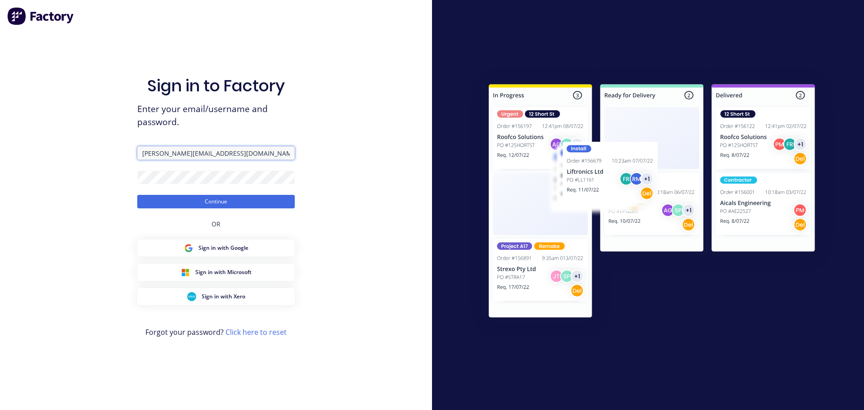
drag, startPoint x: 235, startPoint y: 151, endPoint x: 114, endPoint y: 144, distance: 121.3
click at [114, 144] on div "Sign in to Factory Enter your email/username and password. [PERSON_NAME][EMAIL_…" at bounding box center [216, 205] width 432 height 410
type input "[PERSON_NAME][EMAIL_ADDRESS][DOMAIN_NAME]"
click at [113, 173] on div "Sign in to Factory Enter your email/username and password. [PERSON_NAME][EMAIL_…" at bounding box center [216, 205] width 432 height 410
click at [137, 195] on button "Continue" at bounding box center [215, 201] width 157 height 13
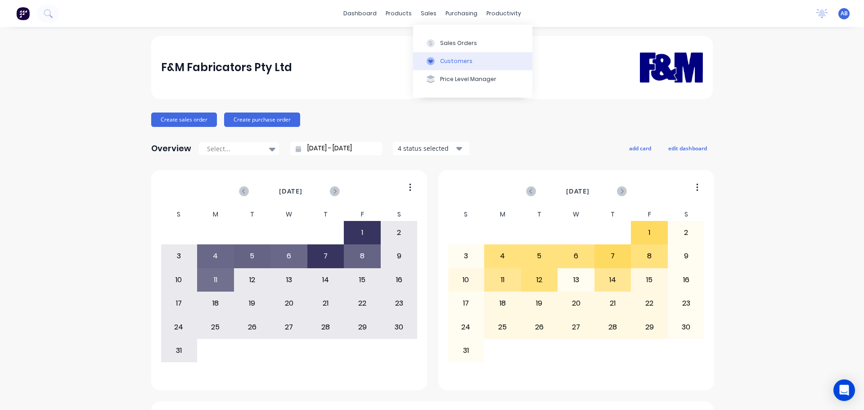
click at [444, 61] on div "Customers" at bounding box center [456, 61] width 32 height 8
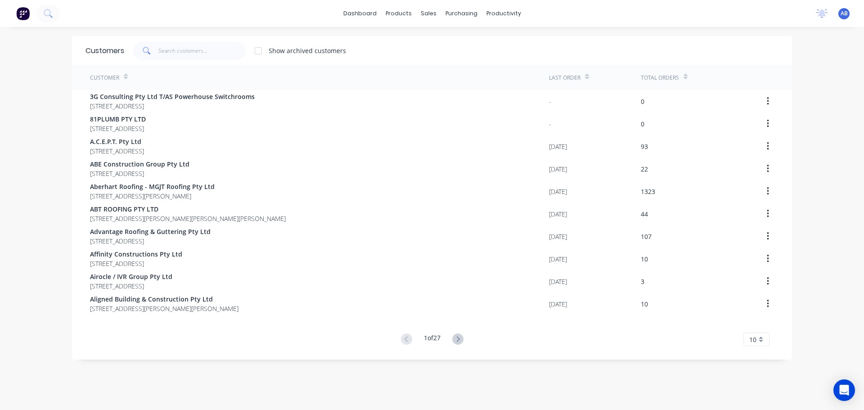
click at [567, 18] on div "dashboard products sales purchasing productivity dashboard products Product Cat…" at bounding box center [432, 13] width 864 height 27
click at [187, 47] on input "text" at bounding box center [202, 51] width 88 height 18
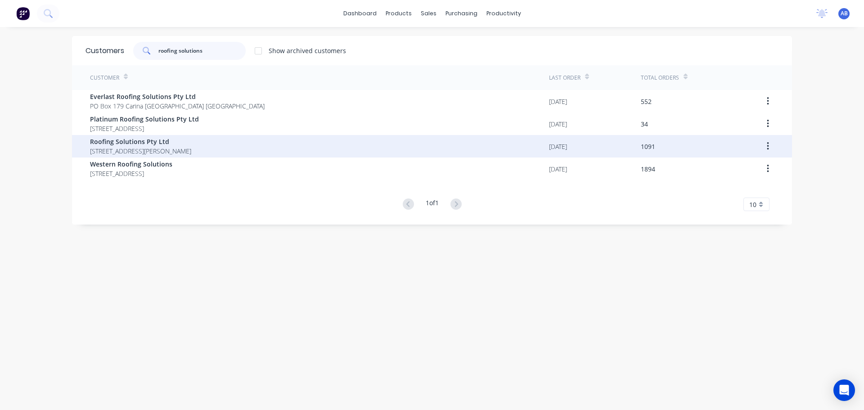
type input "roofing solutions"
click at [158, 145] on span "Roofing Solutions Pty Ltd" at bounding box center [140, 141] width 101 height 9
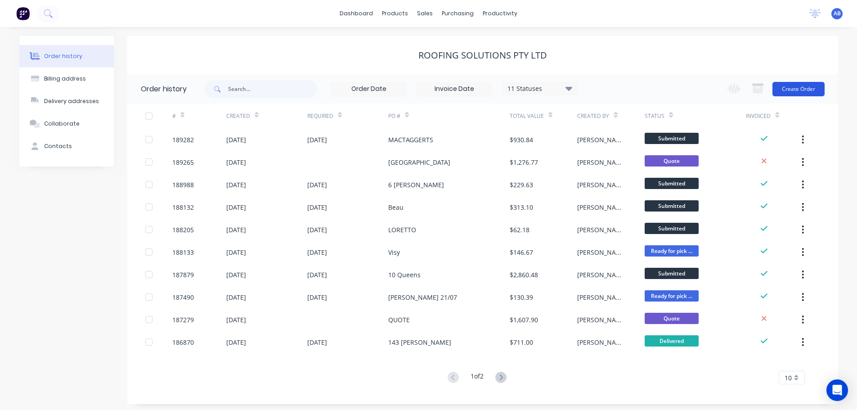
click at [793, 89] on button "Create Order" at bounding box center [799, 89] width 52 height 14
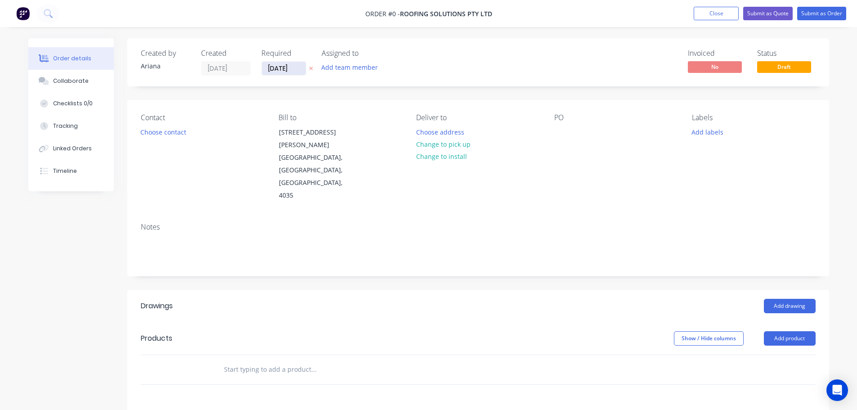
click at [280, 68] on input "[DATE]" at bounding box center [284, 68] width 44 height 13
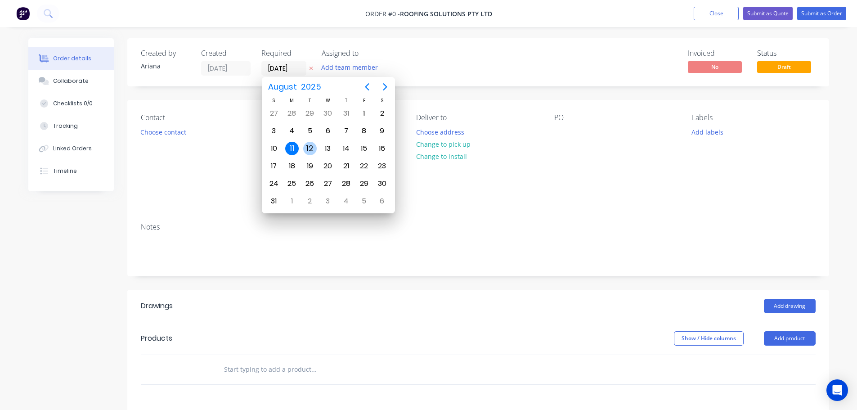
click at [307, 146] on div "12" at bounding box center [309, 148] width 13 height 13
type input "[DATE]"
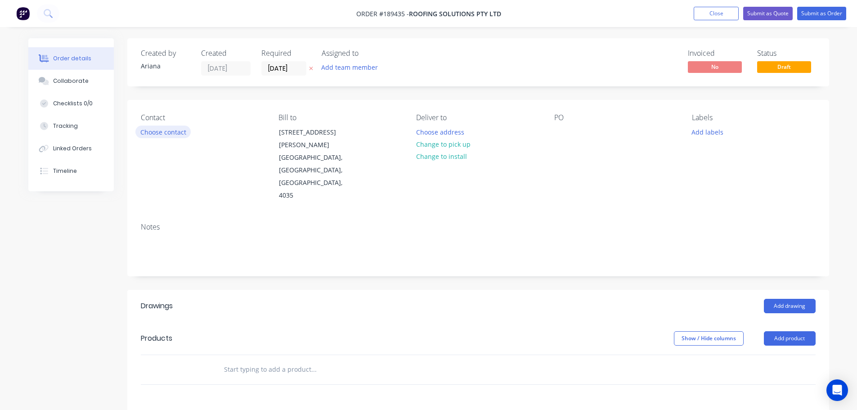
click at [170, 132] on button "Choose contact" at bounding box center [162, 132] width 55 height 12
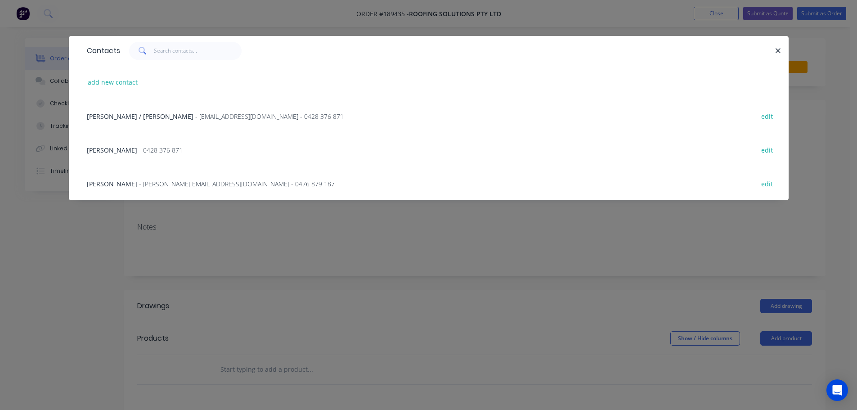
click at [210, 183] on span "- [PERSON_NAME][EMAIL_ADDRESS][DOMAIN_NAME] - 0476 879 187" at bounding box center [237, 184] width 196 height 9
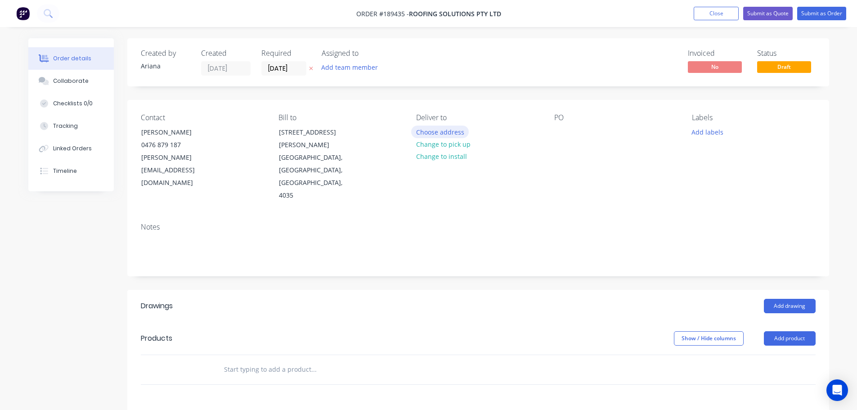
click at [454, 130] on button "Choose address" at bounding box center [440, 132] width 58 height 12
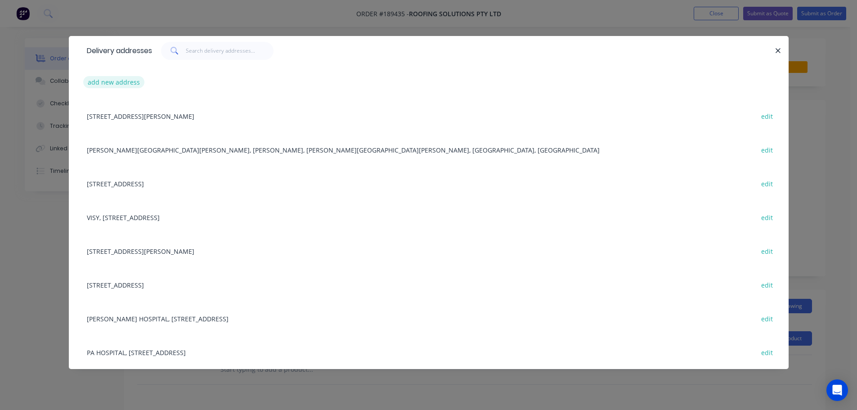
click at [100, 80] on button "add new address" at bounding box center [114, 82] width 62 height 12
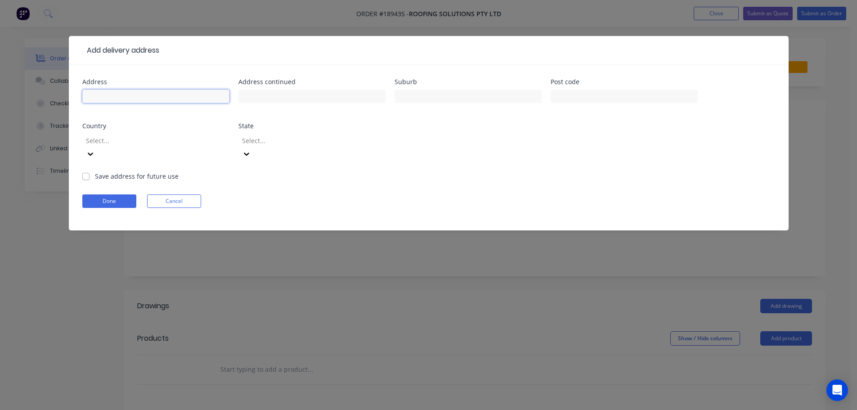
click at [123, 96] on input "text" at bounding box center [155, 96] width 147 height 13
type input "53 [PERSON_NAME] TCE"
type input "TENERIFFE"
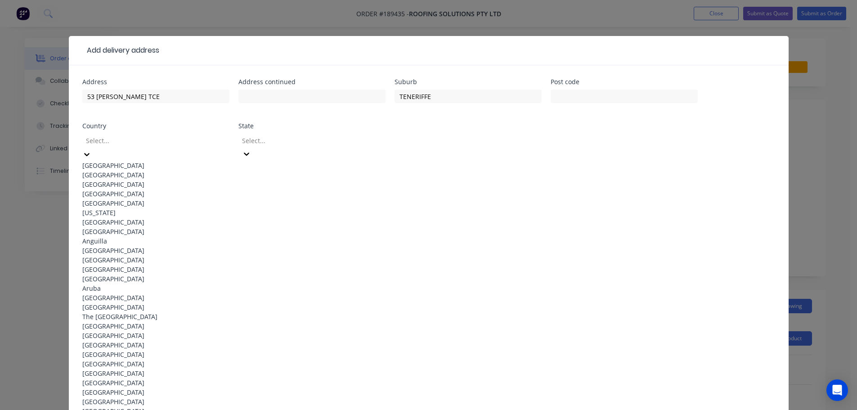
click at [163, 161] on div "[GEOGRAPHIC_DATA]" at bounding box center [155, 165] width 147 height 9
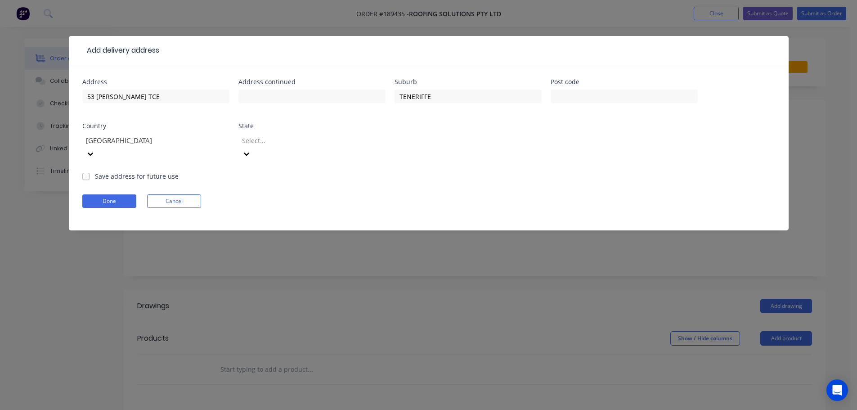
click at [251, 149] on icon at bounding box center [246, 153] width 9 height 9
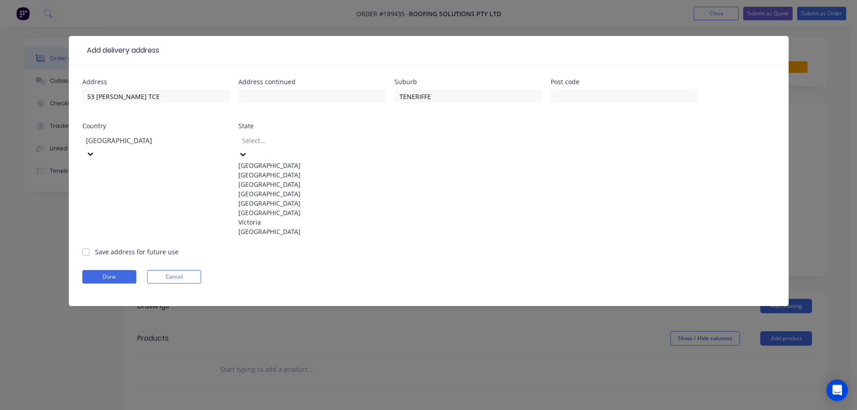
click at [275, 198] on div "[GEOGRAPHIC_DATA]" at bounding box center [311, 193] width 147 height 9
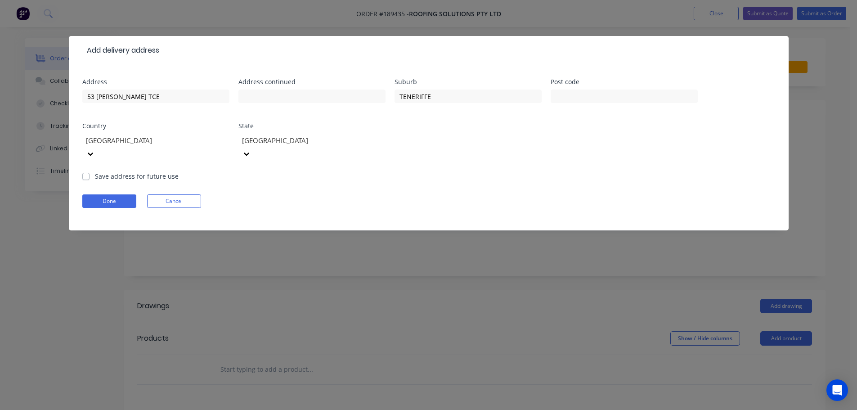
click at [470, 179] on form "Address 53 [PERSON_NAME] Address continued Suburb TENERIFFE Post code Country […" at bounding box center [428, 155] width 693 height 152
click at [101, 194] on button "Done" at bounding box center [109, 200] width 54 height 13
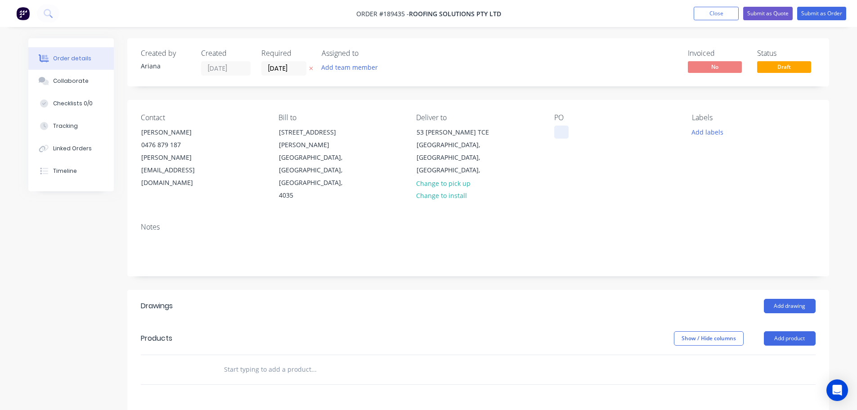
click at [563, 133] on div at bounding box center [561, 132] width 14 height 13
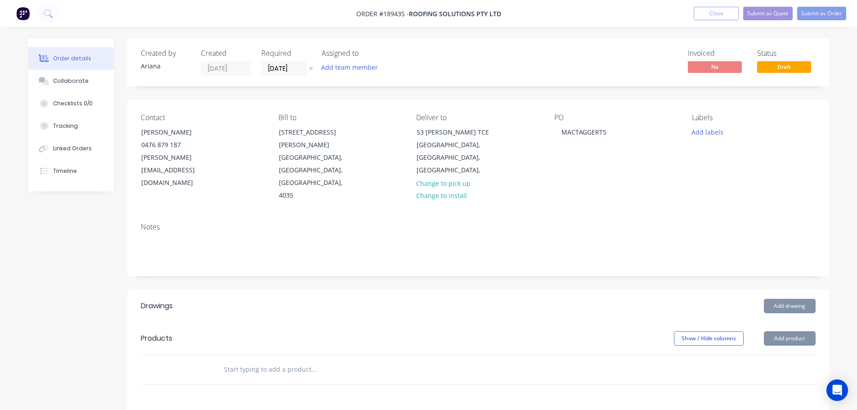
click at [696, 189] on div "Contact [PERSON_NAME] [PHONE_NUMBER] [PERSON_NAME][EMAIL_ADDRESS][DOMAIN_NAME] …" at bounding box center [478, 158] width 702 height 116
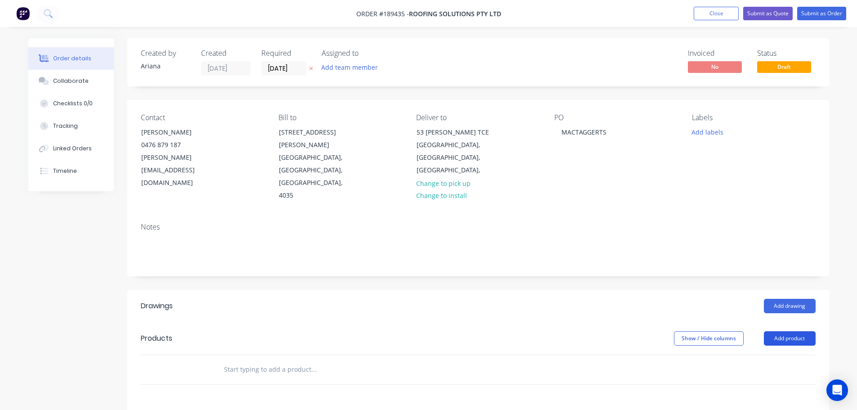
click at [787, 331] on button "Add product" at bounding box center [790, 338] width 52 height 14
click at [770, 355] on div "Product catalogue" at bounding box center [772, 361] width 69 height 13
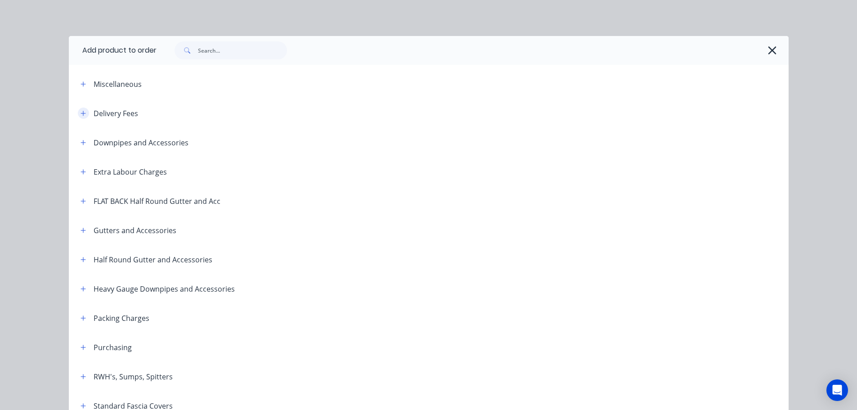
click at [81, 111] on icon "button" at bounding box center [83, 113] width 5 height 5
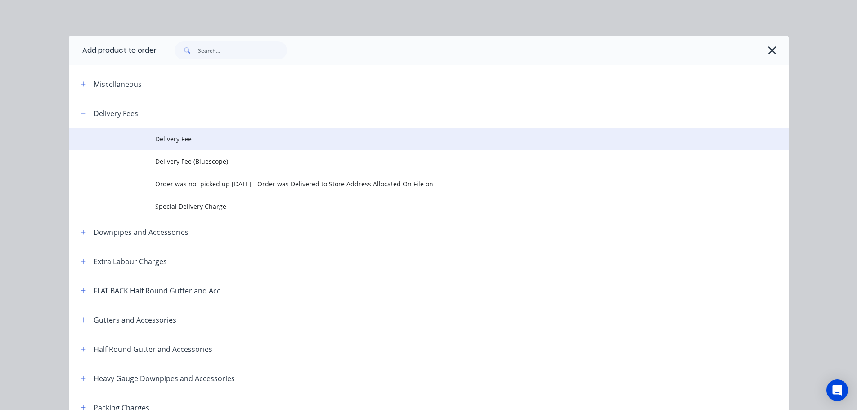
click at [200, 138] on span "Delivery Fee" at bounding box center [408, 138] width 507 height 9
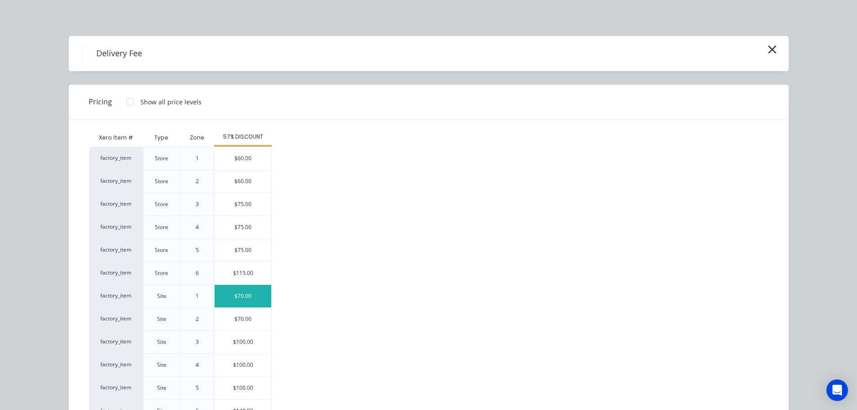
click at [233, 296] on div "$70.00" at bounding box center [243, 296] width 57 height 22
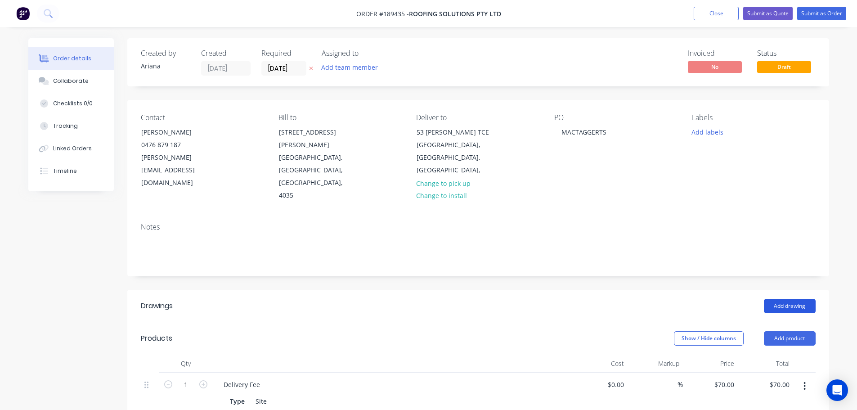
click at [794, 299] on button "Add drawing" at bounding box center [790, 306] width 52 height 14
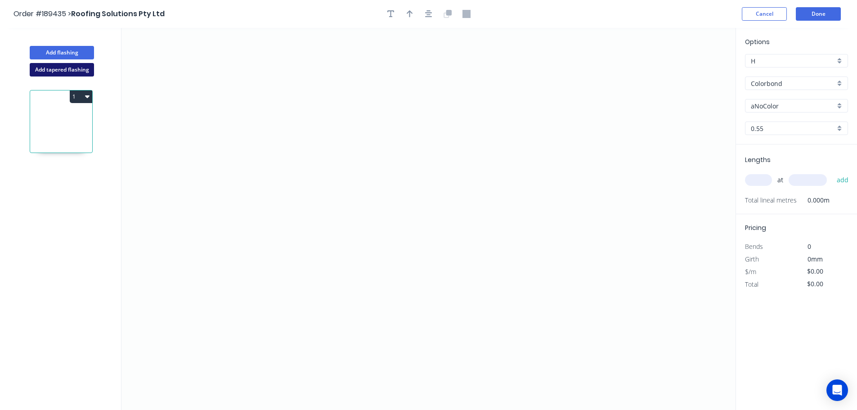
click at [51, 72] on button "Add tapered flashing" at bounding box center [62, 69] width 64 height 13
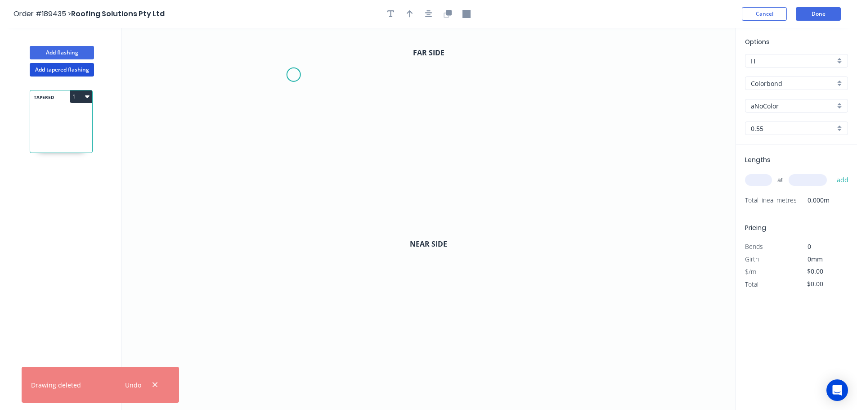
click at [293, 75] on icon "0" at bounding box center [428, 123] width 614 height 191
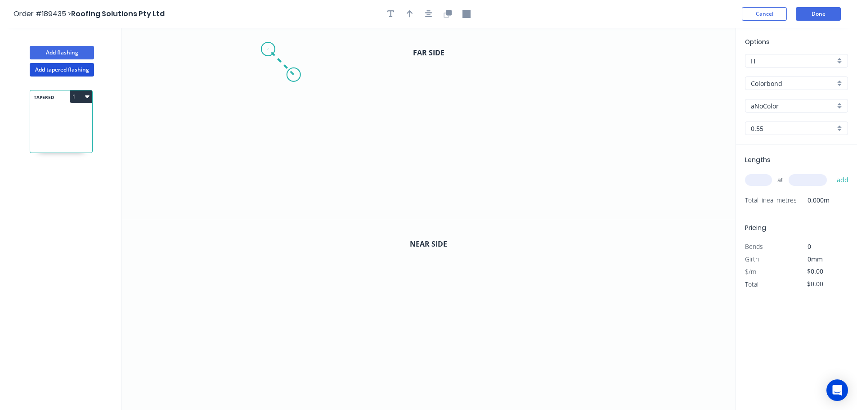
click at [268, 49] on icon "0" at bounding box center [428, 123] width 614 height 191
click at [263, 180] on icon "0 ?" at bounding box center [428, 123] width 614 height 191
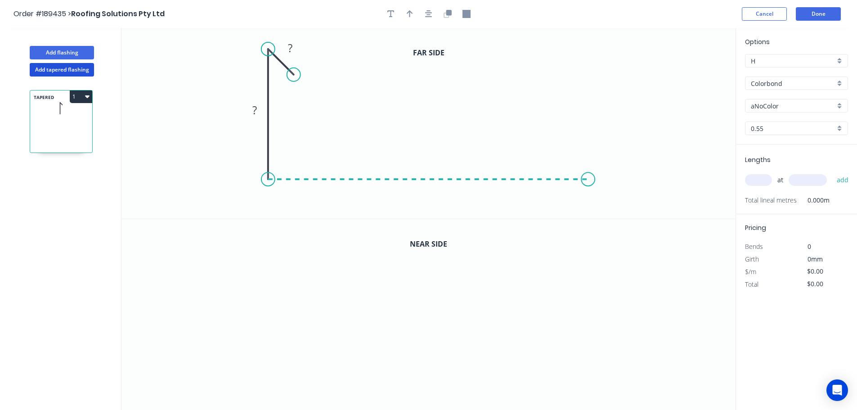
click at [589, 172] on icon "0 ? ?" at bounding box center [428, 123] width 614 height 191
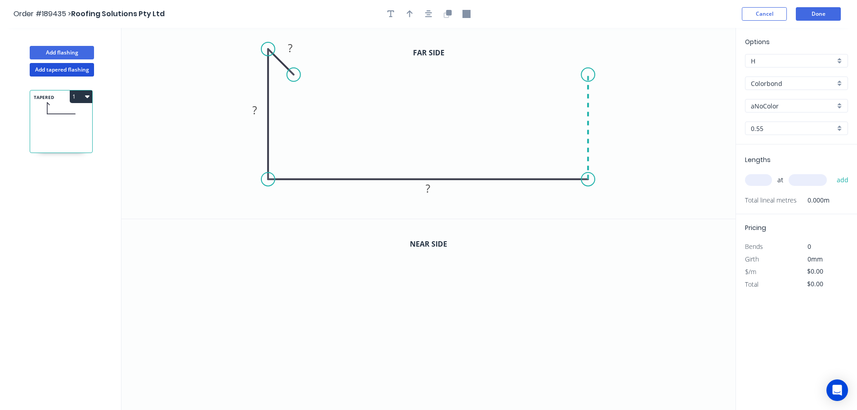
click at [583, 75] on icon "0 ? ? ?" at bounding box center [428, 123] width 614 height 191
click at [562, 102] on icon at bounding box center [574, 88] width 27 height 27
click at [562, 102] on circle at bounding box center [560, 101] width 13 height 13
click at [561, 103] on circle at bounding box center [560, 101] width 13 height 13
click at [292, 49] on tspan "?" at bounding box center [290, 47] width 4 height 15
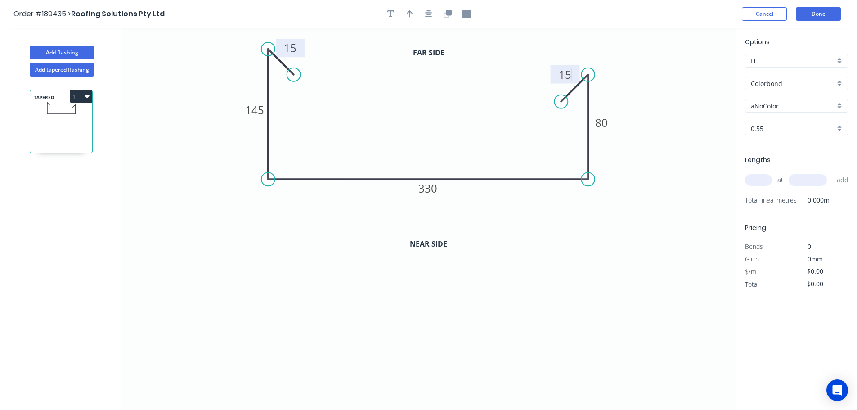
click at [647, 93] on icon "0 15 145 330 80 15" at bounding box center [428, 123] width 614 height 191
click at [410, 13] on icon "button" at bounding box center [410, 13] width 6 height 7
drag, startPoint x: 690, startPoint y: 70, endPoint x: 462, endPoint y: 85, distance: 228.6
click at [462, 85] on icon at bounding box center [462, 74] width 8 height 29
click at [449, 13] on icon "button" at bounding box center [448, 12] width 5 height 5
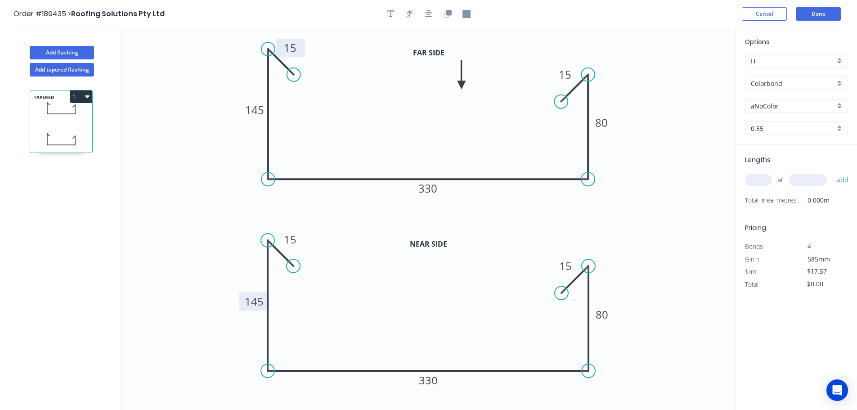
click at [260, 304] on tspan "145" at bounding box center [254, 301] width 19 height 15
type input "$23.08"
click at [641, 247] on icon "0 15 185 330 115 15" at bounding box center [428, 314] width 614 height 191
click at [837, 106] on div "aNoColor" at bounding box center [796, 105] width 103 height 13
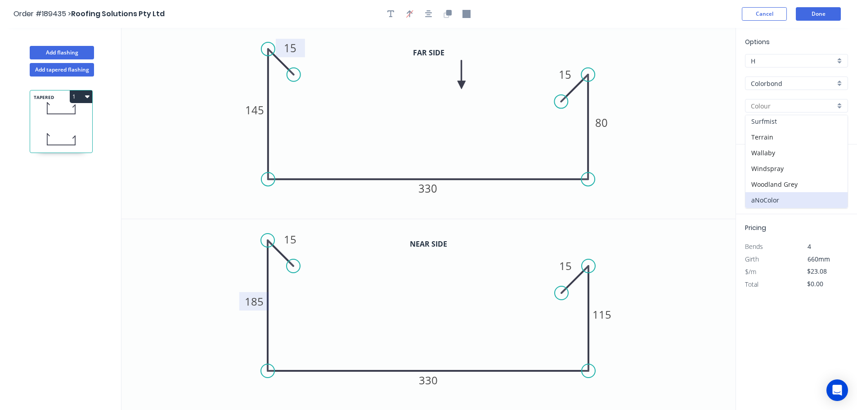
click at [792, 123] on div "Surfmist" at bounding box center [797, 121] width 102 height 16
type input "Surfmist"
click at [764, 181] on input "text" at bounding box center [758, 180] width 27 height 12
type input "1"
type input "4000"
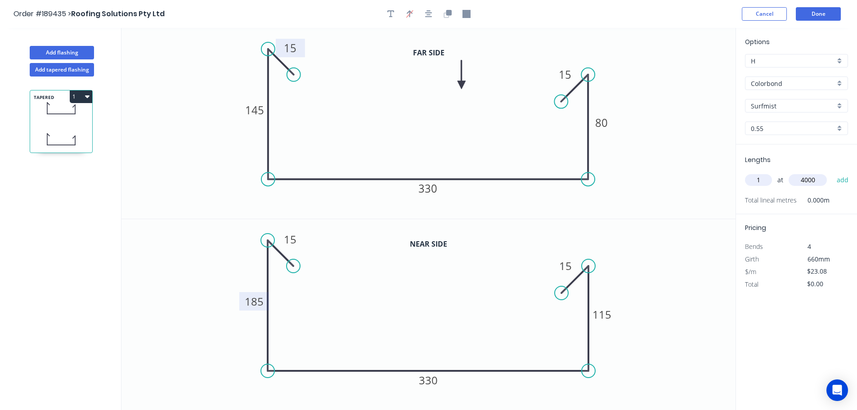
click at [832, 172] on button "add" at bounding box center [842, 179] width 21 height 15
type input "$92.32"
click at [682, 157] on icon "0 15 145 330 80 15" at bounding box center [428, 123] width 614 height 191
click at [818, 10] on button "Done" at bounding box center [818, 13] width 45 height 13
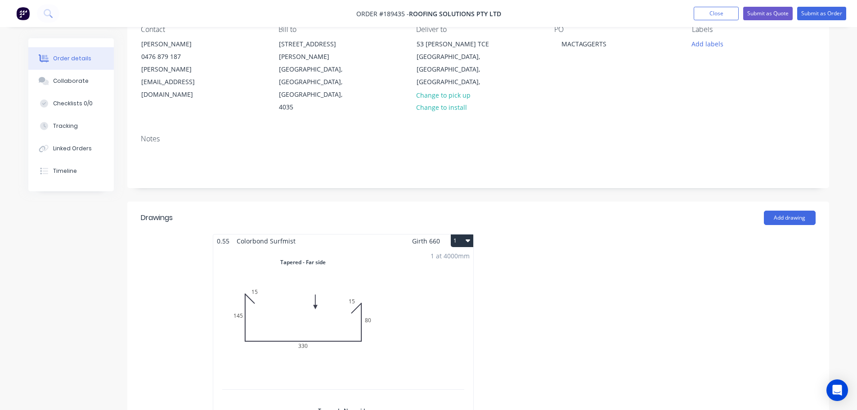
scroll to position [105, 0]
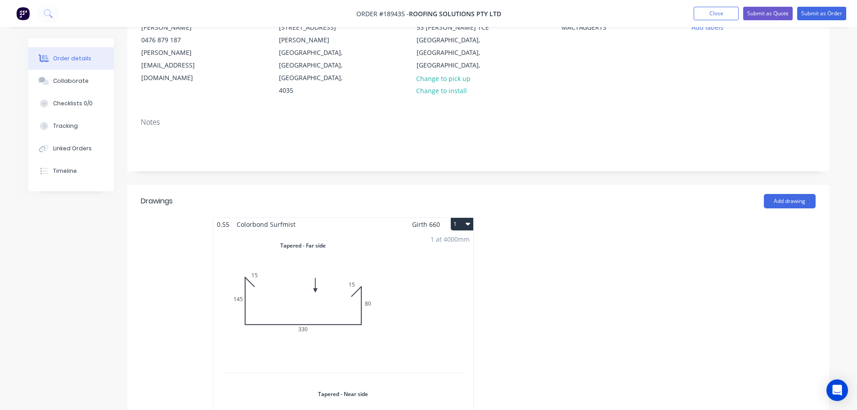
click at [438, 263] on div "1 at 4000mm Total lm $/M Total 4m $23.08 $92.32" at bounding box center [343, 379] width 260 height 297
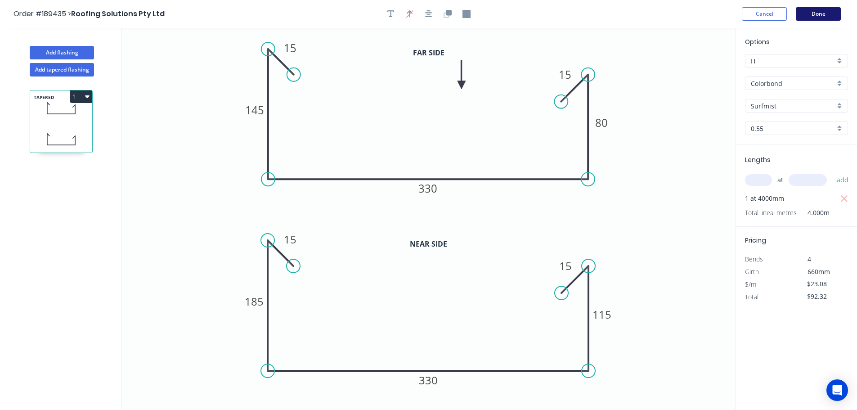
click at [820, 13] on button "Done" at bounding box center [818, 13] width 45 height 13
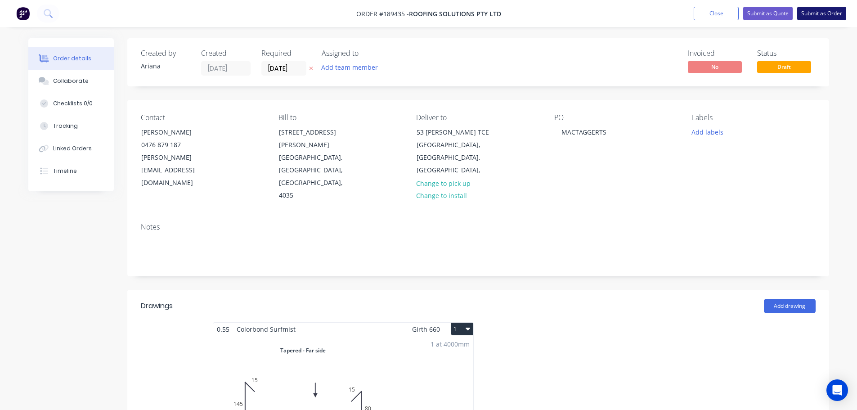
click at [813, 11] on button "Submit as Order" at bounding box center [821, 13] width 49 height 13
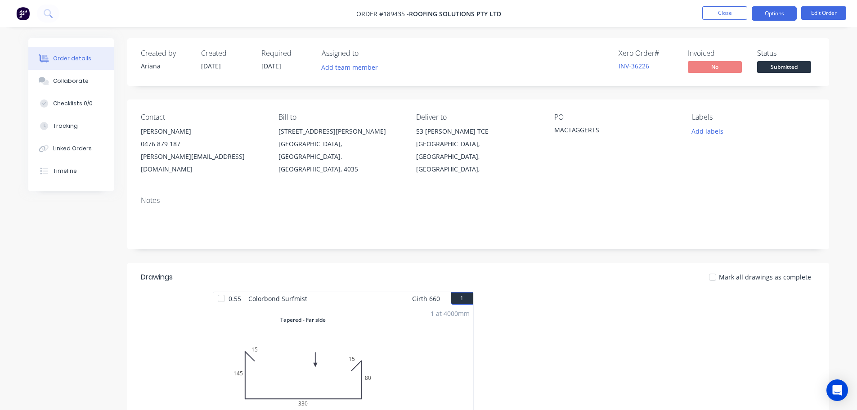
click at [779, 11] on button "Options" at bounding box center [774, 13] width 45 height 14
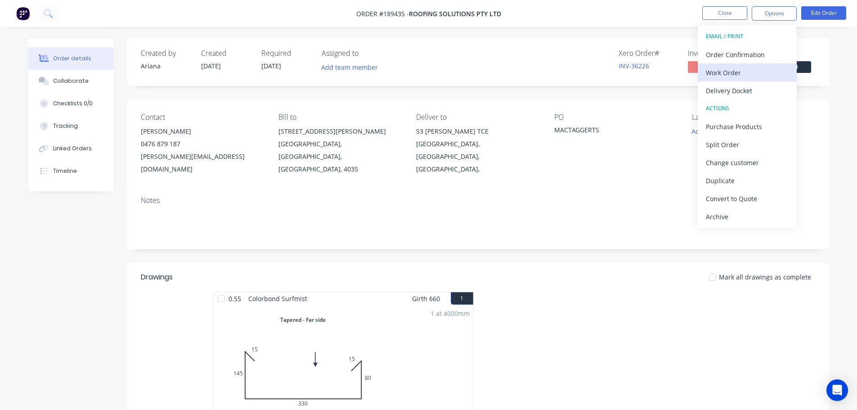
click at [728, 73] on div "Work Order" at bounding box center [747, 72] width 83 height 13
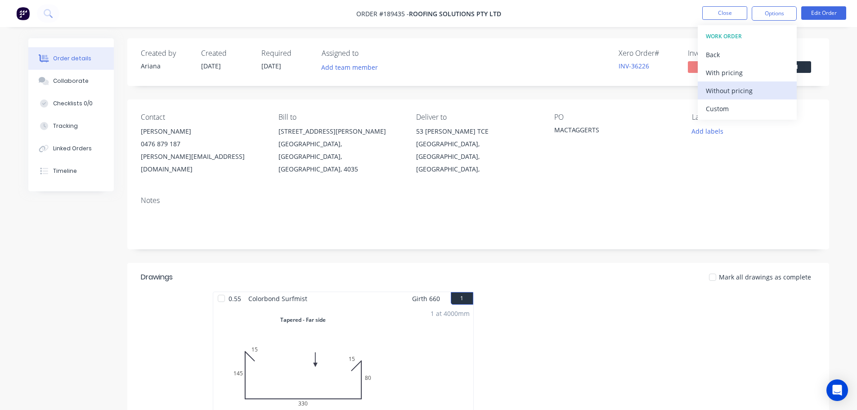
click at [718, 89] on div "Without pricing" at bounding box center [747, 90] width 83 height 13
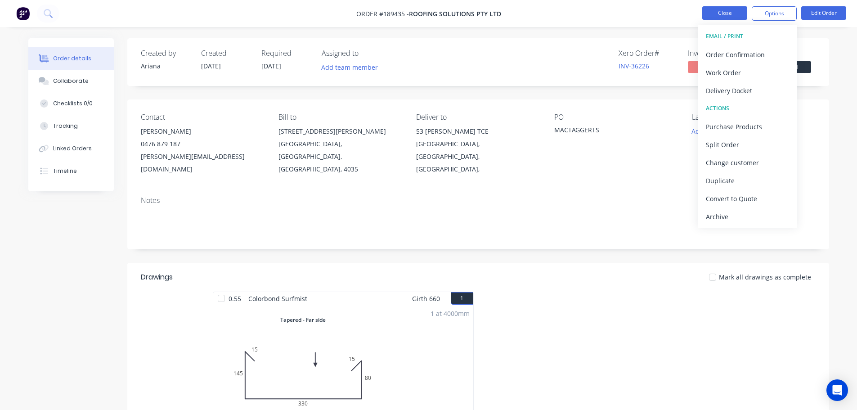
click at [734, 10] on button "Close" at bounding box center [724, 12] width 45 height 13
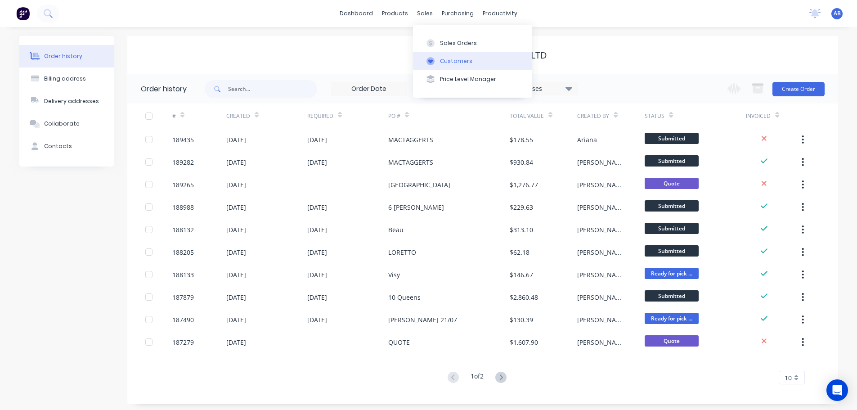
click at [456, 61] on div "Customers" at bounding box center [456, 61] width 32 height 8
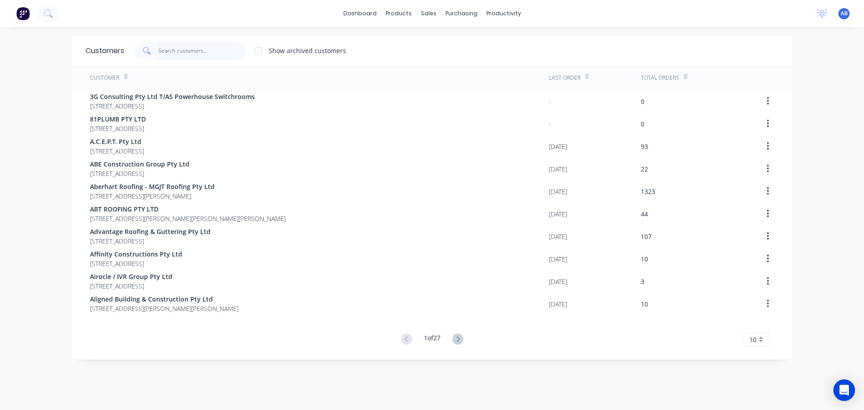
drag, startPoint x: 201, startPoint y: 53, endPoint x: 220, endPoint y: 51, distance: 18.5
click at [201, 53] on input "text" at bounding box center [202, 51] width 88 height 18
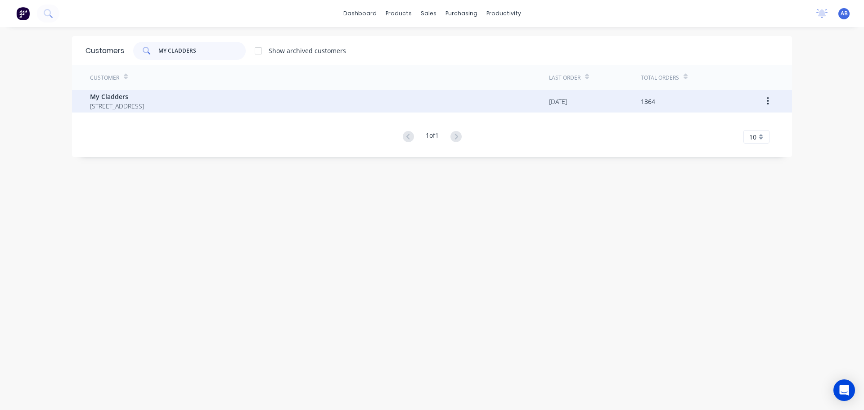
type input "MY CLADDERS"
click at [110, 99] on span "My Cladders" at bounding box center [117, 96] width 54 height 9
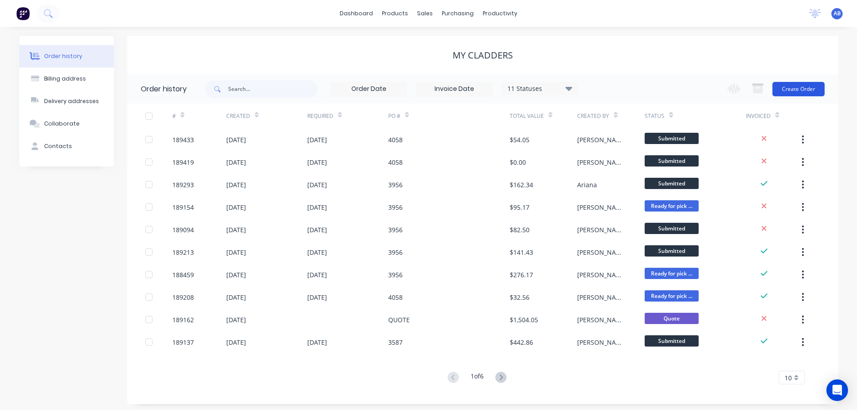
click at [799, 88] on button "Create Order" at bounding box center [799, 89] width 52 height 14
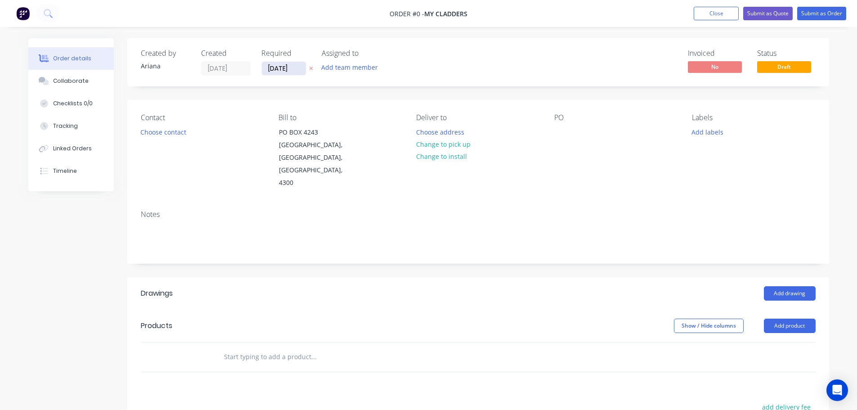
click at [284, 69] on input "[DATE]" at bounding box center [284, 68] width 44 height 13
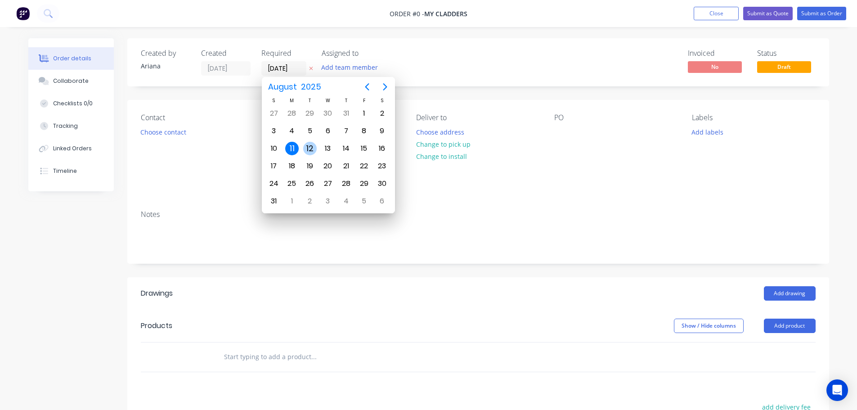
click at [310, 148] on div "12" at bounding box center [309, 148] width 13 height 13
type input "[DATE]"
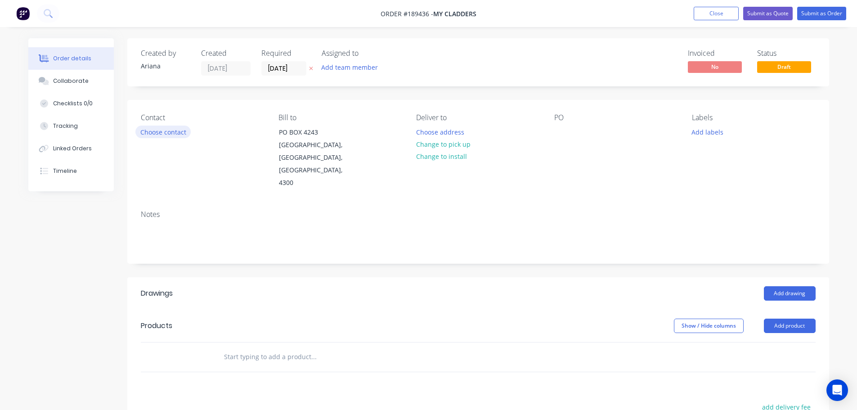
click at [167, 135] on button "Choose contact" at bounding box center [162, 132] width 55 height 12
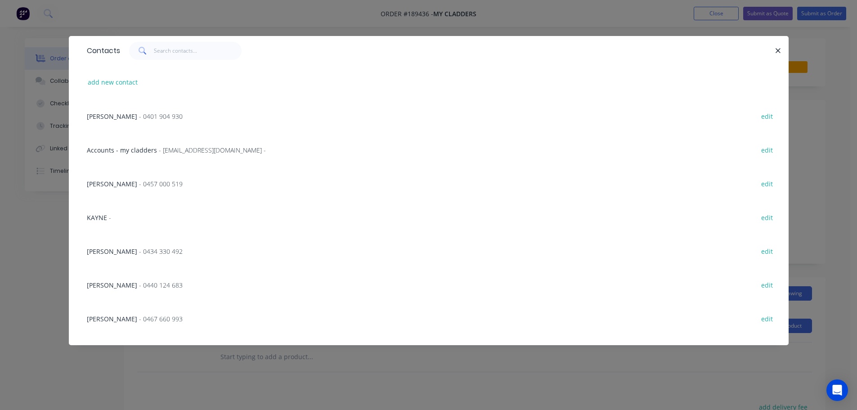
click at [139, 249] on span "- 0434 330 492" at bounding box center [161, 251] width 44 height 9
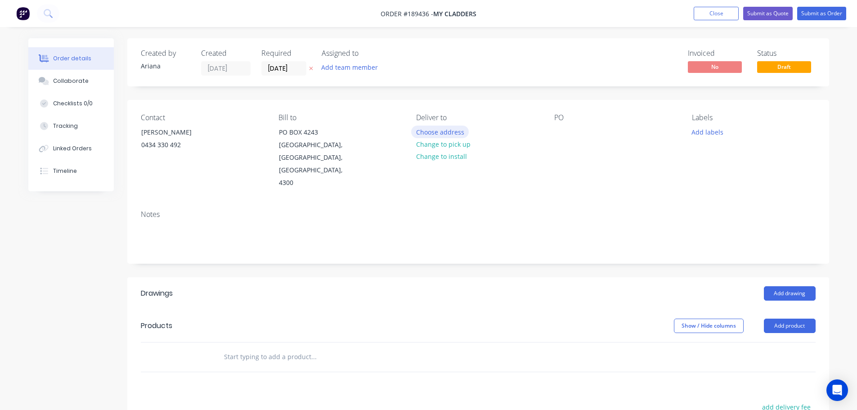
click at [443, 130] on button "Choose address" at bounding box center [440, 132] width 58 height 12
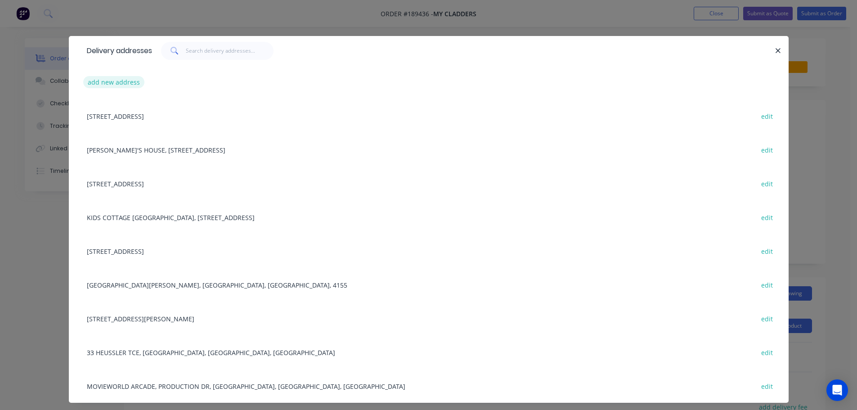
click at [110, 82] on button "add new address" at bounding box center [114, 82] width 62 height 12
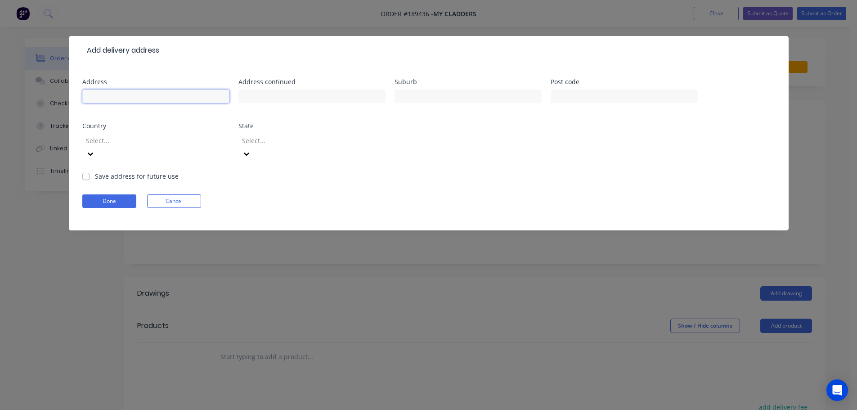
click at [125, 93] on input "text" at bounding box center [155, 96] width 147 height 13
type input "[STREET_ADDRESS]"
type input "BROOKWATER"
click at [545, 159] on form "Address 9 BLACK TEAK COURT Address continued Suburb BROOKWATER Post code Countr…" at bounding box center [428, 155] width 693 height 152
click at [575, 94] on input "text" at bounding box center [624, 96] width 147 height 13
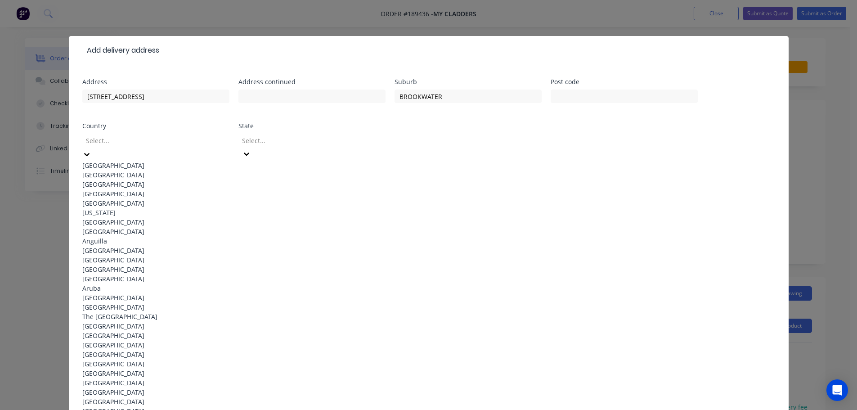
click at [154, 162] on div "[GEOGRAPHIC_DATA]" at bounding box center [155, 165] width 147 height 9
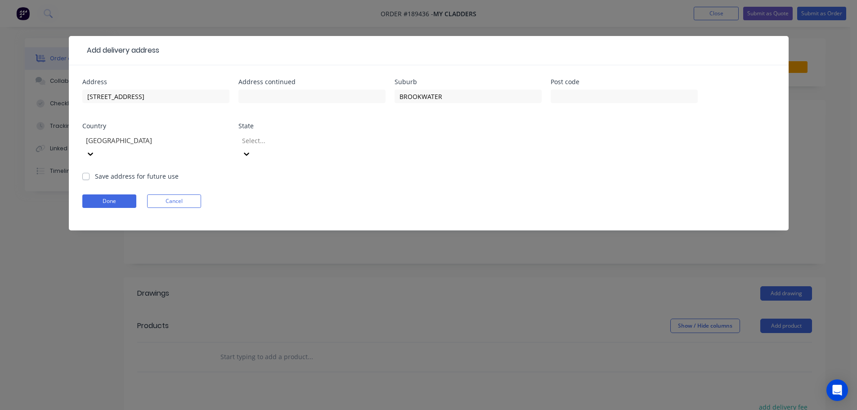
click at [251, 149] on icon at bounding box center [246, 153] width 9 height 9
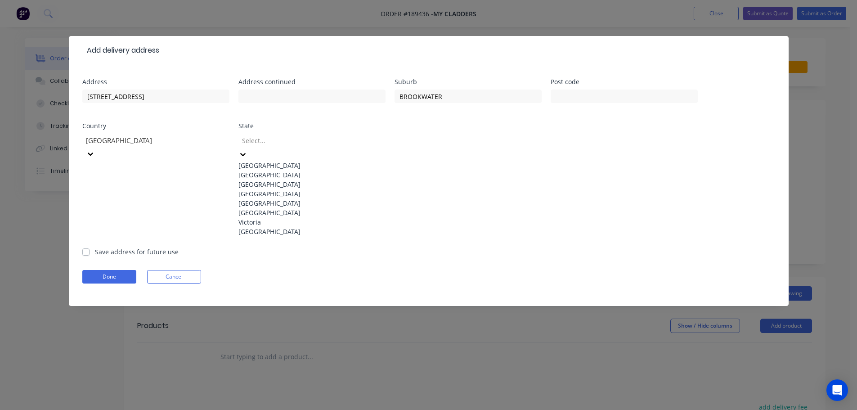
click at [288, 198] on div "[GEOGRAPHIC_DATA]" at bounding box center [311, 193] width 147 height 9
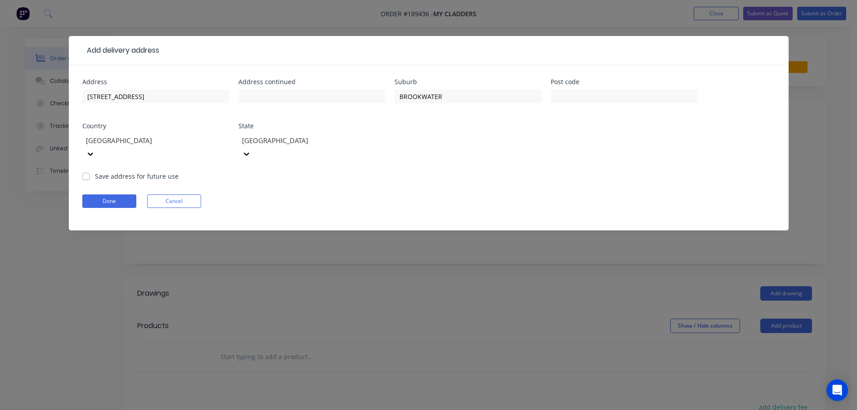
click at [491, 168] on form "Address 9 BLACK TEAK COURT Address continued Suburb BROOKWATER Post code Countr…" at bounding box center [428, 155] width 693 height 152
click at [90, 194] on button "Done" at bounding box center [109, 200] width 54 height 13
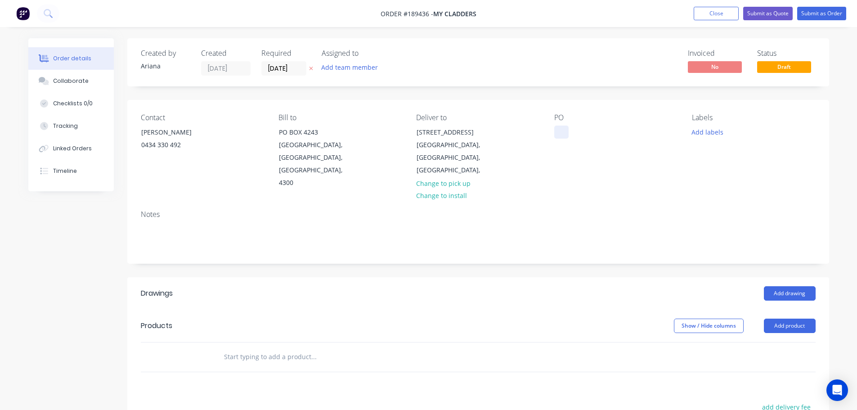
click at [560, 131] on div at bounding box center [561, 132] width 14 height 13
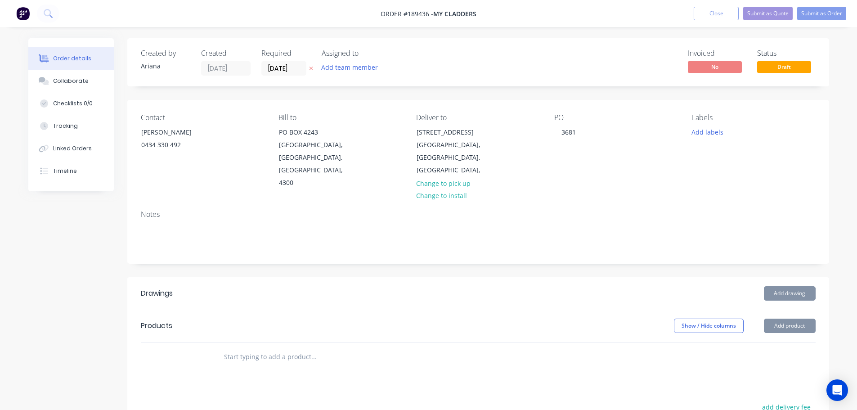
click at [575, 172] on div "PO 3681" at bounding box center [615, 151] width 123 height 76
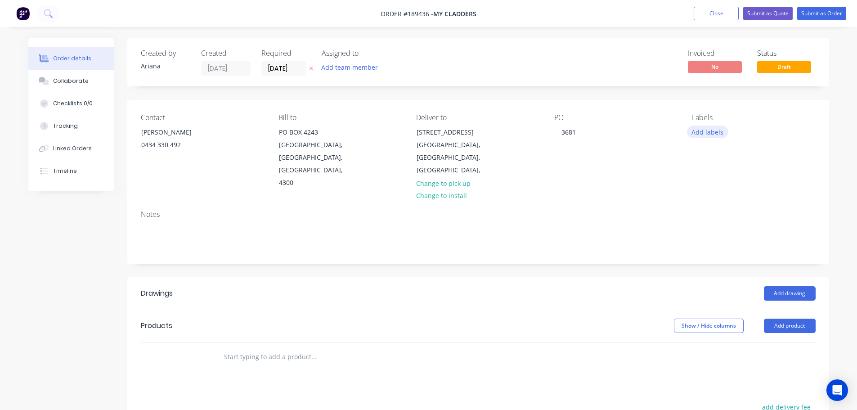
click at [713, 132] on button "Add labels" at bounding box center [707, 132] width 41 height 12
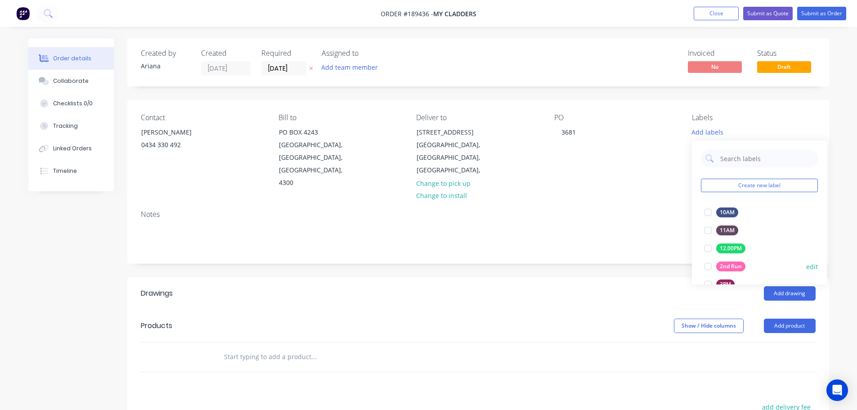
click at [706, 263] on div at bounding box center [708, 266] width 18 height 18
click at [634, 207] on div "Notes" at bounding box center [478, 233] width 702 height 60
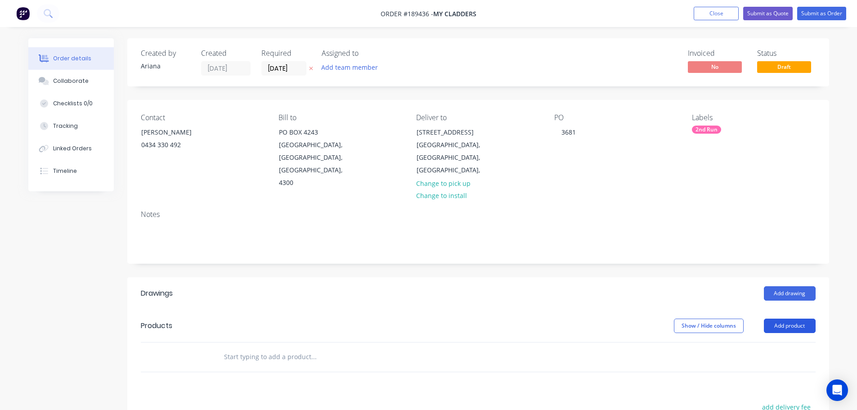
click at [784, 319] on button "Add product" at bounding box center [790, 326] width 52 height 14
click at [776, 342] on div "Product catalogue" at bounding box center [772, 348] width 69 height 13
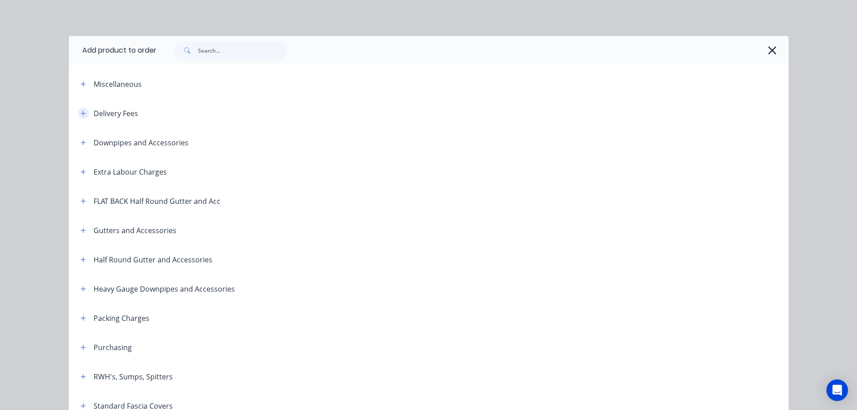
click at [81, 112] on icon "button" at bounding box center [83, 113] width 5 height 6
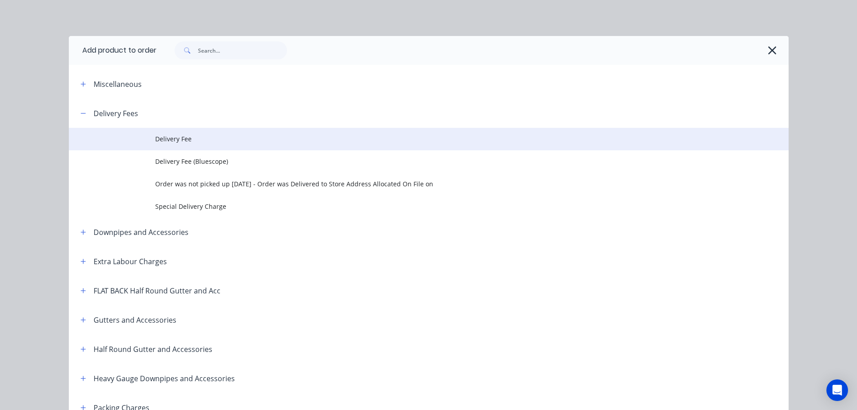
click at [171, 140] on span "Delivery Fee" at bounding box center [408, 138] width 507 height 9
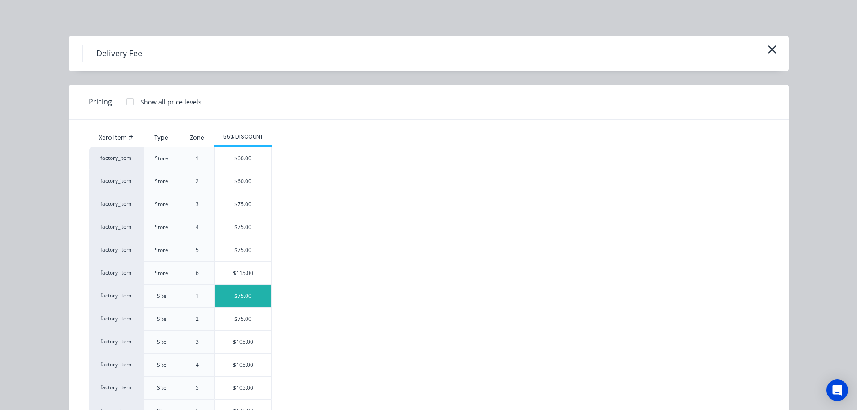
click at [234, 294] on div "$75.00" at bounding box center [243, 296] width 57 height 22
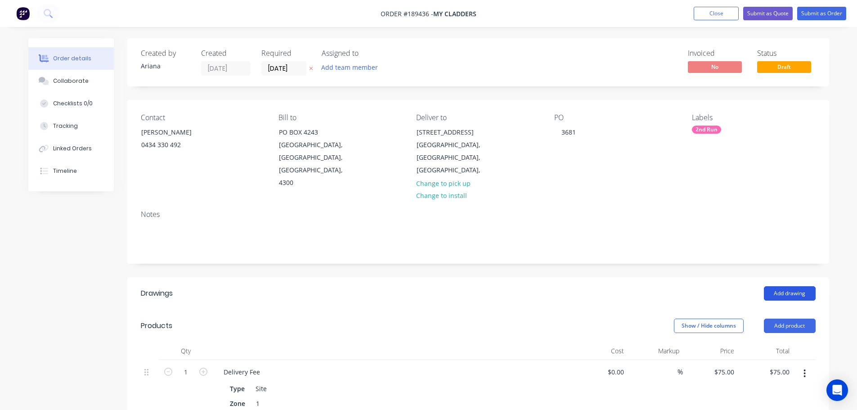
click at [779, 286] on button "Add drawing" at bounding box center [790, 293] width 52 height 14
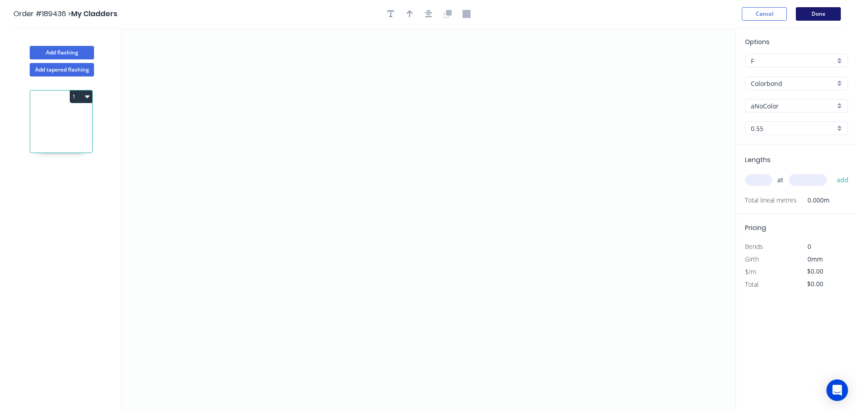
click at [824, 15] on button "Done" at bounding box center [818, 13] width 45 height 13
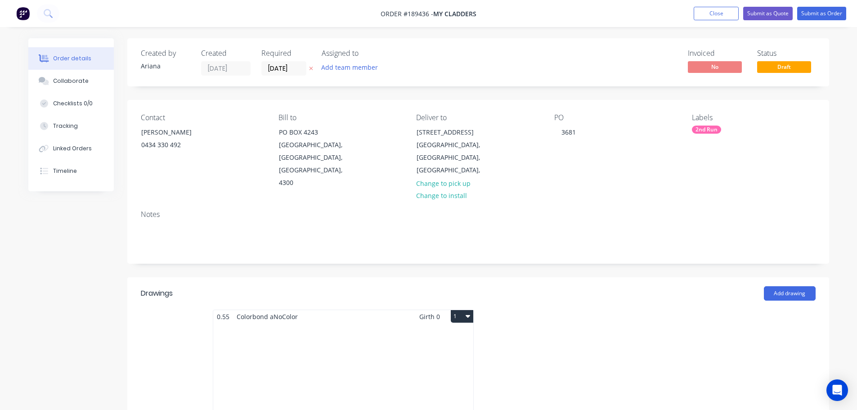
click at [423, 356] on div "Total lm $/M Total 0m $0.00 $0.00" at bounding box center [343, 391] width 260 height 137
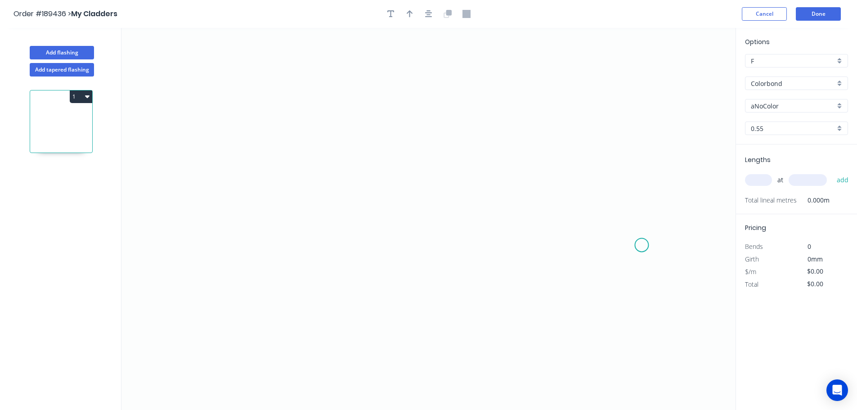
click at [642, 245] on icon "0" at bounding box center [428, 219] width 614 height 382
click at [642, 319] on icon "0" at bounding box center [428, 219] width 614 height 382
click at [369, 318] on icon "0 ?" at bounding box center [428, 219] width 614 height 382
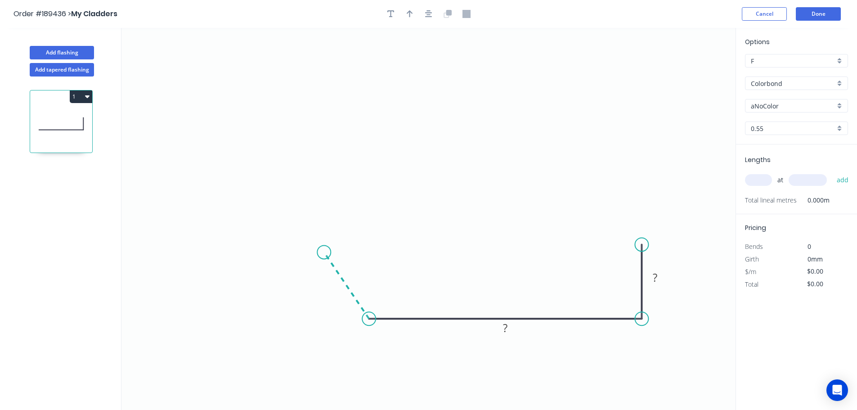
click at [324, 252] on icon "0 ? ?" at bounding box center [428, 219] width 614 height 382
click at [375, 225] on icon at bounding box center [349, 238] width 51 height 28
click at [375, 225] on circle at bounding box center [374, 224] width 13 height 13
drag, startPoint x: 375, startPoint y: 225, endPoint x: 375, endPoint y: 217, distance: 7.6
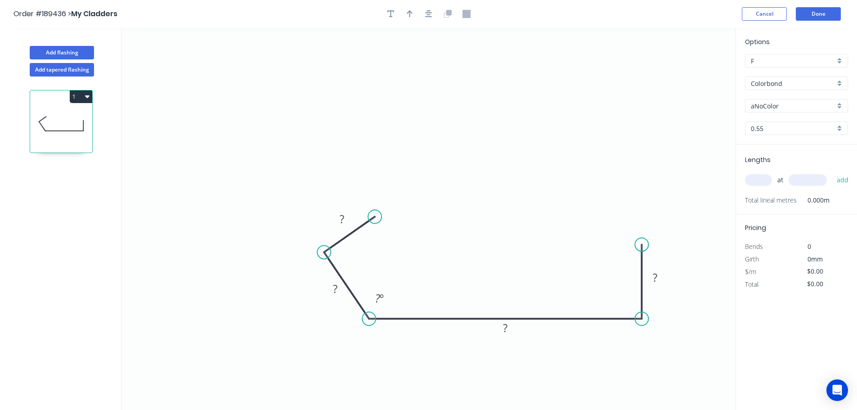
click at [375, 217] on circle at bounding box center [374, 216] width 13 height 13
click at [393, 242] on div "Crush & Fold" at bounding box center [420, 247] width 90 height 18
click at [395, 239] on div "Flip bend" at bounding box center [421, 244] width 90 height 18
drag, startPoint x: 370, startPoint y: 200, endPoint x: 432, endPoint y: 192, distance: 62.1
click at [432, 192] on rect at bounding box center [416, 198] width 36 height 18
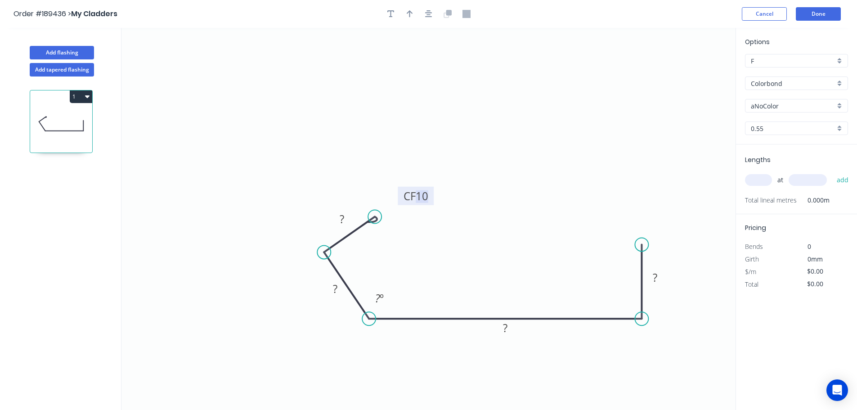
click at [423, 199] on tspan "10" at bounding box center [422, 196] width 13 height 15
click at [501, 189] on icon "0 CF 20 ? ? ? ? ? º" at bounding box center [428, 219] width 614 height 382
click at [660, 272] on div "Crush & Fold" at bounding box center [685, 273] width 90 height 18
click at [670, 249] on tspan "10" at bounding box center [667, 252] width 13 height 15
click at [697, 215] on icon "0 CF 20 ? ? ? CF 15 ? ? º" at bounding box center [428, 219] width 614 height 382
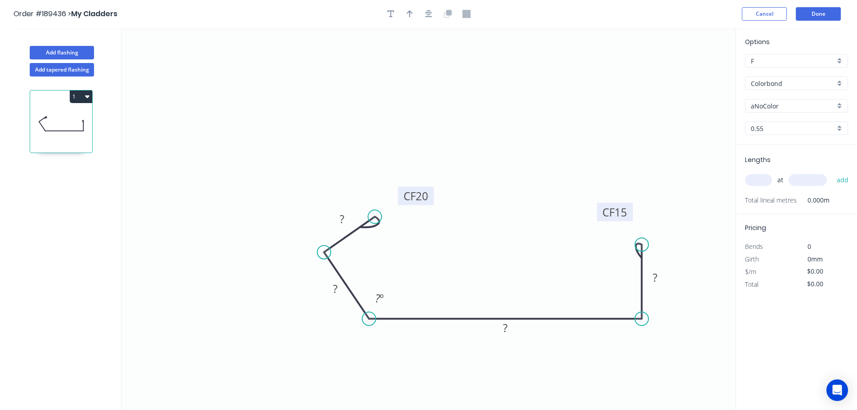
drag, startPoint x: 678, startPoint y: 253, endPoint x: 632, endPoint y: 213, distance: 60.9
click at [632, 213] on rect at bounding box center [615, 212] width 36 height 18
click at [623, 212] on tspan "15" at bounding box center [621, 212] width 13 height 15
click at [638, 134] on icon "0 CF 20 ? ? ? CF 20 ? ? º" at bounding box center [428, 219] width 614 height 382
click at [342, 220] on tspan "?" at bounding box center [342, 218] width 4 height 15
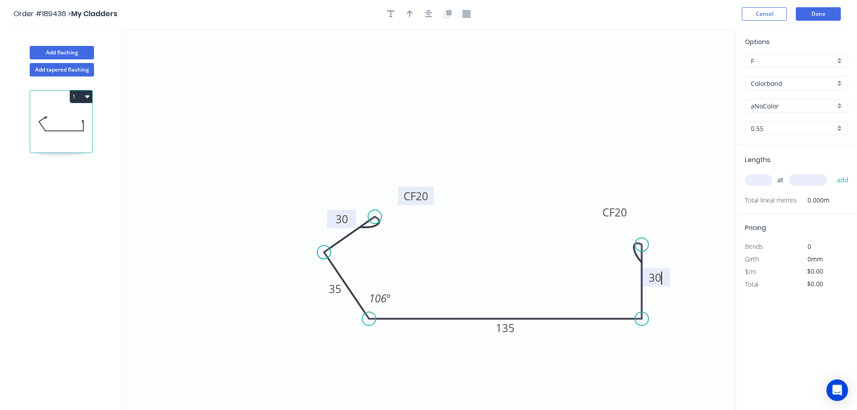
click at [517, 182] on icon "0 CF 20 30 35 135 CF 20 30 106 º" at bounding box center [428, 219] width 614 height 382
type input "$14.60"
click at [409, 13] on icon "button" at bounding box center [410, 13] width 6 height 7
drag, startPoint x: 689, startPoint y: 72, endPoint x: 562, endPoint y: 380, distance: 333.1
click at [562, 380] on icon at bounding box center [559, 369] width 8 height 29
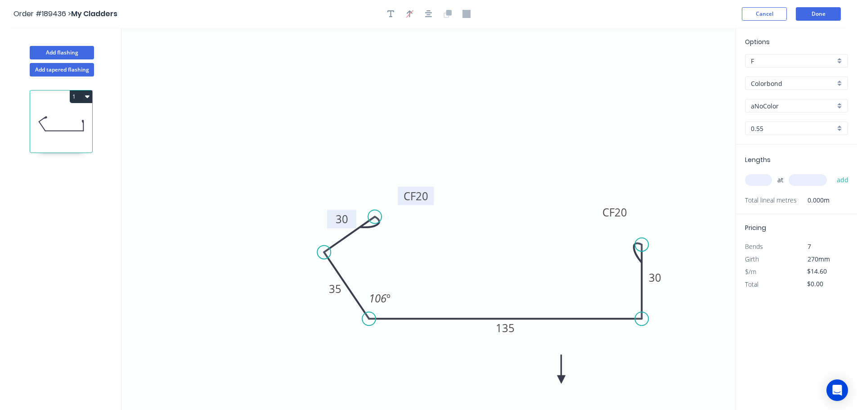
click at [562, 380] on icon at bounding box center [562, 369] width 8 height 29
click at [562, 380] on icon at bounding box center [569, 372] width 26 height 26
click at [562, 380] on icon at bounding box center [572, 379] width 29 height 8
click at [837, 79] on div "Colorbond" at bounding box center [796, 82] width 103 height 13
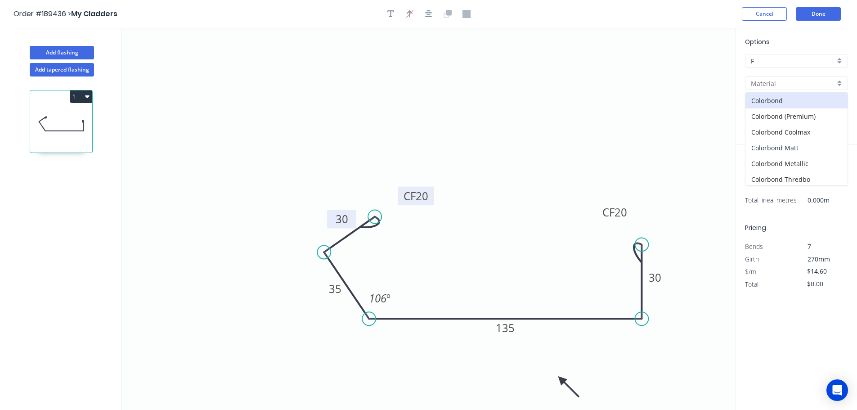
click at [804, 144] on div "Colorbond Matt" at bounding box center [797, 148] width 102 height 16
type input "Colorbond Matt"
type input "Basalt"
type input "$17.21"
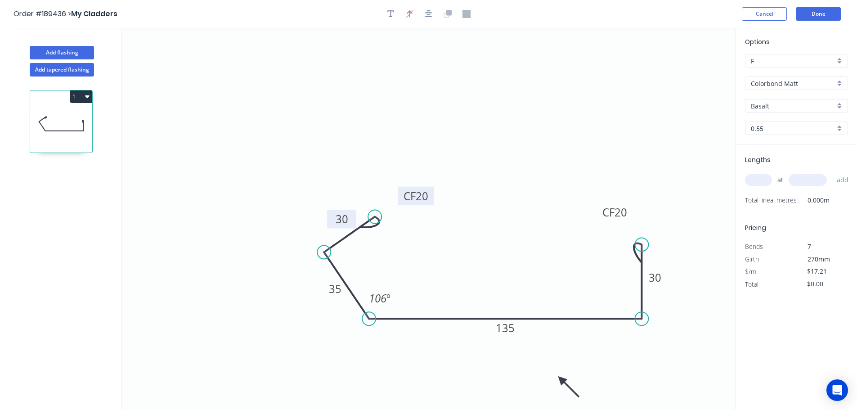
click at [840, 102] on div "Basalt" at bounding box center [796, 105] width 103 height 13
click at [800, 165] on div "Monument" at bounding box center [797, 170] width 102 height 16
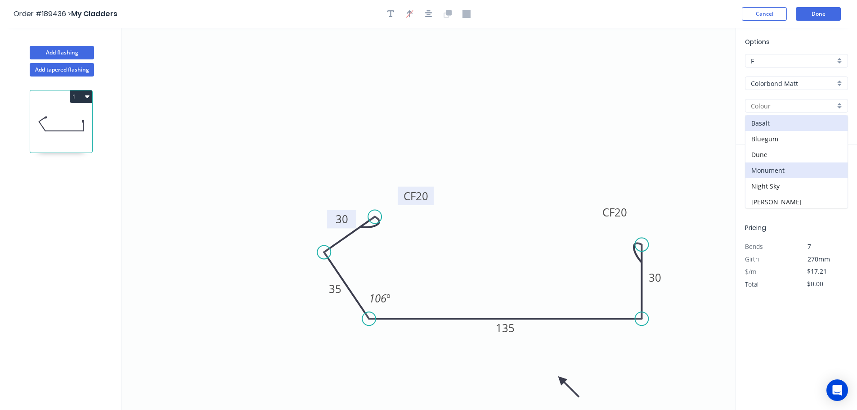
type input "Monument"
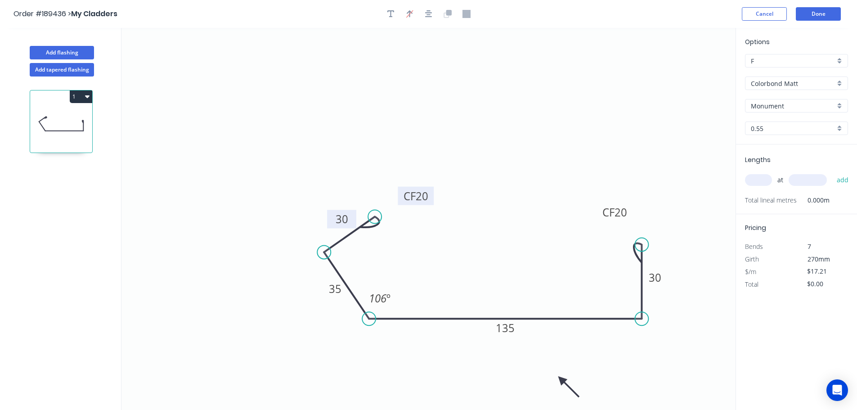
click at [758, 183] on input "text" at bounding box center [758, 180] width 27 height 12
type input "1"
type input "1000"
click at [832, 172] on button "add" at bounding box center [842, 179] width 21 height 15
type input "$17.21"
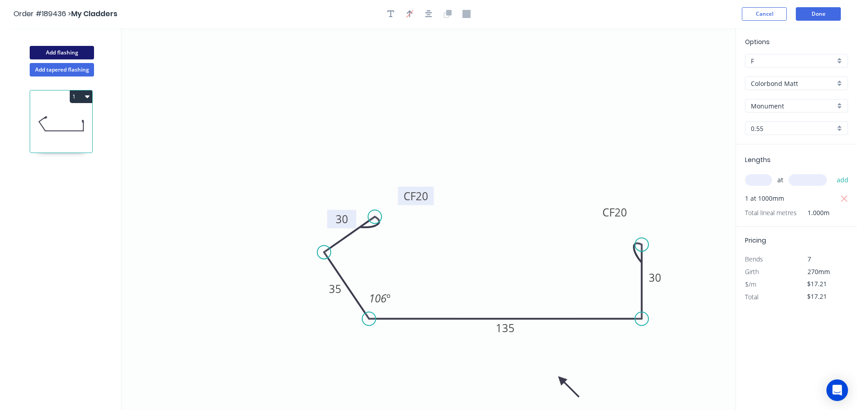
click at [77, 54] on button "Add flashing" at bounding box center [62, 52] width 64 height 13
type input "$0.00"
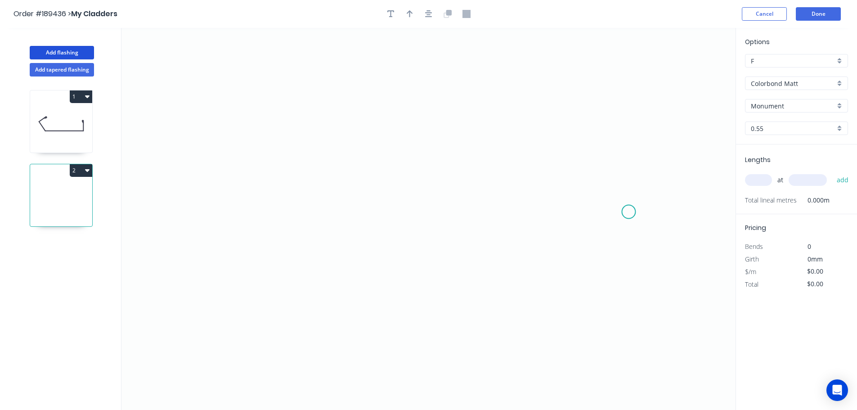
click at [629, 212] on icon "0" at bounding box center [428, 219] width 614 height 382
click at [631, 293] on icon "0" at bounding box center [428, 219] width 614 height 382
click at [461, 303] on icon "0 ?" at bounding box center [428, 219] width 614 height 382
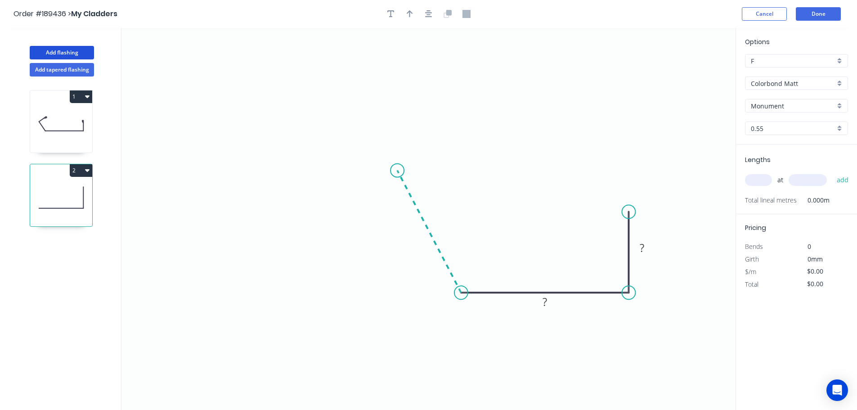
click at [397, 171] on icon at bounding box center [429, 232] width 64 height 122
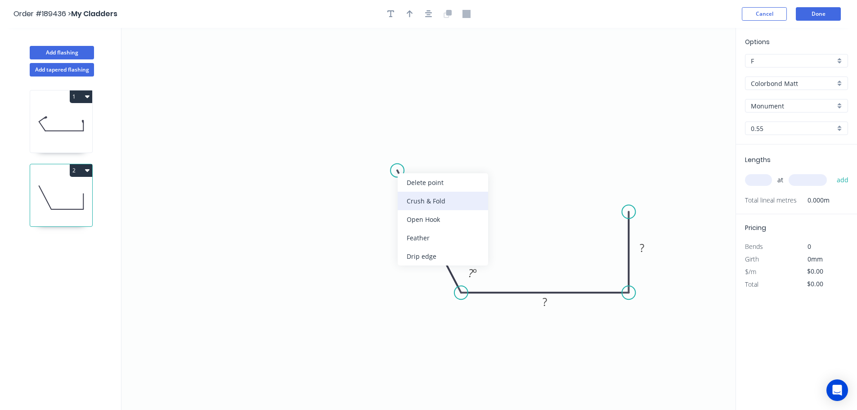
click at [434, 196] on div "Crush & Fold" at bounding box center [443, 201] width 90 height 18
click at [425, 198] on div "Flip bend" at bounding box center [444, 203] width 90 height 18
click at [394, 188] on tspan "10" at bounding box center [392, 185] width 13 height 15
click at [445, 155] on icon "0 CF 20 ? ? ? ? º" at bounding box center [428, 219] width 614 height 382
drag, startPoint x: 371, startPoint y: 186, endPoint x: 405, endPoint y: 131, distance: 64.1
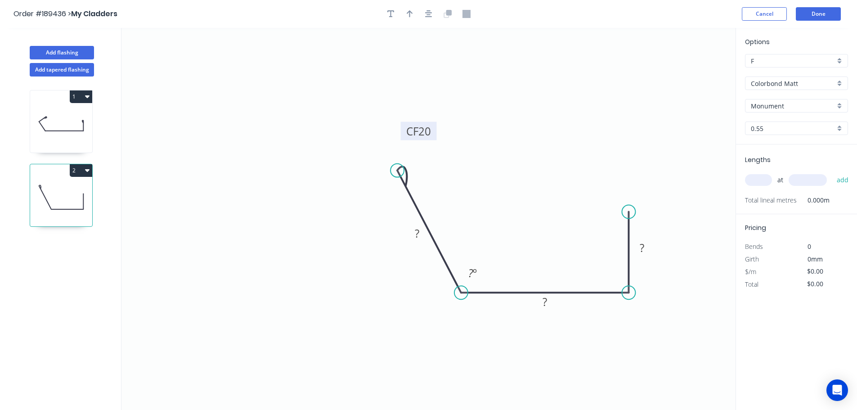
click at [405, 131] on rect at bounding box center [419, 131] width 36 height 18
click at [660, 235] on div "Crush & Fold" at bounding box center [672, 240] width 90 height 18
click at [618, 197] on tspan "10" at bounding box center [615, 195] width 13 height 15
click at [648, 159] on icon "0 CF 20 ? ? CF 20 ? ? º" at bounding box center [428, 219] width 614 height 382
drag, startPoint x: 624, startPoint y: 192, endPoint x: 628, endPoint y: 166, distance: 26.8
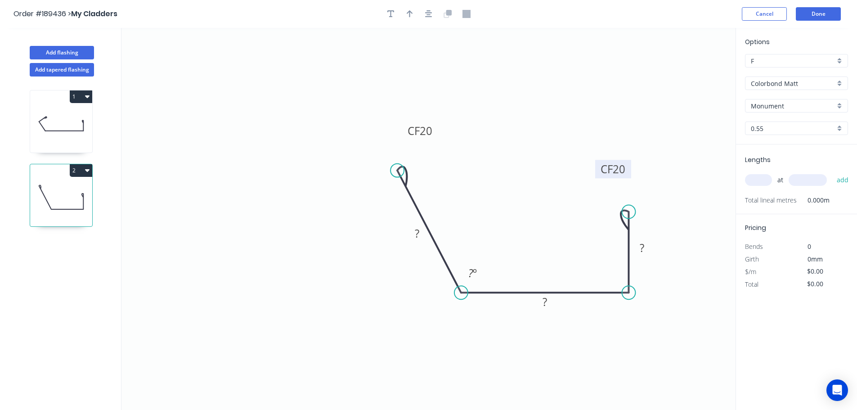
click at [628, 166] on rect at bounding box center [613, 169] width 36 height 18
drag, startPoint x: 422, startPoint y: 231, endPoint x: 428, endPoint y: 231, distance: 6.3
click at [423, 231] on rect at bounding box center [417, 234] width 18 height 13
click at [566, 180] on icon "0 CF 20 60 50 CF 20 35 106 º" at bounding box center [428, 219] width 614 height 382
type input "$13.54"
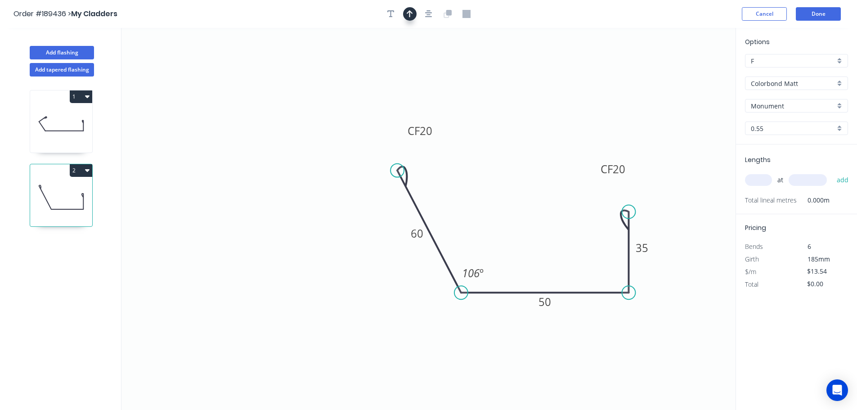
click at [407, 10] on icon "button" at bounding box center [410, 14] width 6 height 8
drag, startPoint x: 691, startPoint y: 71, endPoint x: 439, endPoint y: 346, distance: 372.6
click at [439, 346] on icon at bounding box center [439, 335] width 8 height 29
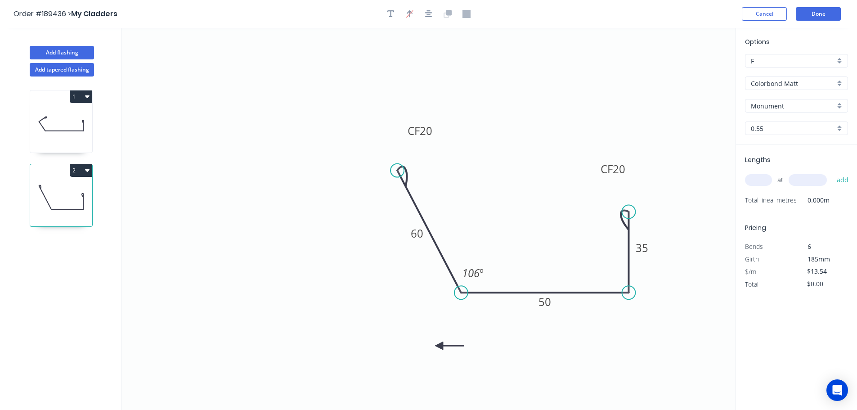
click at [439, 346] on icon at bounding box center [449, 346] width 29 height 8
click at [439, 346] on icon at bounding box center [446, 353] width 26 height 26
click at [439, 346] on icon at bounding box center [439, 356] width 8 height 29
click at [766, 179] on input "text" at bounding box center [758, 180] width 27 height 12
type input "1"
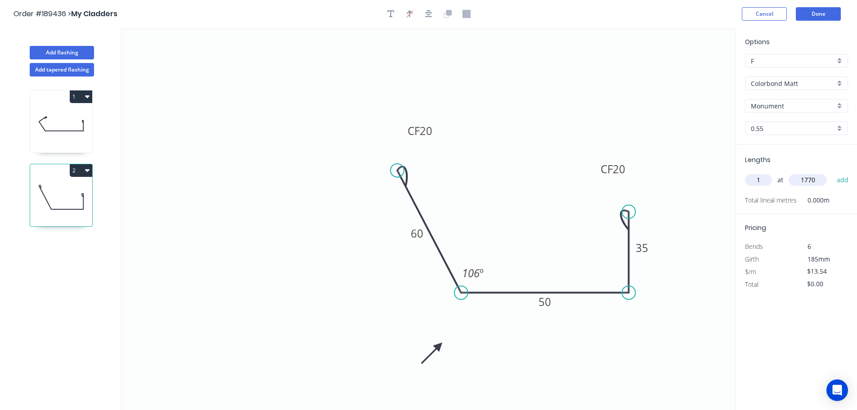
type input "1770"
click at [832, 172] on button "add" at bounding box center [842, 179] width 21 height 15
type input "$23.97"
click at [65, 70] on button "Add tapered flashing" at bounding box center [62, 69] width 64 height 13
type input "$0.00"
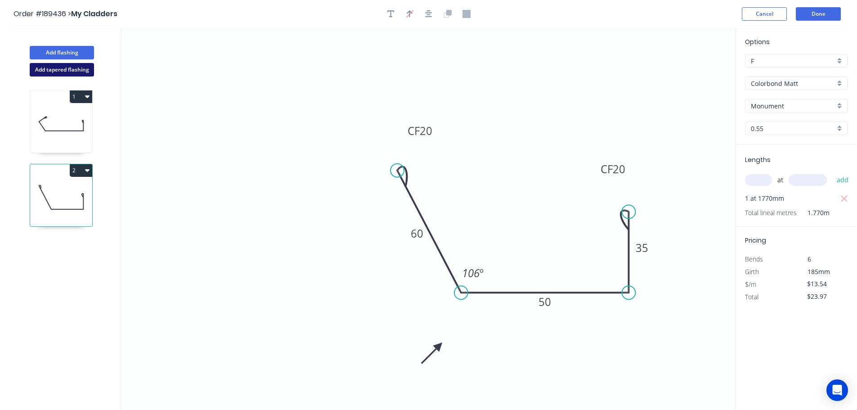
type input "$0.00"
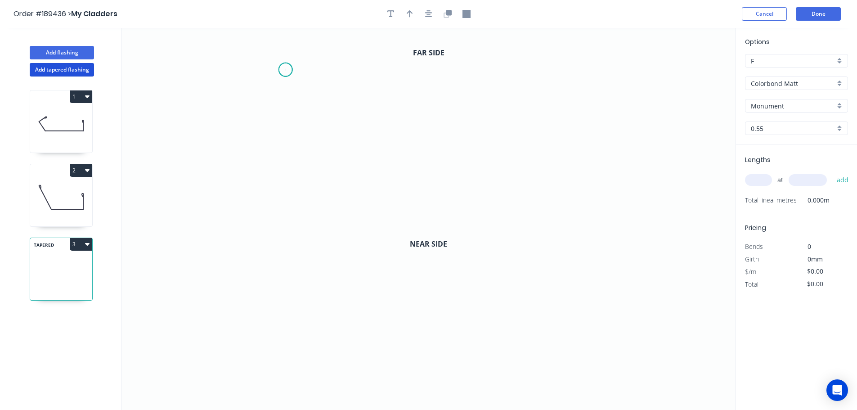
click at [285, 70] on icon "0" at bounding box center [428, 123] width 614 height 191
click at [281, 151] on icon "0" at bounding box center [428, 123] width 614 height 191
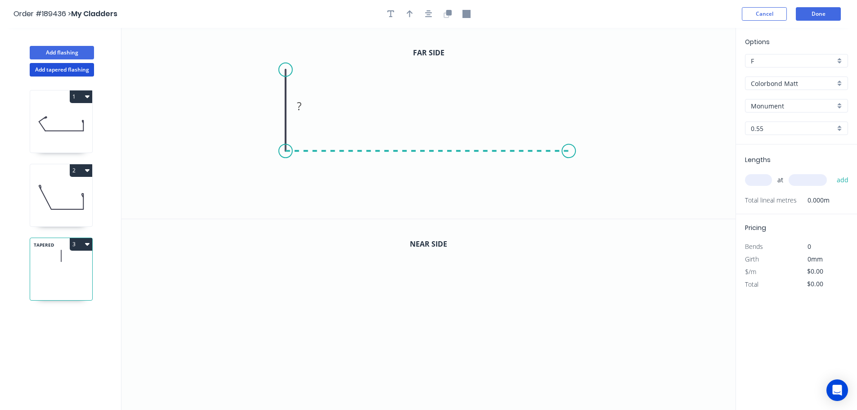
click at [569, 159] on icon "0 ?" at bounding box center [428, 123] width 614 height 191
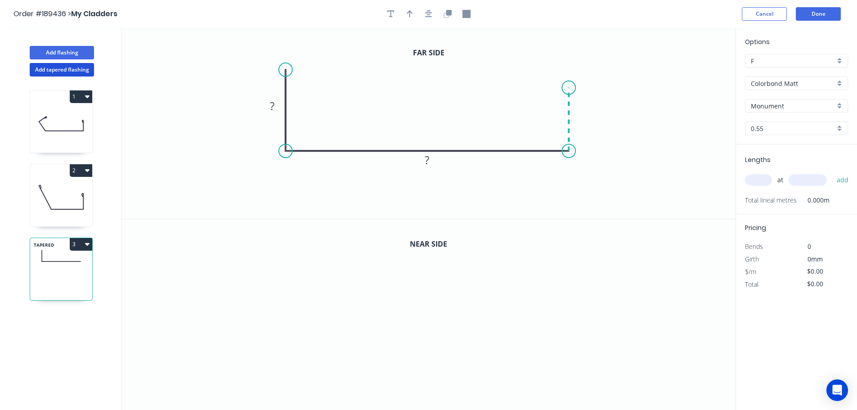
click at [571, 88] on icon "0 ? ?" at bounding box center [428, 123] width 614 height 191
click at [571, 88] on circle at bounding box center [568, 87] width 13 height 13
drag, startPoint x: 568, startPoint y: 86, endPoint x: 566, endPoint y: 67, distance: 18.6
click at [566, 67] on circle at bounding box center [568, 67] width 13 height 13
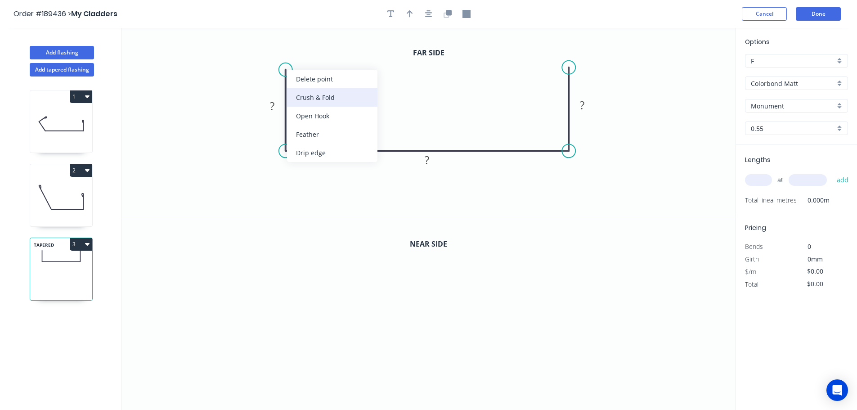
click at [310, 94] on div "Crush & Fold" at bounding box center [332, 97] width 90 height 18
click at [301, 92] on div "Flip bend" at bounding box center [329, 99] width 90 height 18
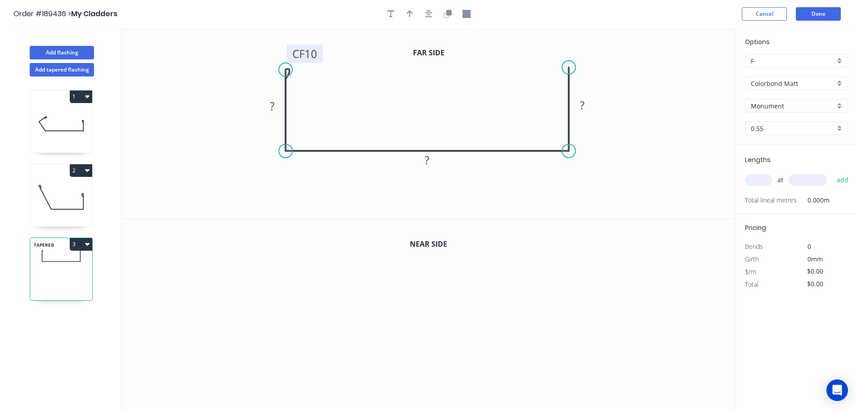
click at [314, 49] on tspan "10" at bounding box center [311, 53] width 13 height 15
click at [383, 83] on icon "0 CF 20 ? ? ?" at bounding box center [428, 123] width 614 height 191
drag, startPoint x: 320, startPoint y: 56, endPoint x: 341, endPoint y: 48, distance: 22.0
click at [341, 48] on rect at bounding box center [324, 45] width 36 height 18
click at [275, 107] on rect at bounding box center [272, 106] width 18 height 13
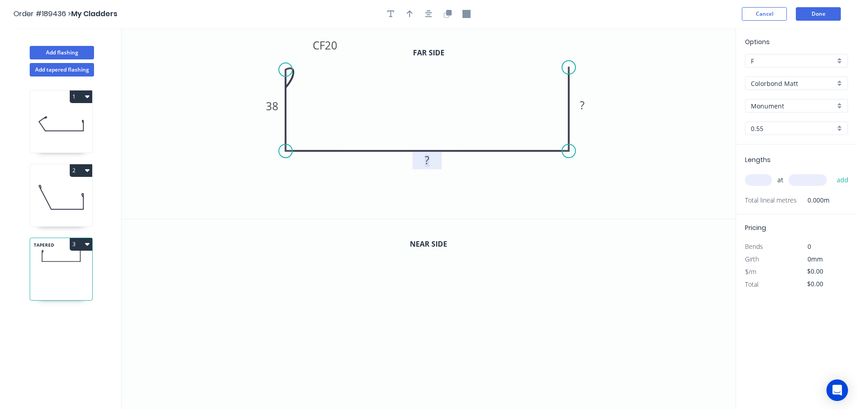
click at [430, 157] on rect at bounding box center [427, 160] width 18 height 13
click at [590, 104] on rect at bounding box center [582, 105] width 18 height 13
click at [626, 107] on icon "0 CF 20 38 210 40" at bounding box center [428, 123] width 614 height 191
drag, startPoint x: 405, startPoint y: 9, endPoint x: 423, endPoint y: 15, distance: 18.8
click at [406, 9] on button "button" at bounding box center [409, 13] width 13 height 13
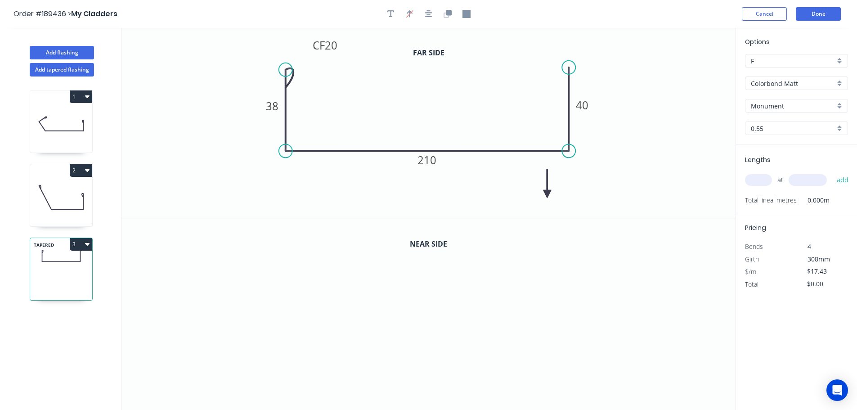
drag, startPoint x: 691, startPoint y: 72, endPoint x: 547, endPoint y: 194, distance: 189.0
click at [547, 194] on icon at bounding box center [547, 183] width 8 height 29
click at [547, 194] on icon at bounding box center [546, 183] width 8 height 29
click at [547, 194] on icon at bounding box center [554, 187] width 26 height 26
click at [547, 194] on icon at bounding box center [556, 194] width 29 height 8
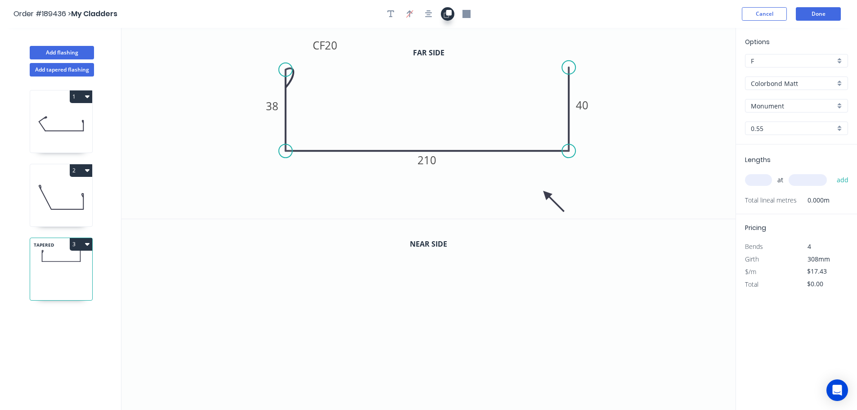
click at [450, 10] on icon "button" at bounding box center [448, 14] width 8 height 8
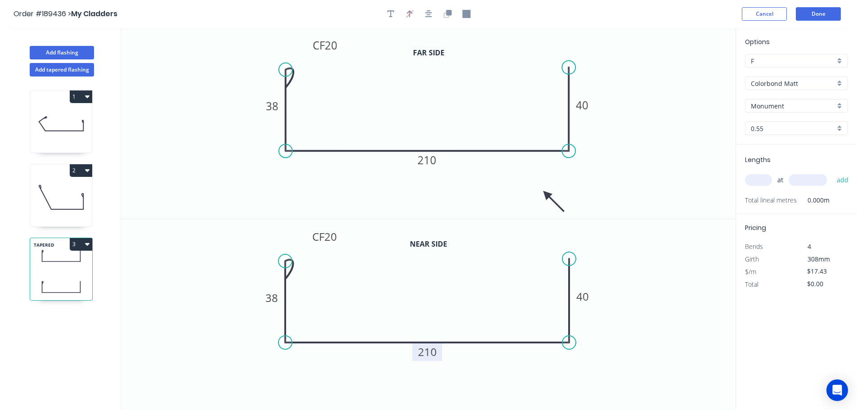
click at [432, 352] on tspan "210" at bounding box center [427, 351] width 19 height 15
click at [450, 324] on icon "0 CF 20 38 35 40" at bounding box center [428, 314] width 614 height 191
type input "$19.08"
click at [766, 180] on input "text" at bounding box center [758, 180] width 27 height 12
type input "1"
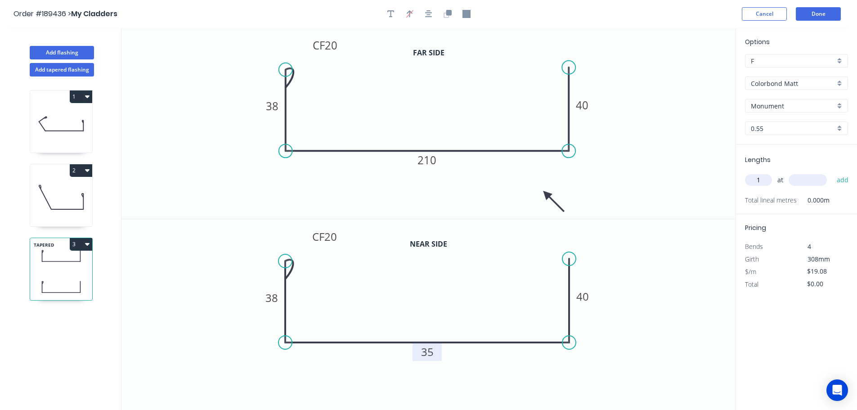
click at [808, 179] on input "text" at bounding box center [808, 180] width 38 height 12
type input "665"
click at [832, 172] on button "add" at bounding box center [842, 179] width 21 height 15
type input "$19.08"
click at [690, 171] on icon "0 CF 20 38 210 40" at bounding box center [428, 123] width 614 height 191
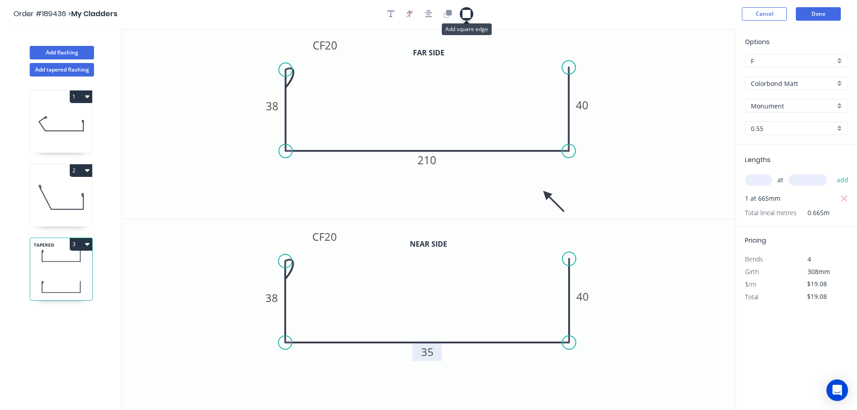
click at [469, 15] on icon "button" at bounding box center [467, 14] width 8 height 8
drag, startPoint x: 690, startPoint y: 85, endPoint x: 268, endPoint y: 43, distance: 424.1
click at [268, 43] on rect at bounding box center [268, 42] width 9 height 9
click at [69, 53] on button "Add flashing" at bounding box center [62, 52] width 64 height 13
type input "$0.00"
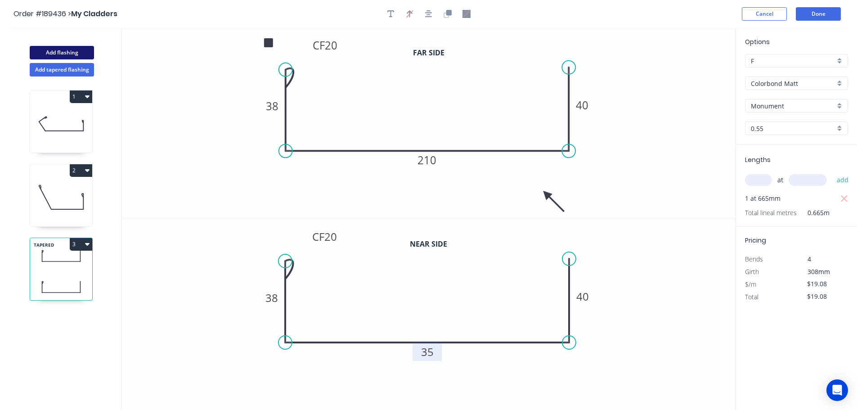
type input "$0.00"
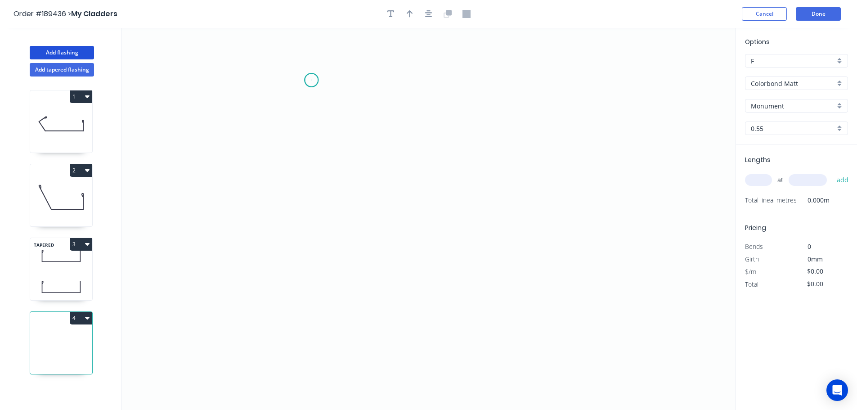
click at [311, 80] on icon "0" at bounding box center [428, 219] width 614 height 382
click at [216, 75] on icon "0" at bounding box center [428, 219] width 614 height 382
click at [215, 117] on icon "0 ?" at bounding box center [428, 219] width 614 height 382
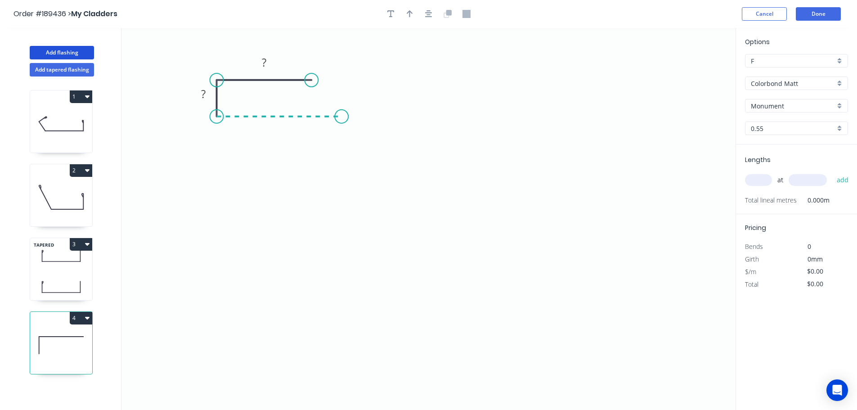
click at [342, 119] on icon "0 ? ?" at bounding box center [428, 219] width 614 height 382
click at [339, 184] on icon "0 ? ? ?" at bounding box center [428, 219] width 614 height 382
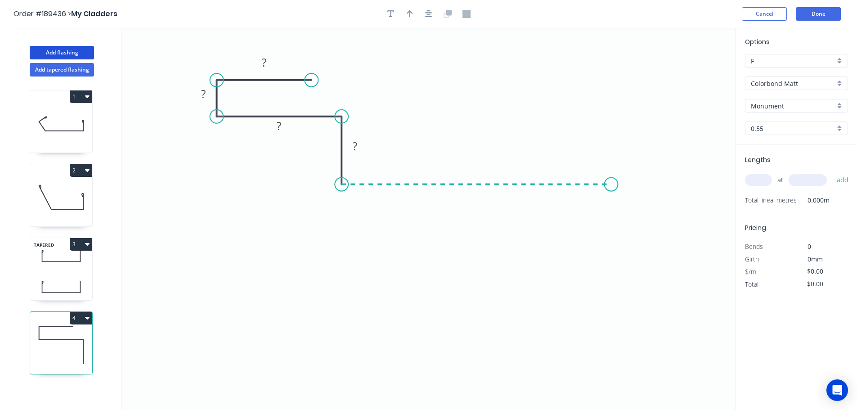
click at [612, 185] on icon "0 ? ? ? ?" at bounding box center [428, 219] width 614 height 382
click at [609, 286] on icon "0 ? ? ? ? ?" at bounding box center [428, 219] width 614 height 382
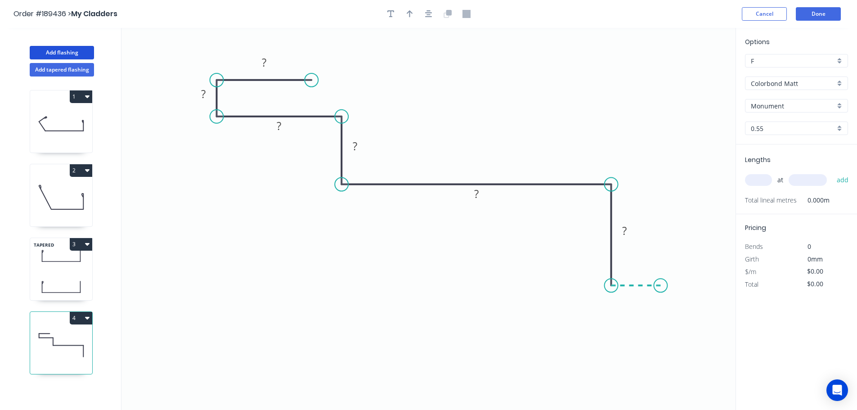
click at [661, 283] on icon "0 ? ? ? ? ? ?" at bounding box center [428, 219] width 614 height 382
click at [660, 192] on icon "0 ? ? ? ? ? ? ?" at bounding box center [428, 219] width 614 height 382
click at [660, 192] on circle at bounding box center [660, 191] width 13 height 13
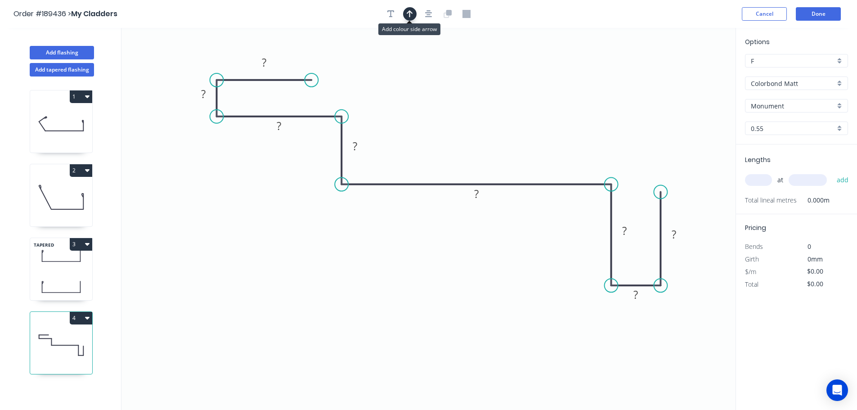
click at [408, 11] on icon "button" at bounding box center [410, 14] width 6 height 8
drag, startPoint x: 689, startPoint y: 71, endPoint x: 379, endPoint y: 280, distance: 374.3
click at [380, 279] on icon at bounding box center [384, 264] width 8 height 29
click at [379, 280] on icon at bounding box center [379, 269] width 8 height 29
click at [379, 280] on icon at bounding box center [386, 273] width 26 height 26
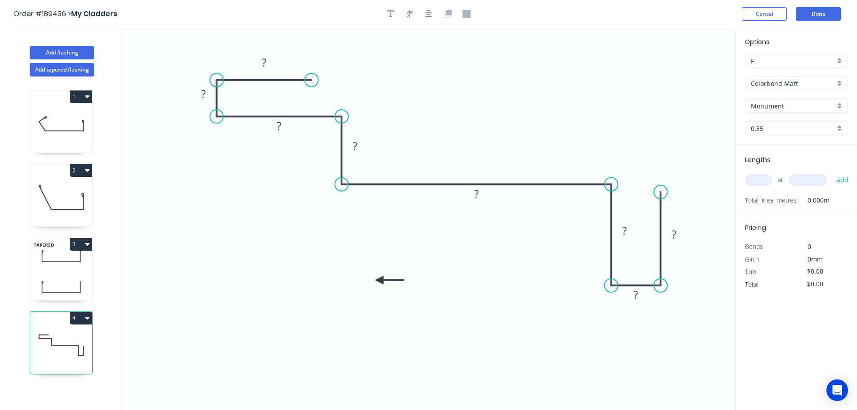
click at [379, 280] on icon at bounding box center [389, 280] width 29 height 8
click at [379, 280] on icon at bounding box center [386, 287] width 26 height 26
click at [379, 280] on icon at bounding box center [379, 290] width 8 height 29
click at [327, 106] on div "Crush & Fold" at bounding box center [355, 109] width 90 height 18
click at [331, 107] on div "Flip bend" at bounding box center [356, 108] width 90 height 18
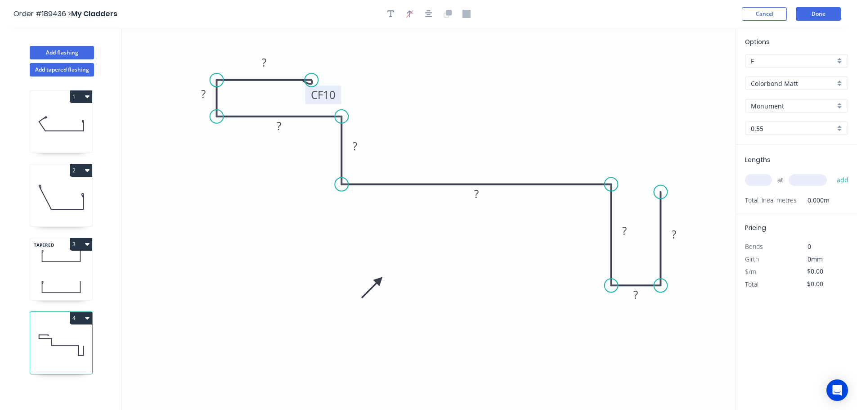
click at [334, 94] on tspan "10" at bounding box center [329, 94] width 13 height 15
drag, startPoint x: 380, startPoint y: 87, endPoint x: 366, endPoint y: 96, distance: 16.4
click at [380, 87] on icon "0 CF 20 ? ? ? ? ? ? ? ?" at bounding box center [428, 219] width 614 height 382
drag, startPoint x: 338, startPoint y: 95, endPoint x: 377, endPoint y: 66, distance: 48.2
click at [377, 66] on rect at bounding box center [362, 66] width 36 height 18
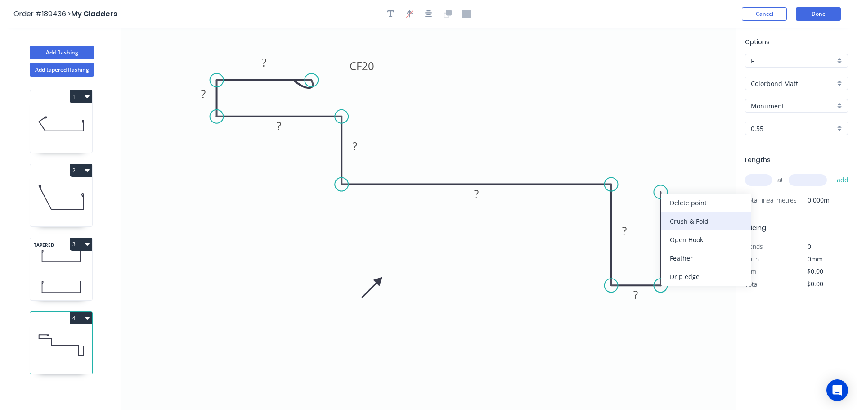
click at [684, 216] on div "Crush & Fold" at bounding box center [706, 221] width 90 height 18
click at [652, 174] on tspan "10" at bounding box center [647, 175] width 13 height 15
click at [688, 157] on icon "0 CF 20 ? ? ? ? ? ? ? CF 20 ?" at bounding box center [428, 219] width 614 height 382
drag, startPoint x: 657, startPoint y: 175, endPoint x: 676, endPoint y: 146, distance: 34.8
click at [676, 146] on rect at bounding box center [661, 146] width 36 height 18
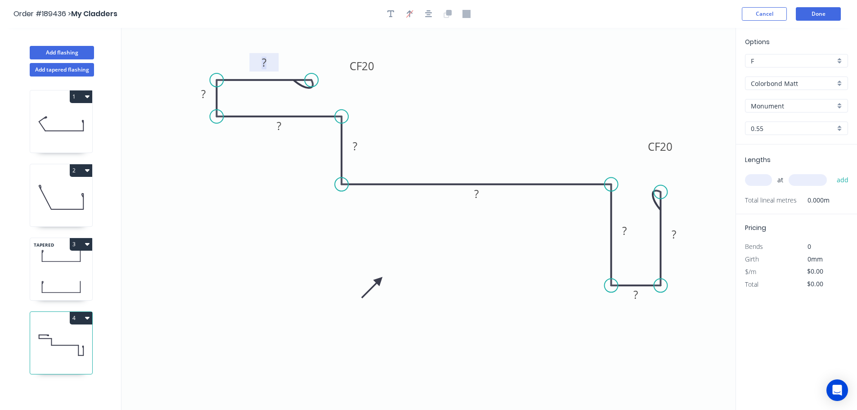
click at [268, 64] on rect at bounding box center [264, 63] width 18 height 13
click at [584, 122] on icon "0 CF 20 38 10 40 25 125 40 10 CF 20 38" at bounding box center [428, 219] width 614 height 382
type input "$23.41"
click at [633, 233] on rect at bounding box center [625, 231] width 18 height 13
drag, startPoint x: 634, startPoint y: 233, endPoint x: 591, endPoint y: 237, distance: 43.8
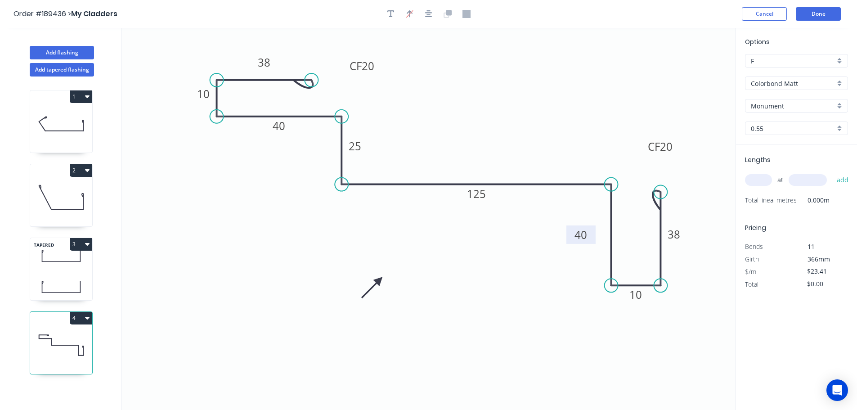
click at [591, 237] on rect at bounding box center [581, 234] width 29 height 18
drag, startPoint x: 684, startPoint y: 233, endPoint x: 691, endPoint y: 233, distance: 6.3
click at [691, 233] on rect at bounding box center [680, 234] width 29 height 18
click at [763, 182] on input "text" at bounding box center [758, 180] width 27 height 12
type input "1"
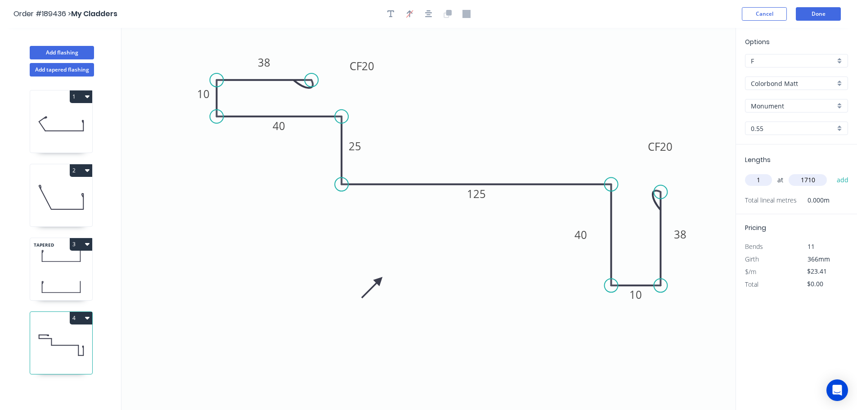
type input "1710"
click at [832, 172] on button "add" at bounding box center [842, 179] width 21 height 15
type input "$40.03"
click at [48, 54] on button "Add flashing" at bounding box center [62, 52] width 64 height 13
type input "$0.00"
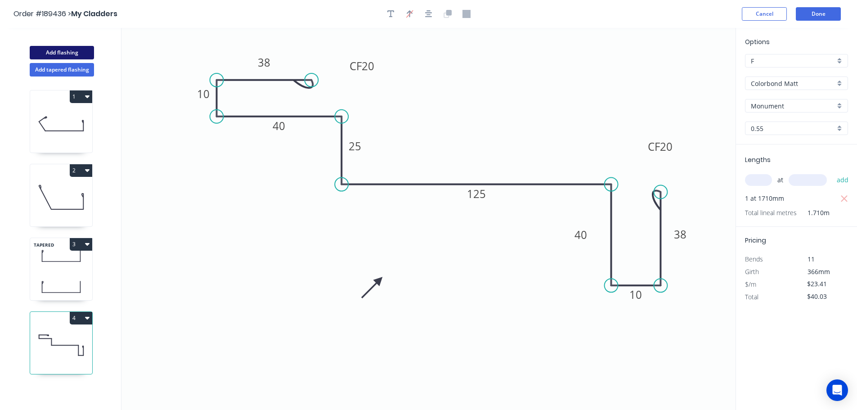
type input "$0.00"
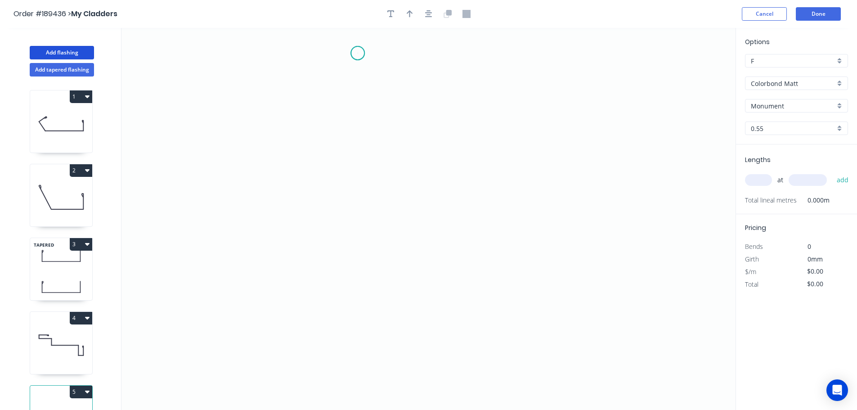
click at [358, 53] on icon "0" at bounding box center [428, 219] width 614 height 382
click at [358, 113] on icon "0" at bounding box center [428, 219] width 614 height 382
click at [461, 112] on icon "0 ?" at bounding box center [428, 219] width 614 height 382
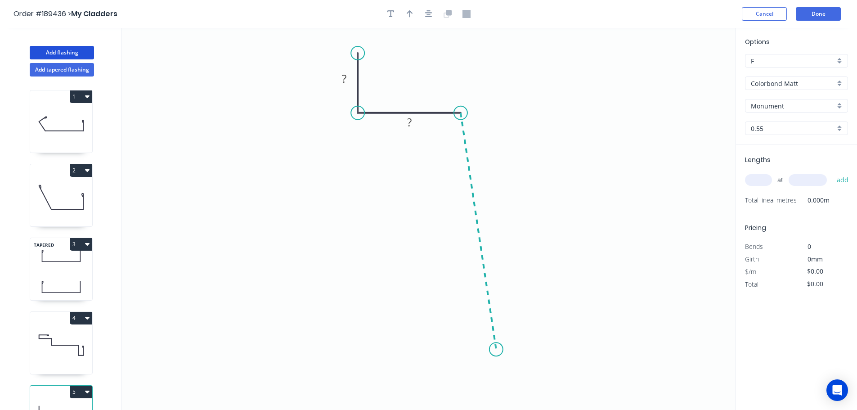
click at [496, 350] on icon "0 ? ?" at bounding box center [428, 219] width 614 height 382
click at [415, 367] on icon "0 ? ? ? ? º" at bounding box center [428, 219] width 614 height 382
click at [415, 367] on circle at bounding box center [415, 366] width 13 height 13
drag, startPoint x: 414, startPoint y: 367, endPoint x: 406, endPoint y: 364, distance: 8.3
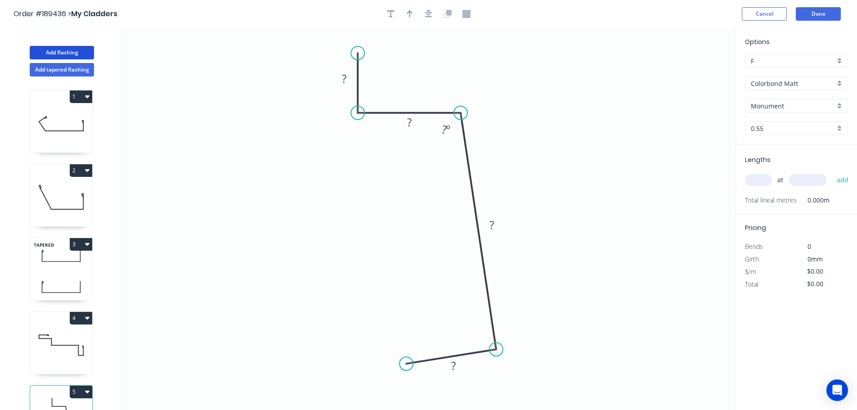
click at [406, 364] on circle at bounding box center [406, 363] width 13 height 13
click at [395, 295] on icon "0 ? ? ? ? ? º" at bounding box center [428, 219] width 614 height 382
click at [280, 299] on icon "0 ? ? ? ? ? ? º" at bounding box center [428, 219] width 614 height 382
click at [279, 283] on icon at bounding box center [279, 288] width 1 height 12
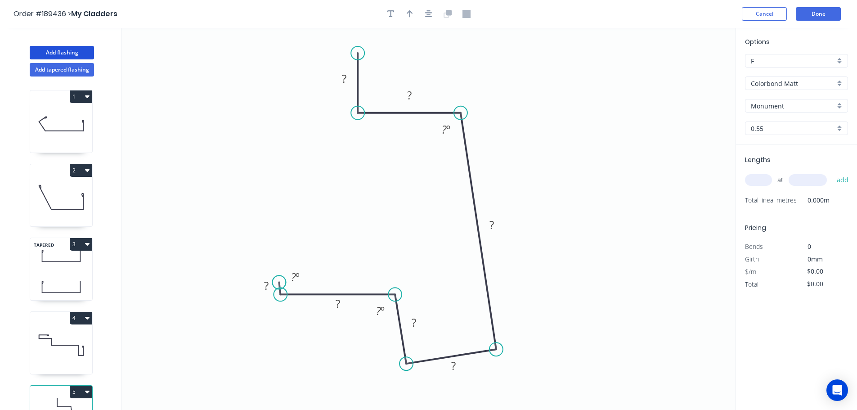
click at [279, 283] on circle at bounding box center [278, 281] width 13 height 13
drag, startPoint x: 279, startPoint y: 283, endPoint x: 280, endPoint y: 288, distance: 5.6
click at [280, 288] on circle at bounding box center [280, 287] width 13 height 13
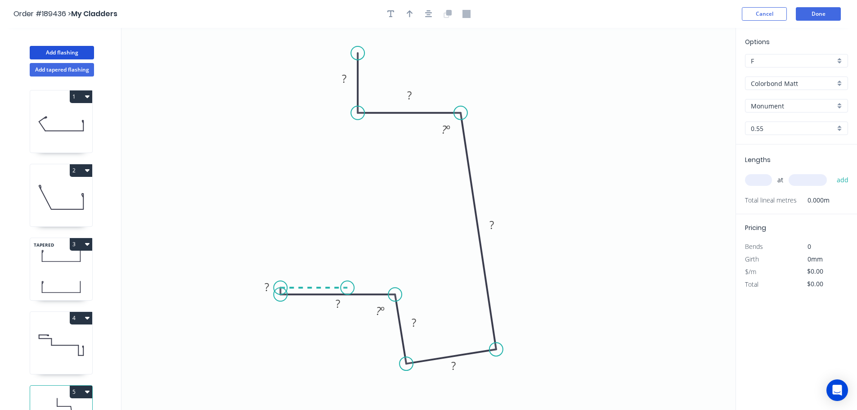
click at [347, 291] on icon "0 ? ? ? ? ? ? ? ? º ? º" at bounding box center [428, 219] width 614 height 382
click at [347, 291] on circle at bounding box center [347, 287] width 13 height 13
click at [274, 300] on div "Hide measurement" at bounding box center [312, 295] width 90 height 18
click at [390, 12] on icon "button" at bounding box center [390, 14] width 7 height 8
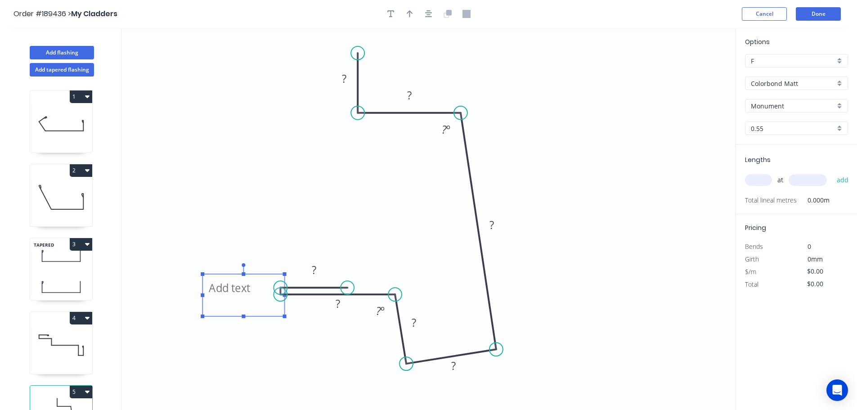
drag, startPoint x: 199, startPoint y: 64, endPoint x: 263, endPoint y: 296, distance: 240.4
click at [263, 296] on textarea at bounding box center [243, 295] width 73 height 33
click at [275, 103] on icon "CF ? ? ? ? ? ? ? ? º ? º" at bounding box center [428, 219] width 614 height 382
type textarea "CF"
drag, startPoint x: 347, startPoint y: 311, endPoint x: 329, endPoint y: 317, distance: 18.6
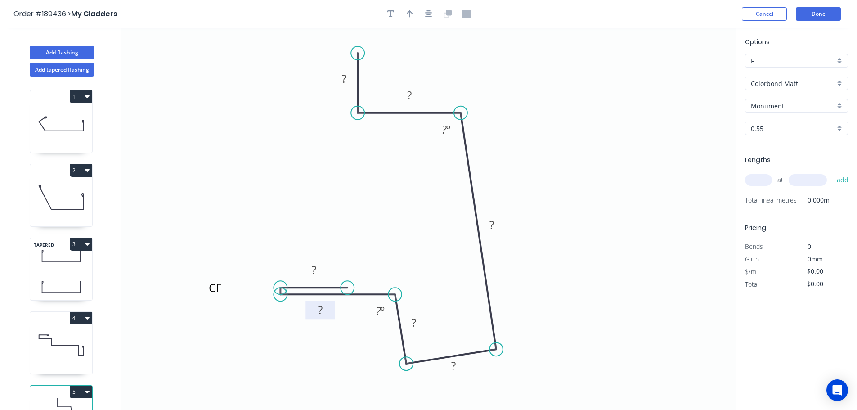
click at [329, 317] on rect at bounding box center [320, 310] width 29 height 18
click at [315, 270] on tspan "?" at bounding box center [314, 269] width 4 height 15
click at [321, 309] on tspan "?" at bounding box center [320, 309] width 4 height 15
click at [381, 312] on tspan "º" at bounding box center [383, 310] width 4 height 15
click at [415, 321] on tspan "?" at bounding box center [414, 322] width 4 height 15
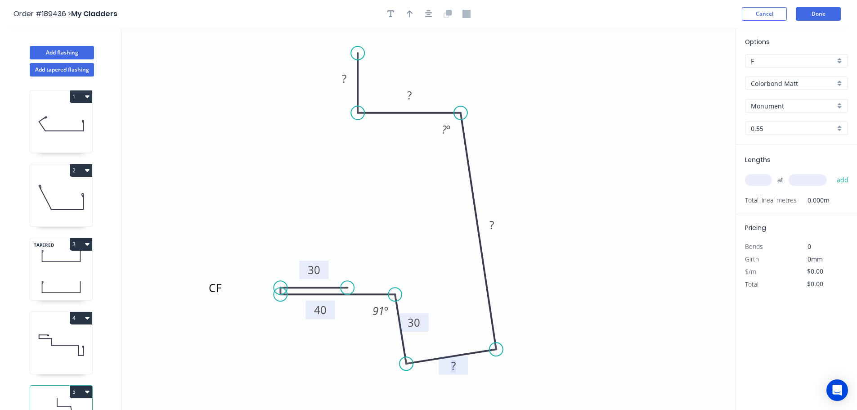
click at [457, 366] on rect at bounding box center [454, 366] width 18 height 13
click at [494, 225] on tspan "?" at bounding box center [492, 224] width 4 height 15
click at [529, 180] on icon "CF 30 40 30 40 205 ? ? 91 º ? º" at bounding box center [428, 219] width 614 height 382
click at [447, 129] on tspan "º" at bounding box center [448, 129] width 4 height 15
click at [411, 94] on tspan "?" at bounding box center [409, 95] width 4 height 15
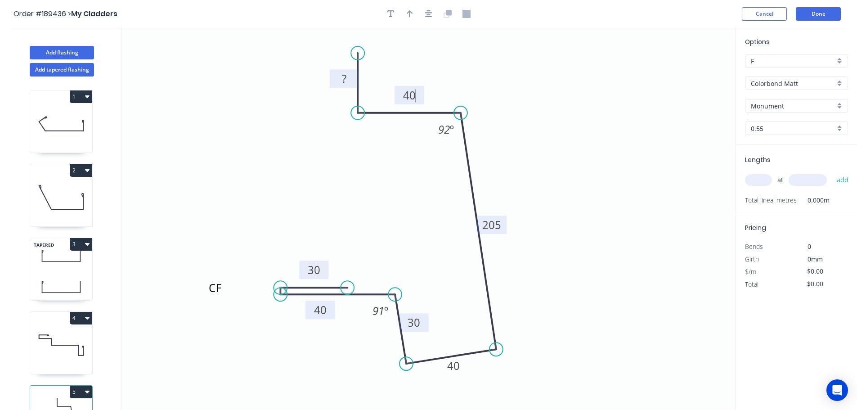
click at [344, 78] on tspan "?" at bounding box center [344, 78] width 4 height 15
click at [592, 78] on icon "CF 30 40 30 40 205 40 18 91 º 92 º" at bounding box center [428, 219] width 614 height 382
type input "$25.61"
drag, startPoint x: 410, startPoint y: 13, endPoint x: 423, endPoint y: 16, distance: 12.6
click at [410, 13] on icon "button" at bounding box center [410, 14] width 6 height 8
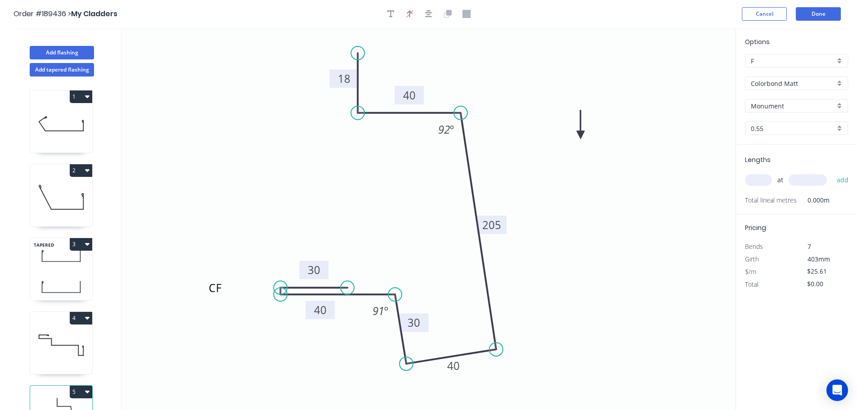
drag, startPoint x: 690, startPoint y: 70, endPoint x: 581, endPoint y: 135, distance: 127.1
click at [581, 135] on icon at bounding box center [581, 124] width 8 height 29
click at [763, 180] on input "text" at bounding box center [758, 180] width 27 height 12
type input "1"
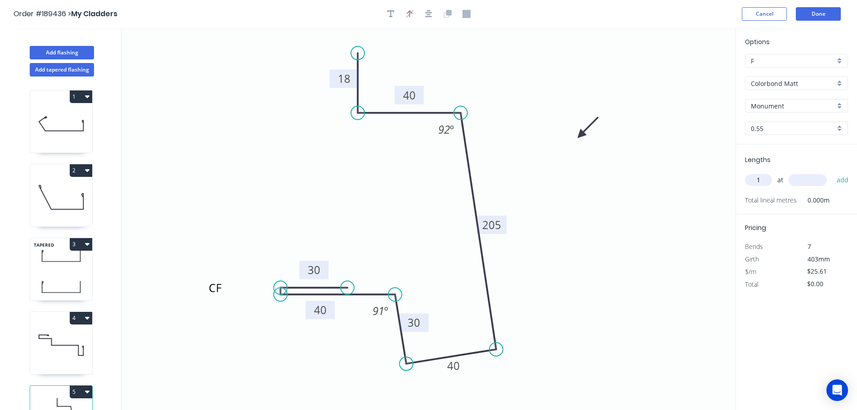
click at [810, 178] on input "text" at bounding box center [808, 180] width 38 height 12
type input "5000"
click at [832, 172] on button "add" at bounding box center [842, 179] width 21 height 15
type input "$128.05"
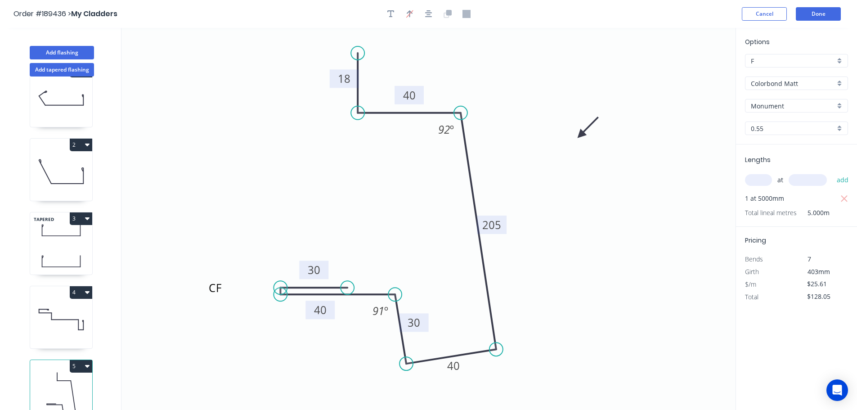
scroll to position [39, 0]
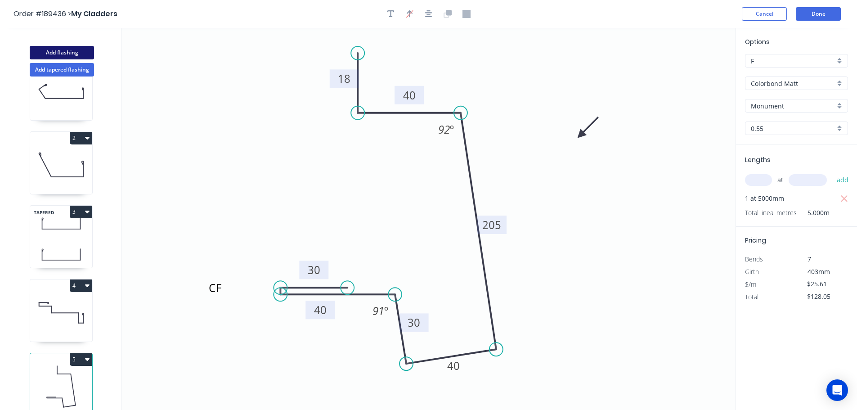
click at [64, 50] on button "Add flashing" at bounding box center [62, 52] width 64 height 13
type input "$0.00"
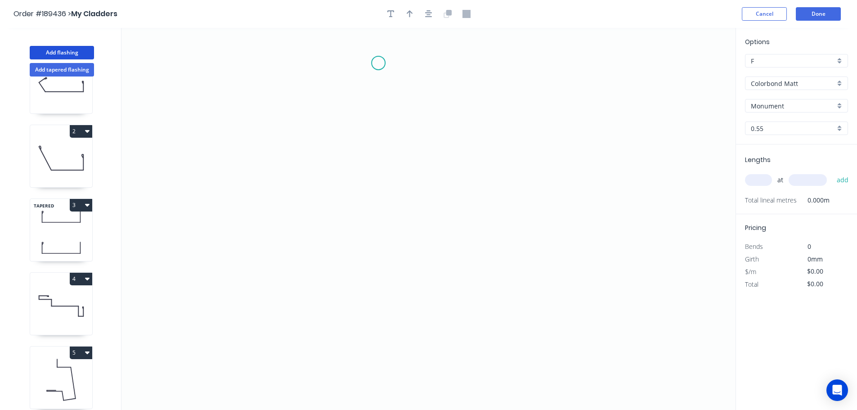
click at [378, 63] on icon "0" at bounding box center [428, 219] width 614 height 382
click at [380, 132] on icon "0" at bounding box center [428, 219] width 614 height 382
click at [477, 130] on icon "0 ?" at bounding box center [428, 219] width 614 height 382
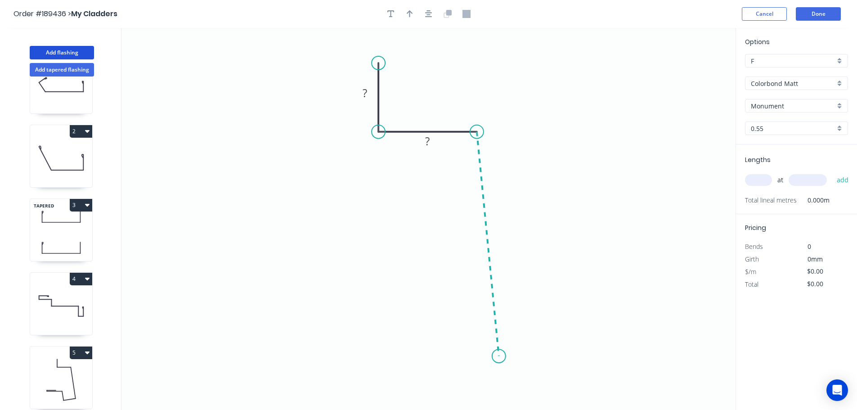
click at [499, 356] on icon "0 ? ?" at bounding box center [428, 219] width 614 height 382
click at [419, 373] on icon "0 ? ? ? ? º" at bounding box center [428, 219] width 614 height 382
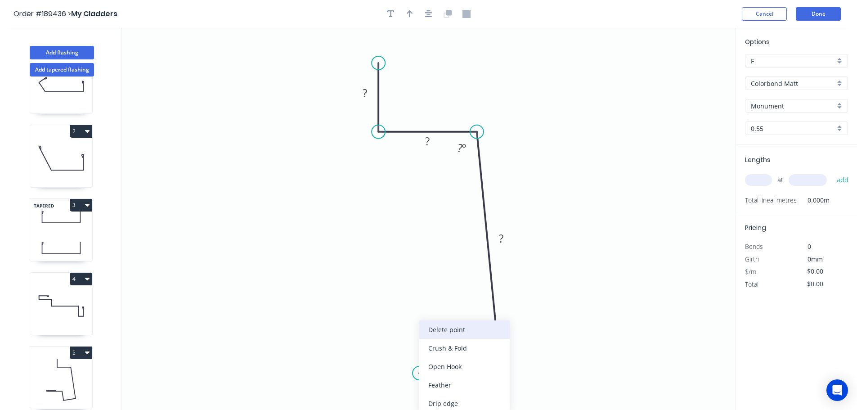
click at [484, 329] on div "Delete point" at bounding box center [464, 329] width 90 height 18
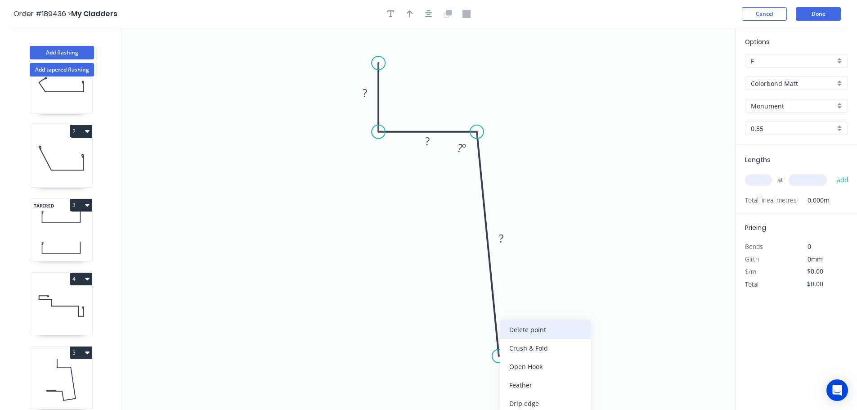
click at [535, 330] on div "Delete point" at bounding box center [545, 329] width 90 height 18
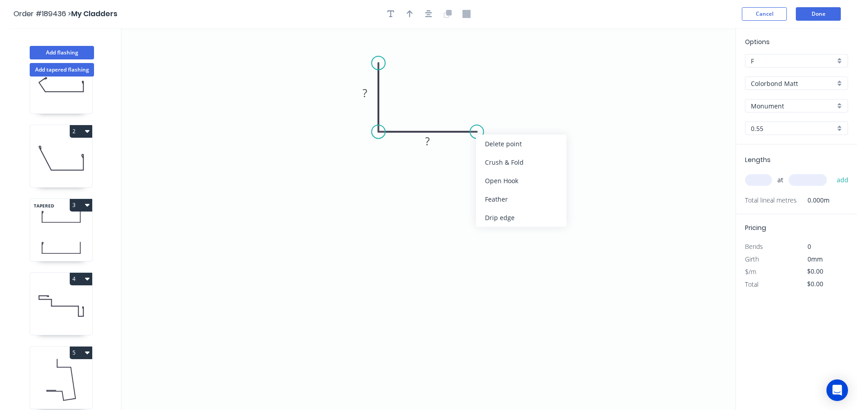
drag, startPoint x: 497, startPoint y: 140, endPoint x: 481, endPoint y: 137, distance: 15.6
click at [497, 140] on div "Delete point" at bounding box center [521, 144] width 90 height 18
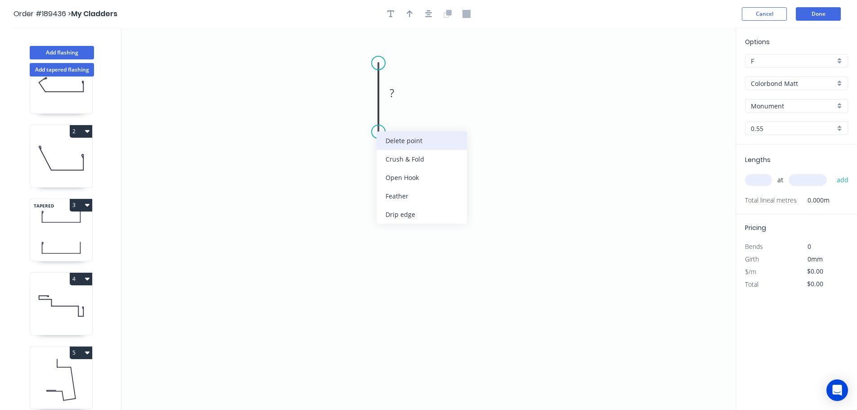
click at [420, 143] on div "Delete point" at bounding box center [422, 140] width 90 height 18
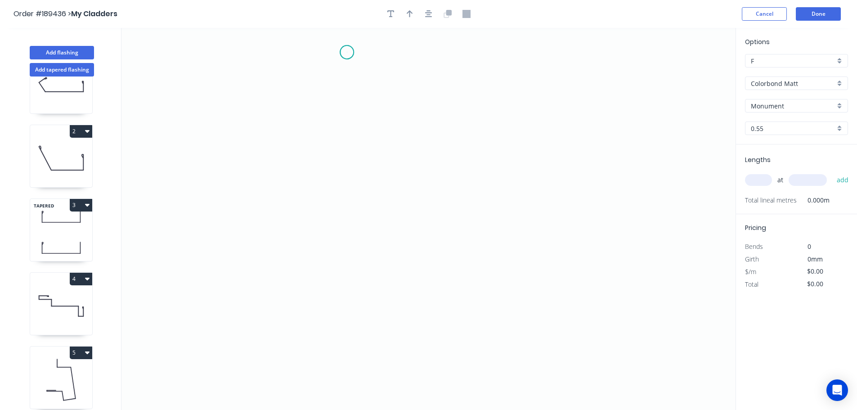
click at [347, 52] on icon "0" at bounding box center [428, 219] width 614 height 382
click at [346, 112] on icon "0" at bounding box center [428, 219] width 614 height 382
click at [436, 113] on icon "0 ?" at bounding box center [428, 219] width 614 height 382
click at [460, 265] on icon "0 ? ?" at bounding box center [428, 219] width 614 height 382
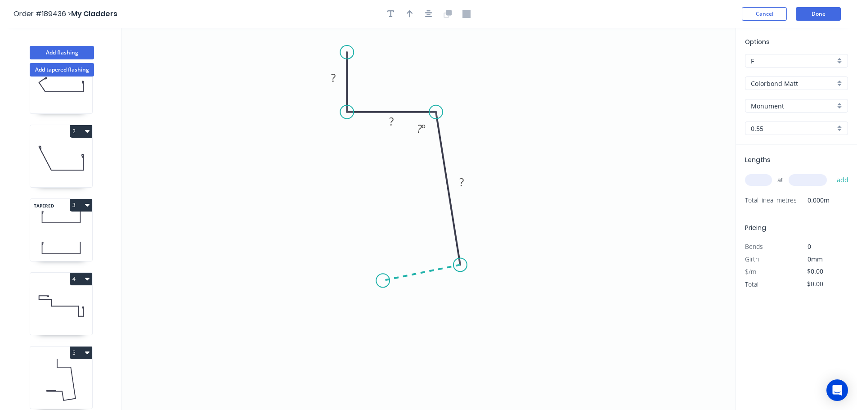
click at [383, 281] on icon "0 ? ? ? ? º" at bounding box center [428, 219] width 614 height 382
click at [383, 281] on circle at bounding box center [382, 280] width 13 height 13
click at [382, 279] on circle at bounding box center [381, 277] width 13 height 13
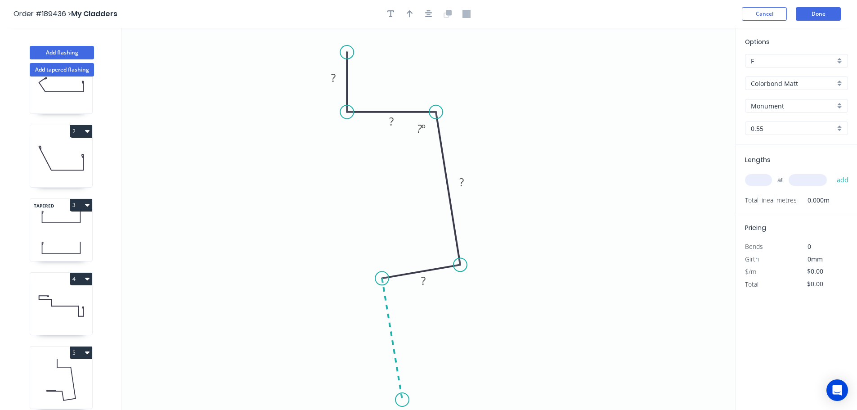
click at [402, 400] on icon "0 ? ? ? ? ? º" at bounding box center [428, 219] width 614 height 382
click at [402, 400] on circle at bounding box center [402, 399] width 13 height 13
click at [404, 400] on circle at bounding box center [403, 399] width 13 height 13
drag, startPoint x: 401, startPoint y: 117, endPoint x: 405, endPoint y: 86, distance: 30.8
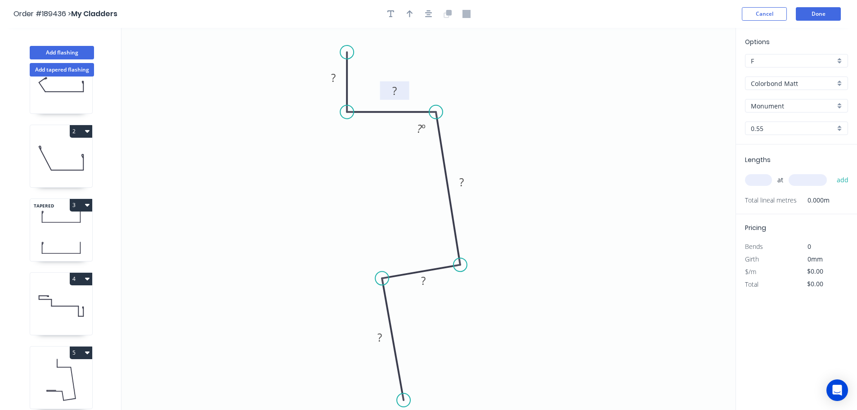
click at [405, 86] on rect at bounding box center [394, 90] width 29 height 18
click at [408, 12] on icon "button" at bounding box center [410, 13] width 6 height 7
drag, startPoint x: 689, startPoint y: 70, endPoint x: 524, endPoint y: 114, distance: 170.6
click at [524, 114] on icon at bounding box center [526, 103] width 8 height 29
click at [524, 114] on icon at bounding box center [524, 104] width 8 height 29
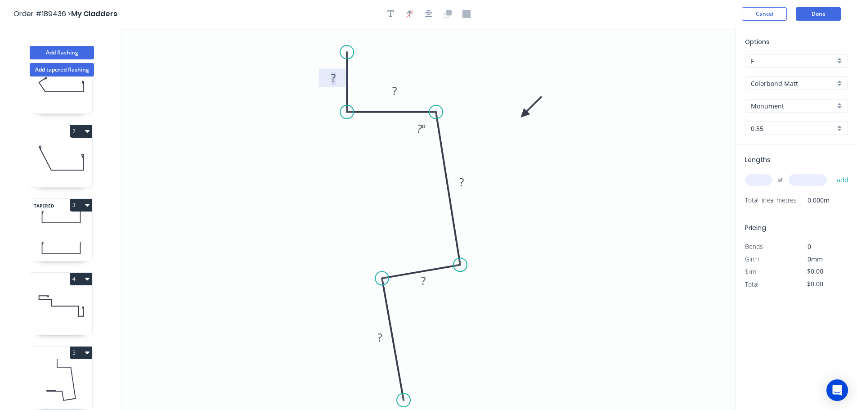
click at [335, 78] on tspan "?" at bounding box center [333, 77] width 4 height 15
click at [550, 224] on icon "0 18 30 205 35 160 92 º" at bounding box center [428, 219] width 614 height 382
type input "$23.02"
click at [760, 177] on input "text" at bounding box center [758, 180] width 27 height 12
type input "1"
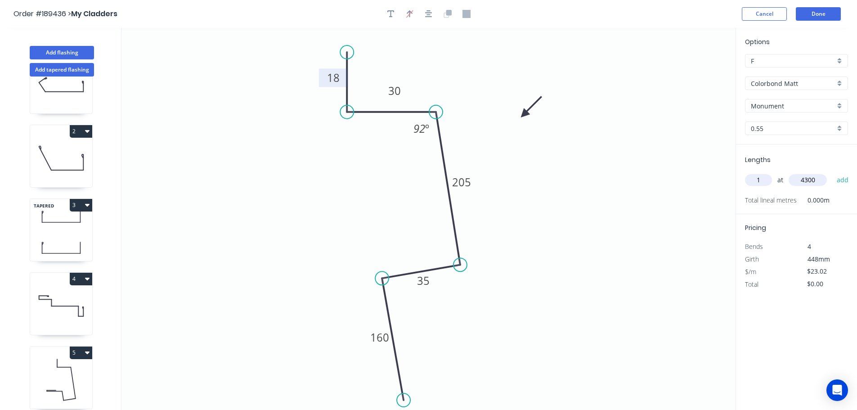
type input "4300"
click at [832, 172] on button "add" at bounding box center [842, 179] width 21 height 15
type input "$98.99"
click at [65, 54] on button "Add flashing" at bounding box center [62, 52] width 64 height 13
type input "$0.00"
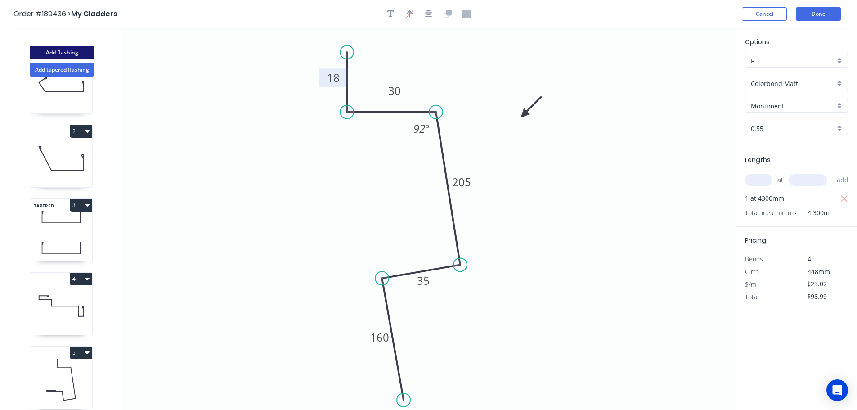
type input "$0.00"
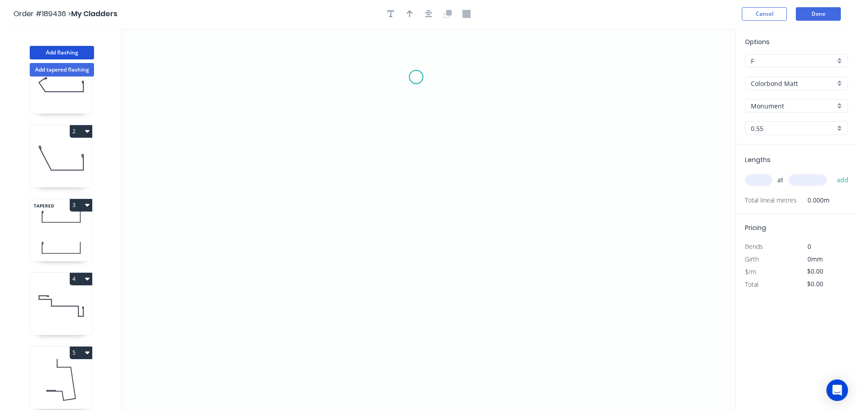
click at [416, 77] on icon "0" at bounding box center [428, 219] width 614 height 382
click at [483, 75] on icon "0" at bounding box center [428, 219] width 614 height 382
click at [486, 160] on icon "0 ?" at bounding box center [428, 219] width 614 height 382
click at [387, 165] on icon "0 ? ?" at bounding box center [428, 219] width 614 height 382
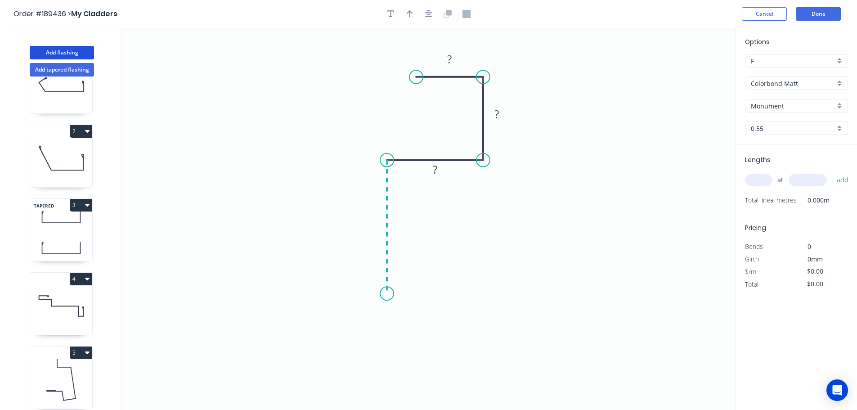
click at [390, 294] on icon "0 ? ? ?" at bounding box center [428, 219] width 614 height 382
click at [390, 294] on circle at bounding box center [386, 293] width 13 height 13
click at [376, 224] on tspan "?" at bounding box center [373, 222] width 4 height 15
click at [537, 212] on icon "0 50 30 30 20" at bounding box center [428, 219] width 614 height 382
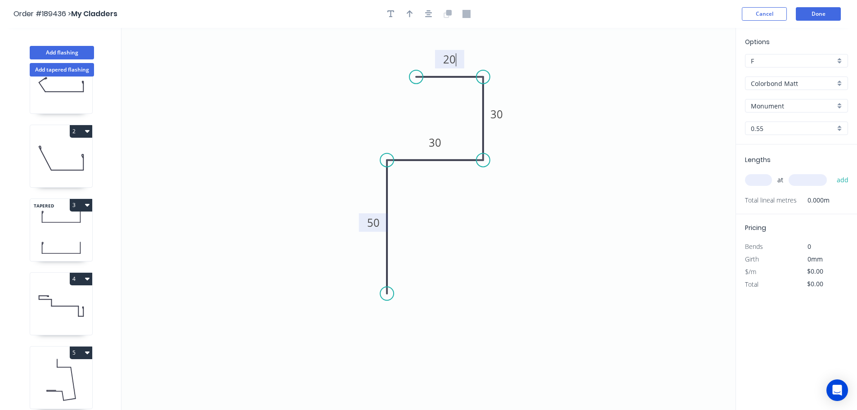
type input "$10.98"
click at [407, 13] on icon "button" at bounding box center [410, 13] width 6 height 7
drag, startPoint x: 660, startPoint y: 112, endPoint x: 557, endPoint y: 162, distance: 114.7
click at [557, 162] on icon at bounding box center [557, 152] width 8 height 29
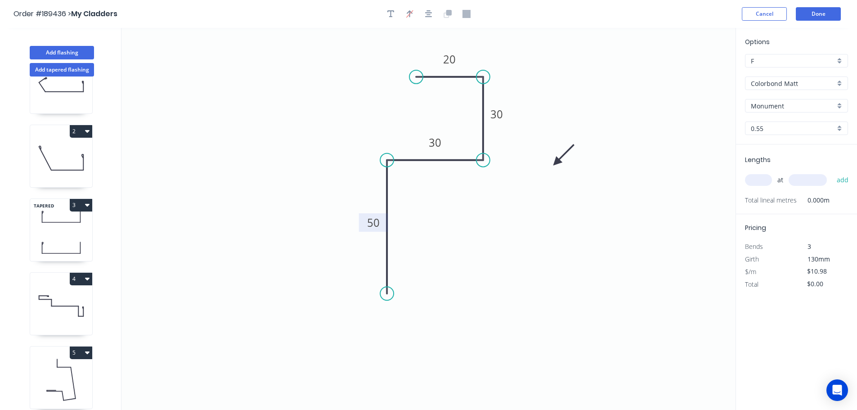
click at [763, 178] on input "text" at bounding box center [758, 180] width 27 height 12
type input "1"
type input "1000"
click at [832, 172] on button "add" at bounding box center [842, 179] width 21 height 15
type input "$10.98"
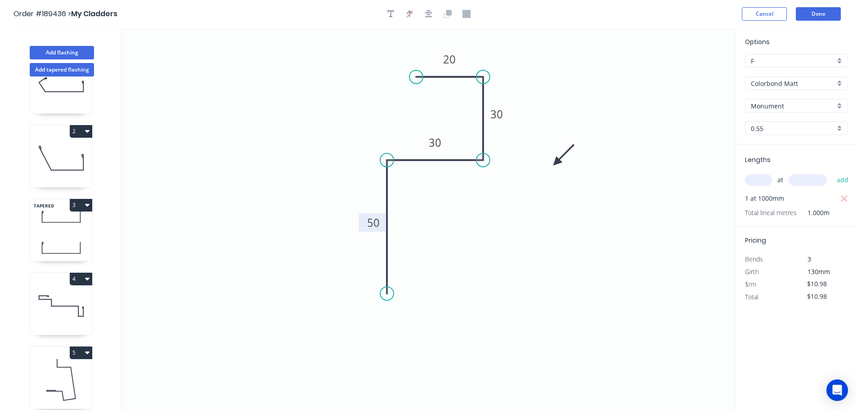
click at [69, 235] on icon at bounding box center [61, 247] width 62 height 27
type input "$19.08"
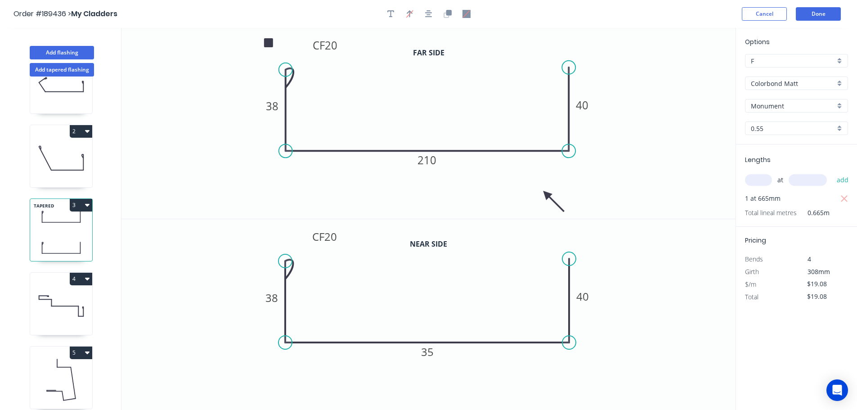
click at [633, 161] on icon "0 CF 20 38 210 40" at bounding box center [428, 123] width 614 height 191
click at [815, 14] on button "Done" at bounding box center [818, 13] width 45 height 13
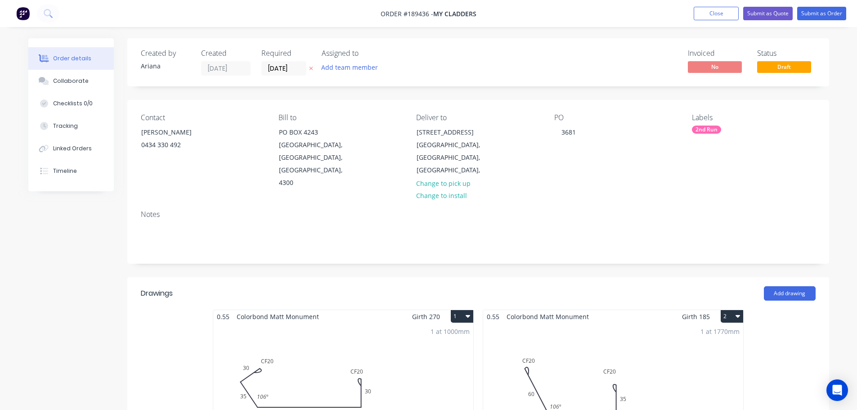
click at [662, 358] on div "1 at 1770mm Total lm $/M Total 1.77m $13.54 $23.97" at bounding box center [613, 391] width 260 height 137
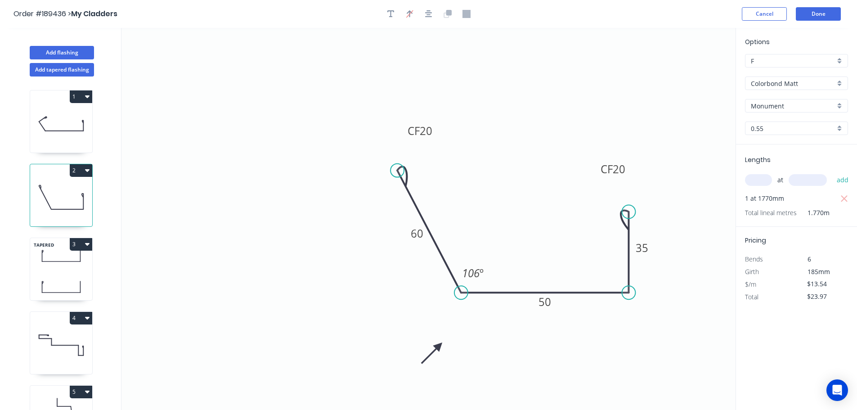
click at [60, 178] on icon at bounding box center [61, 198] width 62 height 58
click at [57, 254] on icon at bounding box center [61, 256] width 62 height 27
type input "$19.08"
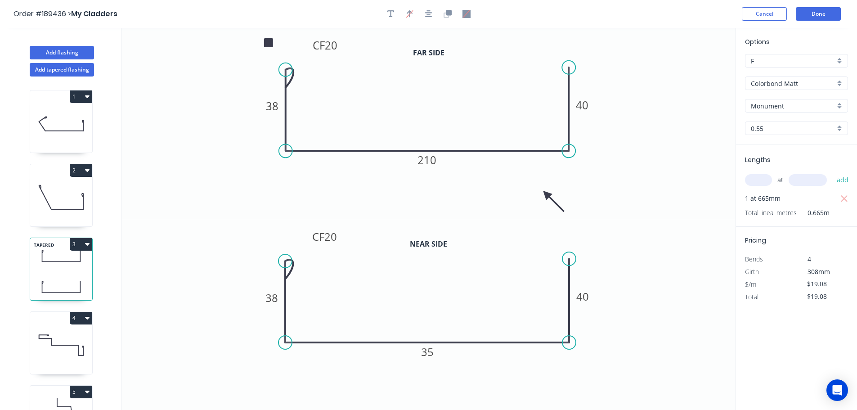
click at [658, 157] on icon "0 CF 20 38 210 40" at bounding box center [428, 123] width 614 height 191
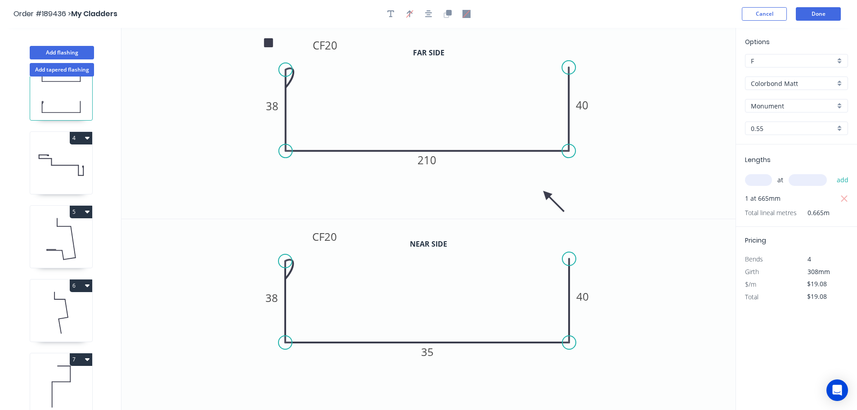
click at [78, 302] on icon at bounding box center [61, 313] width 62 height 58
type input "$23.02"
type input "$98.99"
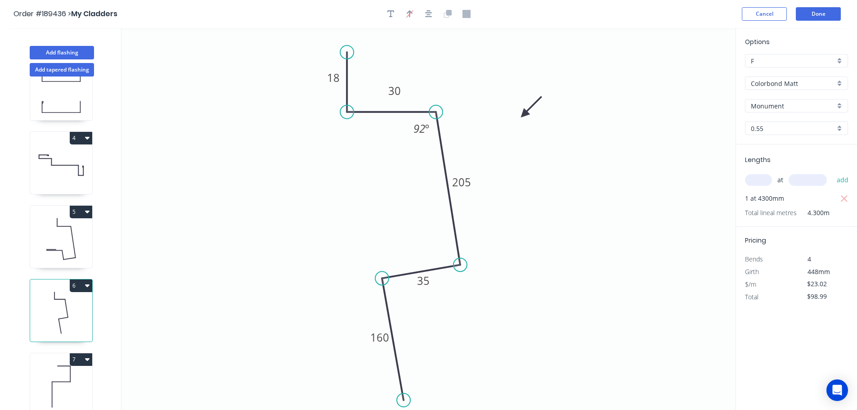
click at [72, 378] on icon at bounding box center [61, 387] width 62 height 58
type input "$10.98"
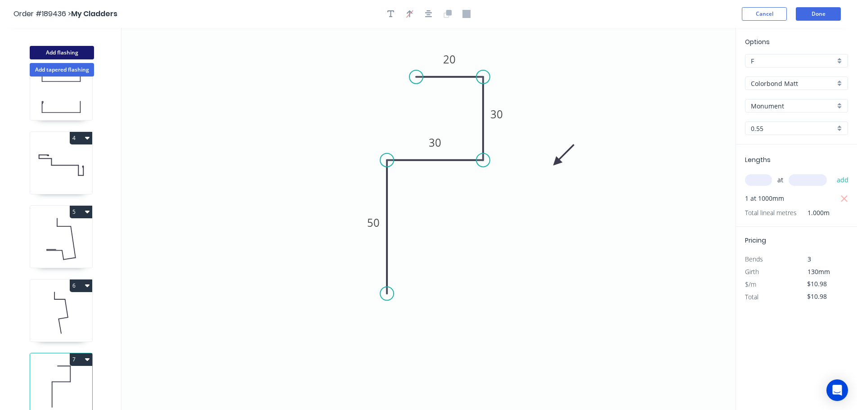
drag, startPoint x: 56, startPoint y: 52, endPoint x: 118, endPoint y: 58, distance: 62.3
click at [57, 52] on button "Add flashing" at bounding box center [62, 52] width 64 height 13
type input "$0.00"
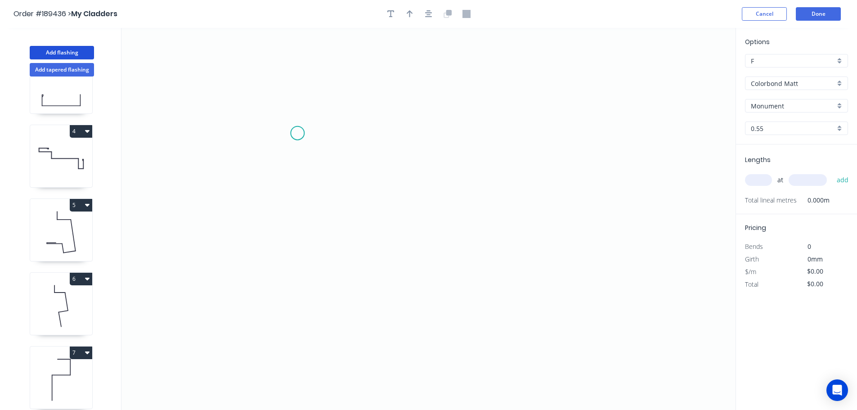
click at [297, 133] on icon "0" at bounding box center [428, 219] width 614 height 382
click at [299, 66] on icon "0" at bounding box center [428, 219] width 614 height 382
click at [289, 66] on icon "0 ?" at bounding box center [428, 219] width 614 height 382
click at [289, 66] on circle at bounding box center [288, 65] width 13 height 13
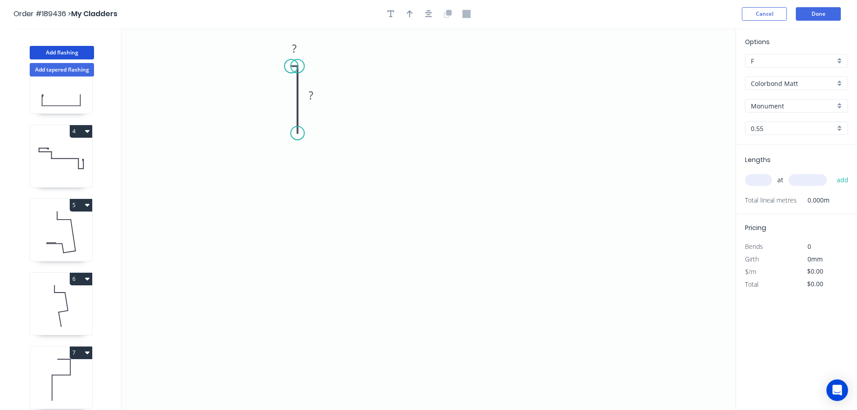
click at [291, 66] on circle at bounding box center [290, 65] width 13 height 13
click at [299, 307] on icon "0 ? ?" at bounding box center [428, 219] width 614 height 382
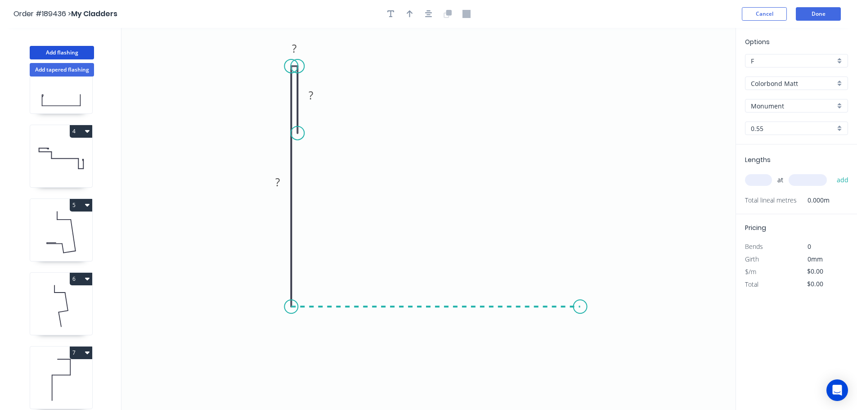
click at [580, 306] on icon "0 ? ? ?" at bounding box center [428, 219] width 614 height 382
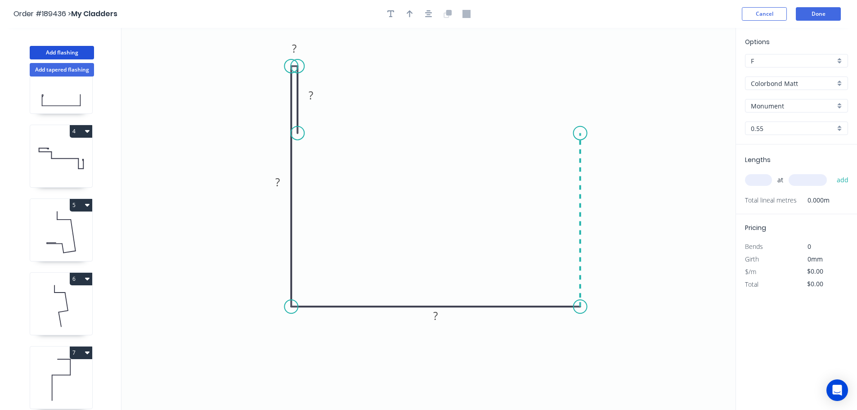
click at [579, 133] on icon "0 ? ? ? ?" at bounding box center [428, 219] width 614 height 382
click at [648, 124] on icon "0 ? ? ? ? ?" at bounding box center [428, 219] width 614 height 382
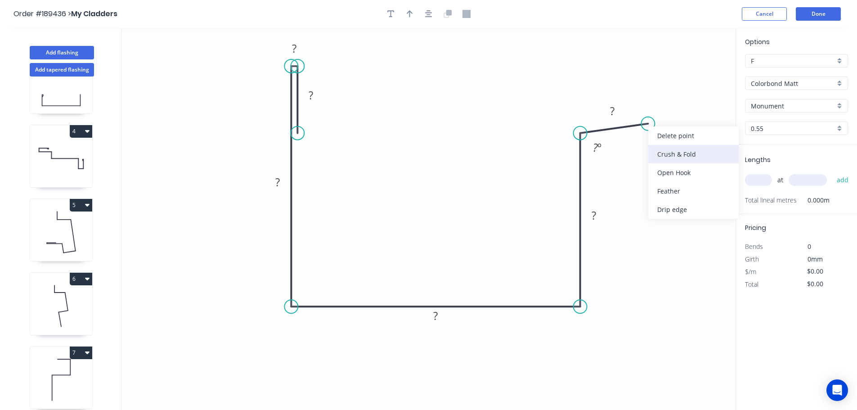
click at [676, 153] on div "Crush & Fold" at bounding box center [693, 154] width 90 height 18
click at [663, 101] on tspan "10" at bounding box center [663, 98] width 13 height 15
click at [690, 95] on icon "0 ? ? ? ? ? CF 20 ? ? º" at bounding box center [428, 219] width 614 height 382
drag, startPoint x: 671, startPoint y: 98, endPoint x: 688, endPoint y: 92, distance: 17.2
click at [688, 92] on rect at bounding box center [674, 93] width 36 height 18
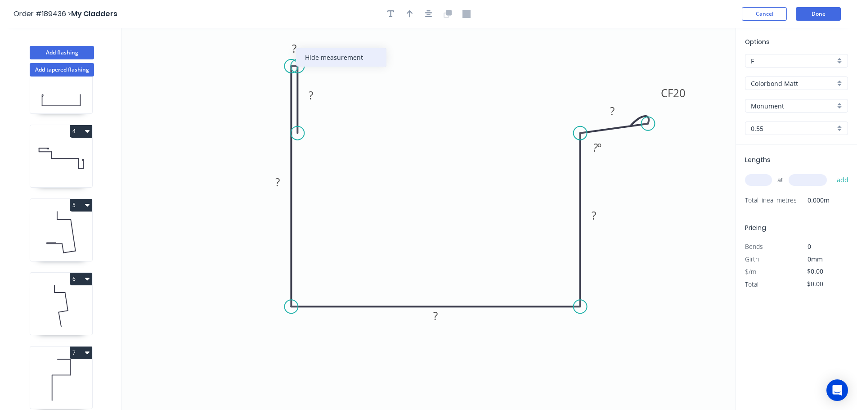
click at [328, 56] on div "Hide measurement" at bounding box center [341, 57] width 90 height 18
click at [387, 13] on icon "button" at bounding box center [390, 14] width 7 height 8
drag, startPoint x: 175, startPoint y: 66, endPoint x: 277, endPoint y: 51, distance: 102.8
click at [277, 51] on textarea at bounding box center [281, 48] width 73 height 33
click at [367, 76] on icon "CF ? ? ? ? CF 20 ? ? º" at bounding box center [428, 219] width 614 height 382
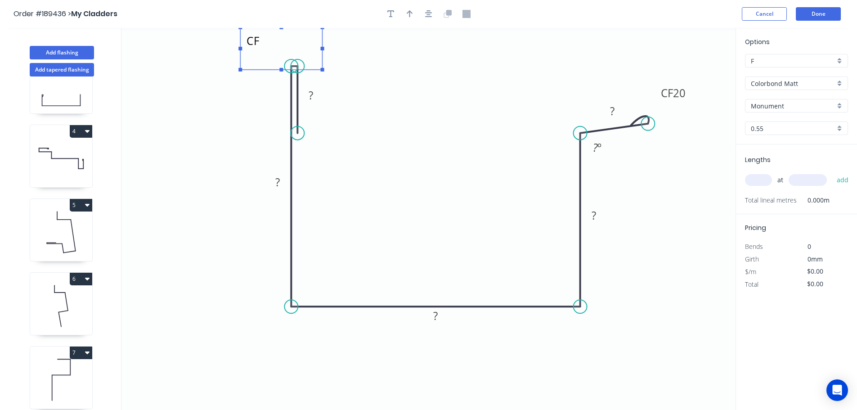
type textarea "CF"
click at [313, 95] on tspan "?" at bounding box center [311, 95] width 4 height 15
click at [657, 202] on icon "CF 40 250 180 80 CF 20 25 91 º" at bounding box center [428, 219] width 614 height 382
type input "$25.61"
click at [409, 12] on icon "button" at bounding box center [410, 13] width 6 height 7
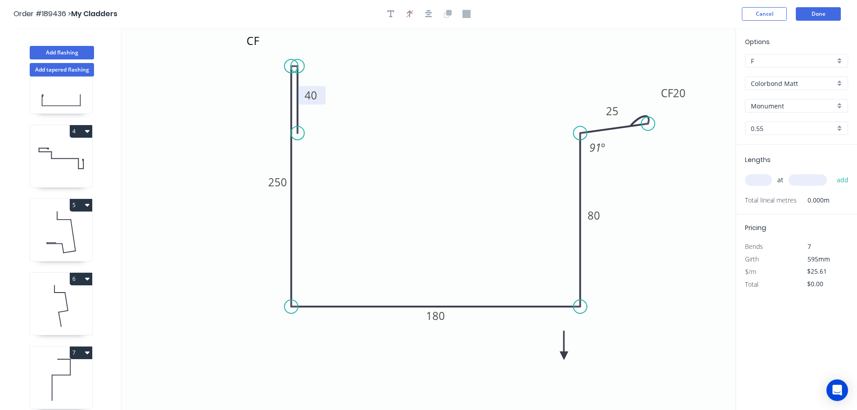
drag, startPoint x: 691, startPoint y: 72, endPoint x: 564, endPoint y: 356, distance: 310.8
click at [564, 356] on icon at bounding box center [564, 345] width 8 height 29
click at [564, 356] on icon at bounding box center [571, 348] width 26 height 26
click at [564, 356] on icon at bounding box center [574, 355] width 29 height 8
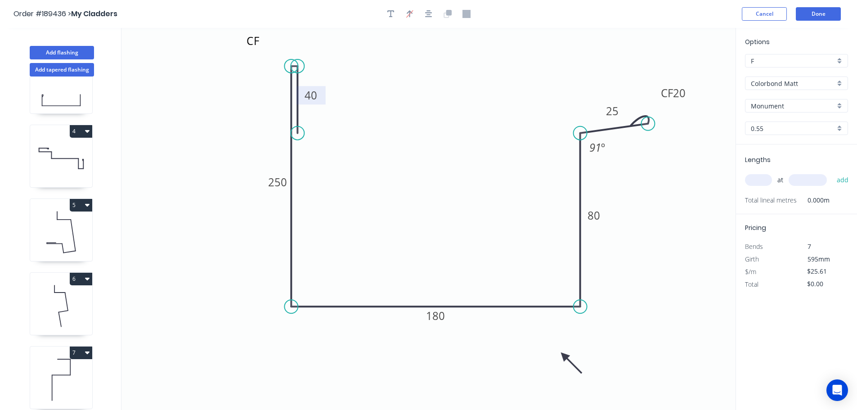
click at [768, 182] on input "text" at bounding box center [758, 180] width 27 height 12
type input "1"
click at [813, 180] on input "text" at bounding box center [808, 180] width 38 height 12
type input "2600"
click at [832, 172] on button "add" at bounding box center [842, 179] width 21 height 15
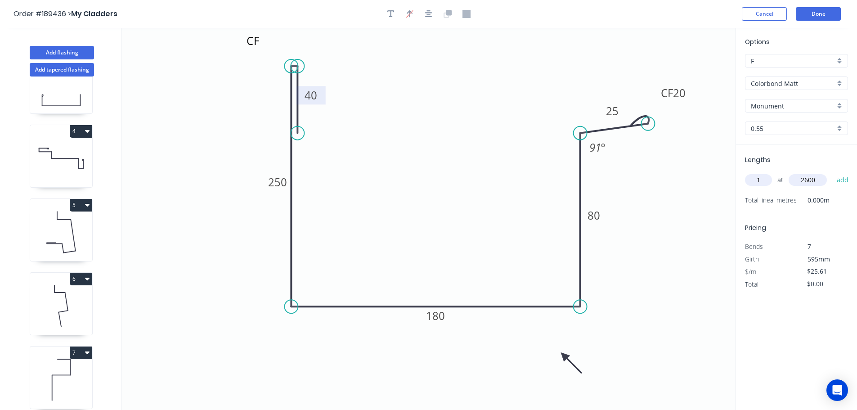
type input "$66.59"
click at [63, 53] on button "Add flashing" at bounding box center [62, 52] width 64 height 13
type input "$0.00"
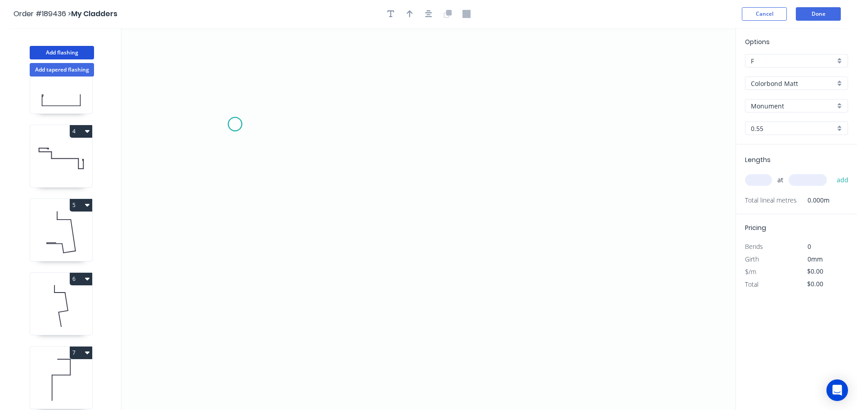
click at [235, 124] on icon "0" at bounding box center [428, 219] width 614 height 382
click at [268, 78] on icon at bounding box center [251, 101] width 33 height 46
click at [552, 74] on icon "0 ?" at bounding box center [428, 219] width 614 height 382
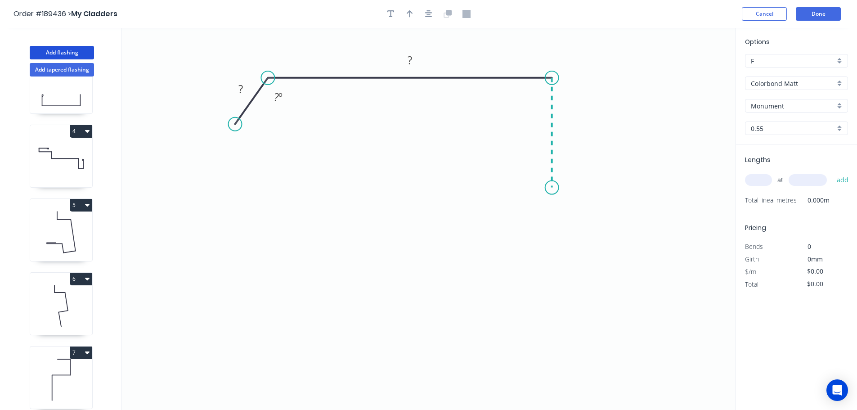
click at [552, 188] on icon "0 ? ? ? º" at bounding box center [428, 219] width 614 height 382
click at [552, 188] on circle at bounding box center [551, 187] width 13 height 13
click at [243, 91] on rect at bounding box center [241, 89] width 18 height 13
click at [370, 125] on icon "0 30 145 50 135 º" at bounding box center [428, 219] width 614 height 382
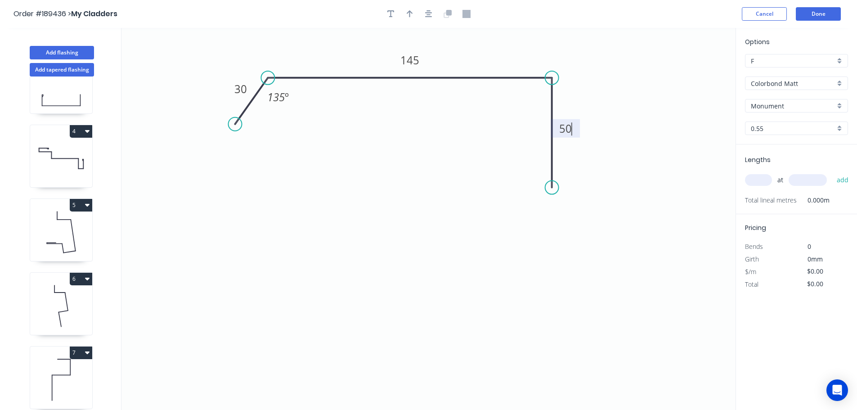
type input "$12.93"
click at [408, 13] on icon "button" at bounding box center [410, 13] width 6 height 7
drag, startPoint x: 691, startPoint y: 71, endPoint x: 476, endPoint y: 55, distance: 216.1
click at [476, 55] on icon at bounding box center [476, 45] width 8 height 29
click at [765, 179] on input "text" at bounding box center [758, 180] width 27 height 12
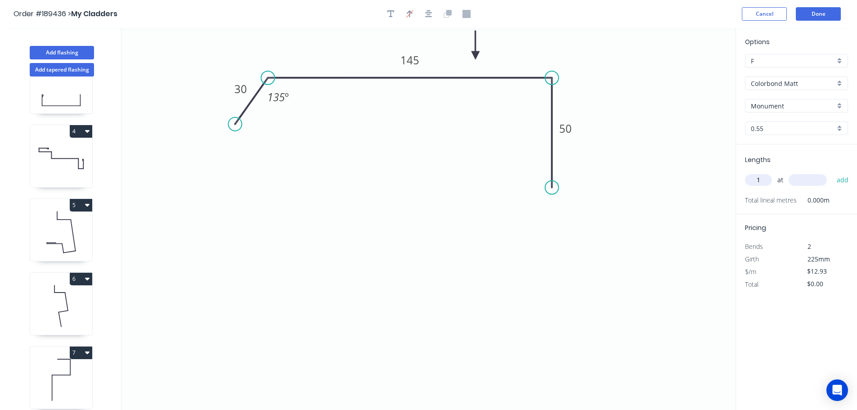
type input "1"
type input "2610"
click at [832, 172] on button "add" at bounding box center [842, 179] width 21 height 15
type input "$33.75"
drag, startPoint x: 48, startPoint y: 56, endPoint x: 100, endPoint y: 77, distance: 56.9
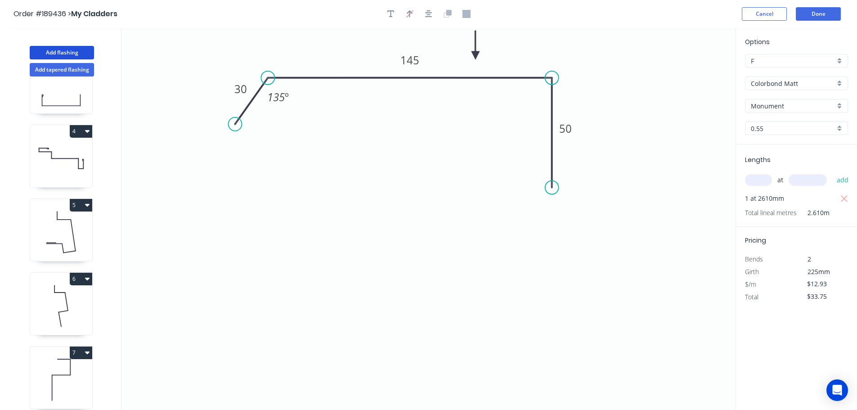
click at [49, 56] on button "Add flashing" at bounding box center [62, 52] width 64 height 13
type input "$0.00"
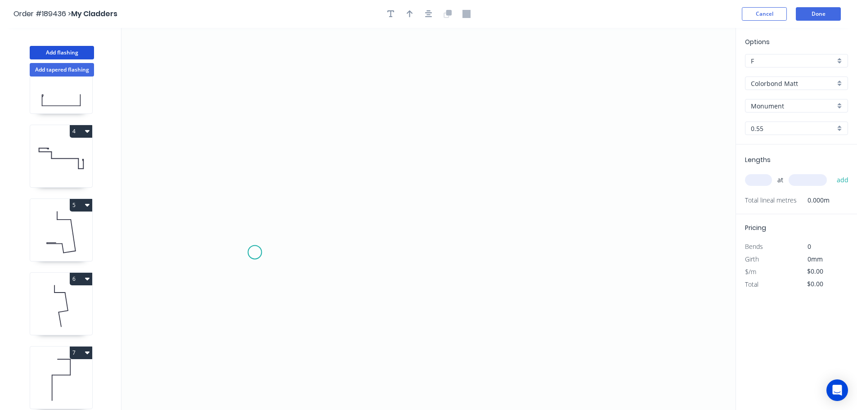
click at [255, 252] on icon "0" at bounding box center [428, 219] width 614 height 382
click at [289, 209] on icon at bounding box center [272, 230] width 35 height 43
click at [633, 210] on icon "0 ?" at bounding box center [428, 219] width 614 height 382
click at [664, 249] on icon "0 ? ? ? º" at bounding box center [428, 219] width 614 height 382
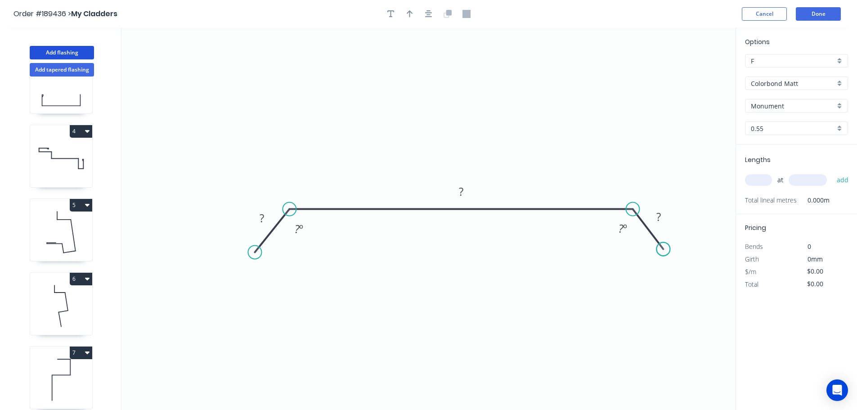
click at [664, 249] on circle at bounding box center [663, 248] width 13 height 13
click at [262, 215] on tspan "?" at bounding box center [262, 218] width 4 height 15
click at [480, 126] on icon "0 30 122 30 135 º 135 º" at bounding box center [428, 219] width 614 height 382
type input "$10.13"
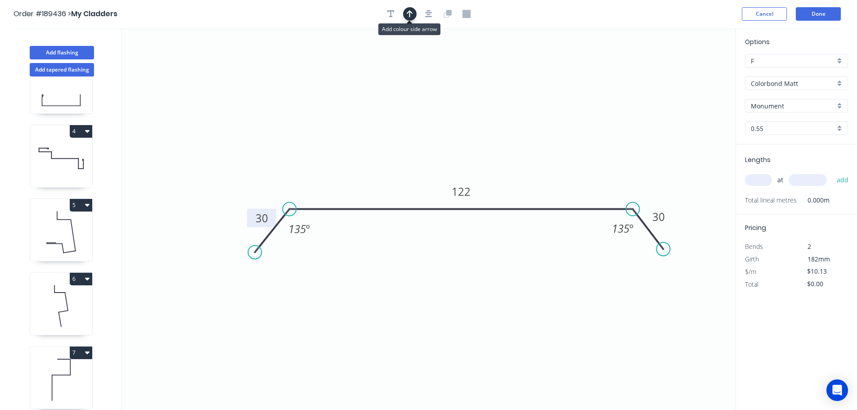
click at [409, 14] on icon "button" at bounding box center [410, 13] width 6 height 7
drag, startPoint x: 691, startPoint y: 70, endPoint x: 488, endPoint y: 108, distance: 206.5
click at [488, 108] on icon at bounding box center [487, 95] width 8 height 29
click at [764, 180] on input "text" at bounding box center [758, 180] width 27 height 12
type input "1"
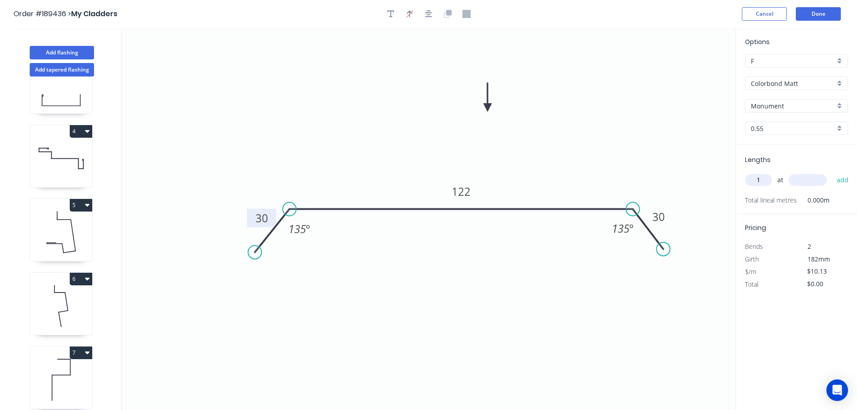
click at [811, 180] on input "text" at bounding box center [808, 180] width 38 height 12
type input "2500"
click at [832, 172] on button "add" at bounding box center [842, 179] width 21 height 15
type input "$25.33"
click at [70, 51] on button "Add flashing" at bounding box center [62, 52] width 64 height 13
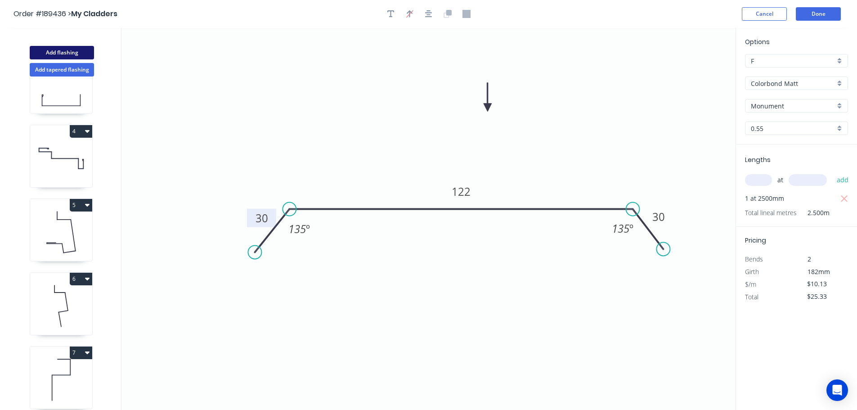
type input "$0.00"
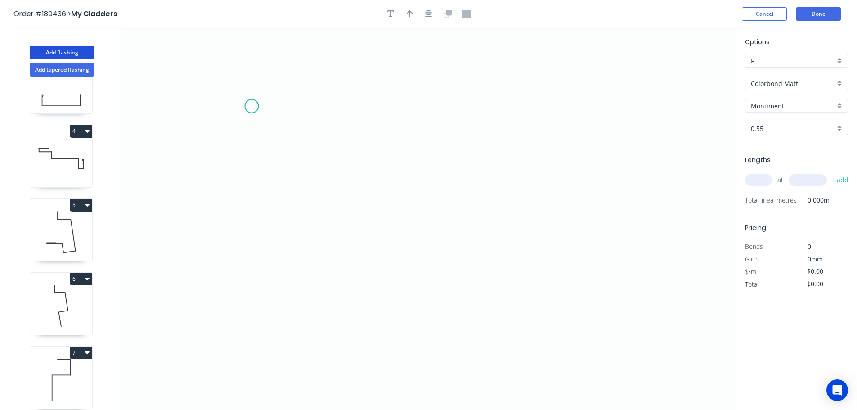
click at [252, 106] on icon "0" at bounding box center [428, 219] width 614 height 382
click at [334, 105] on icon "0" at bounding box center [428, 219] width 614 height 382
click at [339, 256] on icon "0 ?" at bounding box center [428, 219] width 614 height 382
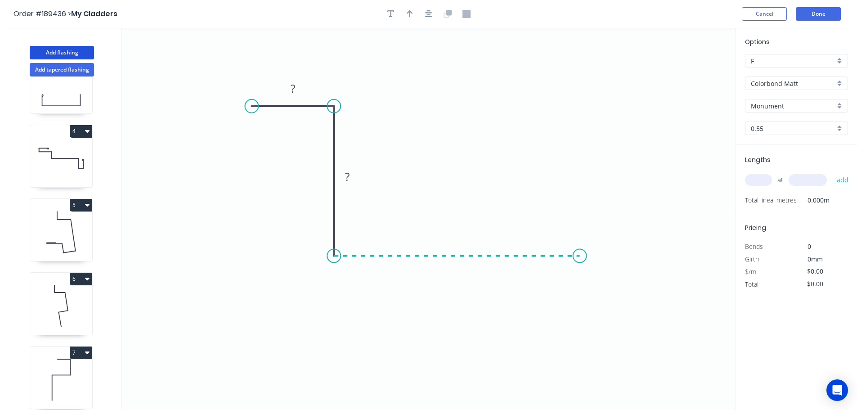
click at [580, 258] on icon "0 ? ?" at bounding box center [428, 219] width 614 height 382
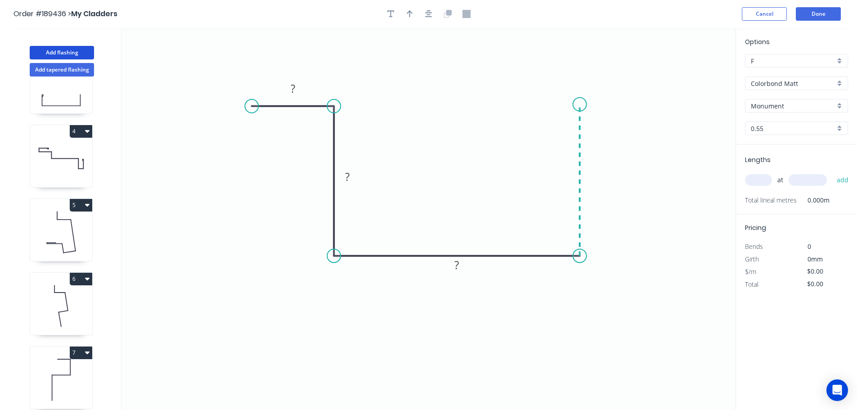
click at [584, 104] on icon "0 ? ? ?" at bounding box center [428, 219] width 614 height 382
click at [666, 100] on icon "0 ? ? ? ?" at bounding box center [428, 219] width 614 height 382
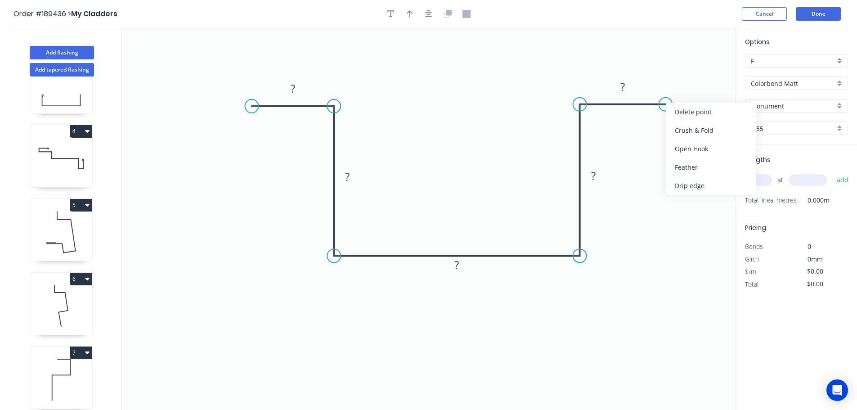
click at [690, 127] on div "Crush & Fold" at bounding box center [711, 130] width 90 height 18
click at [683, 80] on tspan "10" at bounding box center [683, 80] width 13 height 15
click at [690, 151] on icon "0 ? ? ? ? CF 20 ?" at bounding box center [428, 219] width 614 height 382
drag, startPoint x: 691, startPoint y: 82, endPoint x: 707, endPoint y: 67, distance: 22.0
click at [707, 67] on rect at bounding box center [694, 66] width 36 height 18
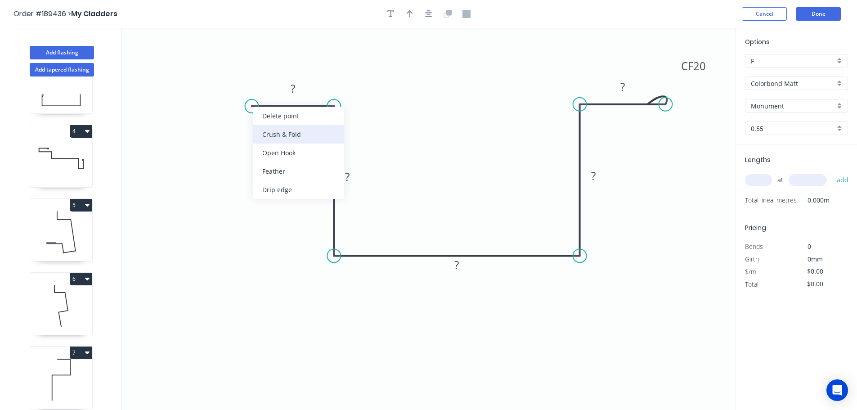
click at [270, 137] on div "Crush & Fold" at bounding box center [298, 134] width 90 height 18
click at [264, 132] on div "Flip bend" at bounding box center [300, 137] width 90 height 18
click at [271, 120] on tspan "10" at bounding box center [269, 120] width 13 height 15
click at [303, 150] on icon "0 CF 20 ? ? ? ? CF 20 ?" at bounding box center [428, 219] width 614 height 382
drag, startPoint x: 278, startPoint y: 125, endPoint x: 240, endPoint y: 76, distance: 61.6
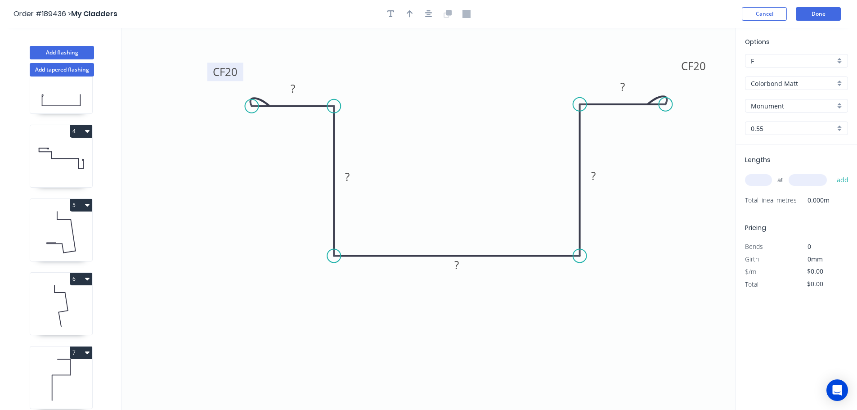
click at [240, 76] on rect at bounding box center [225, 72] width 36 height 18
click at [294, 86] on tspan "?" at bounding box center [293, 88] width 4 height 15
click at [528, 299] on icon "0 CF 20 25 80 95 80 CF 20 25" at bounding box center [428, 219] width 614 height 382
type input "$20.89"
click at [407, 13] on icon "button" at bounding box center [410, 14] width 6 height 8
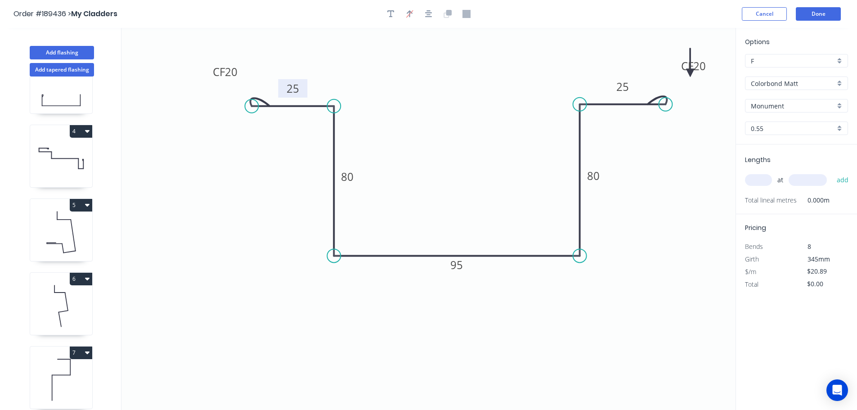
drag, startPoint x: 689, startPoint y: 49, endPoint x: 695, endPoint y: 50, distance: 5.5
click at [695, 50] on icon "0 CF 20 25 80 95 80 CF 20 25" at bounding box center [428, 219] width 614 height 382
drag, startPoint x: 691, startPoint y: 74, endPoint x: 655, endPoint y: 66, distance: 37.3
click at [655, 66] on rect at bounding box center [672, 60] width 36 height 18
drag, startPoint x: 690, startPoint y: 72, endPoint x: 535, endPoint y: 323, distance: 295.2
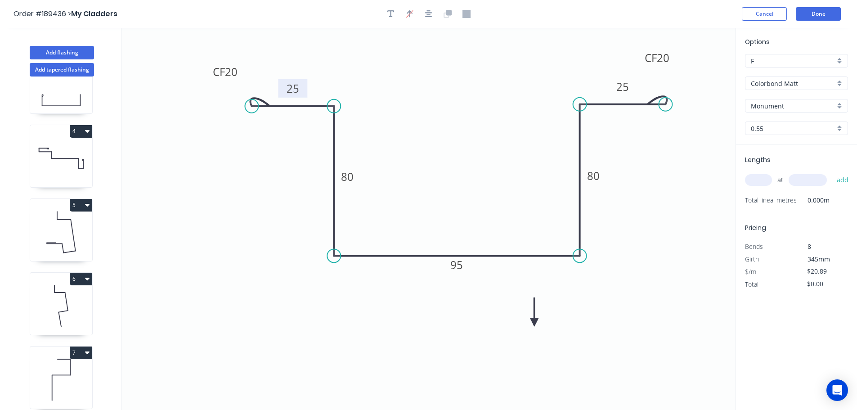
click at [535, 323] on icon at bounding box center [535, 311] width 8 height 29
click at [535, 323] on icon at bounding box center [545, 322] width 29 height 8
drag, startPoint x: 673, startPoint y: 56, endPoint x: 713, endPoint y: 63, distance: 40.2
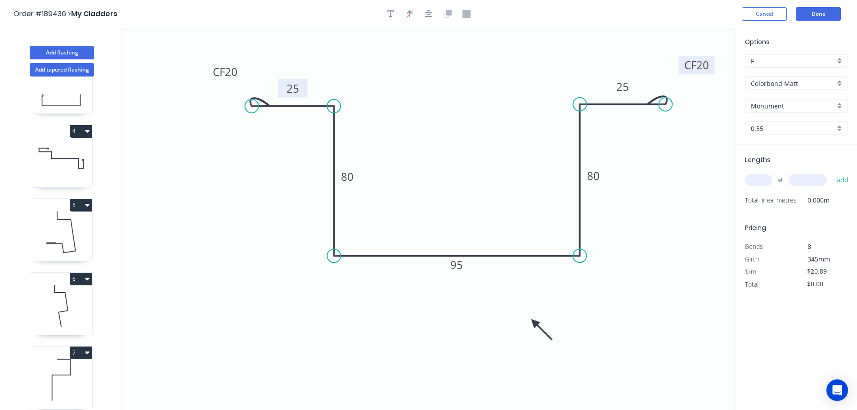
click at [713, 63] on rect at bounding box center [697, 65] width 36 height 18
click at [767, 178] on input "text" at bounding box center [758, 180] width 27 height 12
type input "1"
type input "2600"
click at [832, 172] on button "add" at bounding box center [842, 179] width 21 height 15
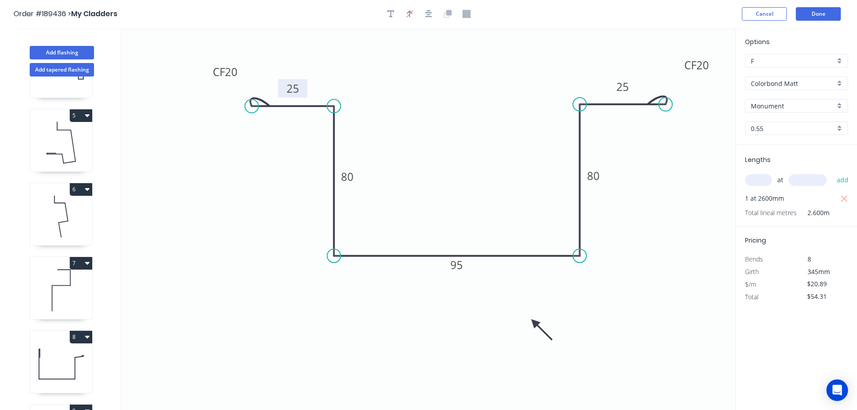
scroll to position [482, 0]
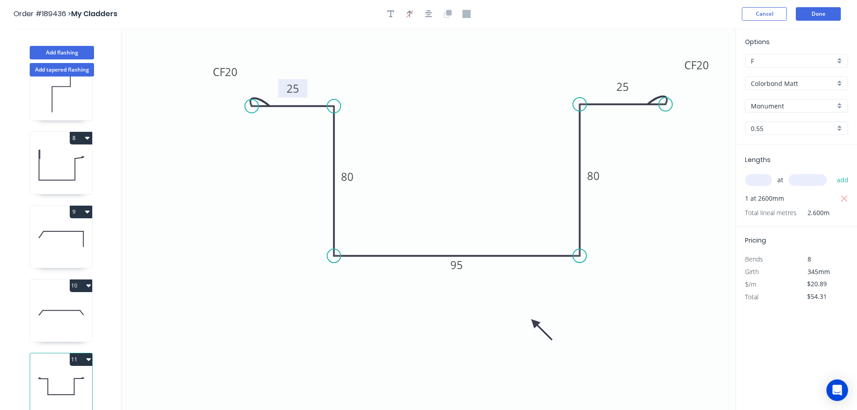
click at [79, 353] on button "11" at bounding box center [81, 359] width 22 height 13
click at [63, 373] on button "Duplicate" at bounding box center [49, 382] width 85 height 18
type input "$0.00"
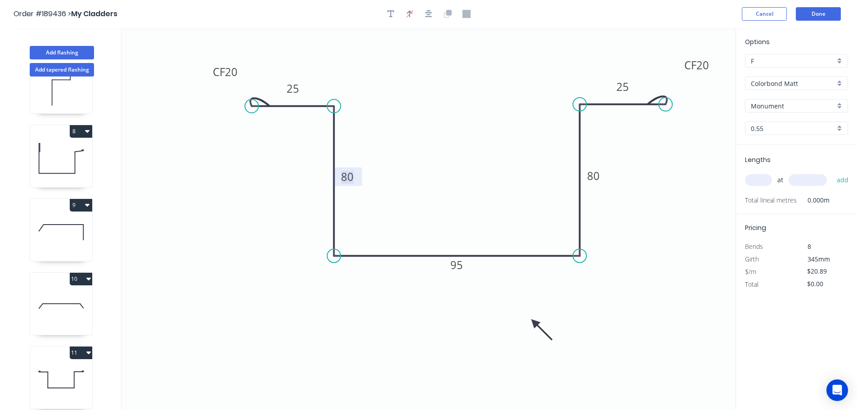
click at [350, 180] on tspan "80" at bounding box center [347, 176] width 13 height 15
click at [397, 166] on icon "0 CF 20 25 85 95 80 CF 20 25" at bounding box center [428, 219] width 614 height 382
click at [596, 175] on tspan "80" at bounding box center [593, 175] width 13 height 15
click at [634, 243] on icon "0 CF 20 25 85 95 85 CF 20 25" at bounding box center [428, 219] width 614 height 382
click at [765, 178] on input "text" at bounding box center [758, 180] width 27 height 12
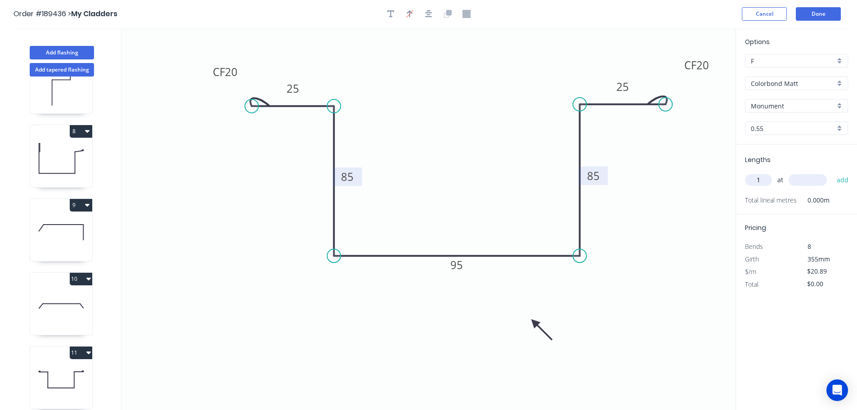
type input "1"
click at [811, 181] on input "text" at bounding box center [808, 180] width 38 height 12
type input "2600"
click at [832, 172] on button "add" at bounding box center [842, 179] width 21 height 15
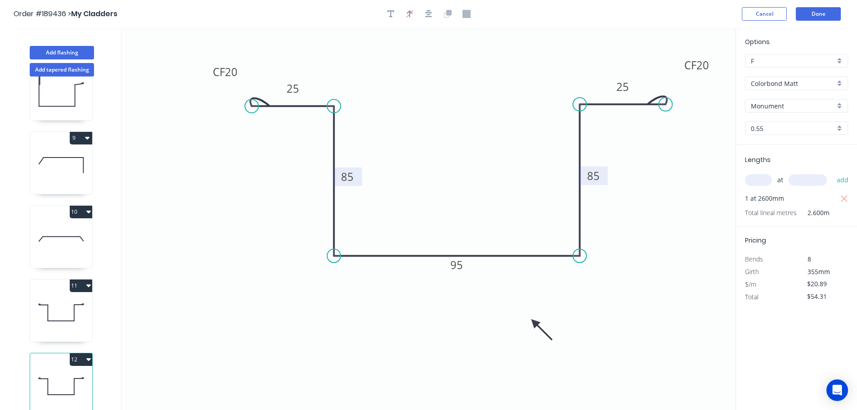
click at [82, 353] on button "12" at bounding box center [81, 359] width 22 height 13
click at [66, 375] on div "Duplicate" at bounding box center [49, 381] width 69 height 13
type input "$0.00"
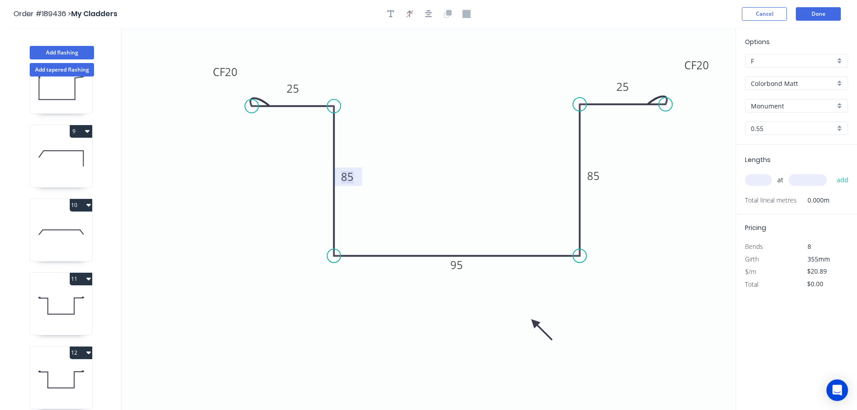
click at [352, 176] on tspan "85" at bounding box center [347, 176] width 13 height 15
click at [410, 162] on icon "0 CF 20 25 80 95 85 CF 20 25" at bounding box center [428, 219] width 614 height 382
click at [459, 268] on tspan "95" at bounding box center [456, 264] width 13 height 15
click at [467, 222] on icon "0 CF 20 25 80 180 85 CF 20 25" at bounding box center [428, 219] width 614 height 382
type input "$26.48"
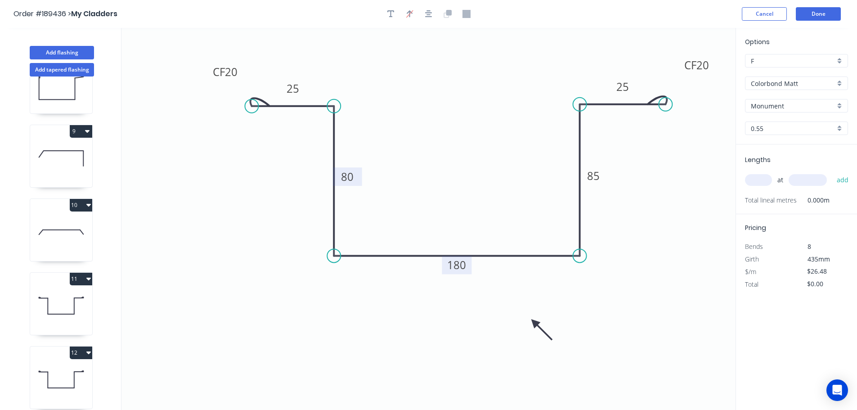
click at [765, 181] on input "text" at bounding box center [758, 180] width 27 height 12
type input "1"
click at [807, 180] on input "text" at bounding box center [808, 180] width 38 height 12
type input "2600"
click at [832, 172] on button "add" at bounding box center [842, 179] width 21 height 15
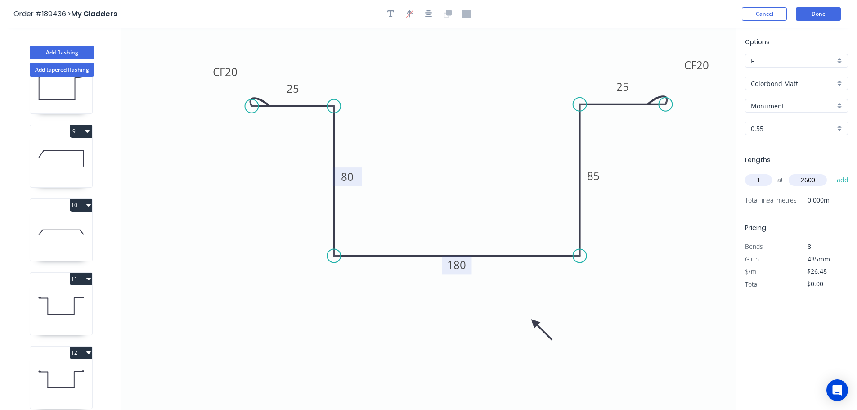
type input "$68.85"
click at [53, 49] on button "Add flashing" at bounding box center [62, 52] width 64 height 13
type input "$0.00"
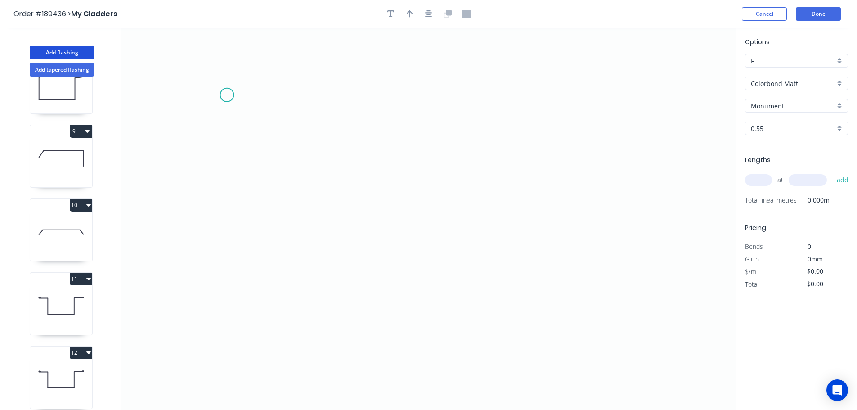
click at [227, 95] on icon "0" at bounding box center [428, 219] width 614 height 382
click at [297, 95] on icon "0" at bounding box center [428, 219] width 614 height 382
click at [300, 252] on icon "0 ?" at bounding box center [428, 219] width 614 height 382
click at [484, 273] on icon "0 ? ?" at bounding box center [428, 219] width 614 height 382
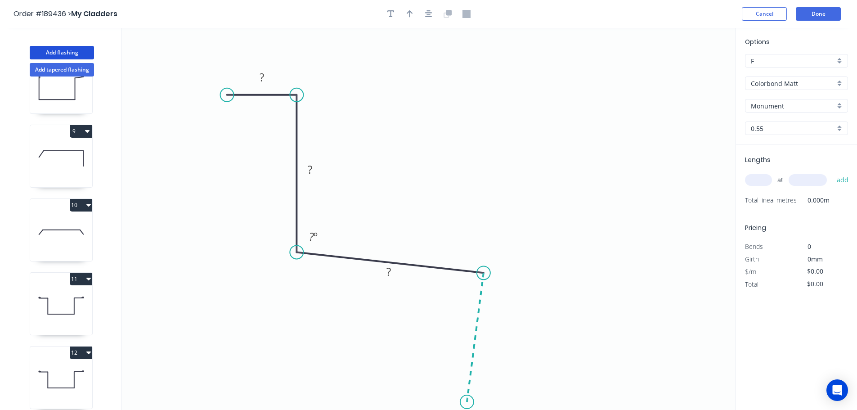
click at [467, 402] on icon "0 ? ? ? ? º" at bounding box center [428, 219] width 614 height 382
click at [467, 402] on circle at bounding box center [466, 401] width 13 height 13
click at [471, 403] on circle at bounding box center [470, 402] width 13 height 13
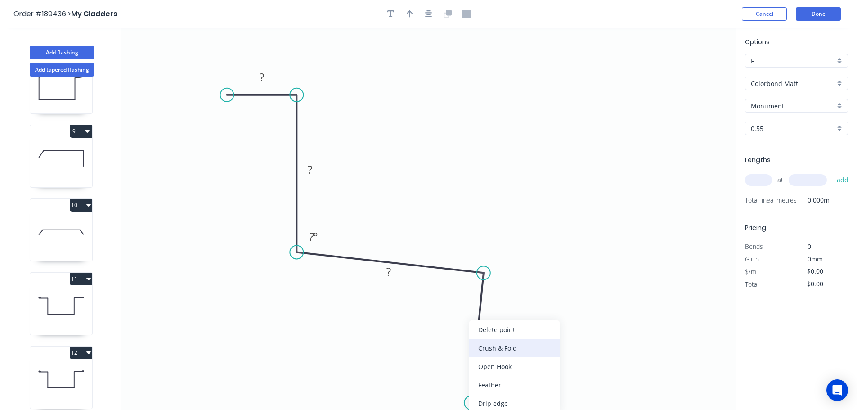
click at [518, 346] on div "Crush & Fold" at bounding box center [514, 348] width 90 height 18
click at [463, 382] on tspan "10" at bounding box center [459, 385] width 13 height 15
click at [532, 359] on icon "0 ? ? ? CF 25 ? ? º" at bounding box center [428, 219] width 614 height 382
drag, startPoint x: 439, startPoint y: 382, endPoint x: 514, endPoint y: 395, distance: 75.8
click at [514, 395] on rect at bounding box center [528, 398] width 36 height 18
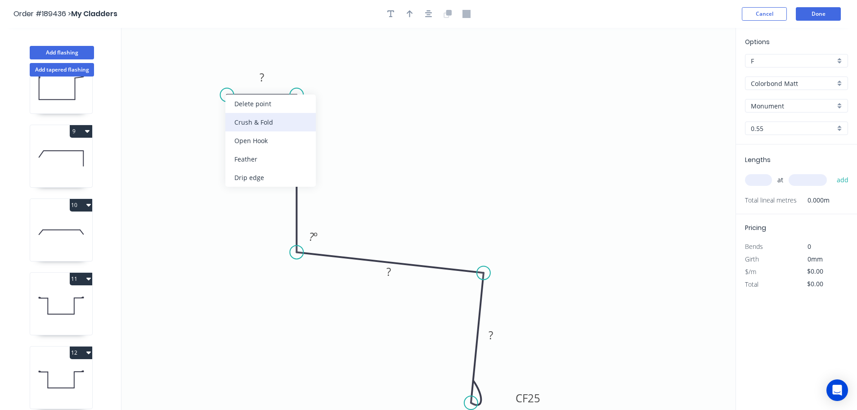
click at [246, 122] on div "Crush & Fold" at bounding box center [270, 122] width 90 height 18
click at [239, 120] on div "Flip bend" at bounding box center [276, 125] width 90 height 18
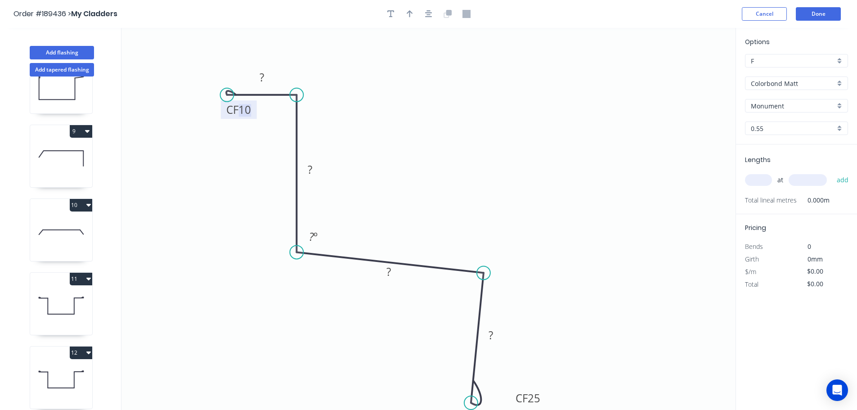
click at [246, 109] on tspan "10" at bounding box center [244, 109] width 13 height 15
click at [269, 135] on icon "0 CF 20 ? ? ? CF 25 ? ? º" at bounding box center [428, 219] width 614 height 382
drag, startPoint x: 253, startPoint y: 112, endPoint x: 199, endPoint y: 61, distance: 74.2
click at [199, 61] on rect at bounding box center [185, 58] width 36 height 18
click at [261, 75] on tspan "?" at bounding box center [262, 77] width 4 height 15
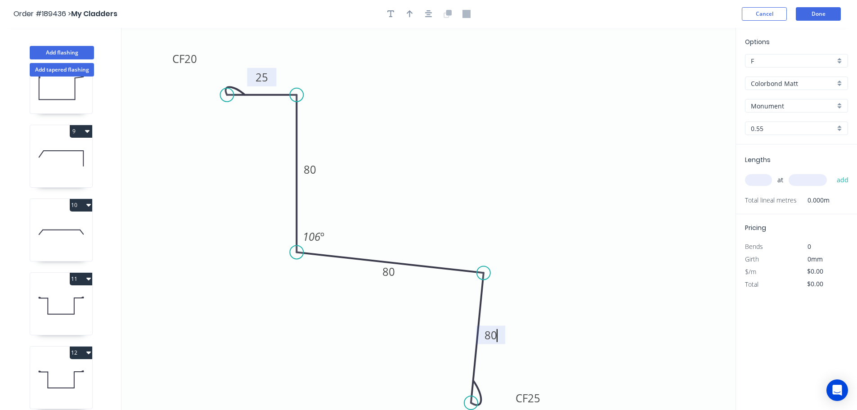
click at [513, 96] on icon "0 CF 20 25 80 80 CF 25 80 106 º" at bounding box center [428, 219] width 614 height 382
type input "$20.01"
click at [409, 12] on icon "button" at bounding box center [410, 13] width 6 height 7
drag, startPoint x: 691, startPoint y: 72, endPoint x: 267, endPoint y: 327, distance: 494.7
click at [267, 327] on icon at bounding box center [267, 315] width 8 height 29
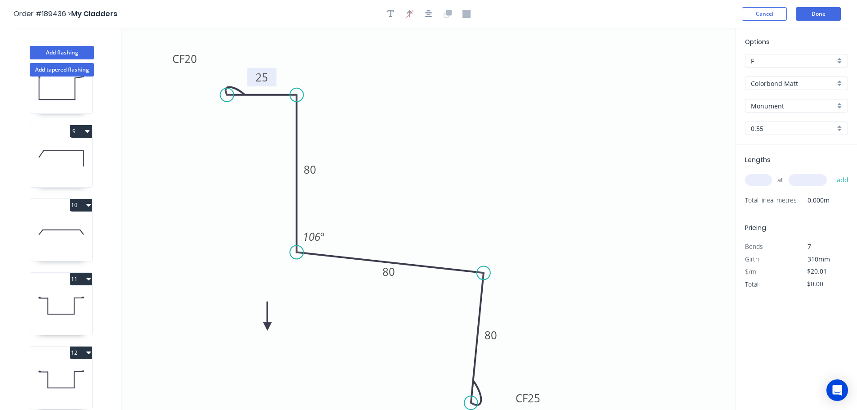
click at [267, 327] on icon at bounding box center [267, 315] width 8 height 29
click at [267, 327] on icon at bounding box center [275, 319] width 26 height 26
click at [267, 327] on icon at bounding box center [277, 326] width 29 height 8
click at [267, 327] on icon at bounding box center [267, 336] width 8 height 29
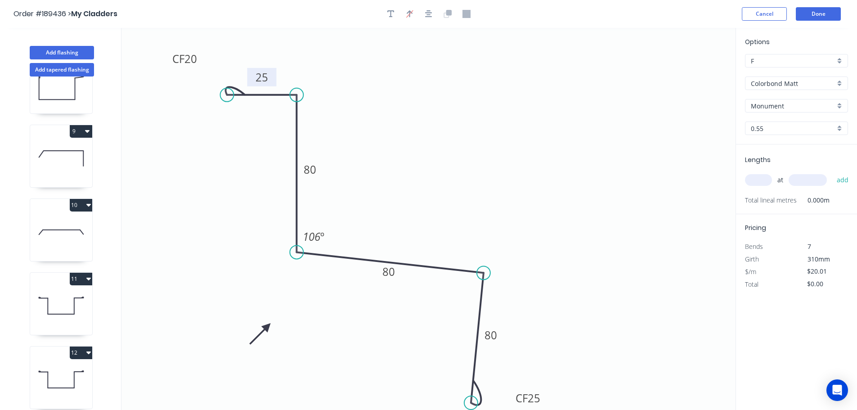
click at [756, 175] on input "text" at bounding box center [758, 180] width 27 height 12
type input "1"
click at [807, 177] on input "text" at bounding box center [808, 180] width 38 height 12
type input "2600"
click at [832, 172] on button "add" at bounding box center [842, 179] width 21 height 15
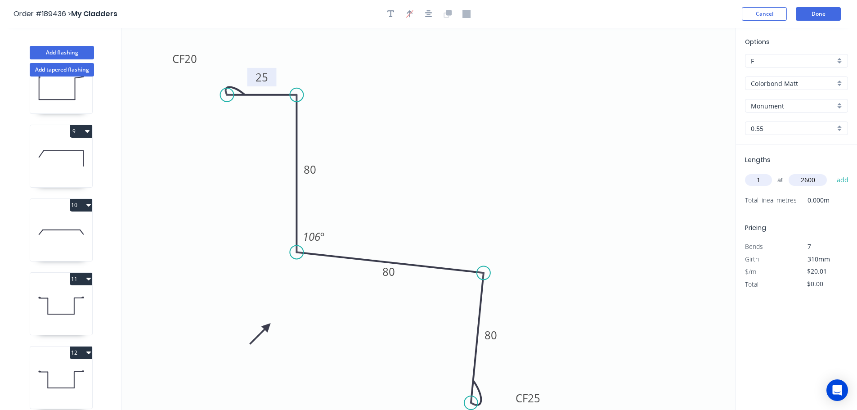
type input "$52.03"
click at [493, 297] on div "Show angle" at bounding box center [526, 304] width 90 height 18
click at [469, 287] on tspan "º" at bounding box center [469, 286] width 4 height 15
click at [648, 207] on icon "0 CF 20 25 80 80 CF 25 80 106 º 90 º" at bounding box center [428, 219] width 614 height 382
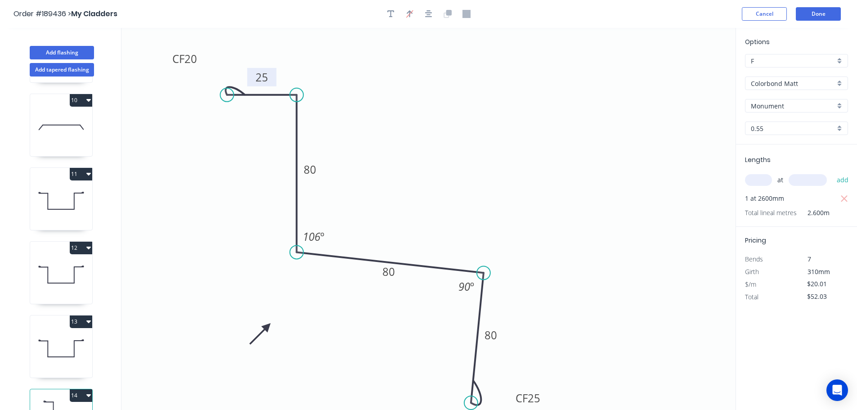
scroll to position [703, 0]
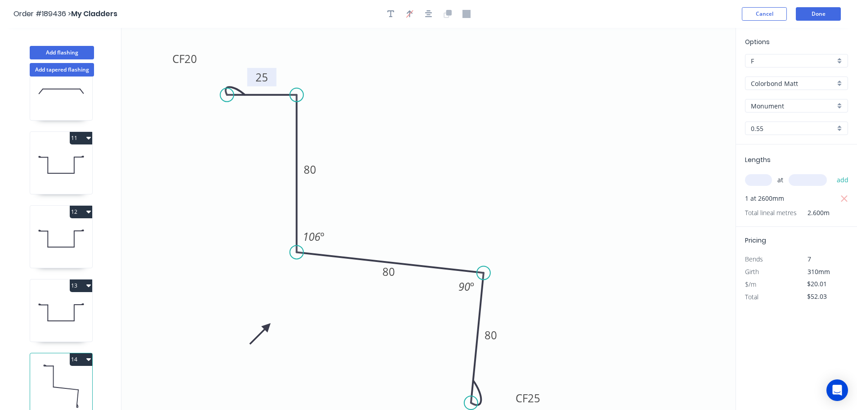
click at [61, 308] on icon at bounding box center [61, 313] width 62 height 58
type input "$26.48"
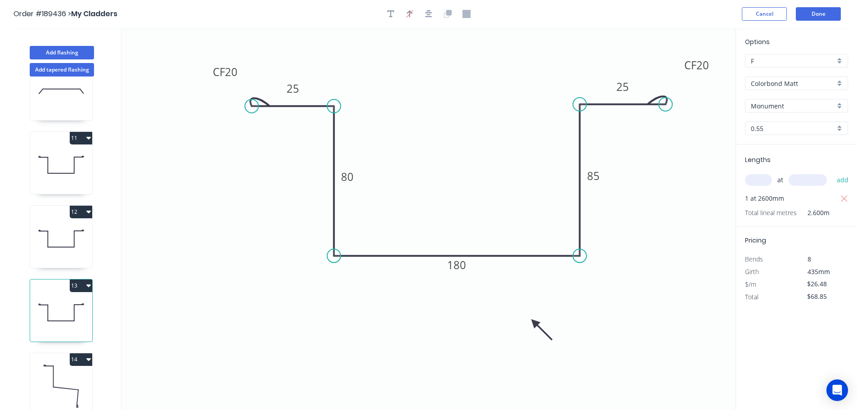
click at [78, 279] on button "13" at bounding box center [81, 285] width 22 height 13
click at [70, 304] on div "Duplicate" at bounding box center [49, 307] width 69 height 13
type input "$0.00"
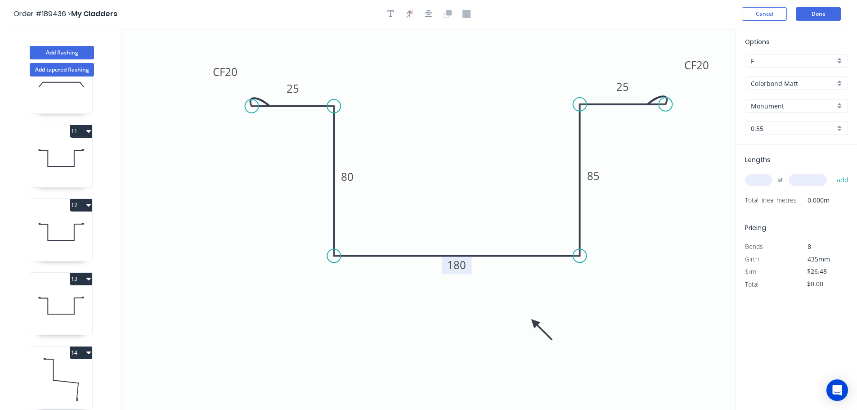
click at [463, 266] on tspan "180" at bounding box center [456, 264] width 19 height 15
click at [459, 295] on icon "0 CF 20 25 80 95 85 CF 20 25" at bounding box center [428, 219] width 614 height 382
type input "$20.89"
click at [595, 177] on tspan "85" at bounding box center [593, 175] width 13 height 15
click at [648, 272] on icon "0 CF 20 25 80 95 80 CF 20 25" at bounding box center [428, 219] width 614 height 382
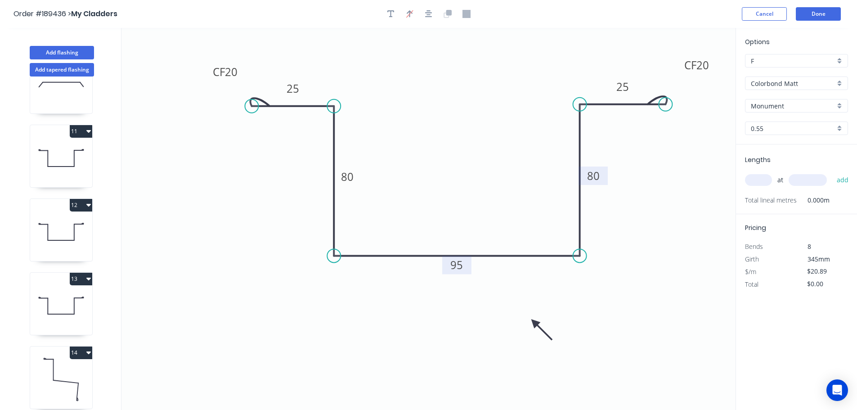
click at [766, 178] on input "text" at bounding box center [758, 180] width 27 height 12
type input "1"
click at [815, 181] on input "text" at bounding box center [808, 180] width 38 height 12
type input "2700"
click at [832, 172] on button "add" at bounding box center [842, 179] width 21 height 15
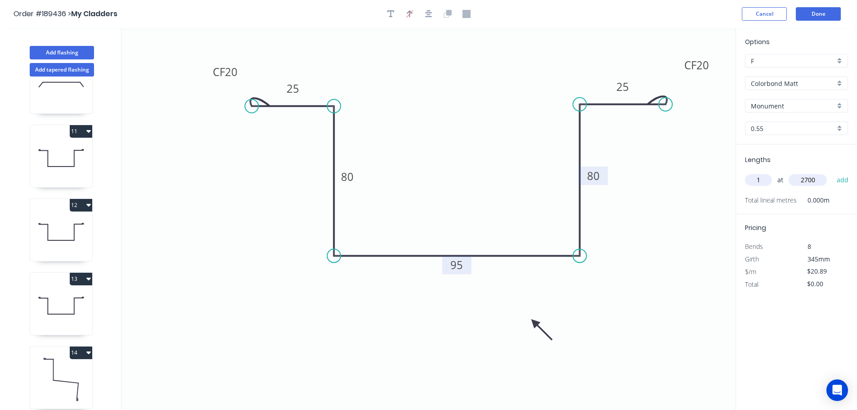
type input "$56.40"
click at [64, 50] on button "Add flashing" at bounding box center [62, 52] width 64 height 13
type input "$0.00"
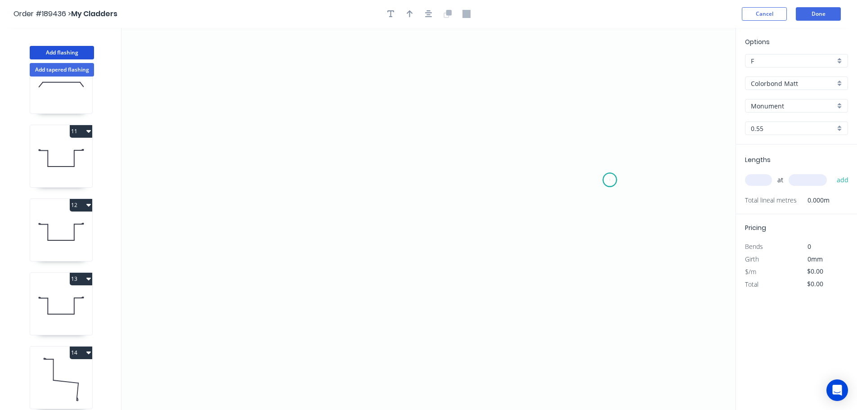
click at [610, 180] on icon "0" at bounding box center [428, 219] width 614 height 382
click at [601, 317] on icon "0" at bounding box center [428, 219] width 614 height 382
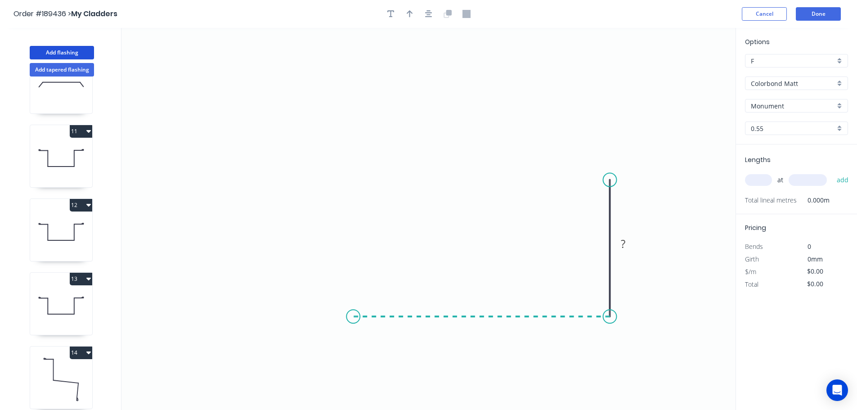
click at [353, 322] on icon "0 ?" at bounding box center [428, 219] width 614 height 382
click at [364, 139] on icon "0 ? ?" at bounding box center [428, 219] width 614 height 382
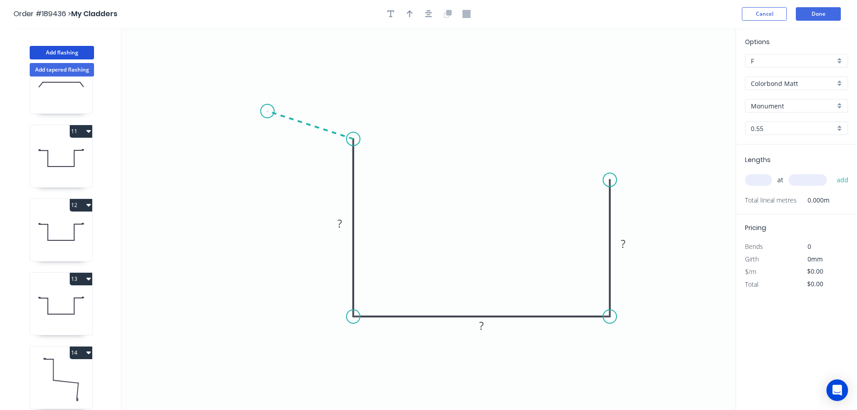
click at [267, 111] on icon "0 ? ? ?" at bounding box center [428, 219] width 614 height 382
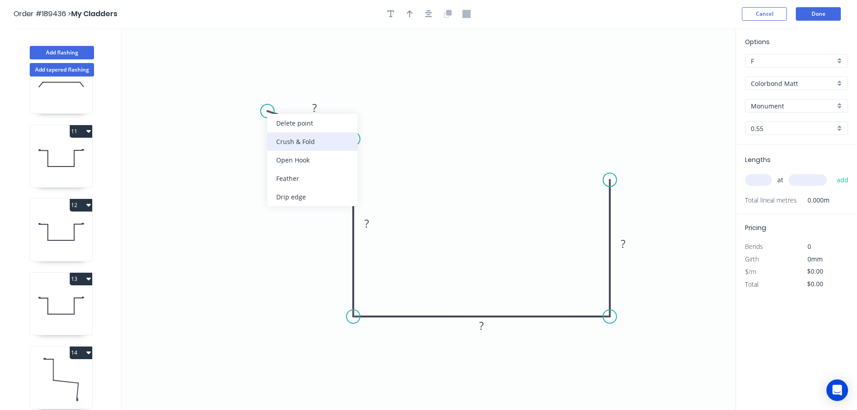
click at [296, 143] on div "Crush & Fold" at bounding box center [312, 141] width 90 height 18
click at [287, 141] on div "Flip bend" at bounding box center [315, 142] width 90 height 18
click at [283, 129] on tspan "10" at bounding box center [279, 128] width 13 height 15
click at [288, 166] on icon "0 CF 20 ? ? ? ? ? º" at bounding box center [428, 219] width 614 height 382
drag, startPoint x: 286, startPoint y: 132, endPoint x: 259, endPoint y: 81, distance: 58.0
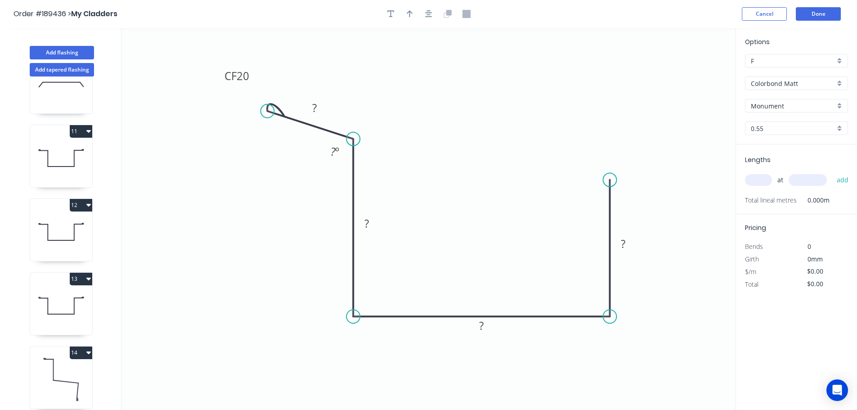
click at [249, 79] on rect at bounding box center [237, 76] width 36 height 18
click at [318, 106] on rect at bounding box center [315, 108] width 18 height 13
click at [652, 203] on div "Crush & Fold" at bounding box center [654, 207] width 90 height 18
click at [596, 162] on tspan "10" at bounding box center [597, 163] width 13 height 15
click at [621, 133] on icon "0 CF 20 25 85 150 CF 20 ? 106 º" at bounding box center [428, 219] width 614 height 382
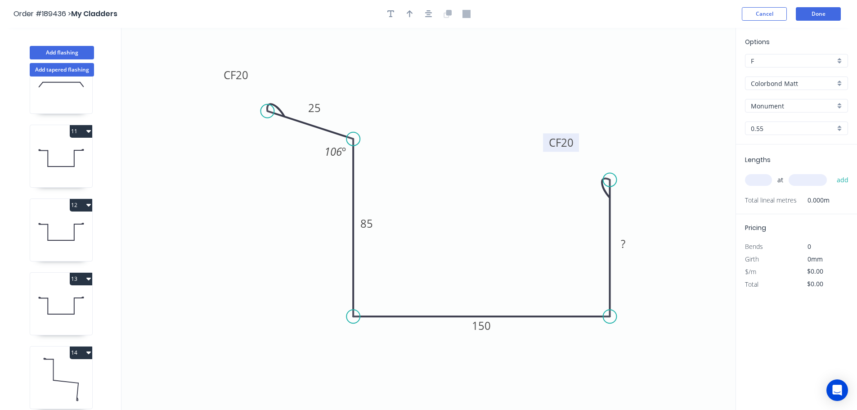
drag, startPoint x: 598, startPoint y: 157, endPoint x: 575, endPoint y: 145, distance: 25.6
click at [575, 139] on rect at bounding box center [561, 142] width 36 height 18
click at [626, 242] on rect at bounding box center [624, 244] width 18 height 13
click at [640, 222] on icon "0 CF 20 25 85 150 CF 20 60 106 º" at bounding box center [428, 219] width 614 height 382
type input "$20.01"
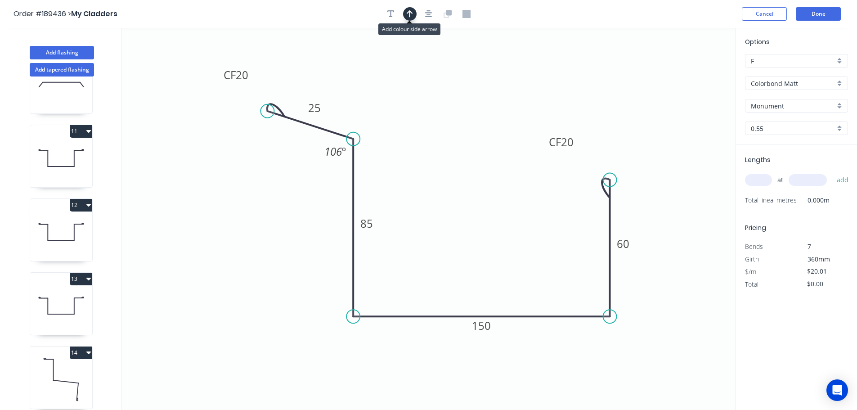
click at [408, 12] on icon "button" at bounding box center [410, 13] width 6 height 7
drag, startPoint x: 691, startPoint y: 70, endPoint x: 558, endPoint y: 359, distance: 318.1
click at [558, 359] on icon at bounding box center [557, 348] width 8 height 29
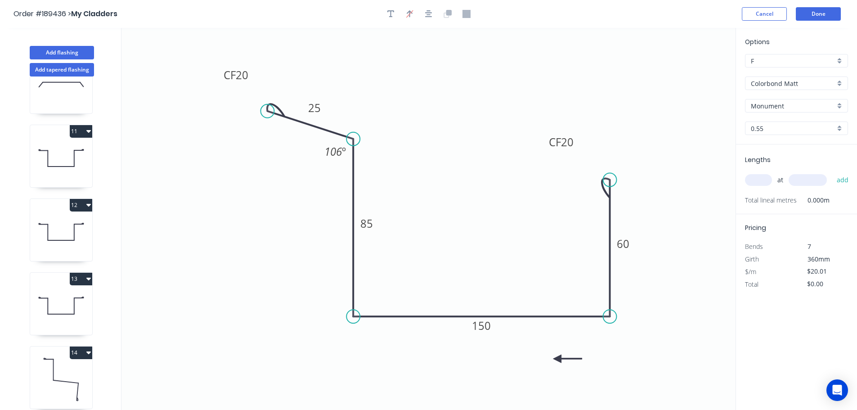
click at [558, 359] on icon at bounding box center [567, 359] width 29 height 8
click at [765, 177] on input "text" at bounding box center [758, 180] width 27 height 12
type input "1"
type input "2870"
click at [832, 172] on button "add" at bounding box center [842, 179] width 21 height 15
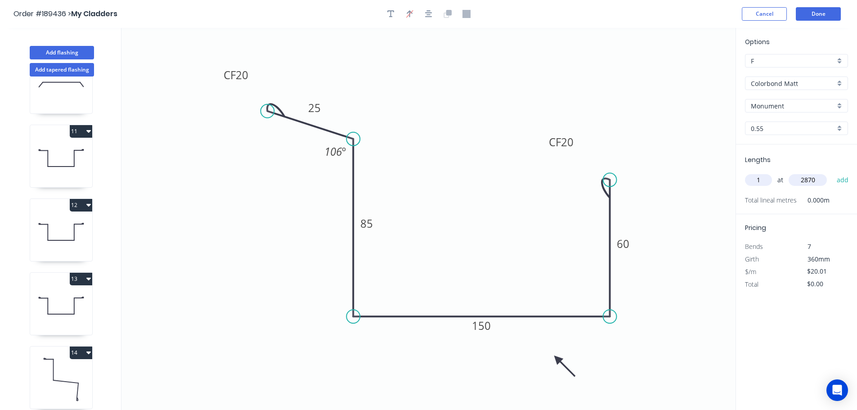
type input "$57.43"
drag, startPoint x: 66, startPoint y: 49, endPoint x: 99, endPoint y: 53, distance: 33.9
click at [66, 49] on button "Add flashing" at bounding box center [62, 52] width 64 height 13
type input "$0.00"
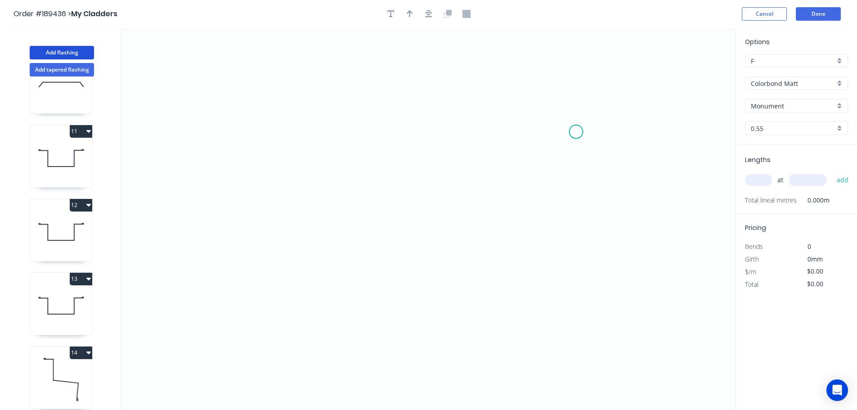
click at [576, 132] on icon "0" at bounding box center [428, 219] width 614 height 382
click at [600, 218] on icon "0" at bounding box center [428, 219] width 614 height 382
click at [323, 213] on icon "0 ?" at bounding box center [428, 219] width 614 height 382
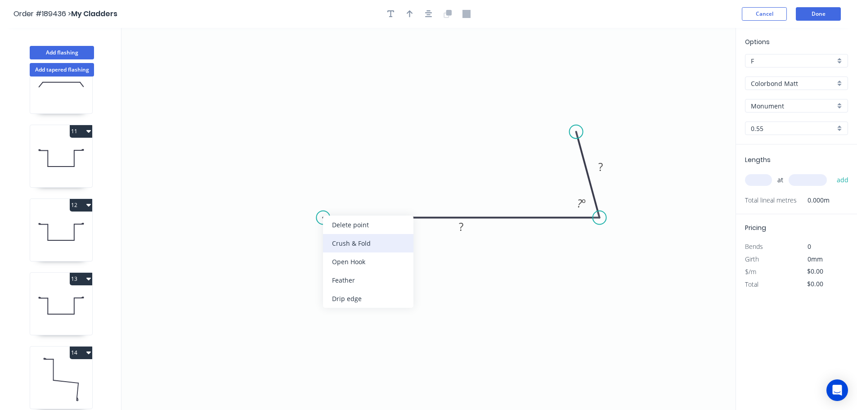
click at [360, 245] on div "Crush & Fold" at bounding box center [368, 243] width 90 height 18
click at [343, 193] on tspan "10" at bounding box center [341, 194] width 13 height 15
click at [382, 176] on icon "0 CF 25 ? ? ? º" at bounding box center [428, 219] width 614 height 382
drag, startPoint x: 351, startPoint y: 195, endPoint x: 312, endPoint y: 252, distance: 69.6
click at [312, 252] on rect at bounding box center [296, 252] width 36 height 18
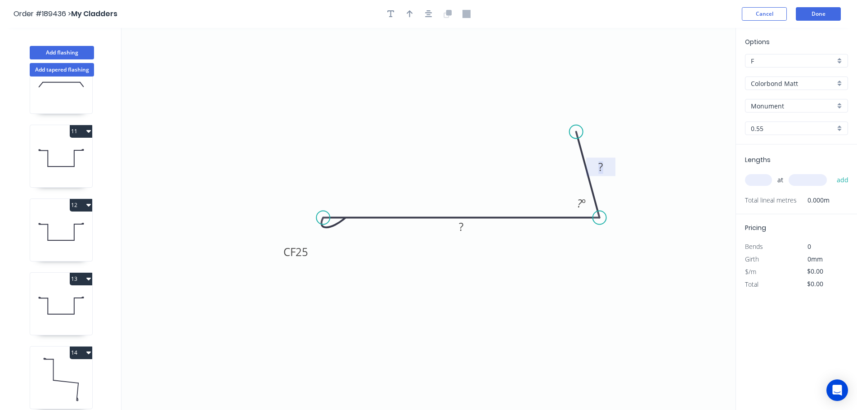
click at [603, 162] on tspan "?" at bounding box center [600, 166] width 4 height 15
click at [620, 289] on icon "0 CF 25 80 40 74 º" at bounding box center [428, 219] width 614 height 382
type input "$10.98"
click at [410, 12] on icon "button" at bounding box center [410, 13] width 6 height 7
drag, startPoint x: 690, startPoint y: 72, endPoint x: 440, endPoint y: 147, distance: 261.2
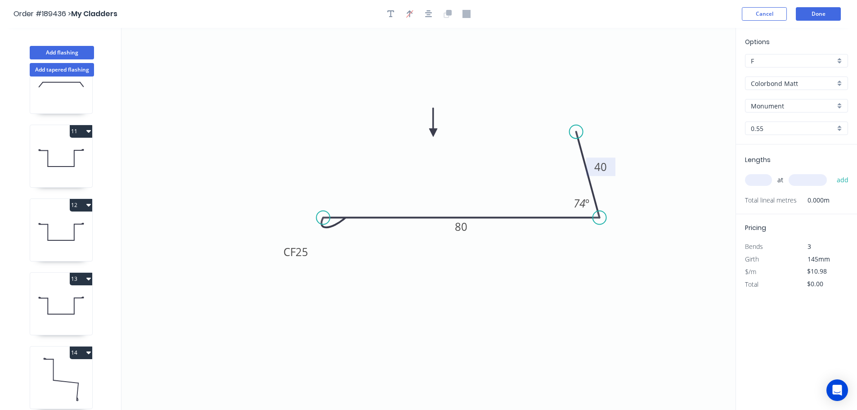
click at [433, 133] on icon at bounding box center [433, 122] width 8 height 29
drag, startPoint x: 434, startPoint y: 132, endPoint x: 491, endPoint y: 221, distance: 105.6
click at [441, 142] on icon at bounding box center [441, 131] width 8 height 29
drag, startPoint x: 441, startPoint y: 140, endPoint x: 447, endPoint y: 149, distance: 10.5
click at [447, 149] on icon at bounding box center [447, 138] width 8 height 29
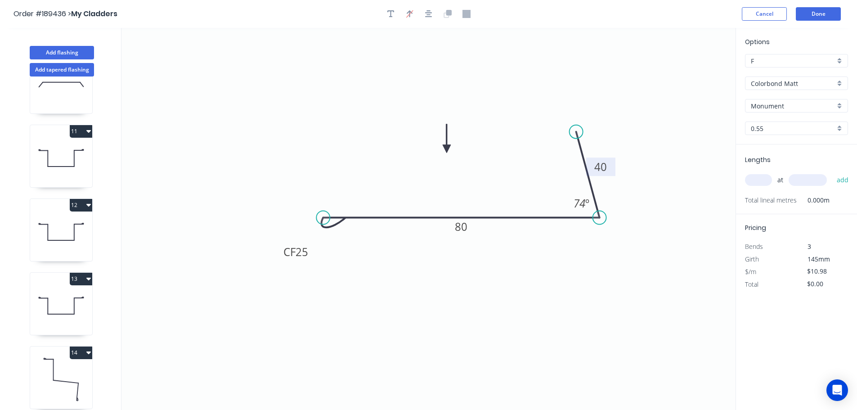
click at [760, 180] on input "text" at bounding box center [758, 180] width 27 height 12
type input "1"
type input "2000"
click at [832, 172] on button "add" at bounding box center [842, 179] width 21 height 15
type input "$21.96"
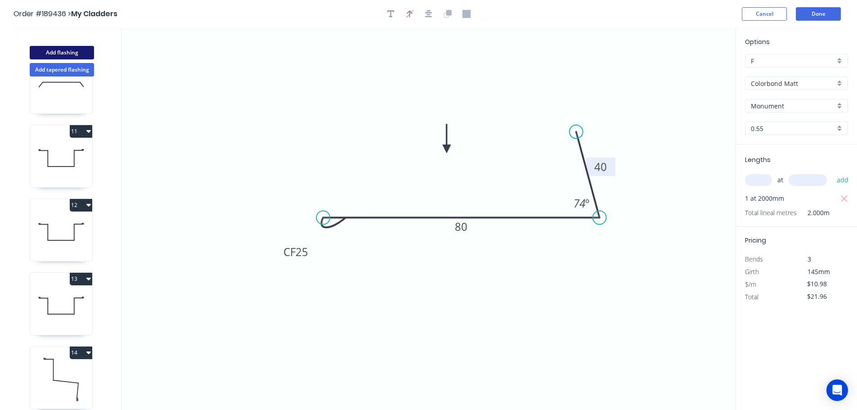
drag, startPoint x: 72, startPoint y: 53, endPoint x: 89, endPoint y: 54, distance: 17.2
click at [72, 53] on button "Add flashing" at bounding box center [62, 52] width 64 height 13
type input "$0.00"
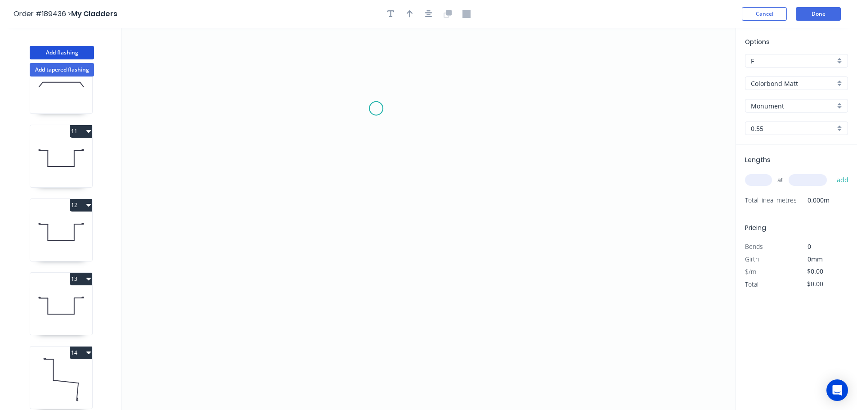
click at [376, 108] on icon "0" at bounding box center [428, 219] width 614 height 382
click at [290, 108] on icon "0" at bounding box center [428, 219] width 614 height 382
click at [290, 118] on icon "0 ?" at bounding box center [428, 219] width 614 height 382
click at [290, 118] on circle at bounding box center [289, 117] width 13 height 13
click at [411, 113] on icon "0 ? ?" at bounding box center [428, 219] width 614 height 382
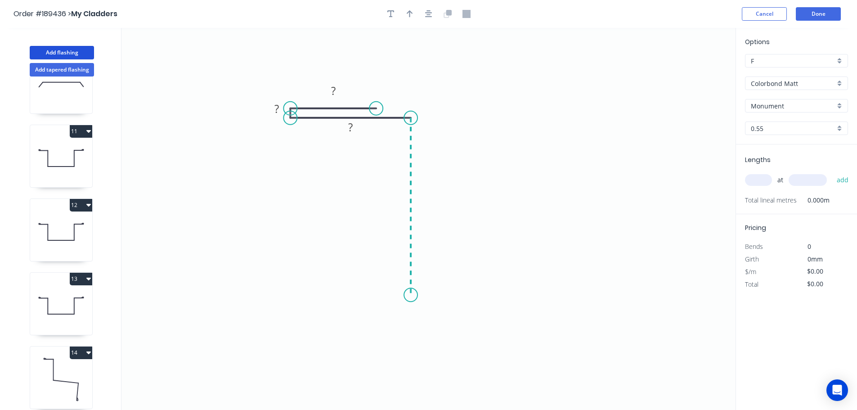
click at [417, 295] on icon "0 ? ? ?" at bounding box center [428, 219] width 614 height 382
click at [417, 295] on circle at bounding box center [410, 294] width 13 height 13
click at [417, 296] on circle at bounding box center [410, 294] width 13 height 13
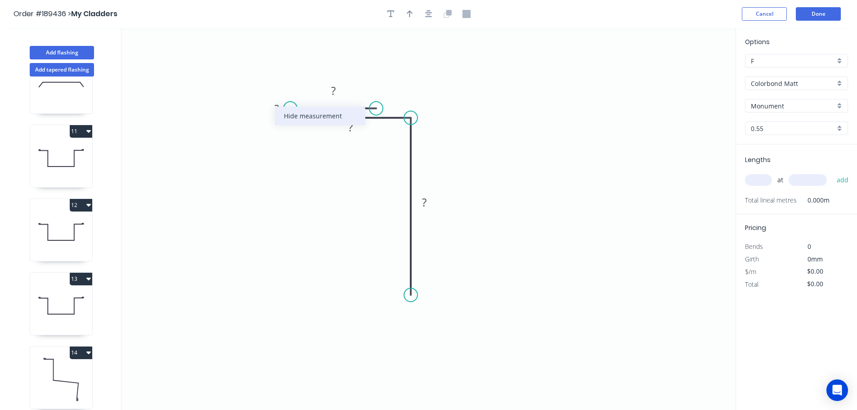
click at [287, 122] on div "Hide measurement" at bounding box center [320, 116] width 90 height 18
click at [391, 8] on button "button" at bounding box center [390, 13] width 13 height 13
drag, startPoint x: 200, startPoint y: 85, endPoint x: 284, endPoint y: 127, distance: 93.8
click at [284, 127] on textarea at bounding box center [267, 119] width 73 height 33
click at [508, 77] on icon "CF ? ? ?" at bounding box center [428, 219] width 614 height 382
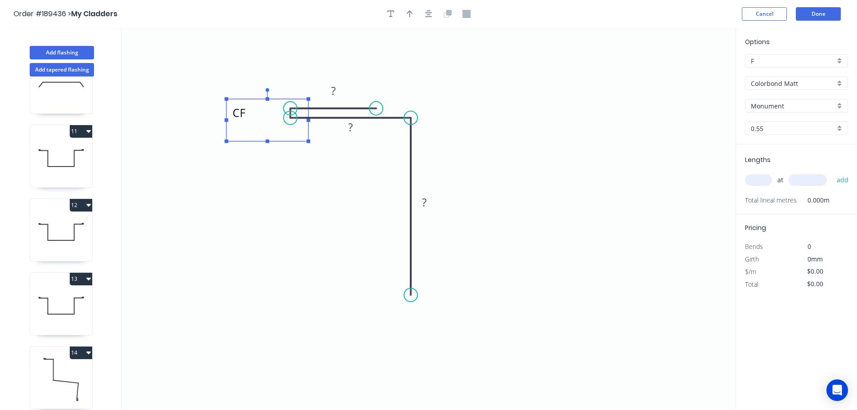
type textarea "CF"
click at [335, 86] on tspan "?" at bounding box center [333, 90] width 4 height 15
click at [352, 127] on tspan "?" at bounding box center [350, 127] width 4 height 15
click at [631, 213] on icon "CF 30 40 50" at bounding box center [428, 219] width 614 height 382
type input "$10.98"
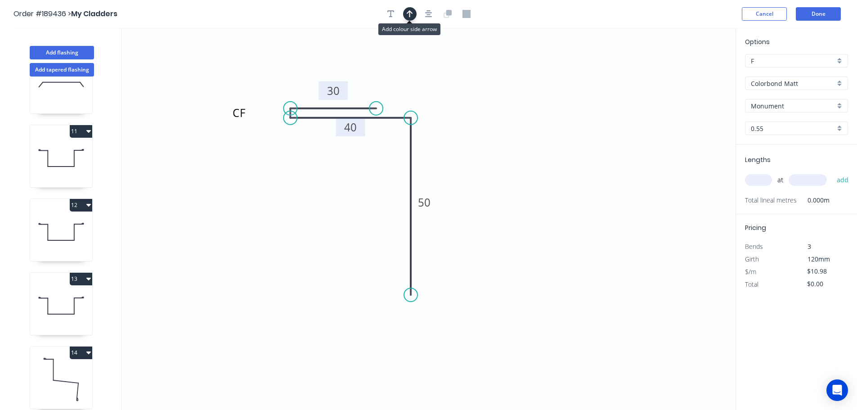
click at [409, 13] on icon "button" at bounding box center [410, 13] width 6 height 7
drag, startPoint x: 689, startPoint y: 69, endPoint x: 310, endPoint y: 215, distance: 405.8
click at [310, 215] on icon at bounding box center [310, 204] width 8 height 29
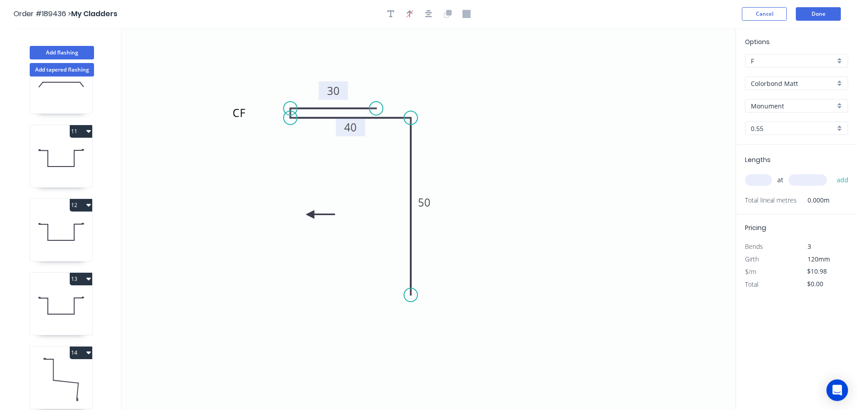
click at [310, 215] on icon at bounding box center [320, 215] width 29 height 8
click at [310, 215] on icon at bounding box center [318, 222] width 26 height 26
click at [310, 215] on icon at bounding box center [310, 225] width 8 height 29
click at [764, 177] on input "text" at bounding box center [758, 180] width 27 height 12
type input "1"
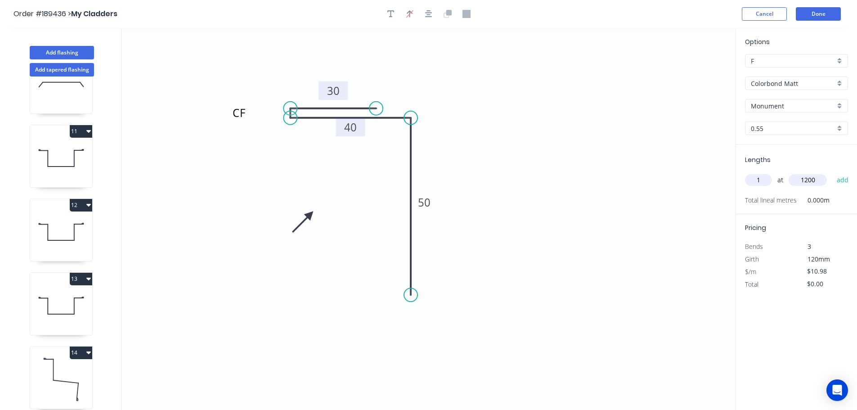
type input "1200"
click at [832, 172] on button "add" at bounding box center [842, 179] width 21 height 15
type input "$13.18"
type input "1"
type input "1000"
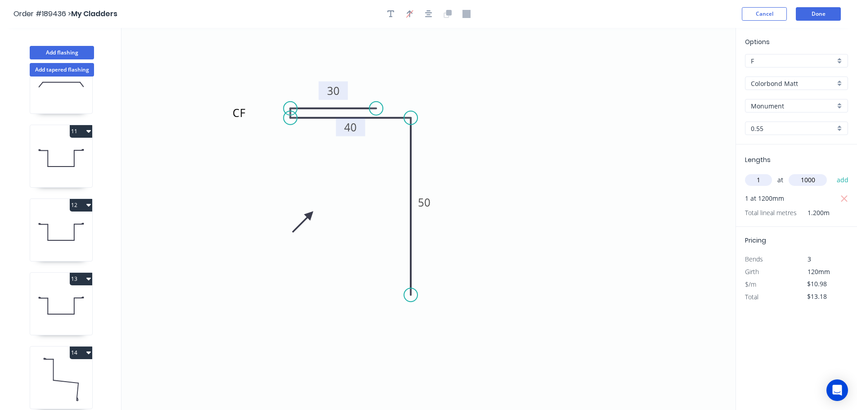
click at [832, 172] on button "add" at bounding box center [842, 179] width 21 height 15
type input "$24.16"
click at [61, 52] on button "Add flashing" at bounding box center [62, 52] width 64 height 13
type input "$0.00"
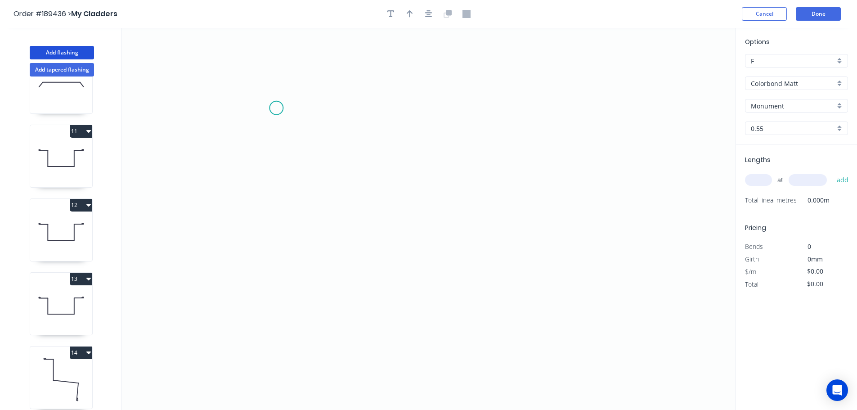
click at [276, 108] on icon "0" at bounding box center [428, 219] width 614 height 382
click at [275, 261] on icon "0" at bounding box center [428, 219] width 614 height 382
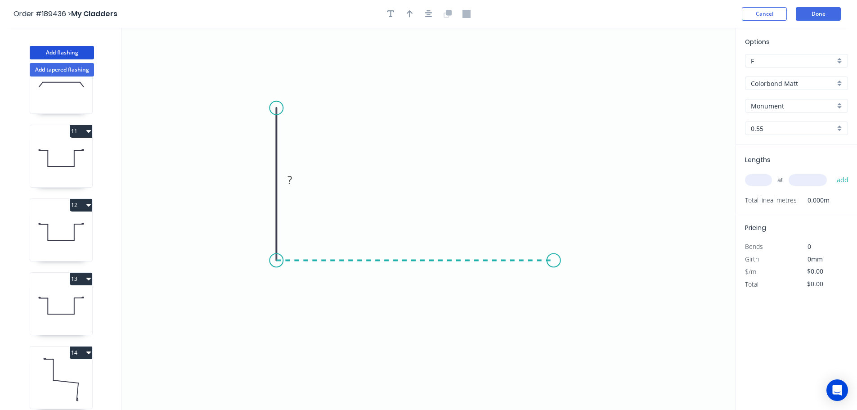
click at [554, 260] on icon "0 ?" at bounding box center [428, 219] width 614 height 382
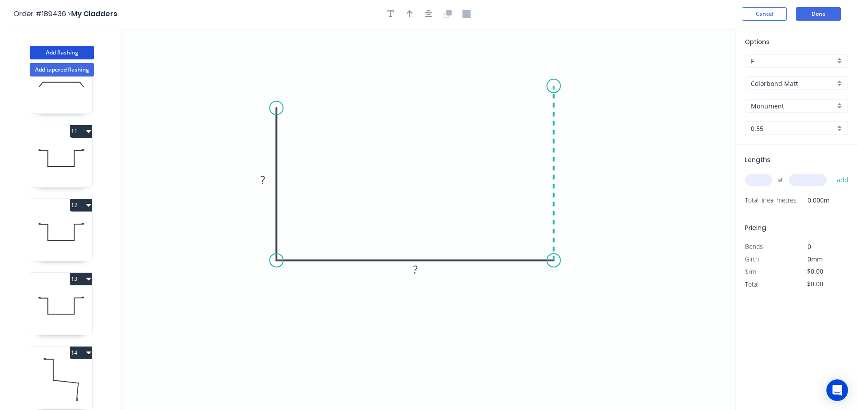
click at [548, 86] on icon "0 ? ?" at bounding box center [428, 219] width 614 height 382
click at [627, 83] on icon "0 ? ? ?" at bounding box center [428, 219] width 614 height 382
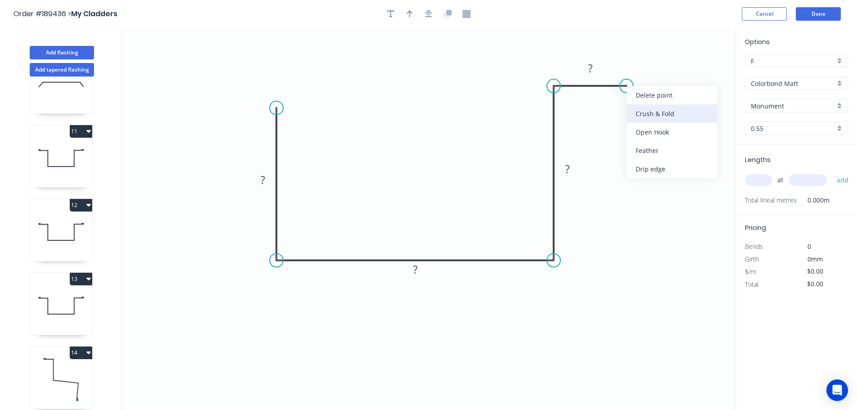
click at [654, 111] on div "Crush & Fold" at bounding box center [672, 113] width 90 height 18
click at [645, 63] on tspan "10" at bounding box center [644, 62] width 13 height 15
click at [647, 76] on icon "0 ? ? ? CF 20 ?" at bounding box center [428, 219] width 614 height 382
drag, startPoint x: 652, startPoint y: 60, endPoint x: 675, endPoint y: 55, distance: 22.6
click at [675, 55] on rect at bounding box center [661, 57] width 36 height 18
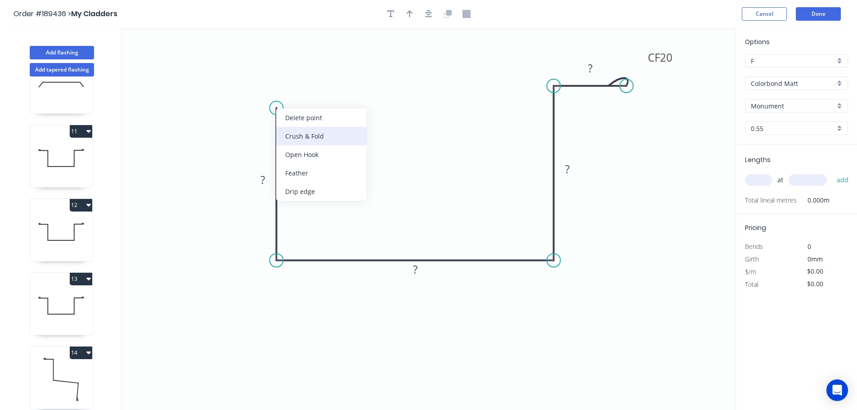
click at [296, 130] on div "Crush & Fold" at bounding box center [321, 136] width 90 height 18
click at [296, 132] on div "Flip bend" at bounding box center [322, 139] width 90 height 18
click at [265, 114] on tspan "10" at bounding box center [263, 115] width 13 height 15
click at [327, 148] on icon "0 CF 20 ? ? ? CF 20 ?" at bounding box center [428, 219] width 614 height 382
drag, startPoint x: 244, startPoint y: 115, endPoint x: 300, endPoint y: 81, distance: 65.2
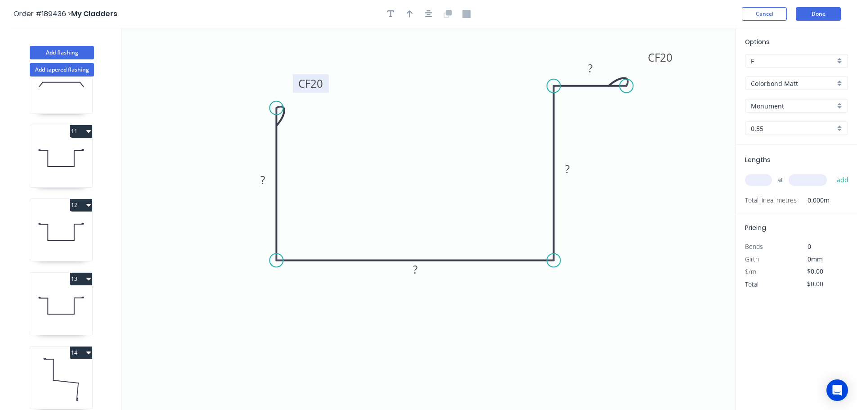
click at [300, 81] on rect at bounding box center [311, 83] width 36 height 18
click at [265, 181] on tspan "?" at bounding box center [263, 179] width 4 height 15
click at [648, 211] on icon "0 CF 20 63 92 83 CF 20 25" at bounding box center [428, 219] width 614 height 382
type input "$20.01"
click at [408, 12] on icon "button" at bounding box center [410, 13] width 6 height 7
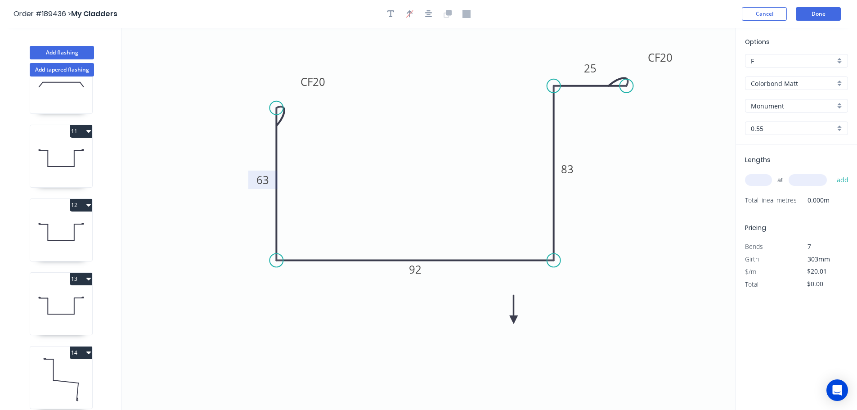
drag, startPoint x: 690, startPoint y: 73, endPoint x: 514, endPoint y: 320, distance: 303.5
click at [514, 320] on icon at bounding box center [514, 309] width 8 height 29
click at [514, 320] on icon at bounding box center [521, 312] width 26 height 26
click at [514, 320] on icon at bounding box center [524, 319] width 29 height 8
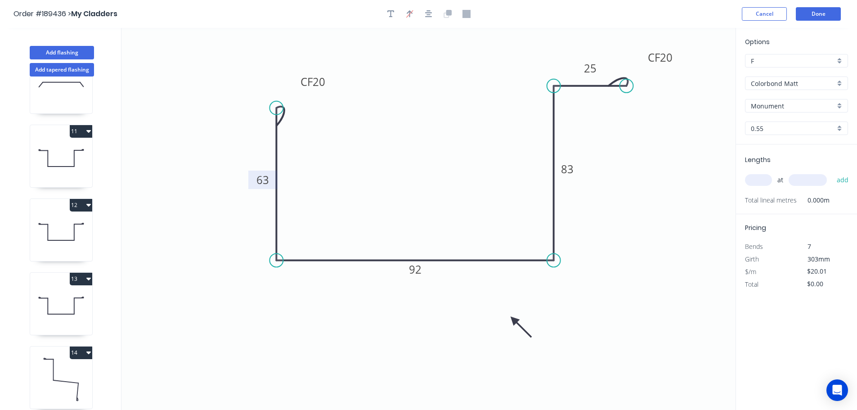
click at [768, 180] on input "text" at bounding box center [758, 180] width 27 height 12
type input "1"
type input "3110"
click at [832, 172] on button "add" at bounding box center [842, 179] width 21 height 15
type input "$62.23"
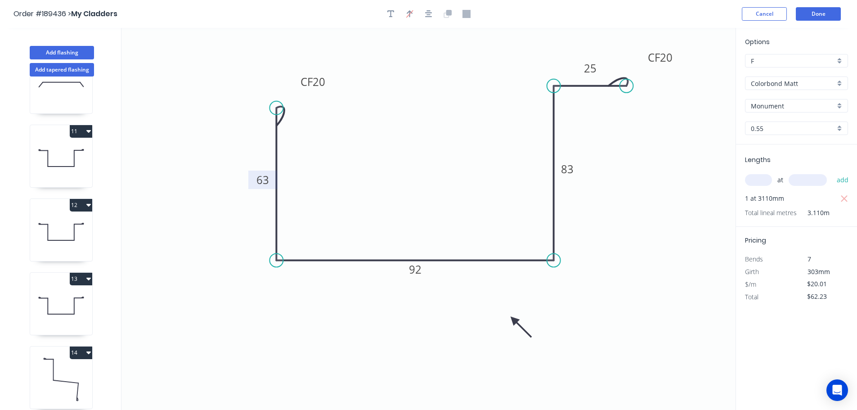
click at [61, 232] on icon at bounding box center [61, 232] width 62 height 58
type input "$20.89"
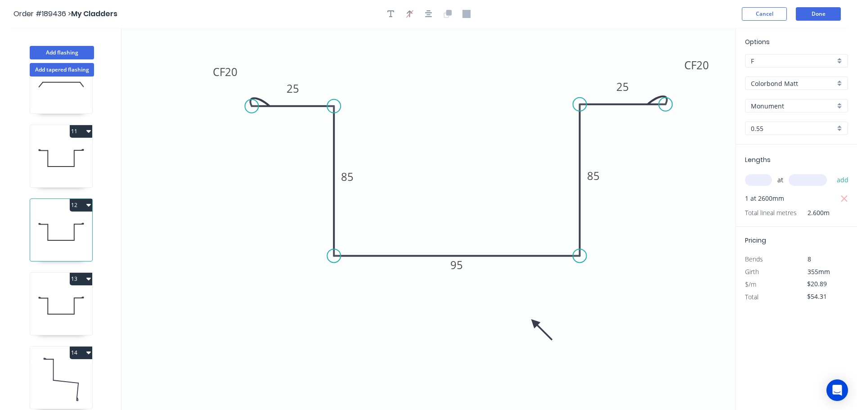
click at [82, 206] on button "12" at bounding box center [81, 205] width 22 height 13
click at [69, 226] on div "Duplicate" at bounding box center [49, 227] width 69 height 13
type input "$0.00"
click at [292, 89] on tspan "25" at bounding box center [293, 88] width 13 height 15
click at [432, 118] on icon "0 CF 20 30 85 95 85 CF 20 25" at bounding box center [428, 219] width 614 height 382
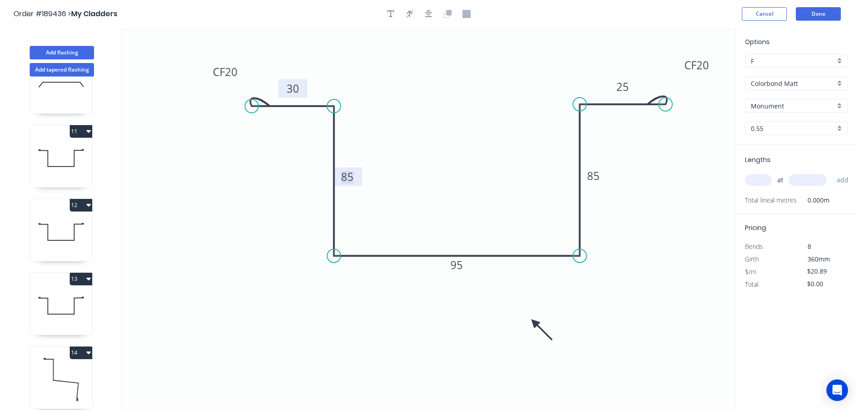
click at [349, 178] on tspan "85" at bounding box center [347, 176] width 13 height 15
click at [405, 171] on icon "0 CF 20 30 90 95 85 CF 20 25" at bounding box center [428, 219] width 614 height 382
click at [461, 265] on tspan "95" at bounding box center [456, 264] width 13 height 15
click at [464, 223] on icon "0 CF 20 30 90 91 85 CF 20 25" at bounding box center [428, 219] width 614 height 382
click at [595, 175] on tspan "85" at bounding box center [593, 175] width 13 height 15
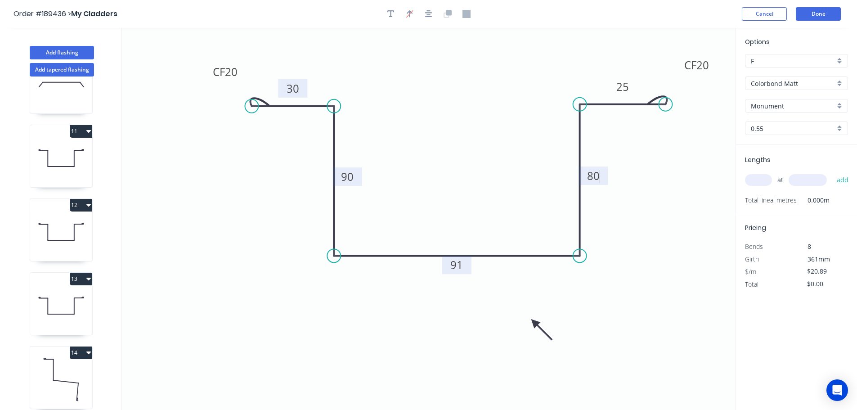
click at [622, 164] on icon "0 CF 20 30 90 91 80 CF 20 25" at bounding box center [428, 219] width 614 height 382
click at [759, 176] on input "text" at bounding box center [758, 180] width 27 height 12
type input "1"
click at [804, 179] on input "text" at bounding box center [808, 180] width 38 height 12
type input "2610"
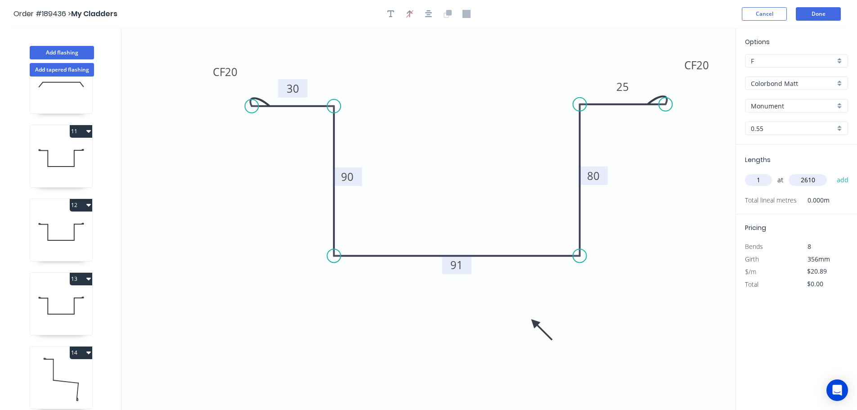
click at [832, 172] on button "add" at bounding box center [842, 179] width 21 height 15
type input "$54.52"
drag, startPoint x: 54, startPoint y: 51, endPoint x: 108, endPoint y: 59, distance: 55.5
click at [54, 51] on button "Add flashing" at bounding box center [62, 52] width 64 height 13
type input "$0.00"
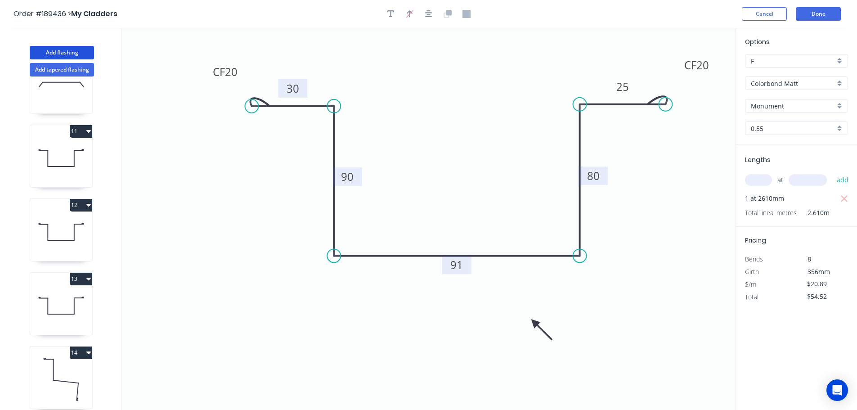
type input "$0.00"
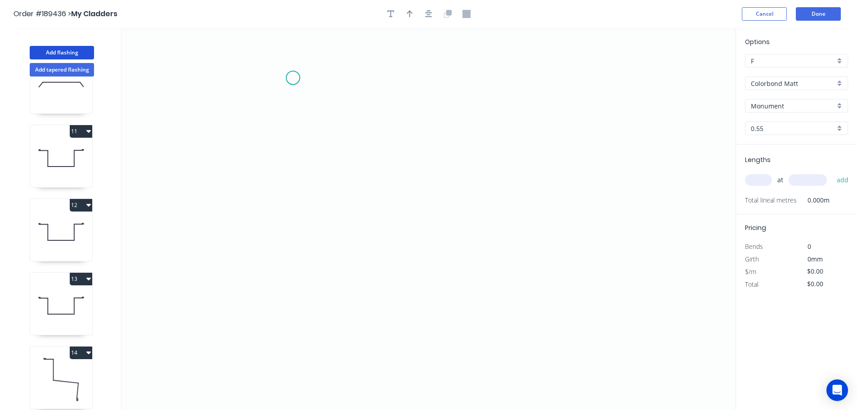
click at [293, 78] on icon "0" at bounding box center [428, 219] width 614 height 382
click at [384, 79] on icon "0" at bounding box center [428, 219] width 614 height 382
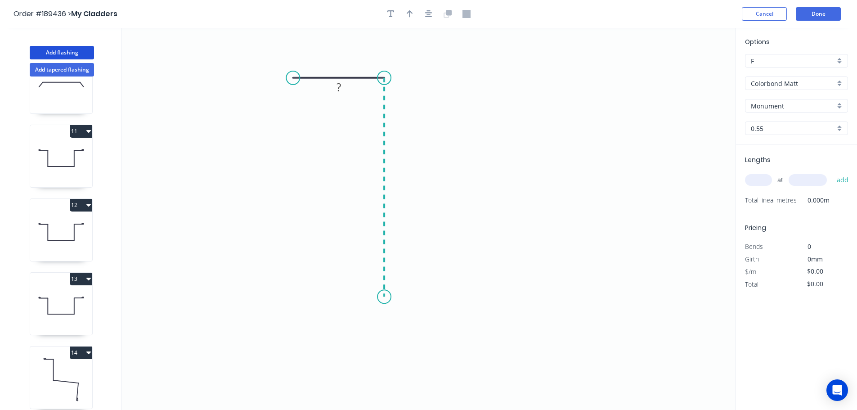
click at [383, 297] on icon "0 ?" at bounding box center [428, 219] width 614 height 382
click at [453, 338] on icon "0 ? ?" at bounding box center [428, 219] width 614 height 382
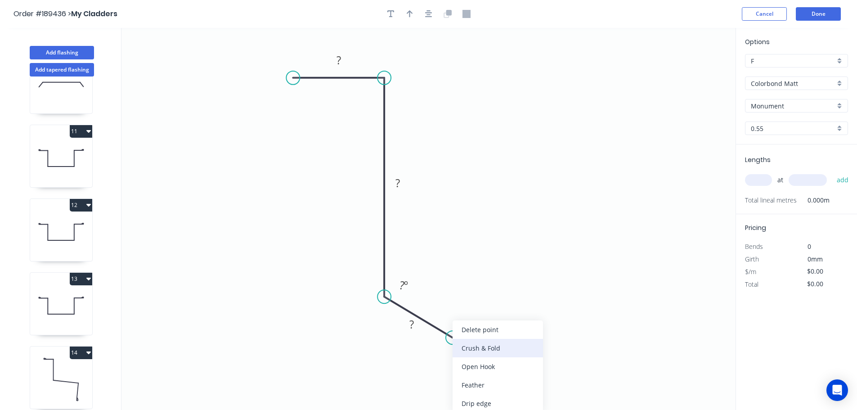
click at [490, 349] on div "Crush & Fold" at bounding box center [498, 348] width 90 height 18
click at [442, 345] on tspan "10" at bounding box center [438, 343] width 13 height 15
click at [527, 358] on icon "0 ? ? CF 20 ? ? º" at bounding box center [428, 219] width 614 height 382
drag, startPoint x: 444, startPoint y: 348, endPoint x: 465, endPoint y: 349, distance: 21.2
click at [465, 349] on icon "0 ? ? CF 20 ? ? º" at bounding box center [428, 219] width 614 height 382
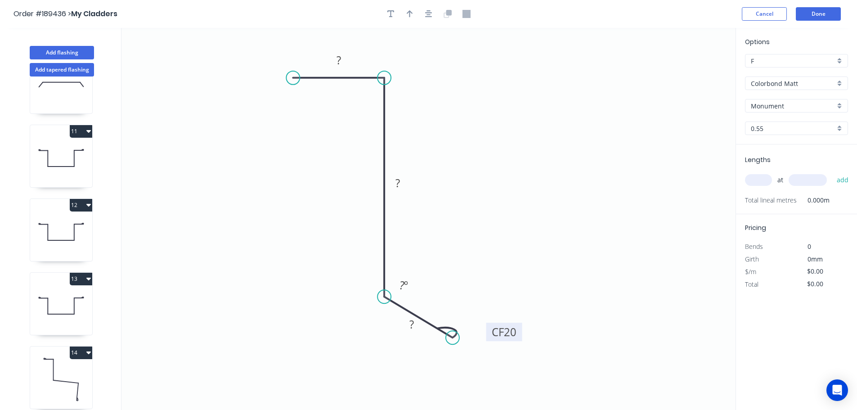
drag, startPoint x: 446, startPoint y: 348, endPoint x: 518, endPoint y: 336, distance: 72.5
click at [518, 336] on rect at bounding box center [504, 332] width 36 height 18
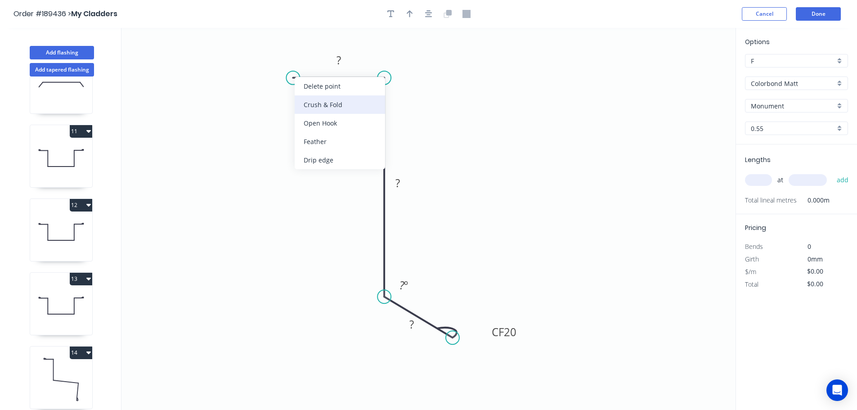
click at [301, 97] on div "Crush & Fold" at bounding box center [340, 104] width 90 height 18
click at [306, 103] on div "Flip bend" at bounding box center [341, 110] width 90 height 18
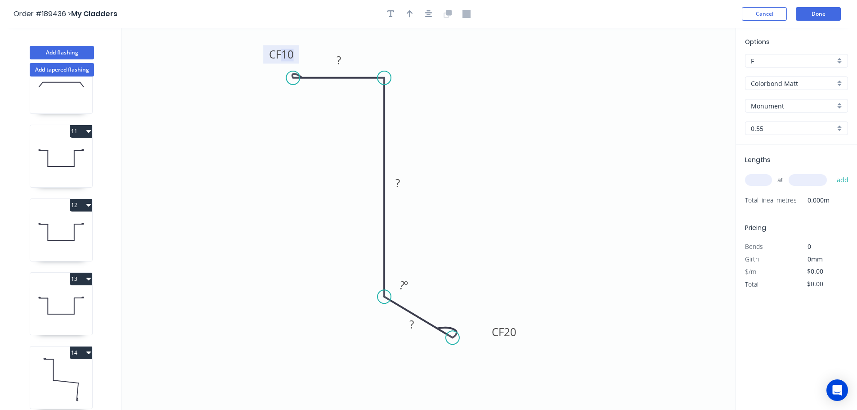
click at [288, 53] on tspan "10" at bounding box center [287, 54] width 13 height 15
click at [302, 44] on icon "0 CF 20 ? ? CF 20 ? ? º" at bounding box center [428, 219] width 614 height 382
drag, startPoint x: 296, startPoint y: 51, endPoint x: 267, endPoint y: 40, distance: 30.8
click at [267, 40] on rect at bounding box center [255, 46] width 36 height 18
click at [340, 58] on tspan "?" at bounding box center [339, 60] width 4 height 15
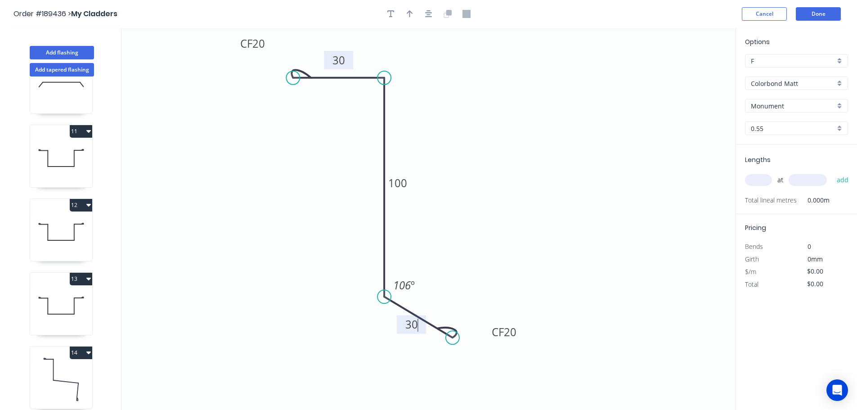
click at [463, 147] on icon "0 CF 20 30 100 CF 20 30 106 º" at bounding box center [428, 219] width 614 height 382
type input "$13.54"
drag, startPoint x: 408, startPoint y: 13, endPoint x: 558, endPoint y: 58, distance: 156.8
click at [409, 13] on icon "button" at bounding box center [410, 14] width 6 height 8
drag, startPoint x: 692, startPoint y: 70, endPoint x: 313, endPoint y: 238, distance: 414.4
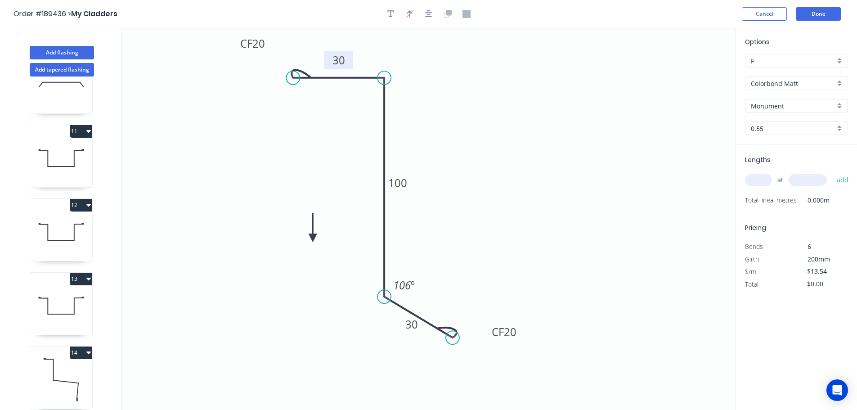
click at [313, 238] on icon at bounding box center [313, 227] width 8 height 29
click at [313, 238] on icon at bounding box center [320, 230] width 26 height 26
click at [313, 238] on icon at bounding box center [320, 245] width 26 height 26
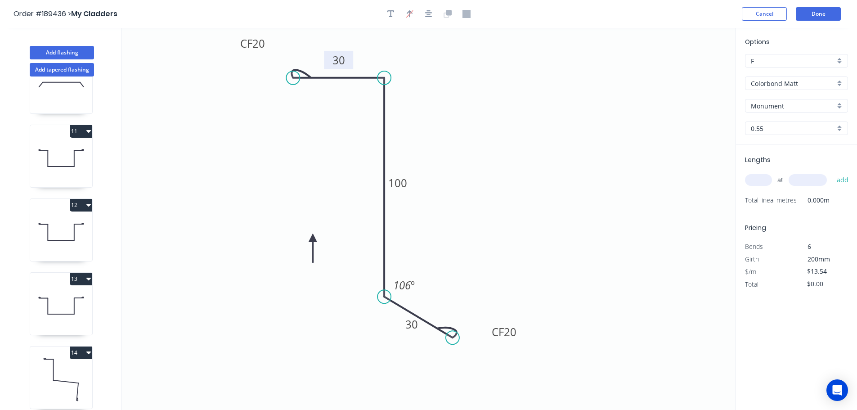
click at [313, 238] on icon at bounding box center [313, 248] width 8 height 29
click at [762, 181] on input "text" at bounding box center [758, 180] width 27 height 12
type input "1"
type input "100"
click at [832, 172] on button "add" at bounding box center [842, 179] width 21 height 15
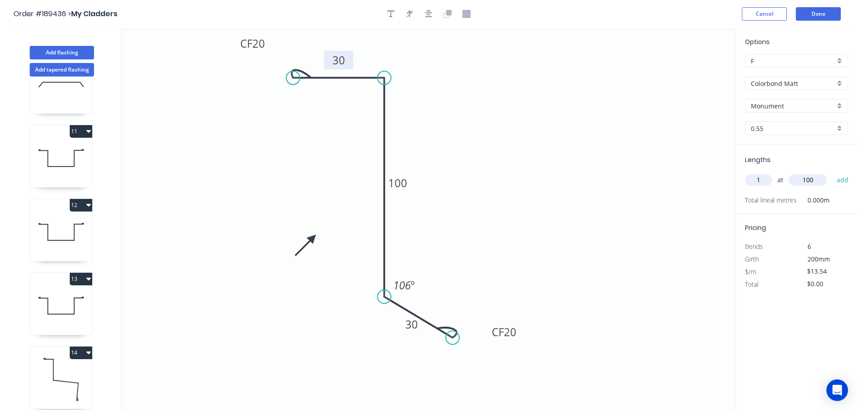
type input "$13.54"
click at [67, 48] on button "Add flashing" at bounding box center [62, 52] width 64 height 13
type input "$0.00"
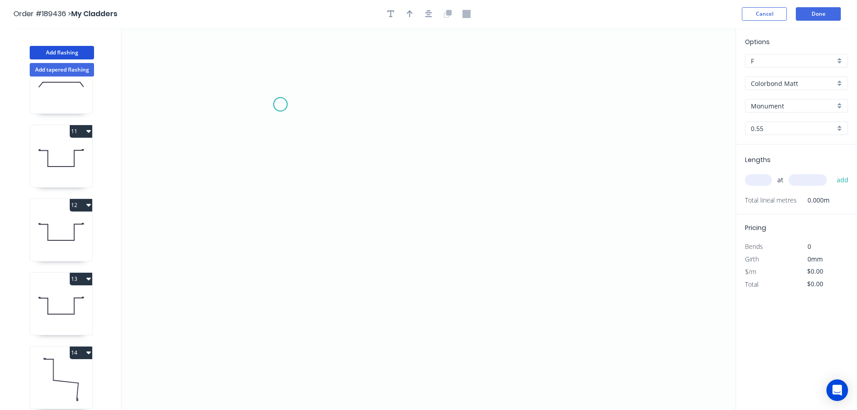
click at [280, 104] on icon "0" at bounding box center [428, 219] width 614 height 382
click at [279, 290] on icon "0" at bounding box center [428, 219] width 614 height 382
click at [556, 282] on icon "0 ?" at bounding box center [428, 219] width 614 height 382
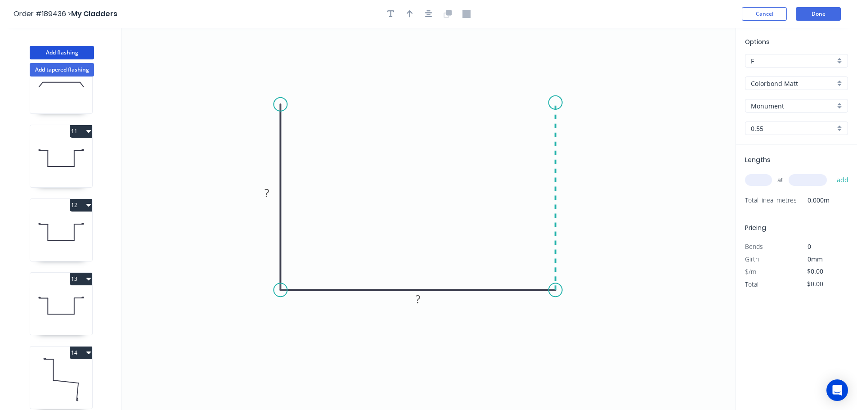
click at [558, 103] on icon "0 ? ?" at bounding box center [428, 219] width 614 height 382
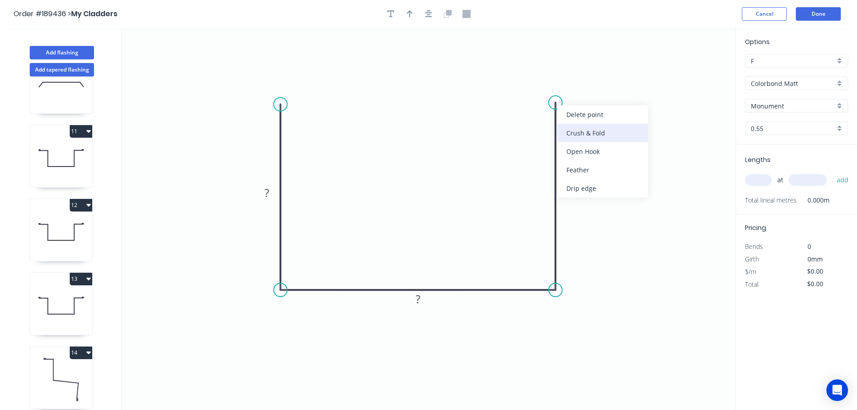
click at [591, 130] on div "Crush & Fold" at bounding box center [603, 133] width 90 height 18
click at [543, 86] on tspan "10" at bounding box center [542, 86] width 13 height 15
click at [568, 81] on icon "0 ? ? CF 20 ?" at bounding box center [428, 219] width 614 height 382
drag, startPoint x: 550, startPoint y: 85, endPoint x: 519, endPoint y: 70, distance: 34.2
click at [519, 70] on rect at bounding box center [506, 71] width 36 height 18
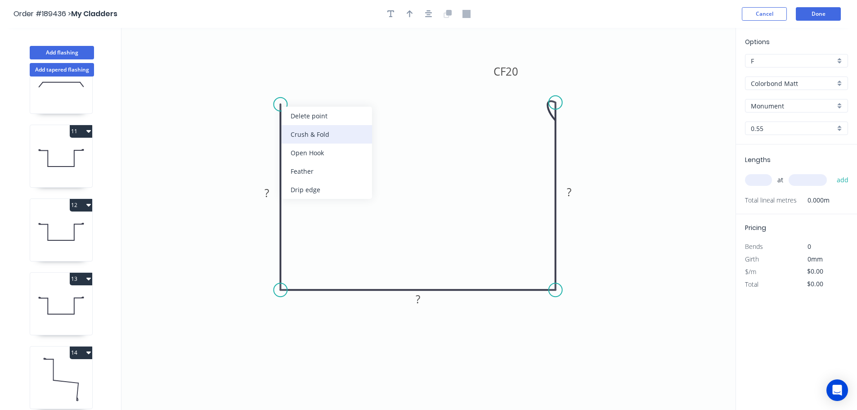
click at [291, 130] on div "Crush & Fold" at bounding box center [327, 134] width 90 height 18
drag, startPoint x: 296, startPoint y: 130, endPoint x: 298, endPoint y: 126, distance: 5.0
click at [297, 130] on div "Flip bend" at bounding box center [327, 135] width 90 height 18
click at [272, 113] on tspan "10" at bounding box center [267, 111] width 13 height 15
click at [353, 130] on icon "0 CF 20 ? ? CF 20 ?" at bounding box center [428, 219] width 614 height 382
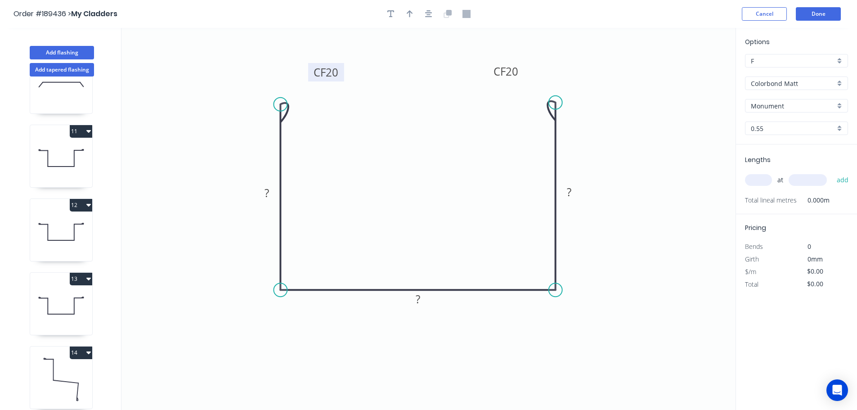
drag, startPoint x: 244, startPoint y: 111, endPoint x: 309, endPoint y: 71, distance: 75.9
click at [309, 71] on rect at bounding box center [326, 72] width 36 height 18
click at [269, 194] on tspan "?" at bounding box center [267, 192] width 4 height 15
click at [410, 165] on icon "0 CF 20 120 150 CF 20 120" at bounding box center [428, 219] width 614 height 382
click at [408, 10] on icon "button" at bounding box center [410, 14] width 6 height 8
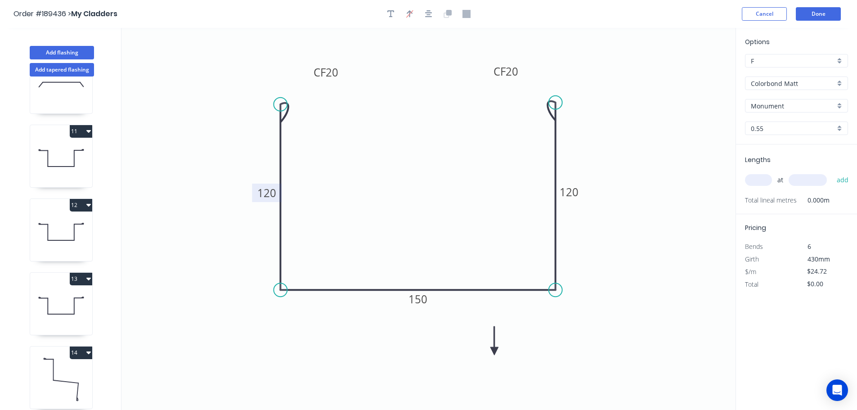
drag, startPoint x: 685, startPoint y: 148, endPoint x: 495, endPoint y: 351, distance: 278.2
click at [495, 351] on icon at bounding box center [494, 340] width 8 height 29
click at [495, 351] on icon at bounding box center [502, 344] width 26 height 26
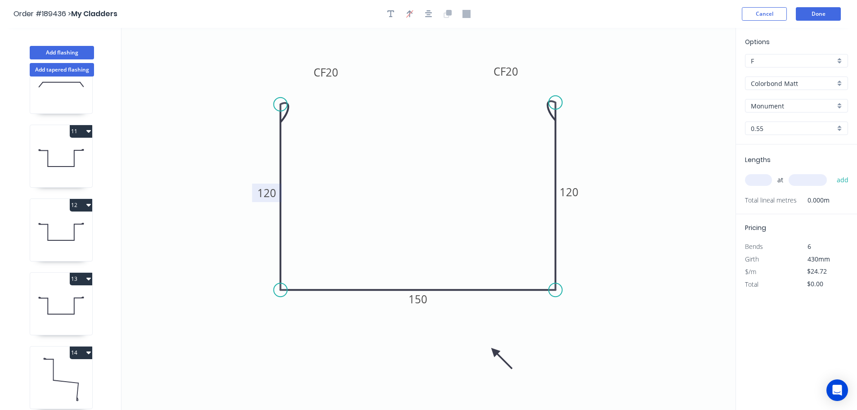
click at [764, 178] on input "text" at bounding box center [758, 180] width 27 height 12
click at [832, 172] on button "add" at bounding box center [842, 179] width 21 height 15
click at [819, 14] on button "Done" at bounding box center [818, 13] width 45 height 13
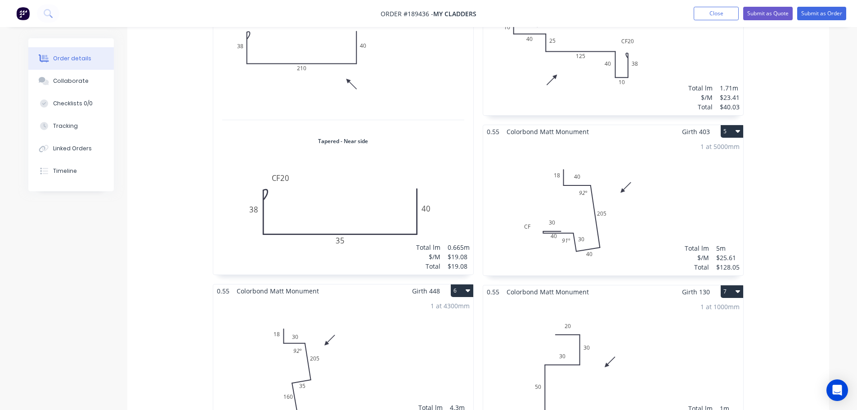
scroll to position [525, 0]
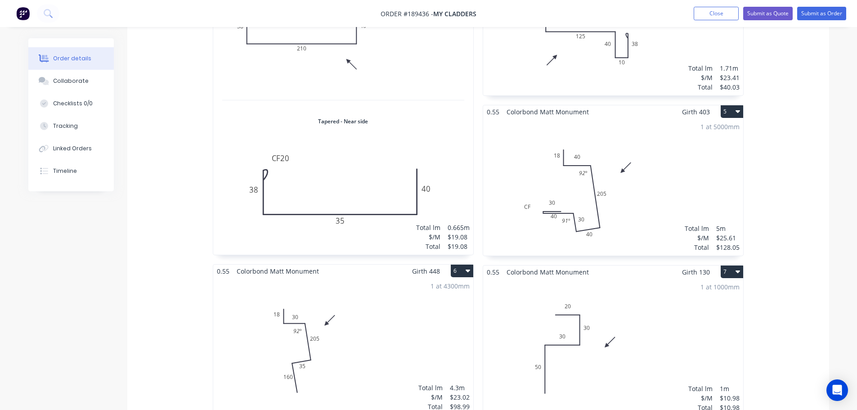
click at [650, 209] on div "1 at 5000mm Total lm $/M Total 5m $25.61 $128.05" at bounding box center [613, 186] width 260 height 137
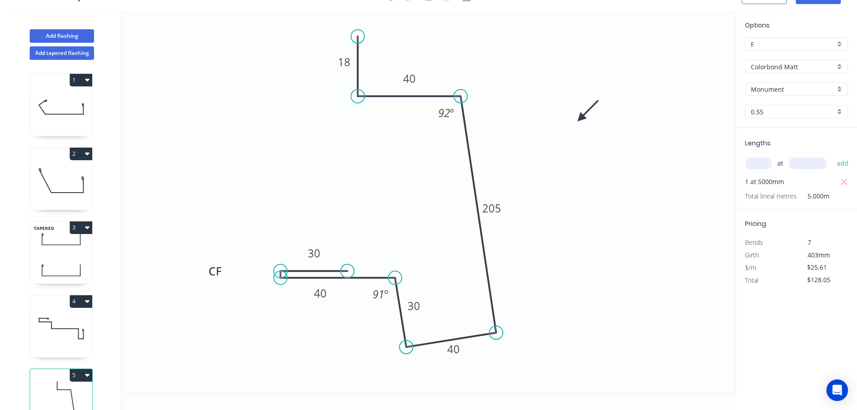
scroll to position [17, 0]
drag, startPoint x: 332, startPoint y: 297, endPoint x: 326, endPoint y: 316, distance: 19.2
click at [326, 316] on rect at bounding box center [314, 311] width 29 height 18
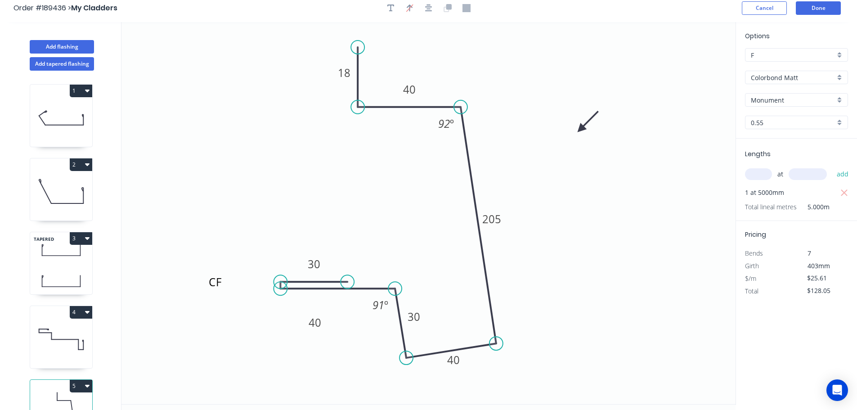
scroll to position [0, 0]
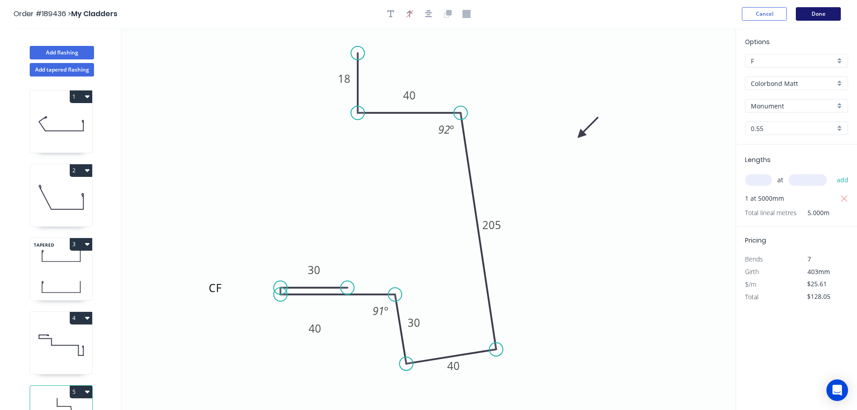
click at [813, 12] on button "Done" at bounding box center [818, 13] width 45 height 13
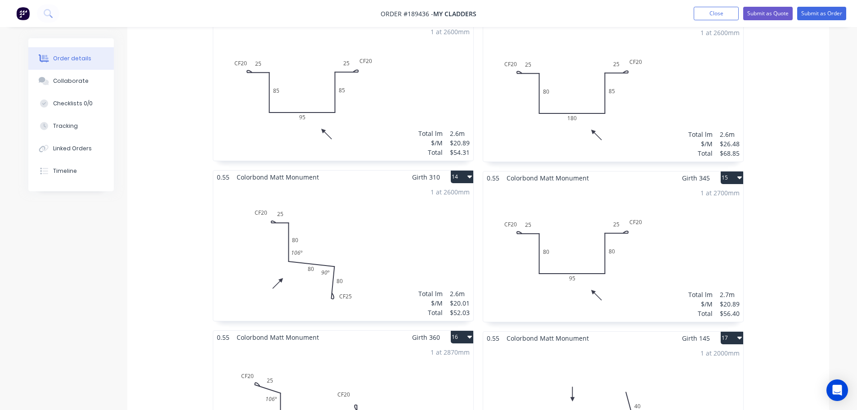
scroll to position [1365, 0]
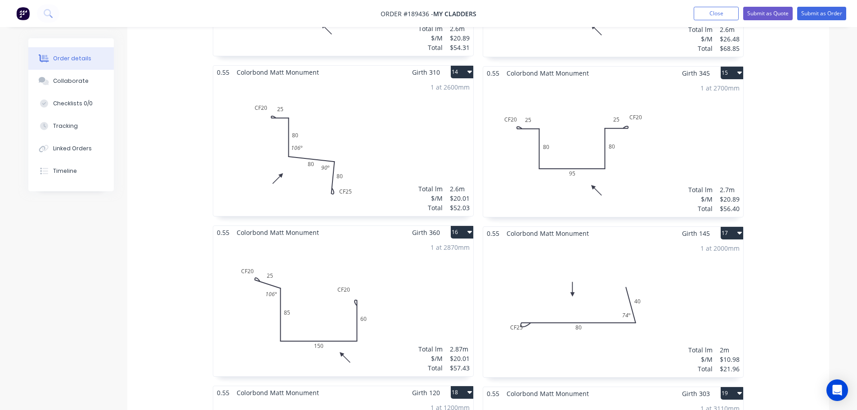
click at [543, 336] on div "1 at 2000mm Total lm $/M Total 2m $10.98 $21.96" at bounding box center [613, 308] width 260 height 137
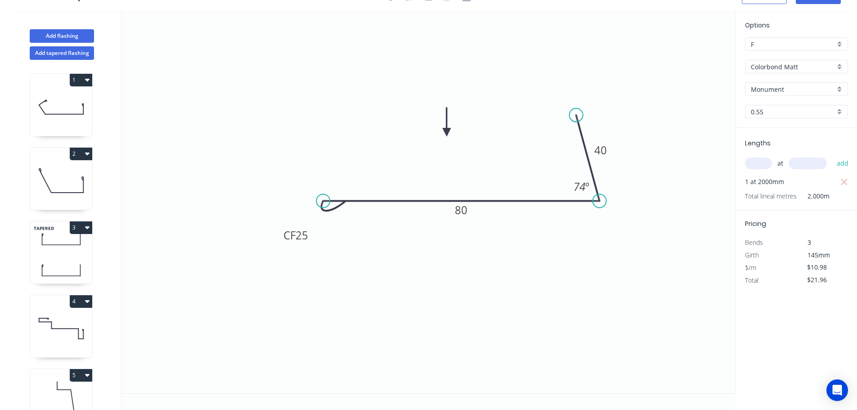
scroll to position [17, 0]
drag, startPoint x: 278, startPoint y: 240, endPoint x: 255, endPoint y: 256, distance: 28.2
click at [255, 256] on rect at bounding box center [273, 251] width 36 height 18
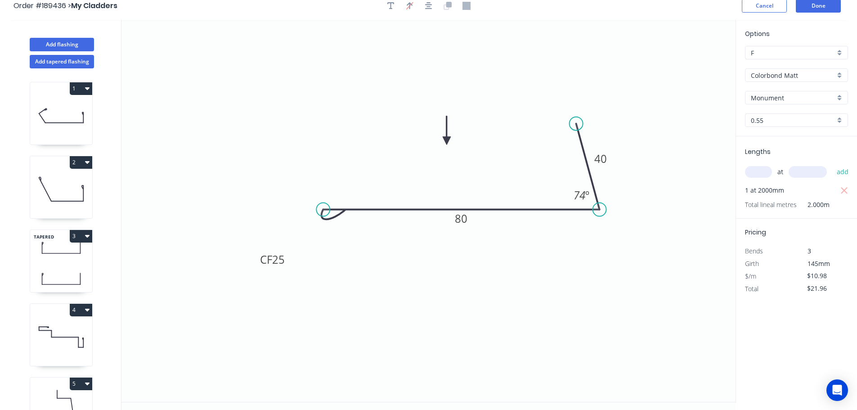
scroll to position [0, 0]
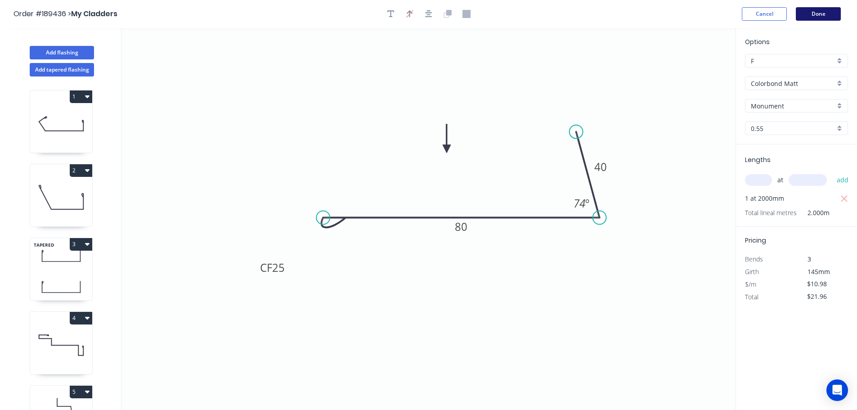
click at [820, 14] on button "Done" at bounding box center [818, 13] width 45 height 13
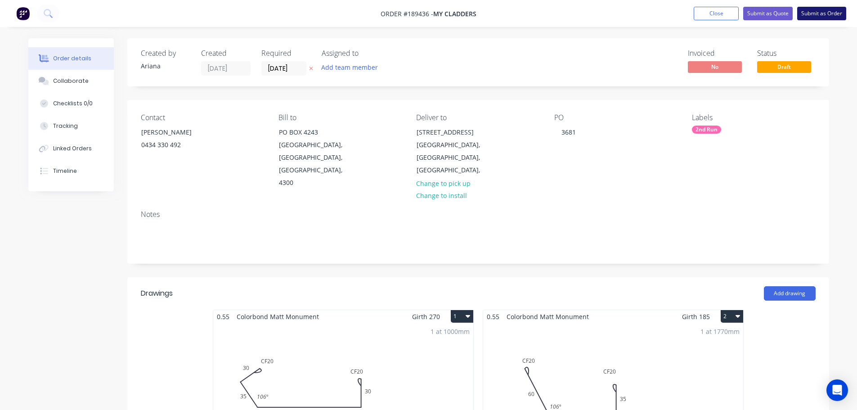
click at [827, 16] on button "Submit as Order" at bounding box center [821, 13] width 49 height 13
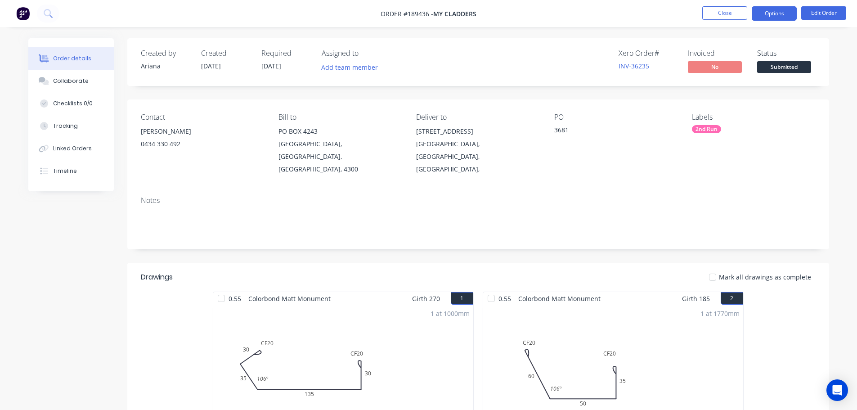
click at [774, 13] on button "Options" at bounding box center [774, 13] width 45 height 14
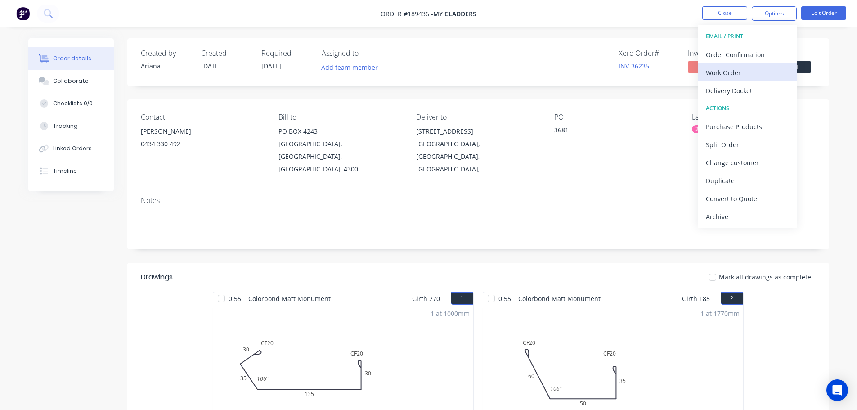
click at [733, 73] on div "Work Order" at bounding box center [747, 72] width 83 height 13
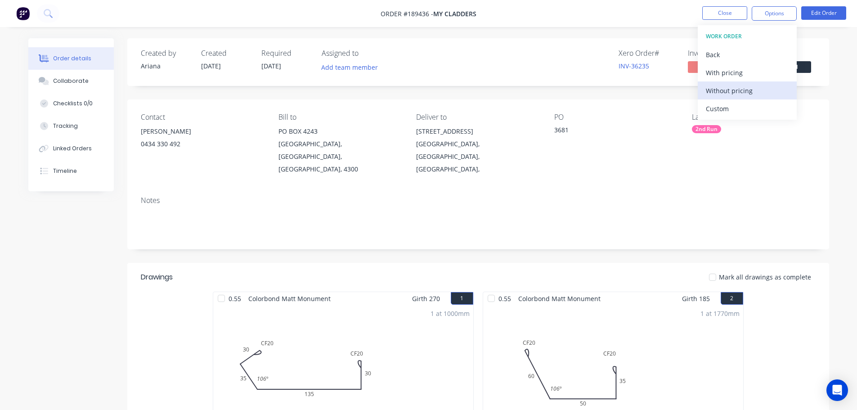
click at [731, 90] on div "Without pricing" at bounding box center [747, 90] width 83 height 13
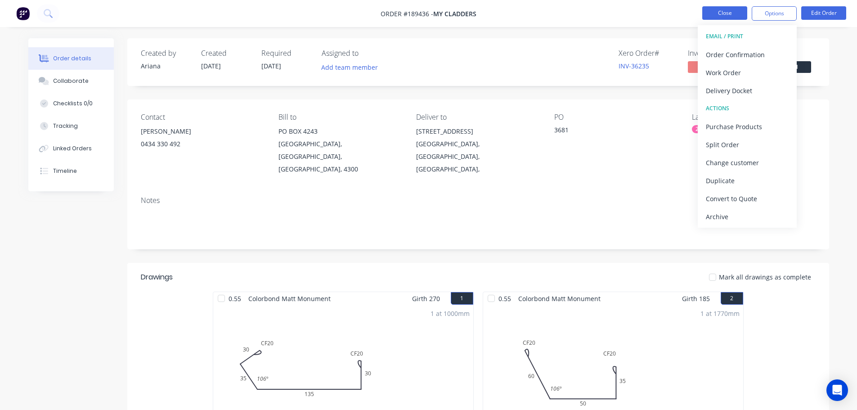
click at [724, 10] on button "Close" at bounding box center [724, 12] width 45 height 13
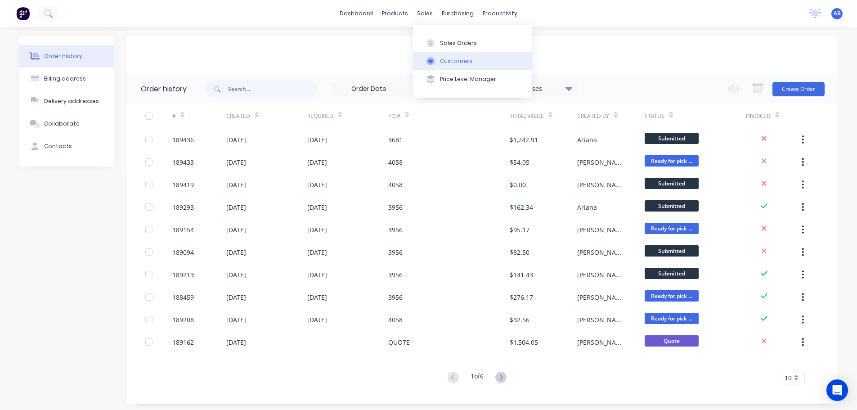
click at [449, 61] on div "Customers" at bounding box center [456, 61] width 32 height 8
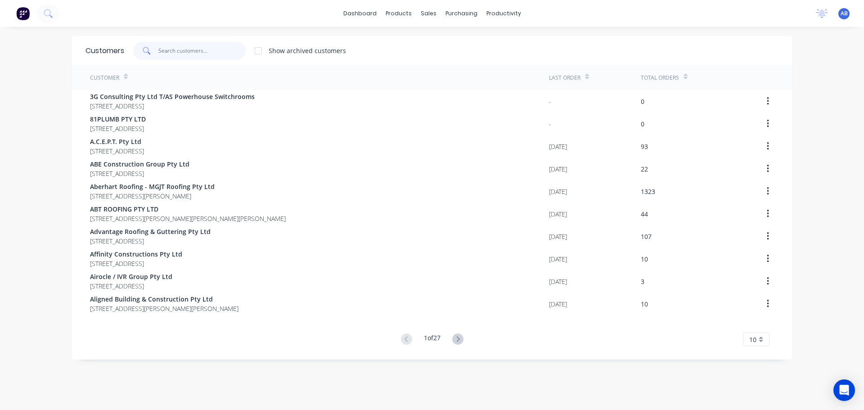
click at [217, 55] on input "text" at bounding box center [202, 51] width 88 height 18
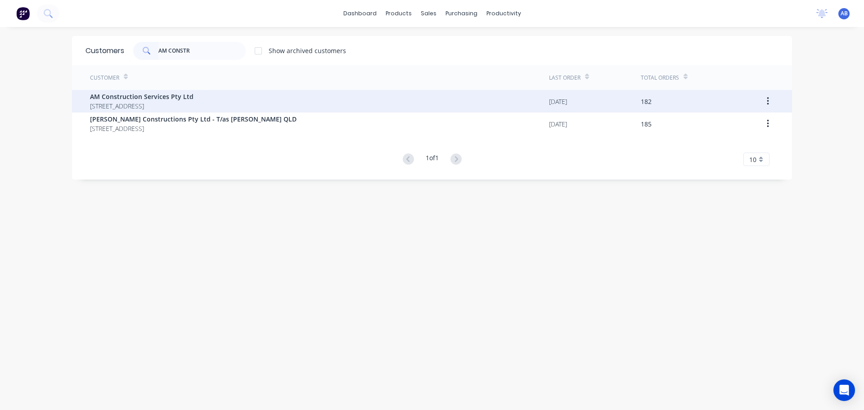
click at [132, 94] on span "AM Construction Services Pty Ltd" at bounding box center [141, 96] width 103 height 9
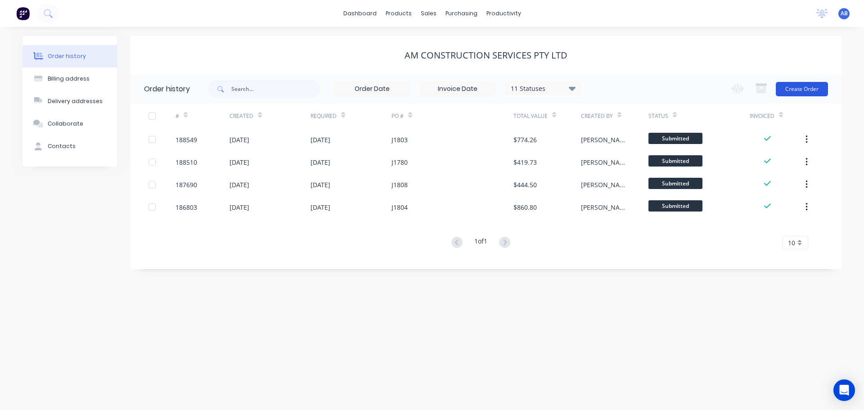
click at [796, 90] on button "Create Order" at bounding box center [802, 89] width 52 height 14
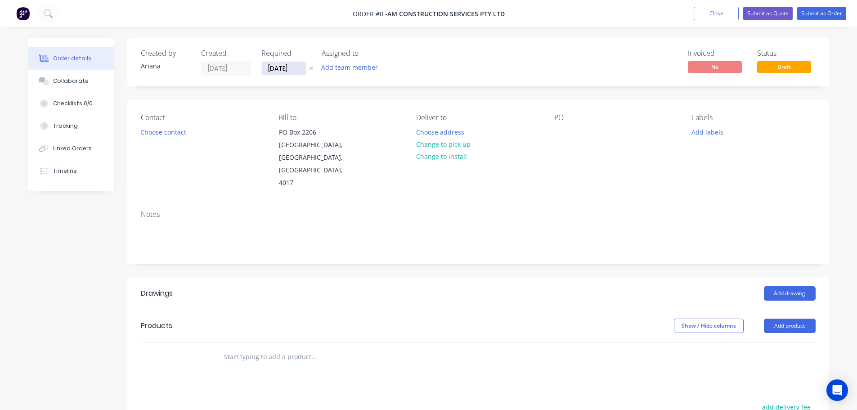
click at [288, 72] on input "[DATE]" at bounding box center [284, 68] width 44 height 13
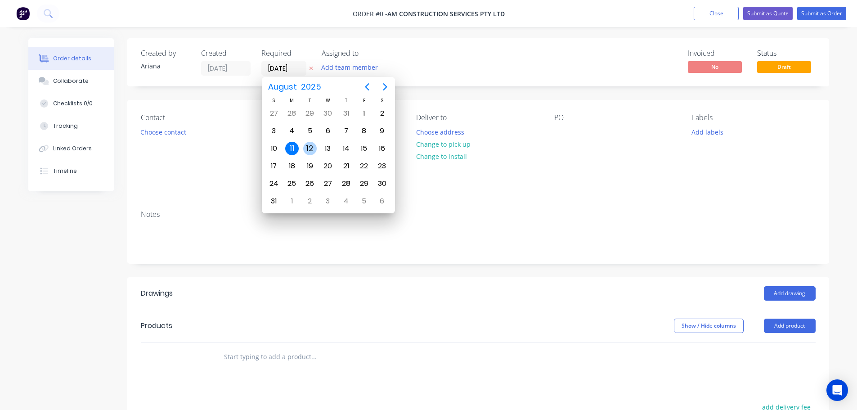
click at [309, 146] on div "12" at bounding box center [309, 148] width 13 height 13
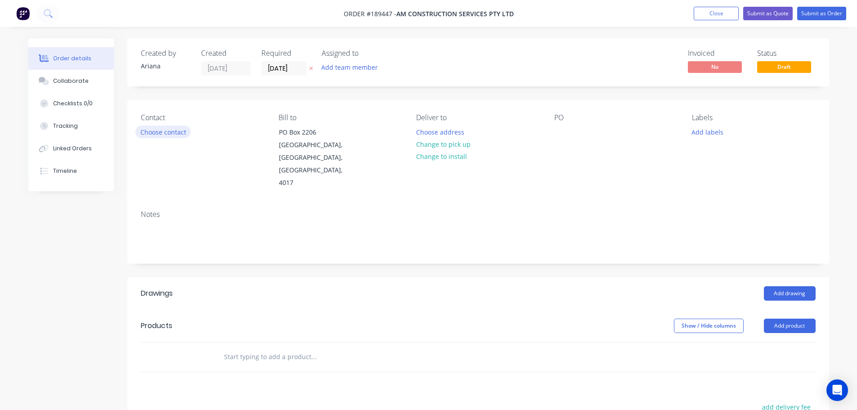
click at [161, 134] on button "Choose contact" at bounding box center [162, 132] width 55 height 12
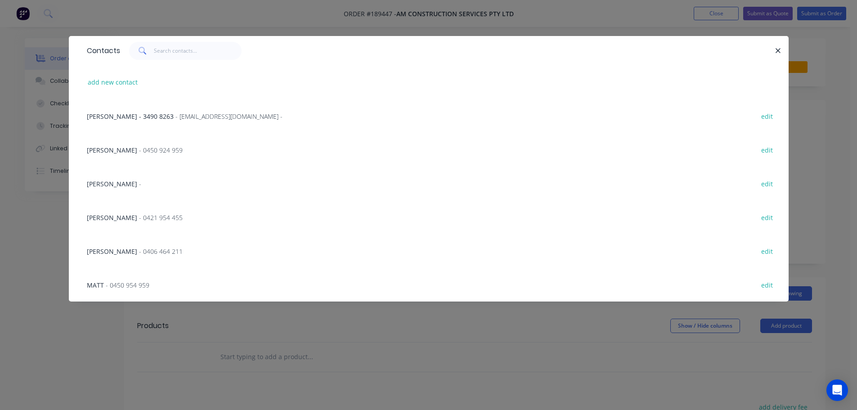
click at [151, 151] on div "[PERSON_NAME] - 0450 924 959 edit" at bounding box center [428, 150] width 693 height 34
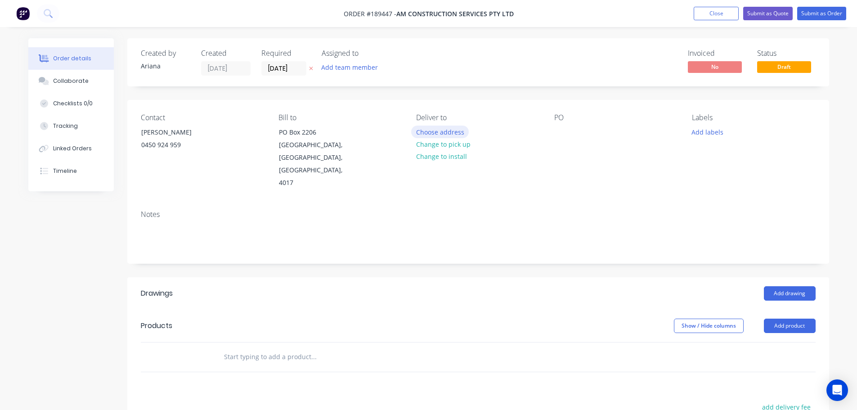
click at [450, 135] on button "Choose address" at bounding box center [440, 132] width 58 height 12
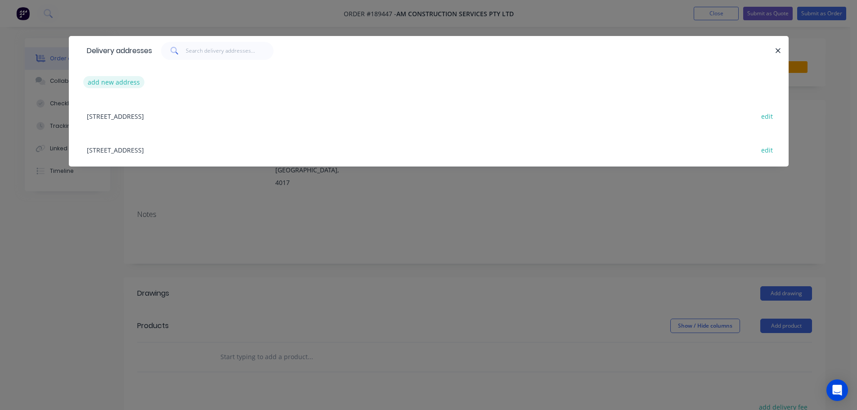
click at [106, 86] on button "add new address" at bounding box center [114, 82] width 62 height 12
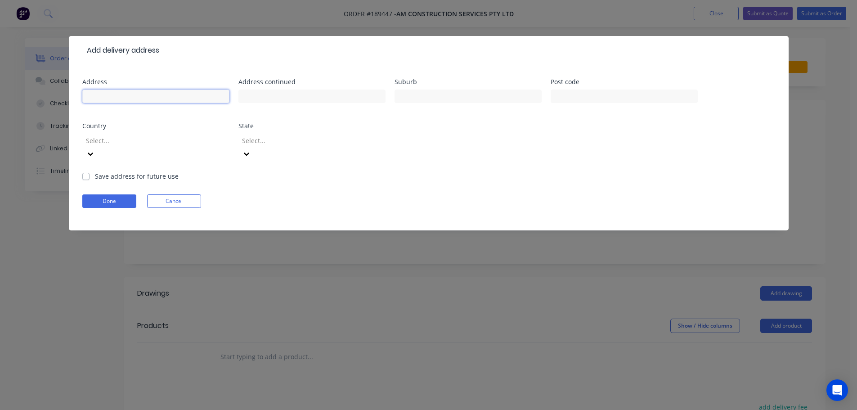
click at [111, 94] on input "text" at bounding box center [155, 96] width 147 height 13
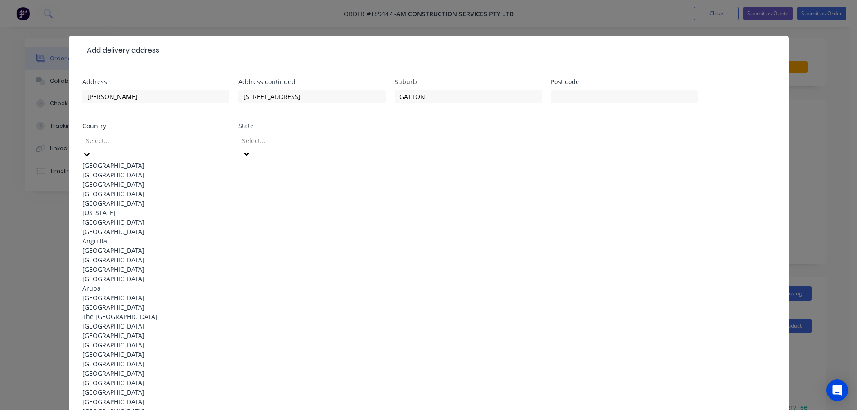
click at [160, 161] on div "[GEOGRAPHIC_DATA]" at bounding box center [155, 165] width 147 height 9
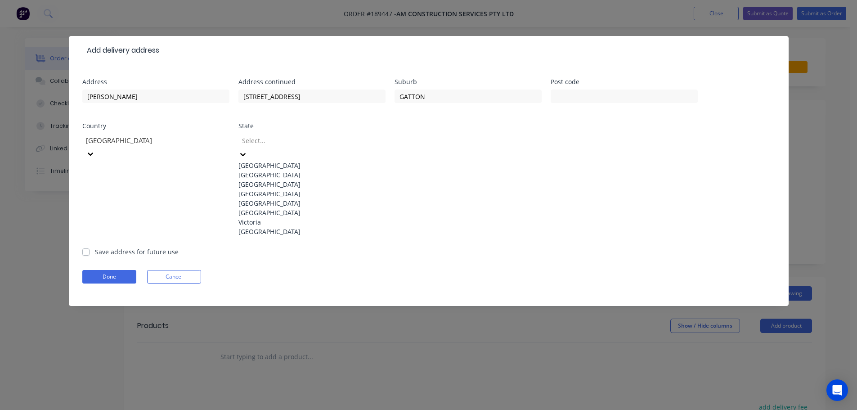
click at [247, 150] on icon at bounding box center [242, 154] width 9 height 9
click at [274, 198] on div "[GEOGRAPHIC_DATA]" at bounding box center [311, 193] width 147 height 9
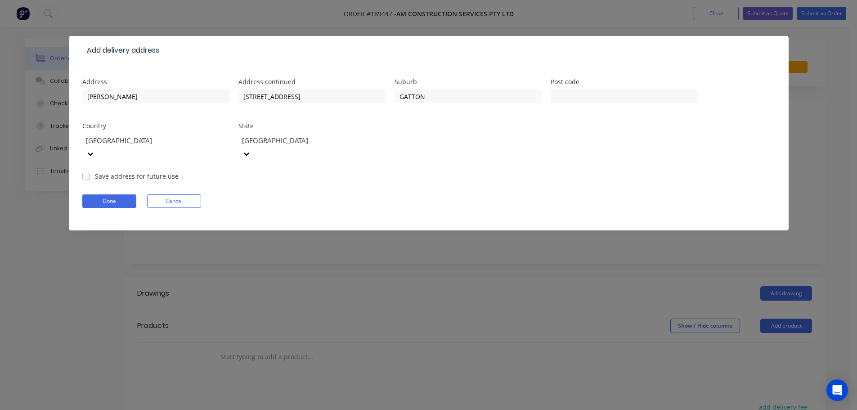
click at [472, 171] on form "Address [PERSON_NAME] Address continued [STREET_ADDRESS] Post code Country [GEO…" at bounding box center [428, 155] width 693 height 152
click at [110, 194] on button "Done" at bounding box center [109, 200] width 54 height 13
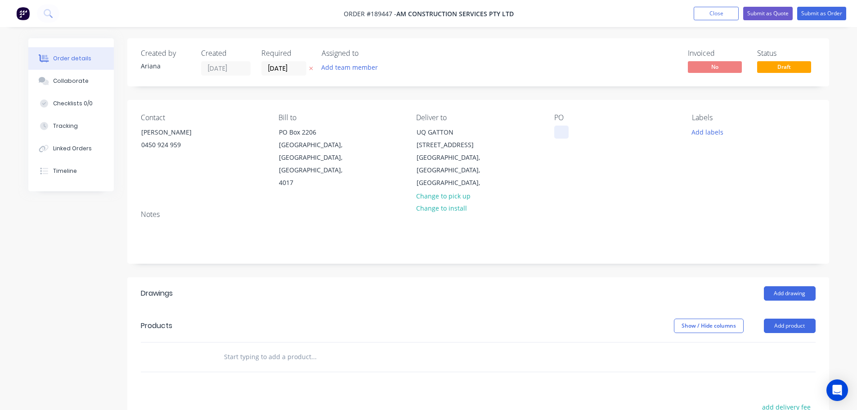
click at [562, 133] on div at bounding box center [561, 132] width 14 height 13
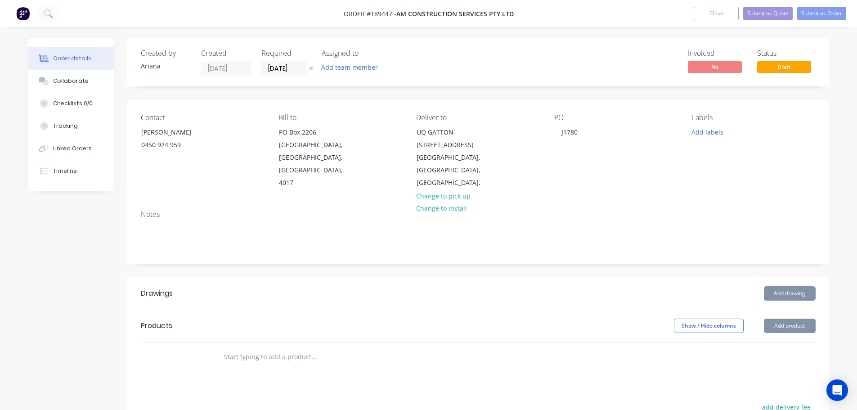
click at [629, 210] on div "Notes" at bounding box center [478, 214] width 675 height 9
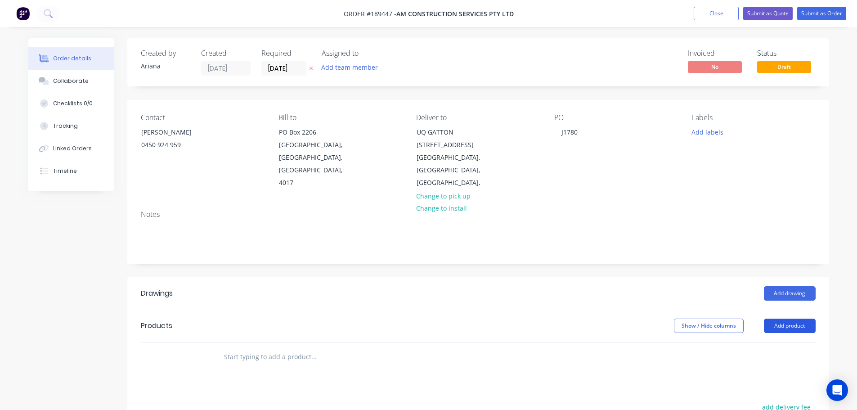
click at [783, 319] on button "Add product" at bounding box center [790, 326] width 52 height 14
click at [772, 342] on div "Product catalogue" at bounding box center [772, 348] width 69 height 13
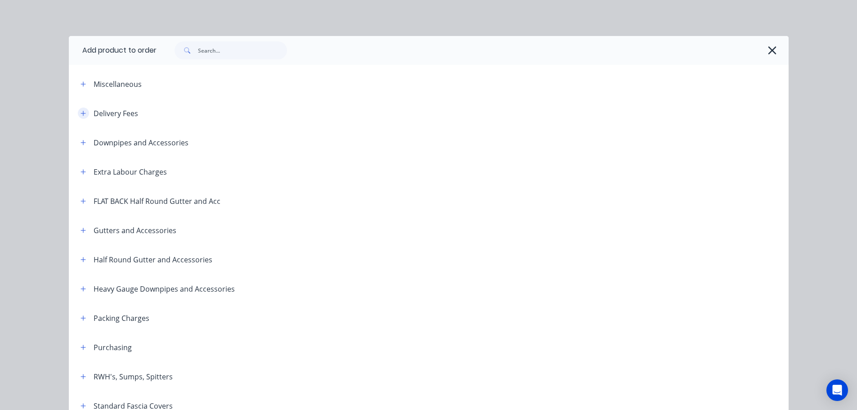
click at [81, 111] on icon "button" at bounding box center [83, 113] width 5 height 6
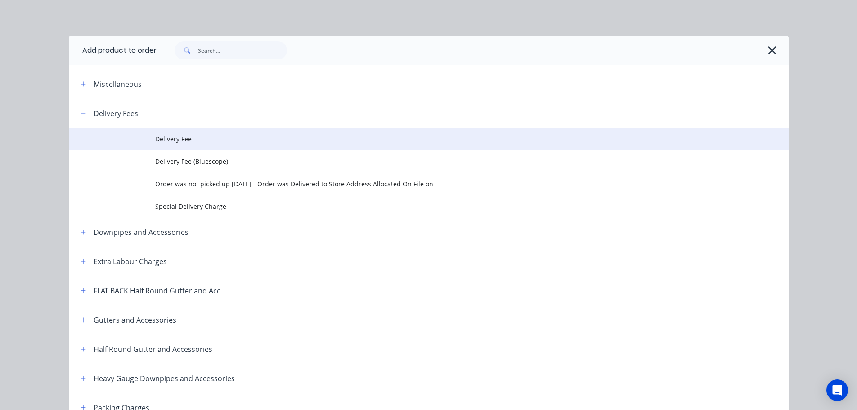
click at [193, 139] on span "Delivery Fee" at bounding box center [408, 138] width 507 height 9
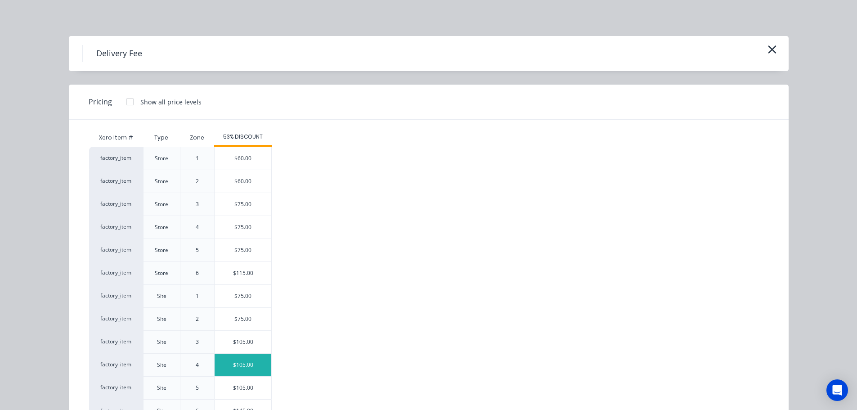
click at [234, 360] on div "$105.00" at bounding box center [243, 365] width 57 height 22
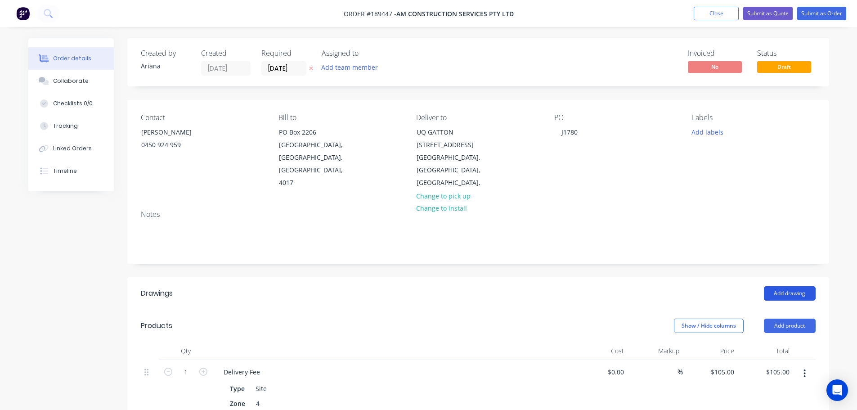
click at [797, 286] on button "Add drawing" at bounding box center [790, 293] width 52 height 14
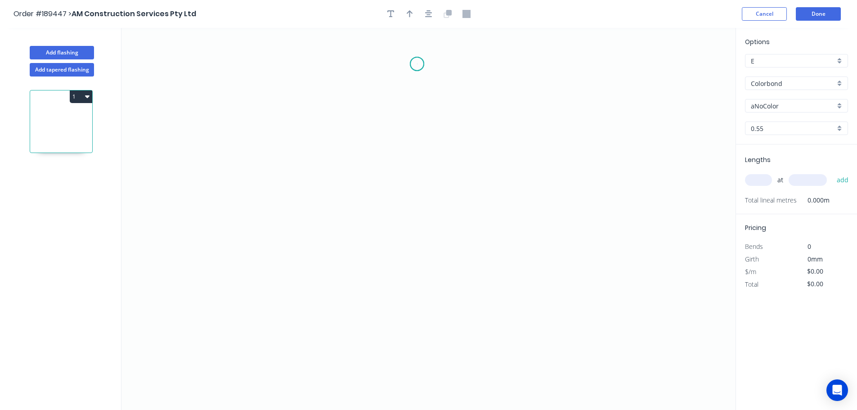
click at [417, 64] on icon "0" at bounding box center [428, 219] width 614 height 382
click at [380, 95] on icon "0" at bounding box center [428, 219] width 614 height 382
click at [382, 211] on icon "0 ?" at bounding box center [428, 219] width 614 height 382
click at [427, 259] on icon "0 ? ?" at bounding box center [428, 219] width 614 height 382
click at [427, 390] on icon "0 ? ? ?" at bounding box center [428, 219] width 614 height 382
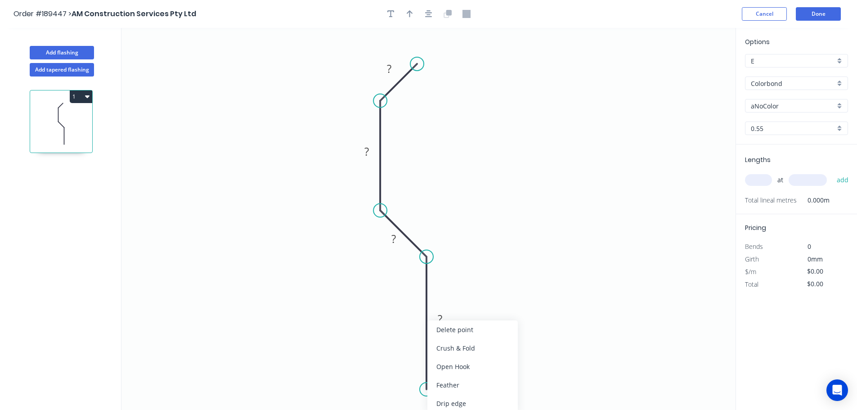
click at [464, 382] on div "Feather" at bounding box center [472, 385] width 90 height 18
click at [411, 371] on tspan "15" at bounding box center [413, 373] width 13 height 15
click at [483, 357] on icon "0 ? ? ? FE 10 ?" at bounding box center [428, 219] width 614 height 382
drag, startPoint x: 394, startPoint y: 378, endPoint x: 360, endPoint y: 398, distance: 40.0
click at [360, 398] on rect at bounding box center [374, 392] width 35 height 18
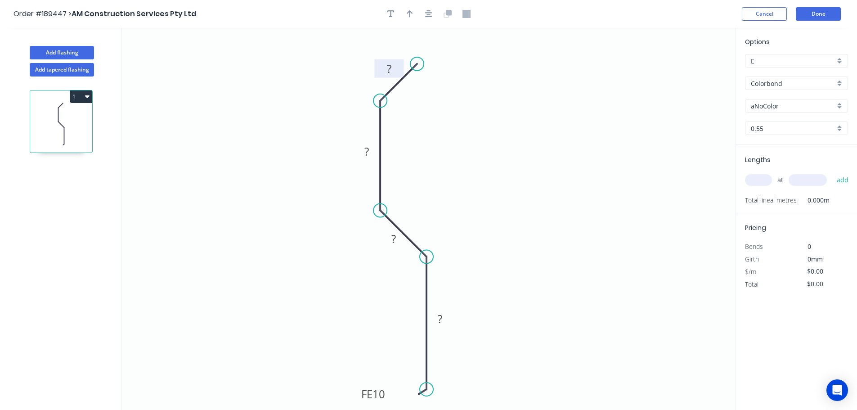
click at [392, 69] on rect at bounding box center [389, 69] width 18 height 13
click at [373, 152] on rect at bounding box center [367, 152] width 18 height 13
click at [437, 155] on icon "0 15 40 28 FE 10 90" at bounding box center [428, 219] width 614 height 382
click at [436, 237] on div "Show angle" at bounding box center [430, 238] width 90 height 18
click at [401, 200] on tspan "º" at bounding box center [403, 200] width 4 height 15
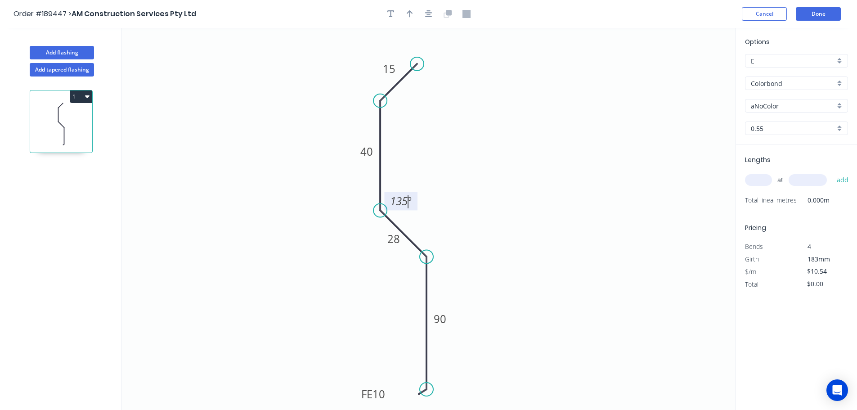
click at [458, 173] on icon "0 15 40 28 FE 10 90 135 º" at bounding box center [428, 219] width 614 height 382
drag, startPoint x: 416, startPoint y: 199, endPoint x: 429, endPoint y: 190, distance: 15.9
click at [429, 190] on rect at bounding box center [413, 192] width 33 height 18
click at [420, 131] on div "Show angle" at bounding box center [430, 130] width 90 height 18
click at [399, 109] on tspan "?" at bounding box center [399, 108] width 5 height 15
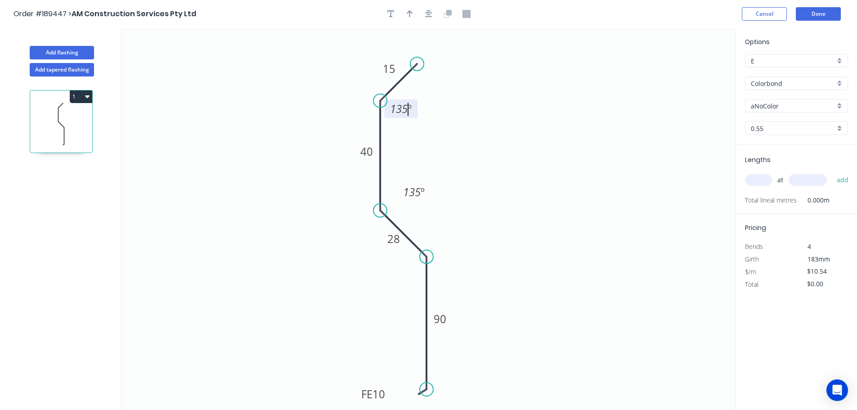
click at [466, 115] on icon "0 15 40 28 FE 10 90 135 º 135 º" at bounding box center [428, 219] width 614 height 382
drag, startPoint x: 414, startPoint y: 111, endPoint x: 421, endPoint y: 112, distance: 7.2
click at [421, 112] on rect at bounding box center [407, 109] width 33 height 18
click at [443, 277] on div "Show angle" at bounding box center [468, 285] width 90 height 18
click at [409, 264] on tspan "º" at bounding box center [408, 264] width 4 height 15
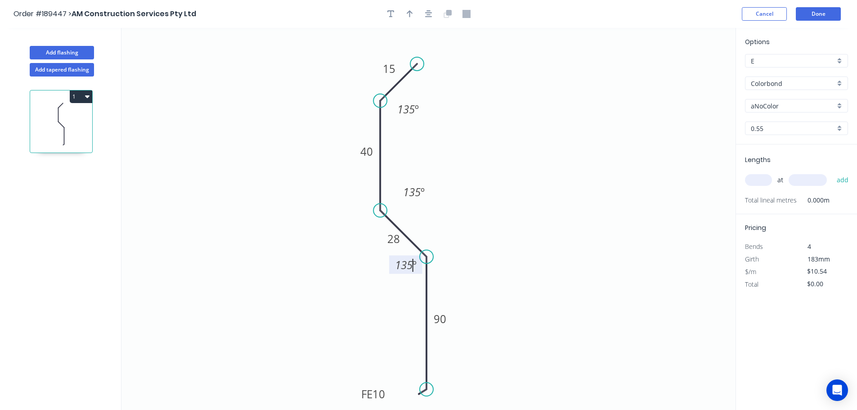
click at [523, 249] on icon "0 15 40 28 FE 10 90 135 º 135 º 135 º" at bounding box center [428, 219] width 614 height 382
drag, startPoint x: 391, startPoint y: 270, endPoint x: 383, endPoint y: 290, distance: 21.1
click at [383, 290] on rect at bounding box center [398, 284] width 33 height 18
drag, startPoint x: 384, startPoint y: 243, endPoint x: 375, endPoint y: 245, distance: 9.3
click at [375, 245] on rect at bounding box center [384, 241] width 29 height 18
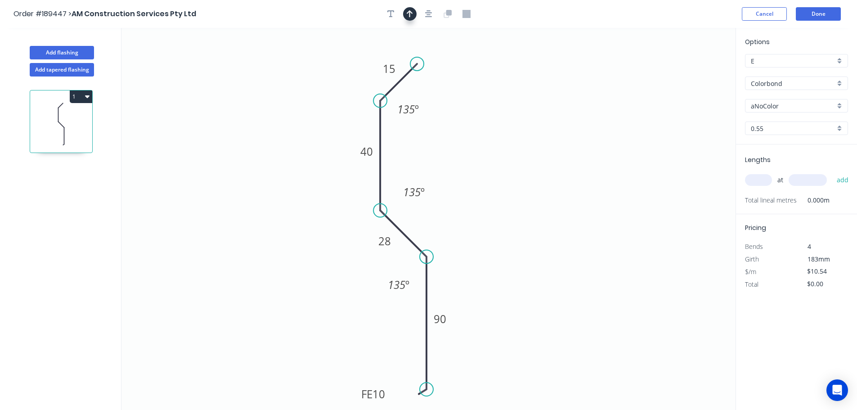
click at [408, 15] on icon "button" at bounding box center [410, 14] width 6 height 8
drag, startPoint x: 690, startPoint y: 70, endPoint x: 514, endPoint y: 155, distance: 195.6
click at [514, 155] on icon at bounding box center [514, 144] width 8 height 29
click at [837, 104] on div "aNoColor" at bounding box center [796, 105] width 103 height 13
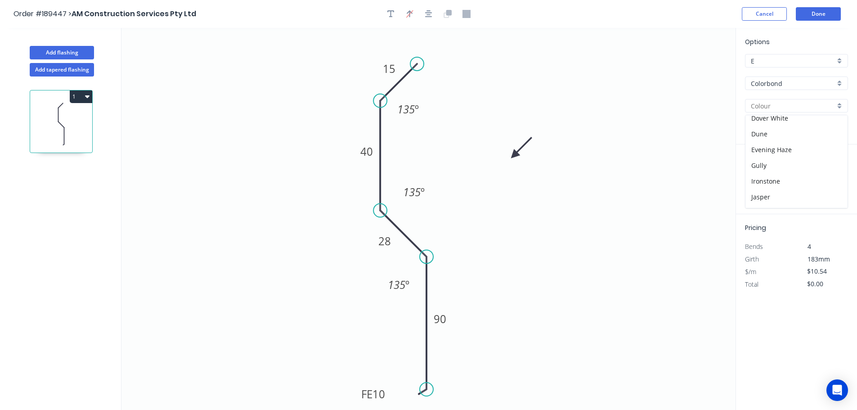
scroll to position [108, 0]
click at [809, 192] on div "Jasper" at bounding box center [797, 188] width 102 height 16
click at [760, 181] on input "text" at bounding box center [758, 180] width 27 height 12
click at [832, 172] on button "add" at bounding box center [842, 179] width 21 height 15
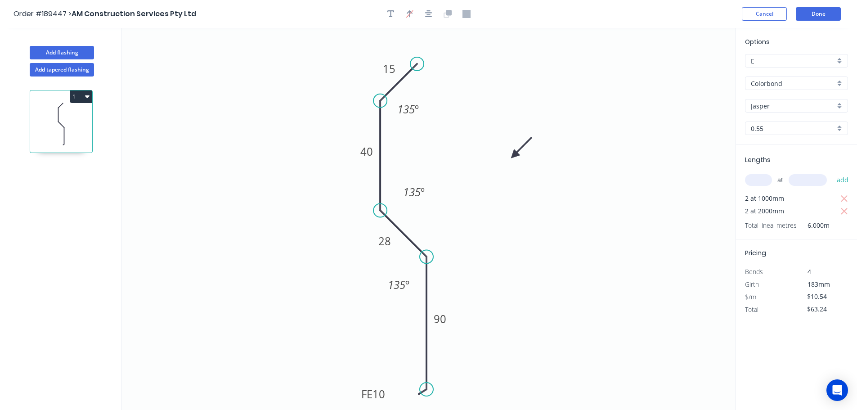
click at [681, 76] on icon "0 15 40 28 FE 10 90 135 º 135 º 135 º" at bounding box center [428, 219] width 614 height 382
click at [817, 11] on button "Done" at bounding box center [818, 13] width 45 height 13
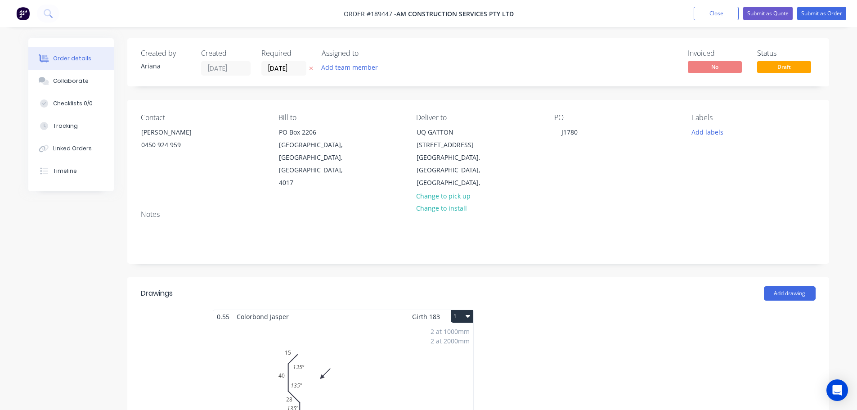
click at [459, 310] on button "1" at bounding box center [462, 316] width 22 height 13
click at [449, 332] on div "Use larger box size" at bounding box center [430, 338] width 69 height 13
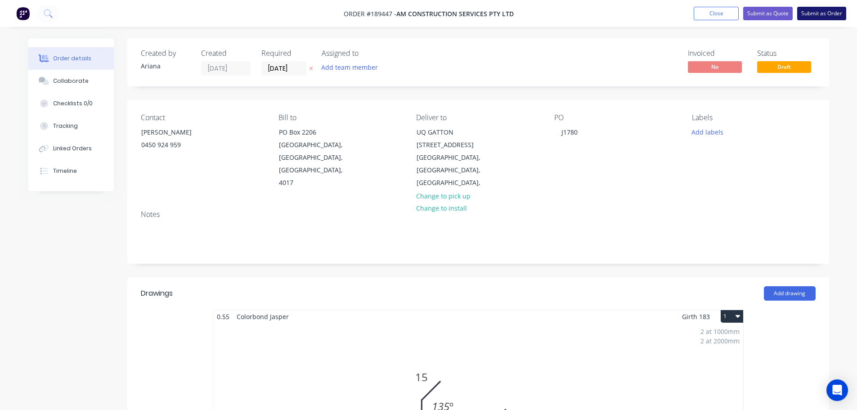
click at [811, 11] on button "Submit as Order" at bounding box center [821, 13] width 49 height 13
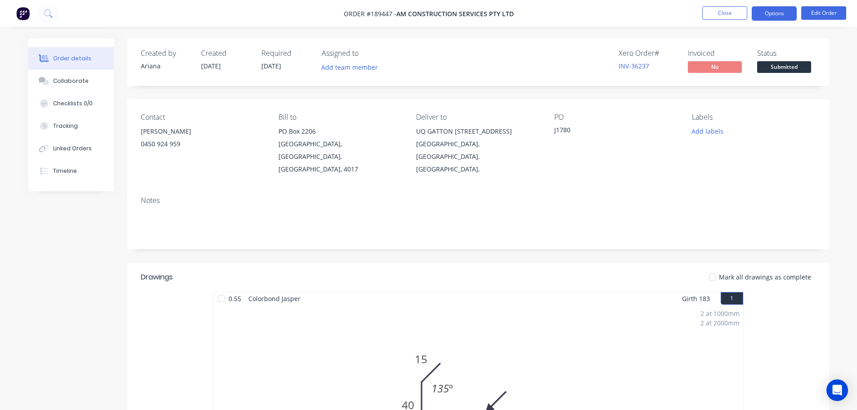
click at [760, 10] on button "Options" at bounding box center [774, 13] width 45 height 14
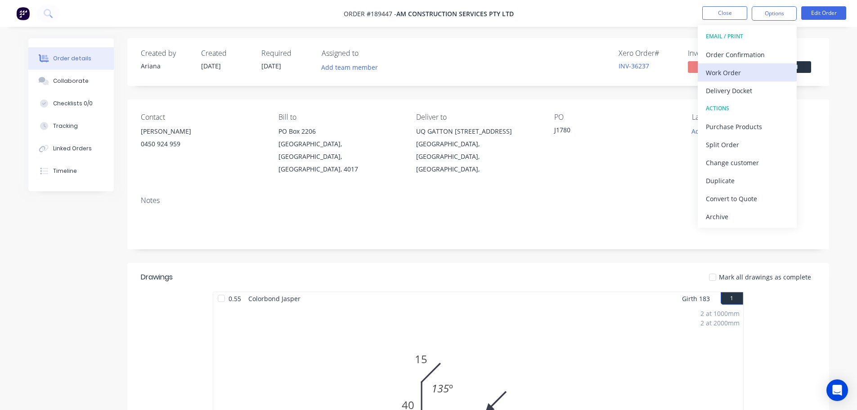
click at [741, 69] on div "Work Order" at bounding box center [747, 72] width 83 height 13
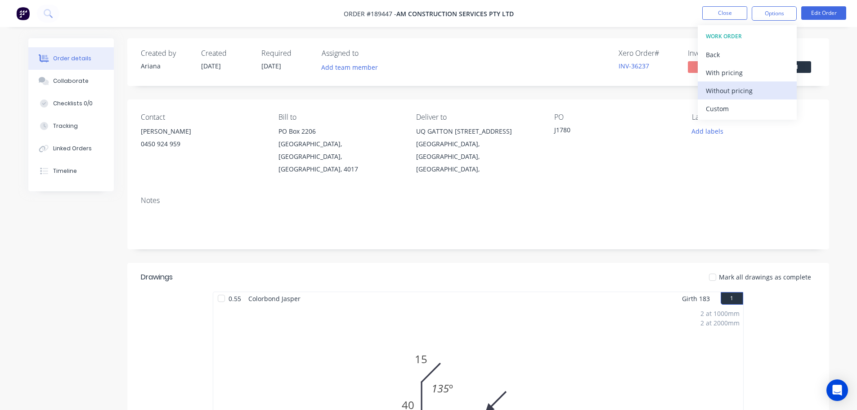
click at [733, 88] on div "Without pricing" at bounding box center [747, 90] width 83 height 13
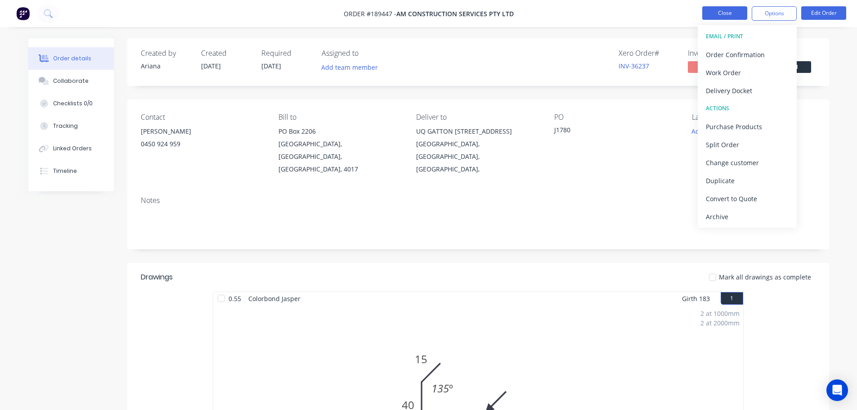
click at [730, 17] on button "Close" at bounding box center [724, 12] width 45 height 13
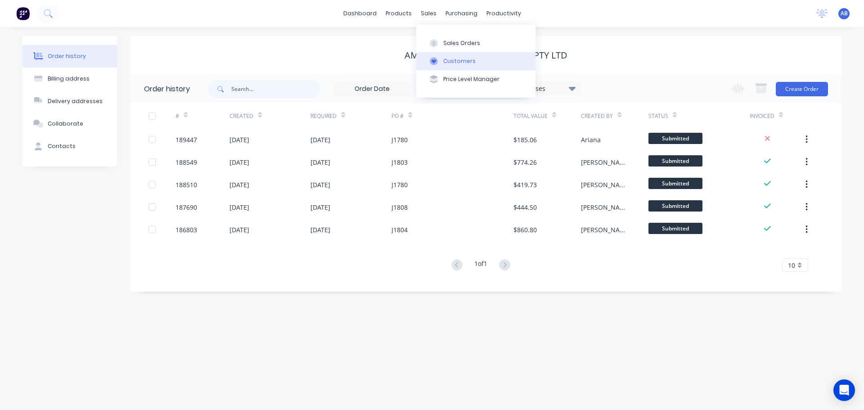
click at [456, 54] on button "Customers" at bounding box center [475, 61] width 119 height 18
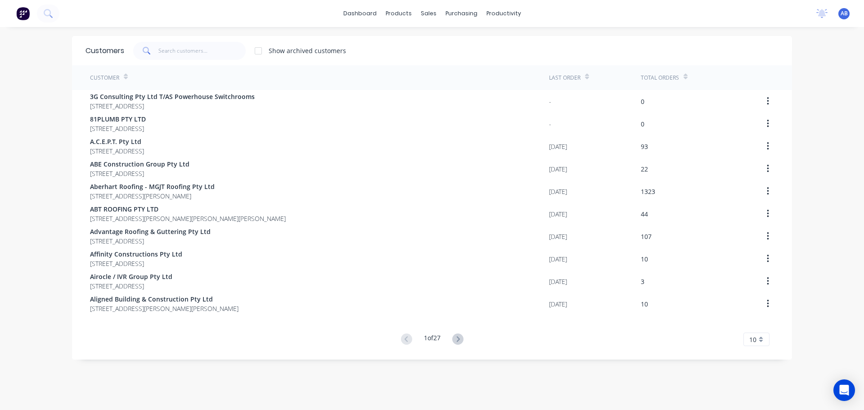
click at [580, 17] on div "dashboard products sales purchasing productivity dashboard products Product Cat…" at bounding box center [432, 13] width 864 height 27
drag, startPoint x: 184, startPoint y: 48, endPoint x: 437, endPoint y: 45, distance: 253.8
click at [186, 48] on input "text" at bounding box center [202, 51] width 88 height 18
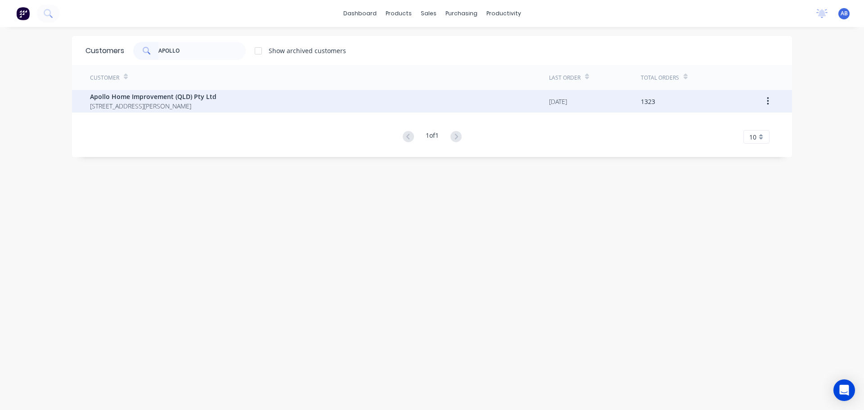
click at [200, 92] on span "Apollo Home Improvement (QLD) Pty Ltd" at bounding box center [153, 96] width 126 height 9
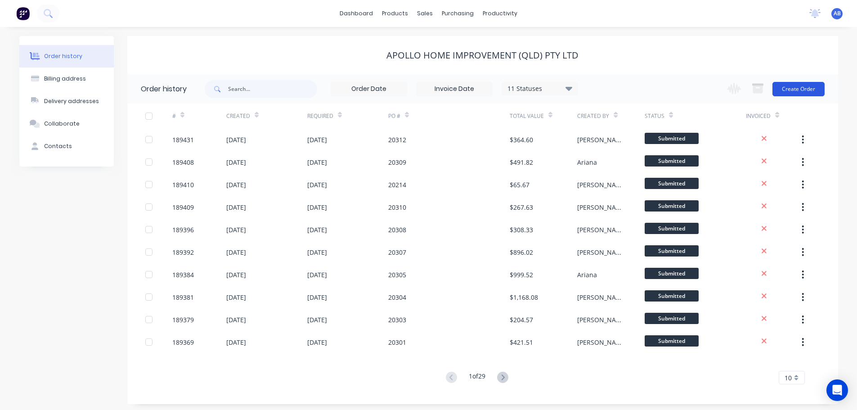
click at [797, 90] on button "Create Order" at bounding box center [799, 89] width 52 height 14
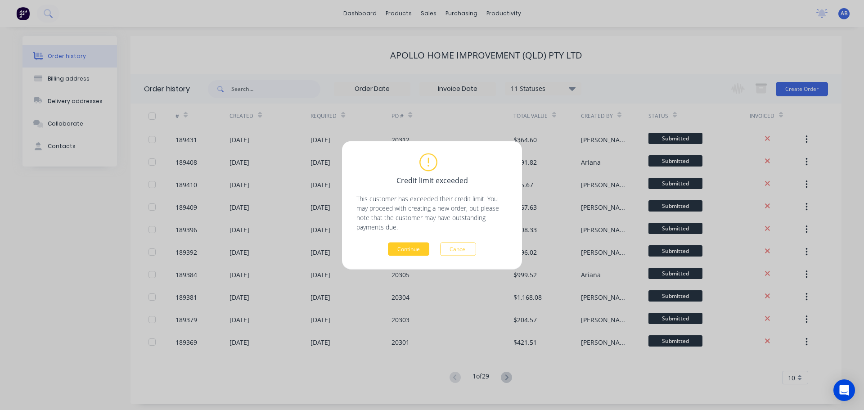
click at [415, 249] on button "Continue" at bounding box center [408, 248] width 41 height 13
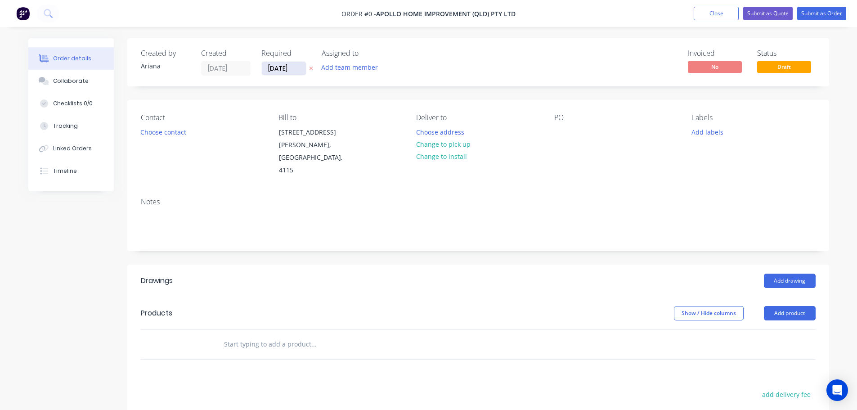
click at [282, 65] on input "[DATE]" at bounding box center [284, 68] width 44 height 13
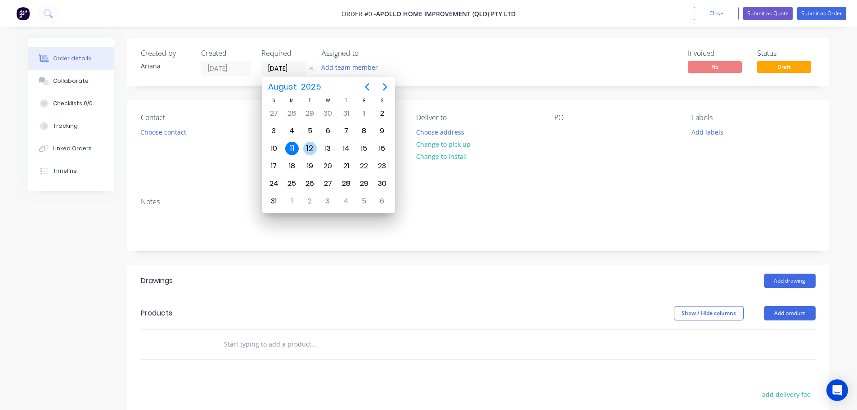
click at [306, 145] on div "12" at bounding box center [309, 148] width 13 height 13
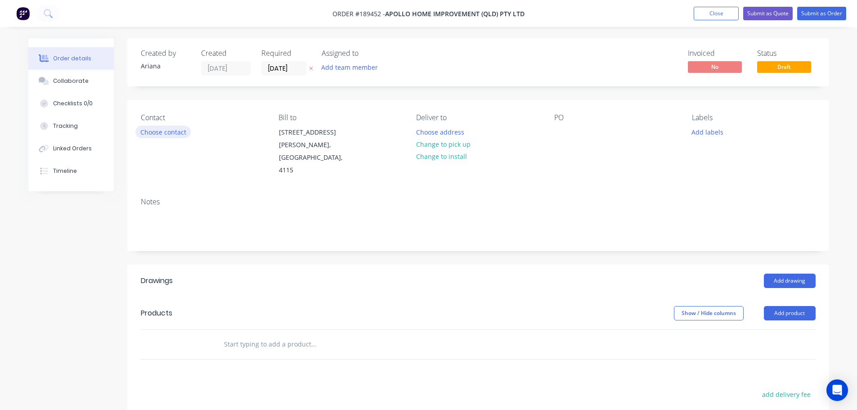
click at [167, 127] on button "Choose contact" at bounding box center [162, 132] width 55 height 12
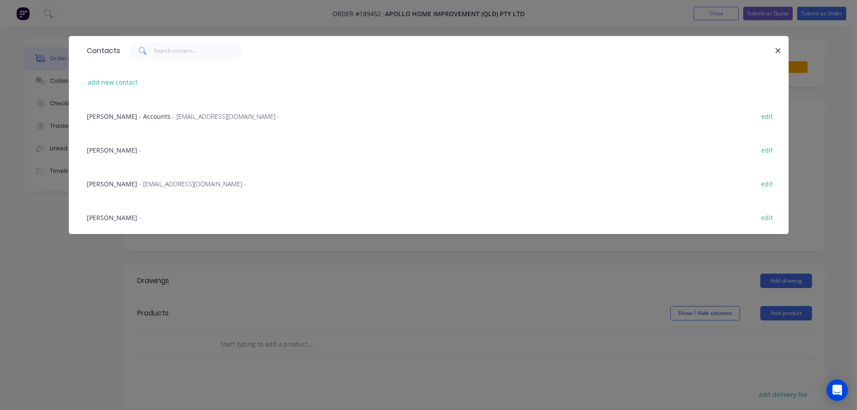
click at [139, 183] on span "- [EMAIL_ADDRESS][DOMAIN_NAME] -" at bounding box center [192, 184] width 107 height 9
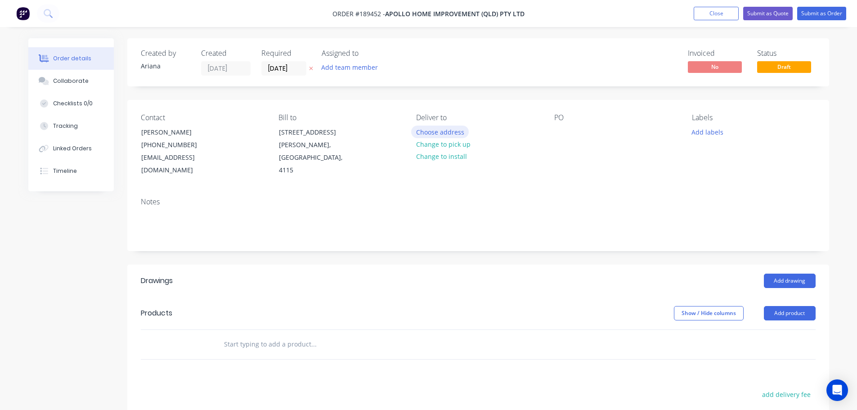
click at [449, 131] on button "Choose address" at bounding box center [440, 132] width 58 height 12
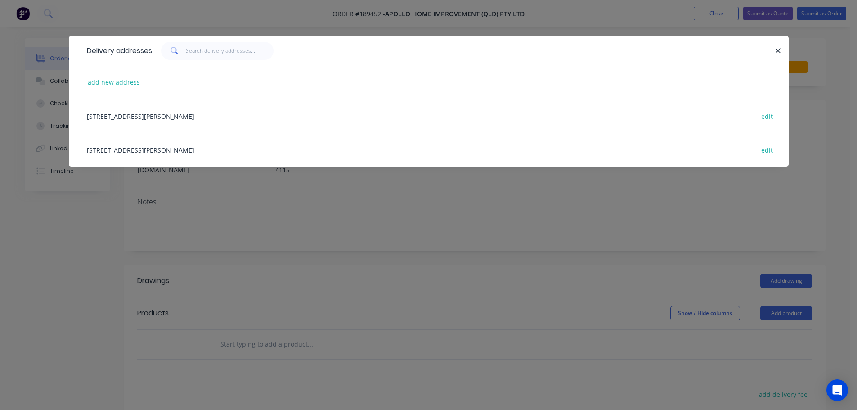
click at [184, 151] on div "[STREET_ADDRESS][PERSON_NAME] edit" at bounding box center [428, 150] width 693 height 34
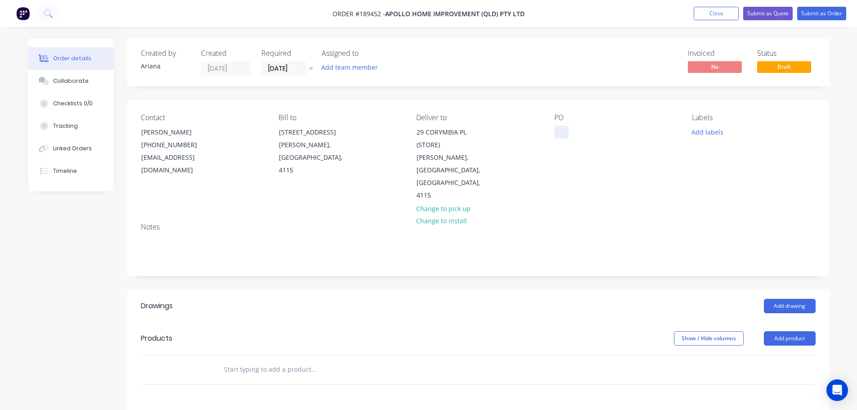
click at [558, 129] on div at bounding box center [561, 132] width 14 height 13
click at [634, 180] on div "Contact [PERSON_NAME] [PHONE_NUMBER] [EMAIL_ADDRESS][DOMAIN_NAME] Bill to [STRE…" at bounding box center [478, 158] width 702 height 116
click at [710, 133] on button "Add labels" at bounding box center [707, 132] width 41 height 12
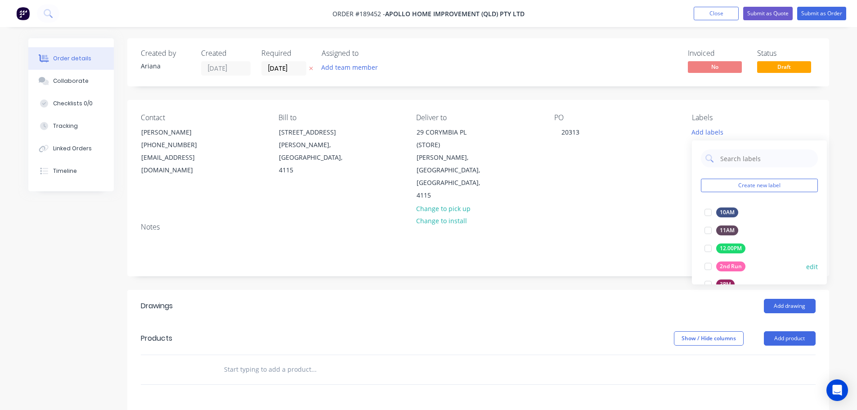
click at [712, 265] on div at bounding box center [708, 266] width 18 height 18
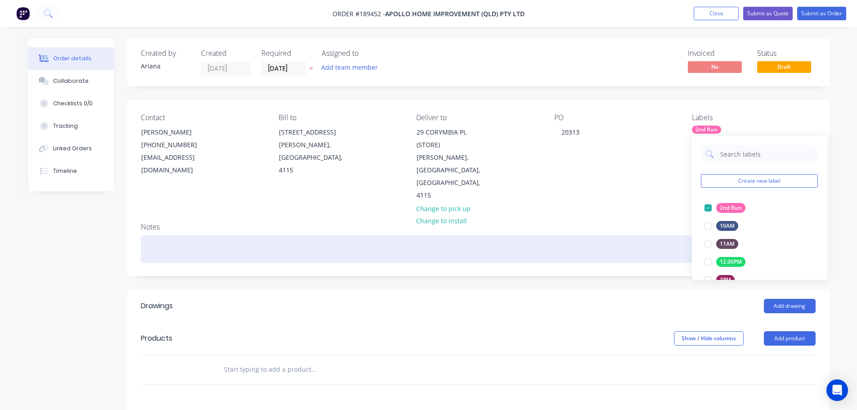
click at [634, 235] on div at bounding box center [478, 248] width 675 height 27
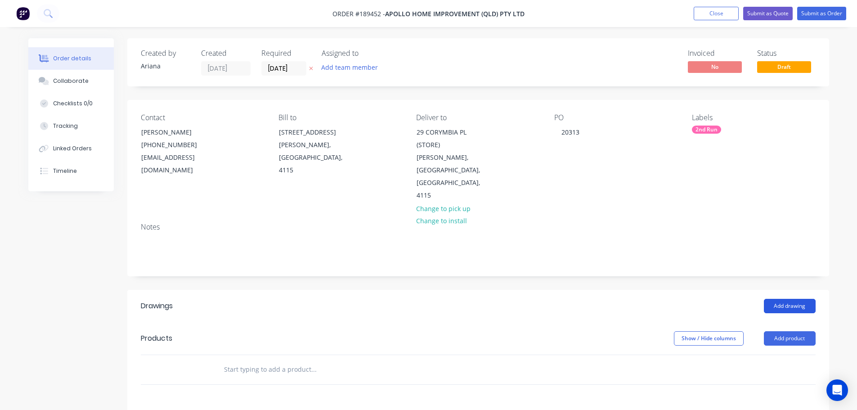
click at [787, 299] on button "Add drawing" at bounding box center [790, 306] width 52 height 14
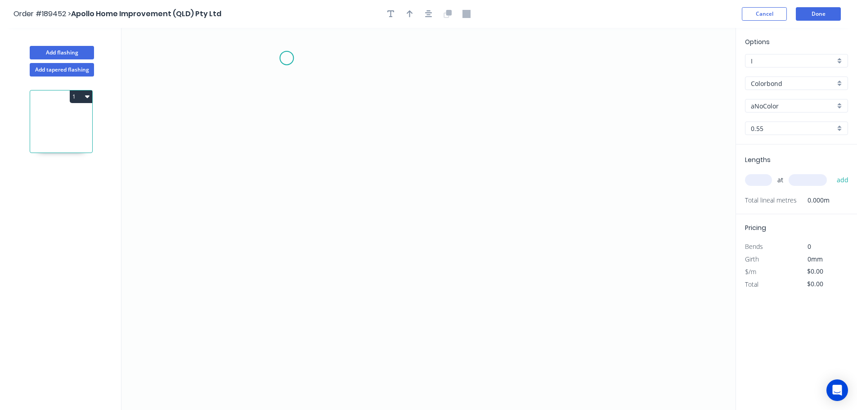
click at [287, 58] on icon "0" at bounding box center [428, 219] width 614 height 382
click at [249, 85] on icon "0" at bounding box center [428, 219] width 614 height 382
click at [249, 216] on icon "0 ?" at bounding box center [428, 219] width 614 height 382
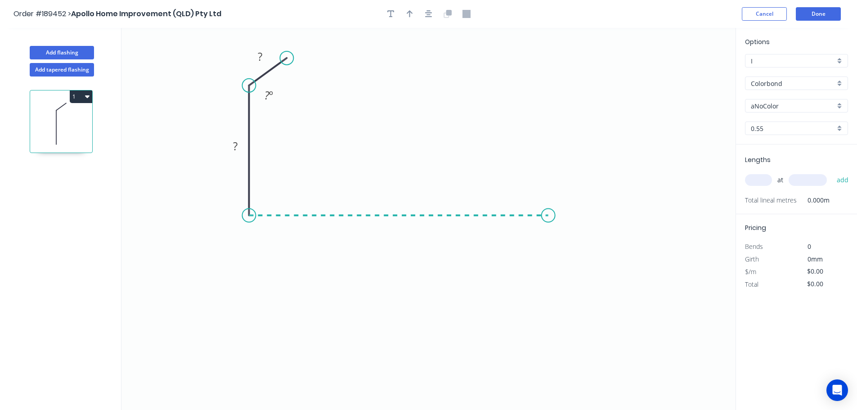
click at [549, 219] on icon "0 ? ? ? º" at bounding box center [428, 219] width 614 height 382
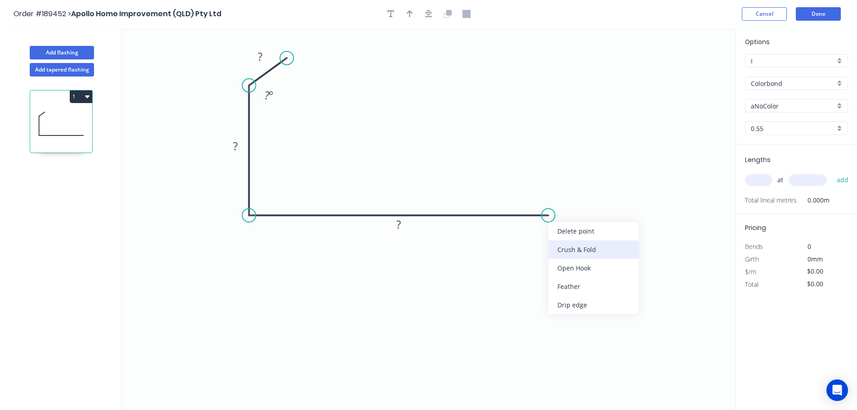
click at [569, 248] on div "Crush & Fold" at bounding box center [594, 249] width 90 height 18
click at [567, 240] on div "Flip bend" at bounding box center [594, 243] width 90 height 18
click at [547, 192] on tspan "10" at bounding box center [542, 191] width 13 height 15
click at [589, 184] on icon "0 ? ? CF 15 ? ? º" at bounding box center [428, 219] width 614 height 382
drag, startPoint x: 553, startPoint y: 194, endPoint x: 601, endPoint y: 245, distance: 69.1
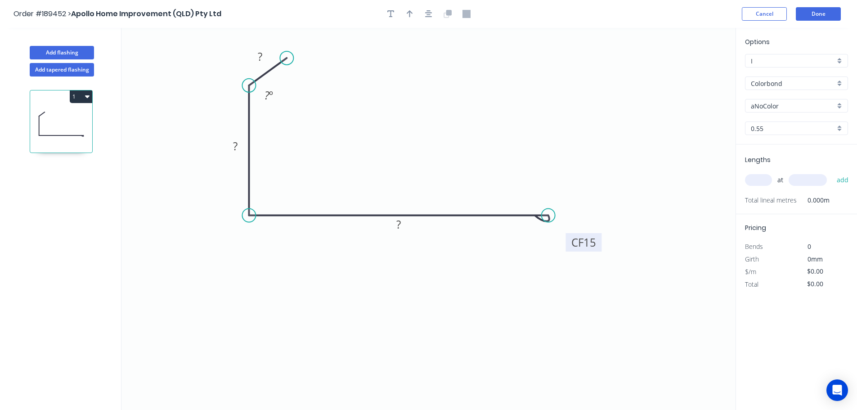
click at [601, 245] on rect at bounding box center [584, 242] width 36 height 18
click at [259, 54] on tspan "?" at bounding box center [260, 56] width 4 height 15
click at [391, 108] on icon "0 10 50 CF 15 100 110 º" at bounding box center [428, 219] width 614 height 382
click at [407, 11] on icon "button" at bounding box center [410, 14] width 6 height 8
drag, startPoint x: 690, startPoint y: 71, endPoint x: 406, endPoint y: 121, distance: 288.3
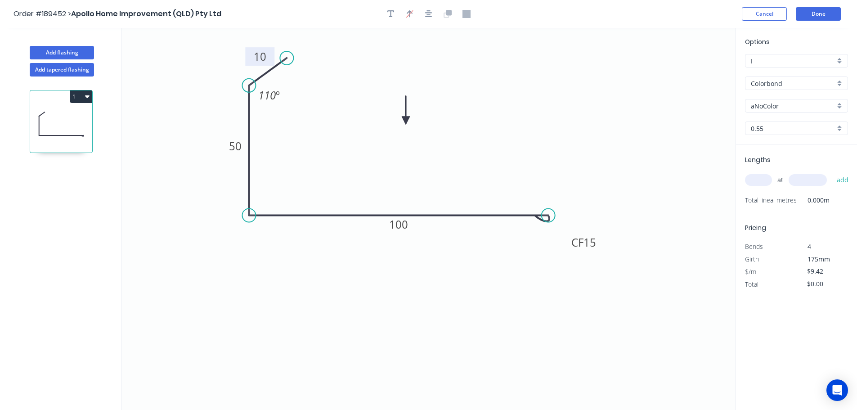
click at [406, 121] on icon at bounding box center [406, 110] width 8 height 29
click at [838, 105] on div "aNoColor" at bounding box center [796, 105] width 103 height 13
click at [796, 197] on div "Dover White" at bounding box center [797, 200] width 102 height 16
click at [760, 180] on input "text" at bounding box center [758, 180] width 27 height 12
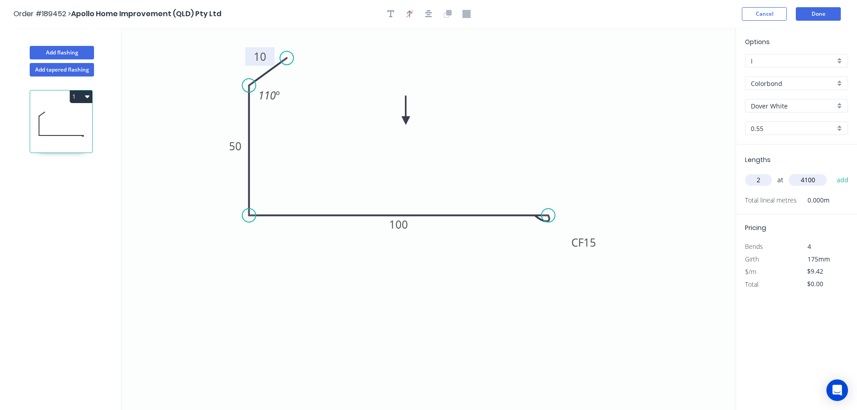
click at [832, 172] on button "add" at bounding box center [842, 179] width 21 height 15
click at [824, 18] on button "Done" at bounding box center [818, 13] width 45 height 13
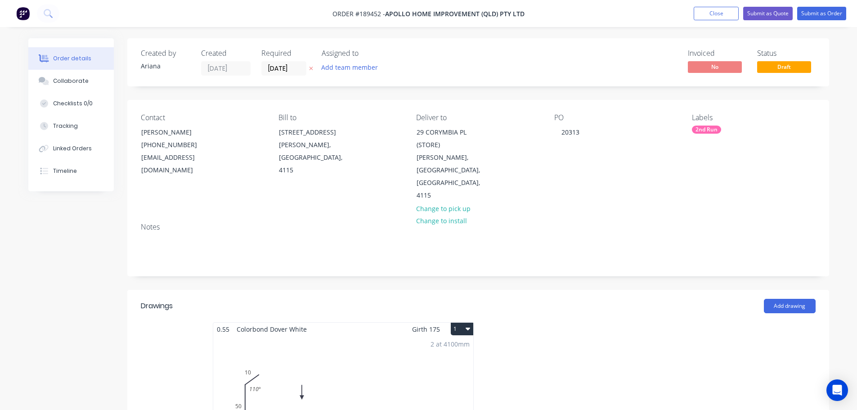
click at [458, 323] on button "1" at bounding box center [462, 329] width 22 height 13
click at [445, 344] on div "Use larger box size" at bounding box center [430, 350] width 69 height 13
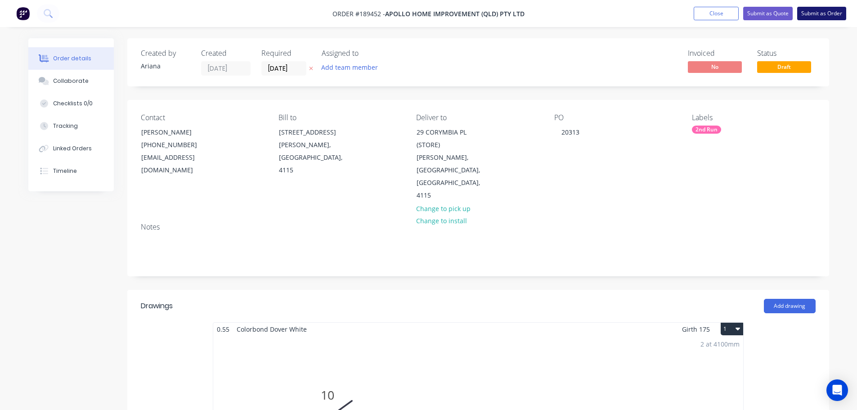
click at [831, 13] on button "Submit as Order" at bounding box center [821, 13] width 49 height 13
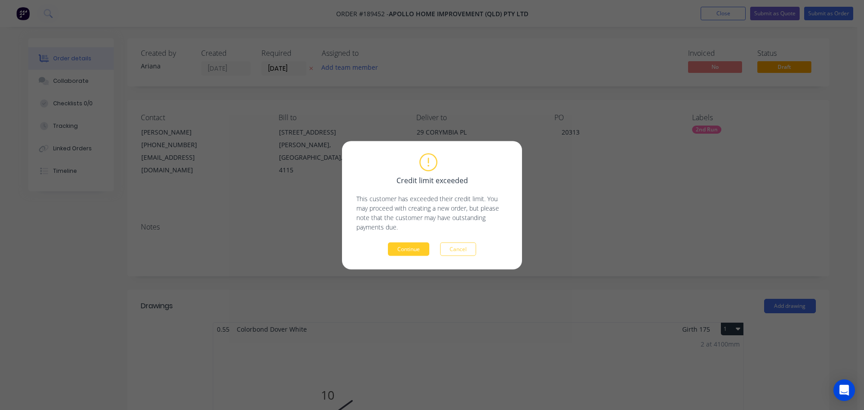
click at [409, 250] on button "Continue" at bounding box center [408, 248] width 41 height 13
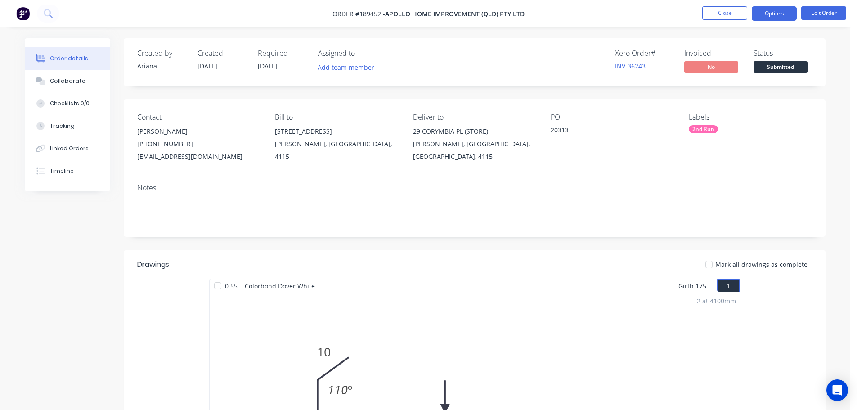
click at [788, 14] on button "Options" at bounding box center [774, 13] width 45 height 14
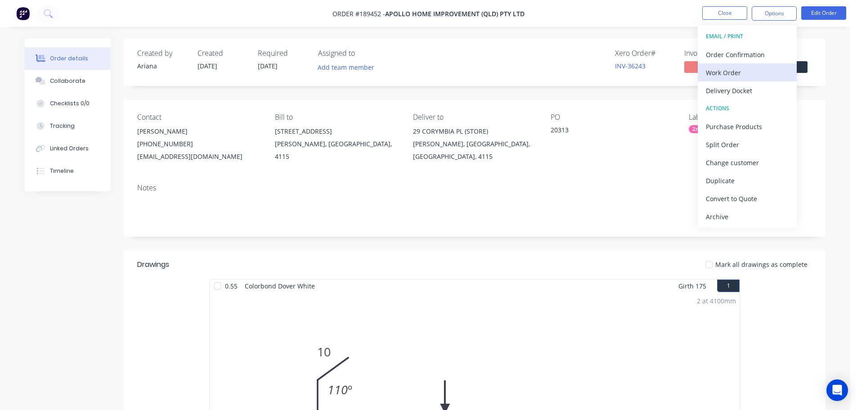
click at [746, 70] on div "Work Order" at bounding box center [747, 72] width 83 height 13
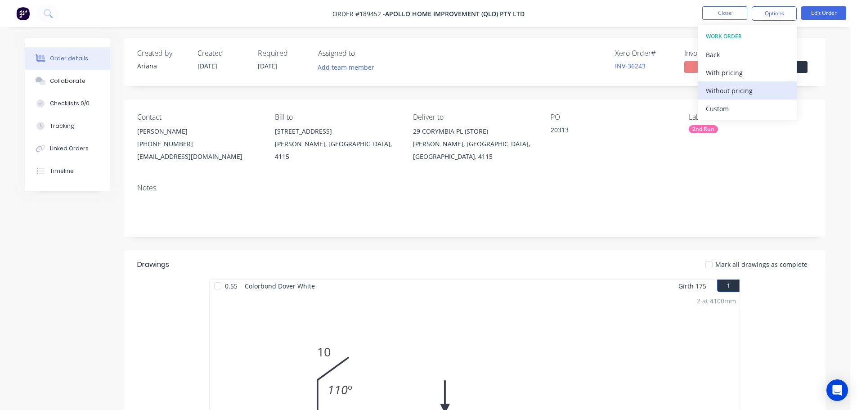
click at [729, 91] on div "Without pricing" at bounding box center [747, 90] width 83 height 13
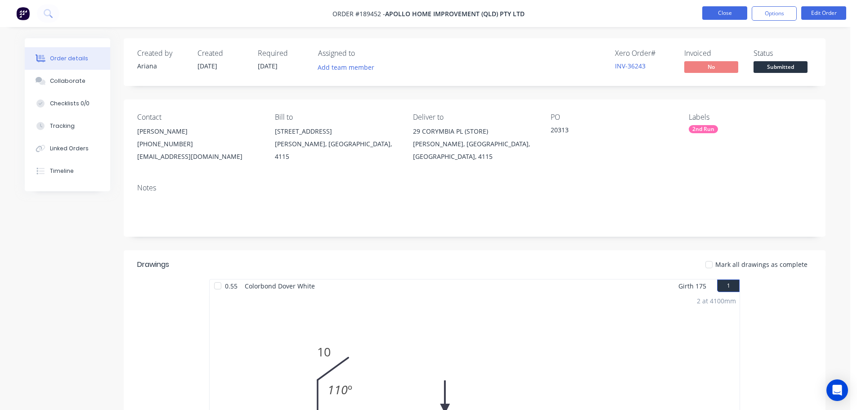
click at [721, 13] on button "Close" at bounding box center [724, 12] width 45 height 13
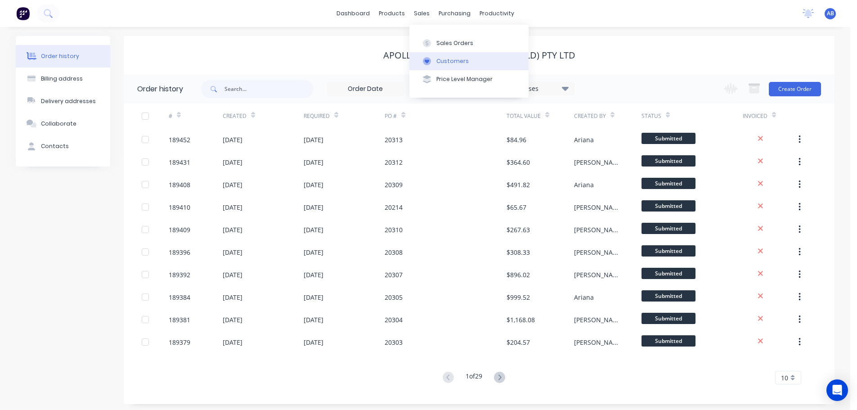
click at [468, 63] on button "Customers" at bounding box center [468, 61] width 119 height 18
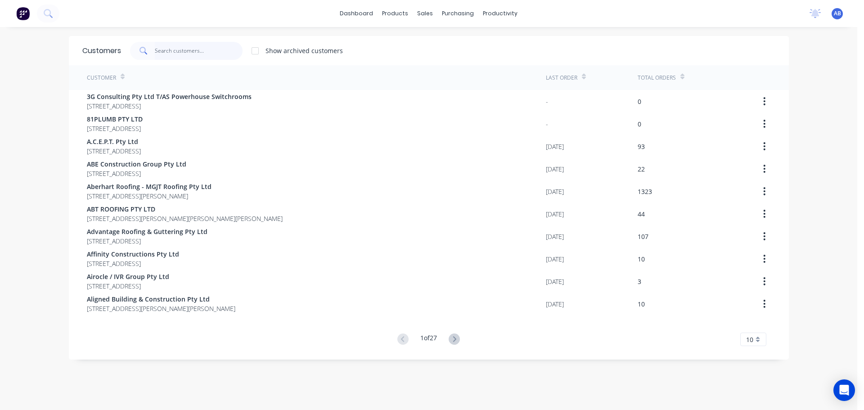
drag, startPoint x: 235, startPoint y: 51, endPoint x: 377, endPoint y: 43, distance: 142.0
click at [237, 51] on input "text" at bounding box center [199, 51] width 88 height 18
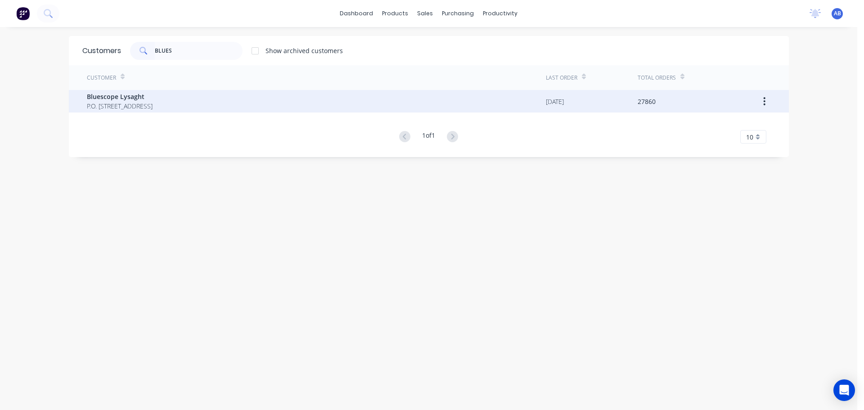
click at [132, 100] on span "Bluescope Lysaght" at bounding box center [120, 96] width 66 height 9
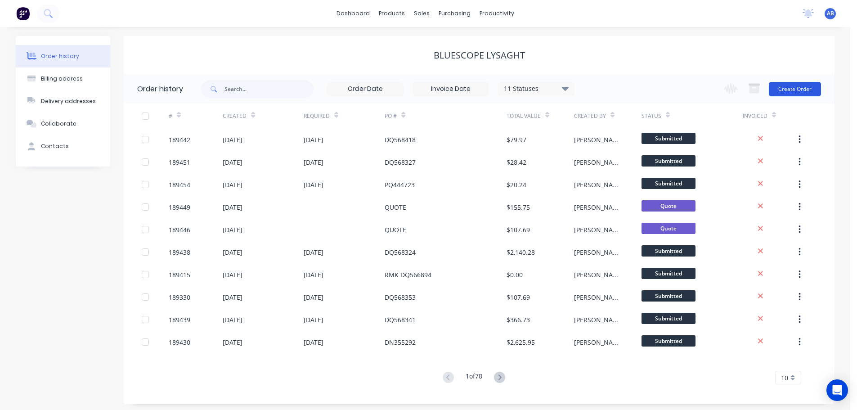
click at [804, 86] on button "Create Order" at bounding box center [795, 89] width 52 height 14
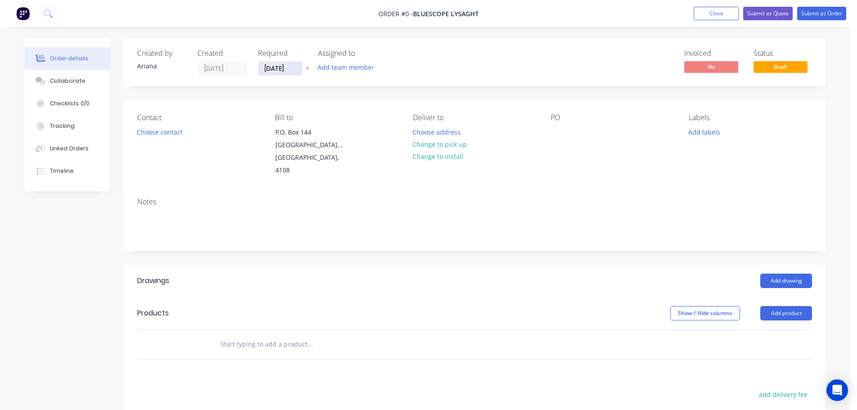
click at [273, 67] on input "[DATE]" at bounding box center [280, 68] width 44 height 13
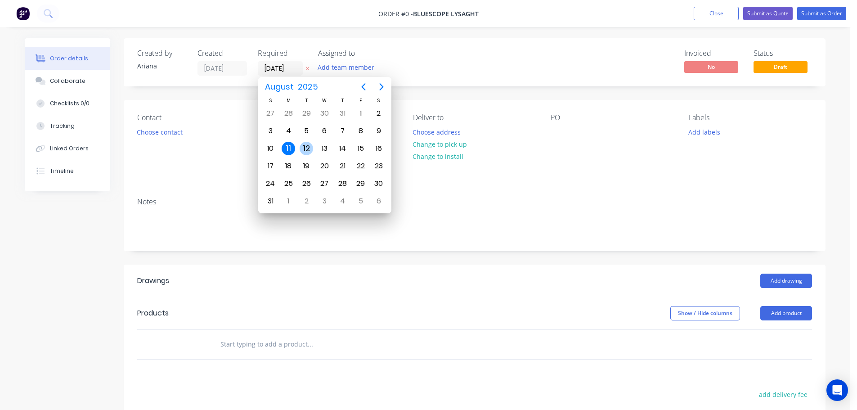
click at [305, 145] on div "12" at bounding box center [306, 148] width 13 height 13
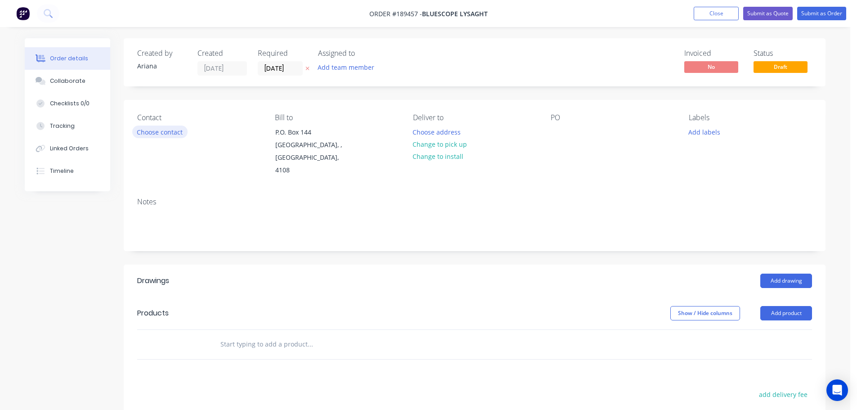
click at [170, 134] on button "Choose contact" at bounding box center [159, 132] width 55 height 12
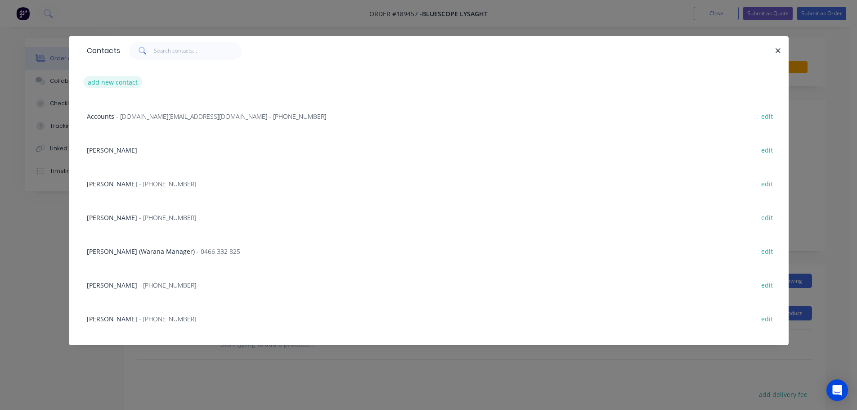
click at [117, 81] on button "add new contact" at bounding box center [112, 82] width 59 height 12
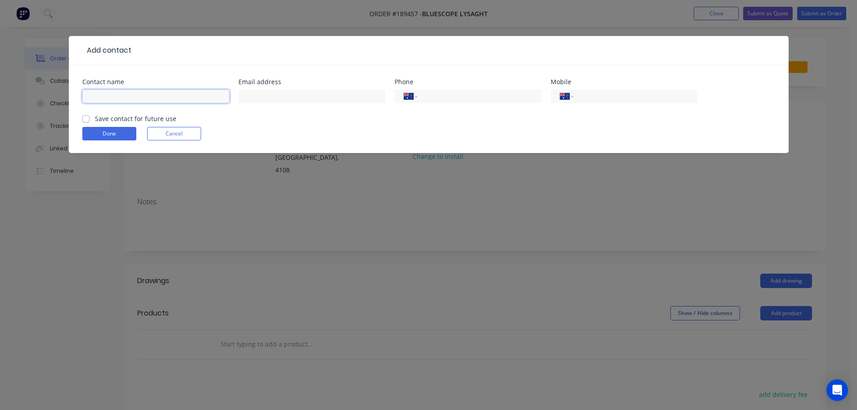
drag, startPoint x: 124, startPoint y: 90, endPoint x: 119, endPoint y: 96, distance: 7.4
click at [124, 91] on input "text" at bounding box center [155, 96] width 147 height 13
click at [609, 96] on input "tel" at bounding box center [634, 96] width 108 height 10
click at [526, 127] on div "Done Cancel" at bounding box center [428, 133] width 693 height 13
click at [119, 133] on button "Done" at bounding box center [109, 133] width 54 height 13
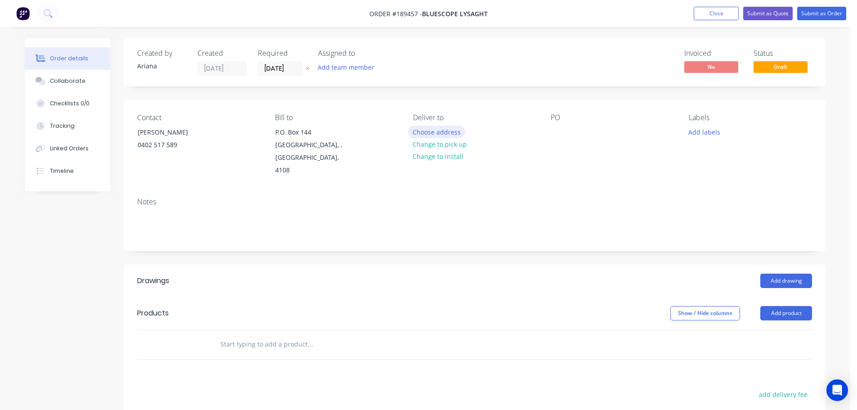
click at [439, 130] on button "Choose address" at bounding box center [437, 132] width 58 height 12
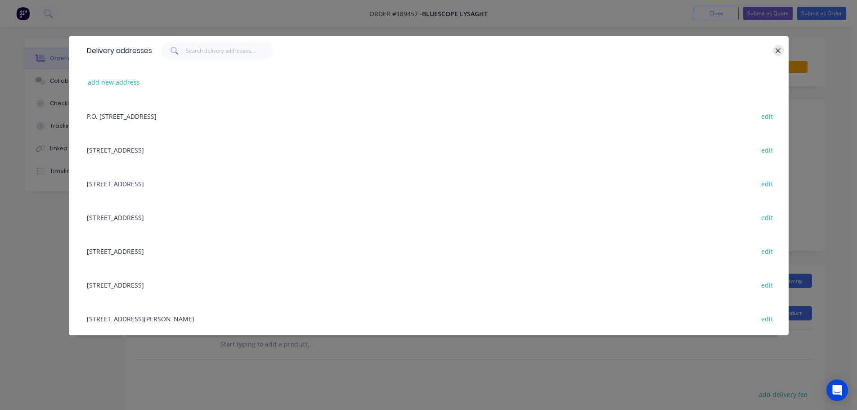
click at [778, 53] on icon "button" at bounding box center [778, 51] width 6 height 8
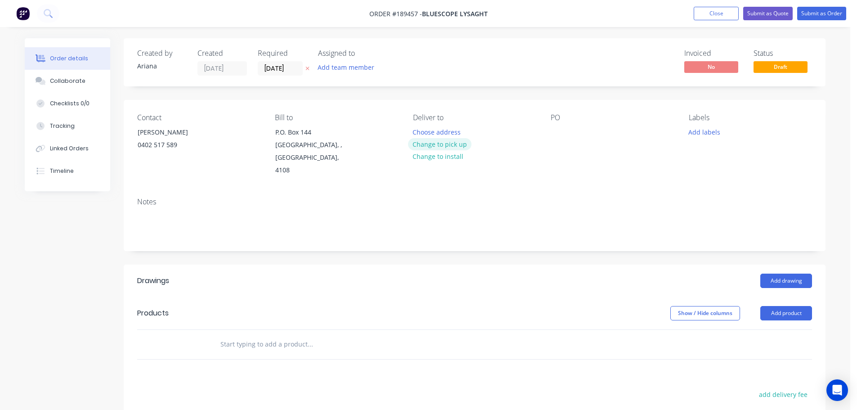
click at [445, 145] on button "Change to pick up" at bounding box center [440, 144] width 64 height 12
click at [429, 129] on div "Pick up Change to delivery Change to install" at bounding box center [474, 144] width 123 height 63
click at [421, 132] on div at bounding box center [420, 132] width 14 height 13
click at [558, 131] on div at bounding box center [558, 132] width 14 height 13
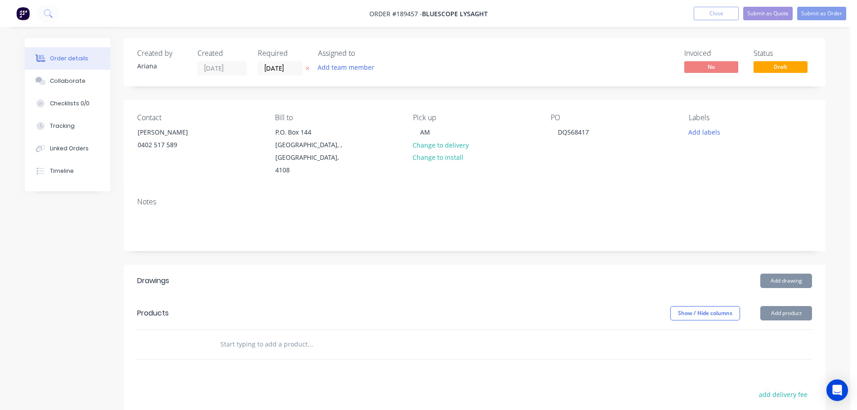
click at [650, 159] on div "PO DQ568417" at bounding box center [612, 144] width 123 height 63
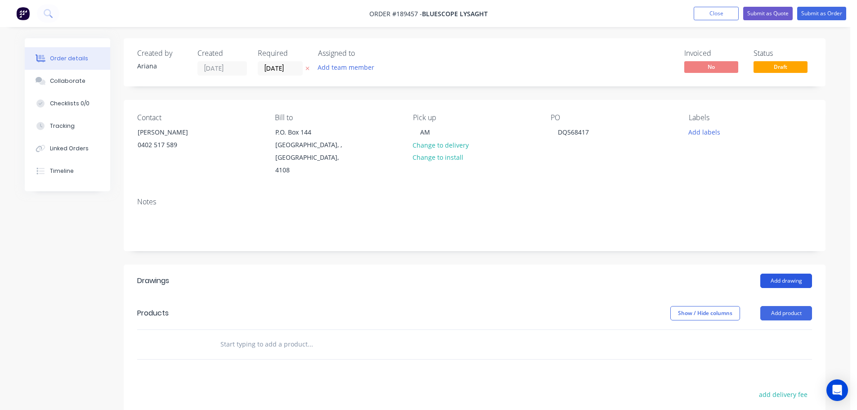
click at [792, 274] on button "Add drawing" at bounding box center [786, 281] width 52 height 14
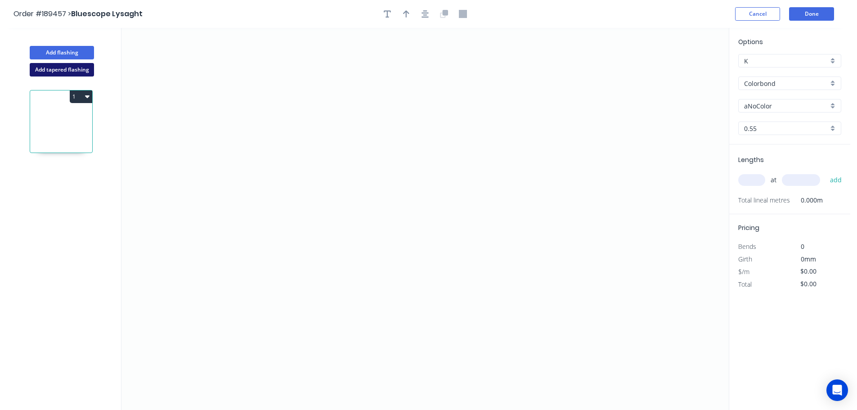
click at [74, 68] on button "Add tapered flashing" at bounding box center [62, 69] width 64 height 13
click at [194, 55] on icon "0" at bounding box center [424, 123] width 607 height 191
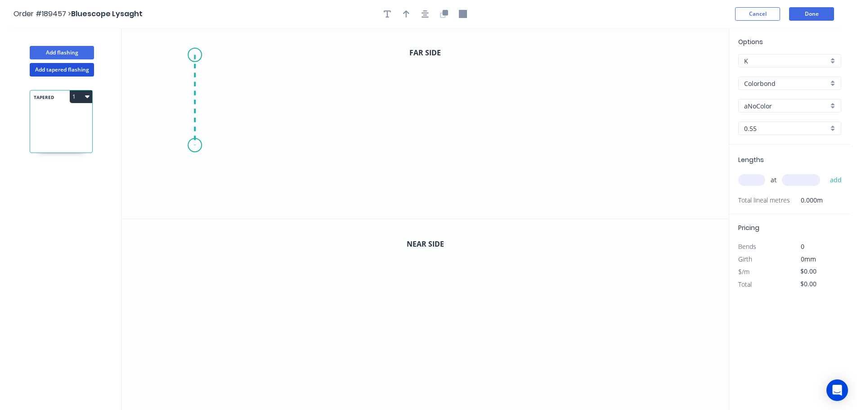
click at [198, 145] on icon "0" at bounding box center [424, 123] width 607 height 191
click at [405, 144] on icon "0 ?" at bounding box center [424, 123] width 607 height 191
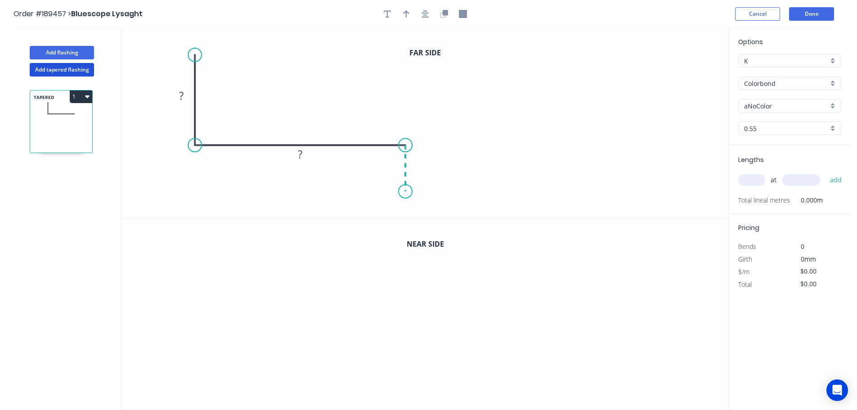
click at [406, 192] on icon "0 ? ?" at bounding box center [424, 123] width 607 height 191
click at [476, 193] on icon "0 ? ? ?" at bounding box center [424, 123] width 607 height 191
click at [476, 193] on circle at bounding box center [475, 190] width 13 height 13
click at [666, 79] on icon "0 ? ? ? ?" at bounding box center [424, 123] width 607 height 191
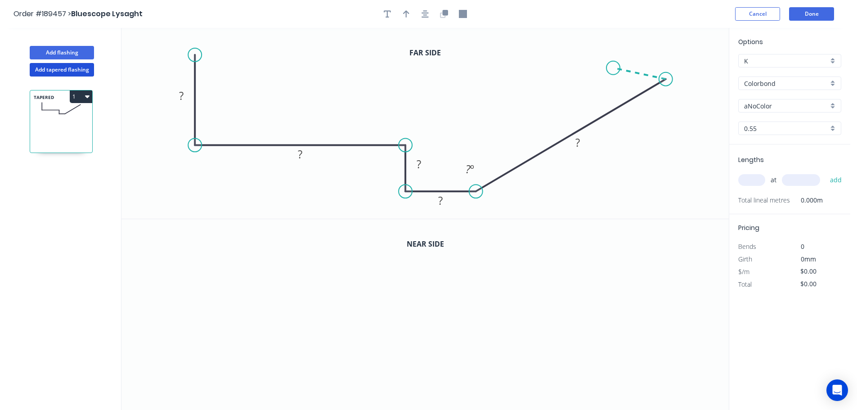
click at [614, 68] on icon "0 ? ? ? ? ? ? º" at bounding box center [424, 123] width 607 height 191
click at [614, 68] on circle at bounding box center [613, 67] width 13 height 13
click at [618, 67] on circle at bounding box center [617, 66] width 13 height 13
click at [180, 94] on tspan "?" at bounding box center [181, 95] width 4 height 15
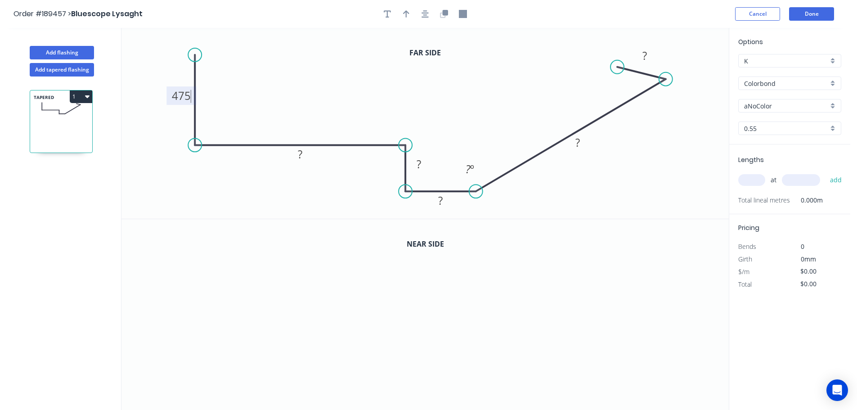
click at [247, 94] on icon "0 475 ? ? ? ? ? ? º" at bounding box center [424, 123] width 607 height 191
click at [302, 154] on tspan "?" at bounding box center [300, 154] width 4 height 15
drag, startPoint x: 297, startPoint y: 104, endPoint x: 303, endPoint y: 126, distance: 23.5
click at [297, 104] on icon "0 475 5 ? ? ? ? ? º" at bounding box center [424, 123] width 607 height 191
click at [301, 155] on tspan "5" at bounding box center [300, 154] width 6 height 15
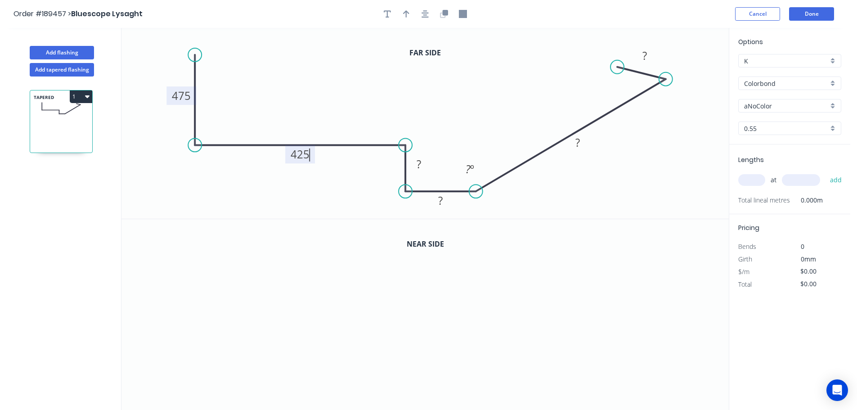
click at [311, 128] on icon "0 475 425 ? ? ? ? ? º" at bounding box center [424, 123] width 607 height 191
click at [420, 162] on tspan "?" at bounding box center [419, 164] width 4 height 15
click at [441, 202] on tspan "?" at bounding box center [440, 200] width 4 height 15
click at [551, 209] on icon "0 475 425 40 30 ? ? ? º" at bounding box center [424, 123] width 607 height 191
click at [470, 166] on tspan "?" at bounding box center [468, 169] width 5 height 15
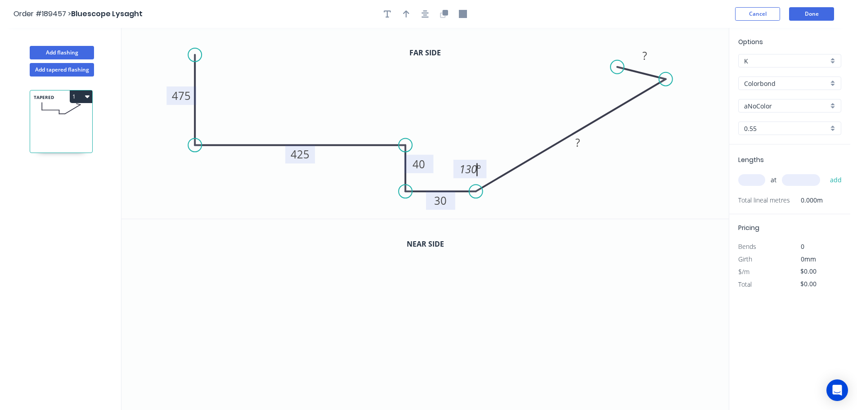
drag, startPoint x: 558, startPoint y: 197, endPoint x: 568, endPoint y: 186, distance: 15.0
click at [559, 197] on icon "0 475 425 40 30 ? ? 130 º" at bounding box center [424, 123] width 607 height 191
click at [577, 142] on tspan "?" at bounding box center [578, 142] width 4 height 15
click at [595, 158] on icon "0 475 425 40 30 200? ? 130 º" at bounding box center [424, 123] width 607 height 191
click at [579, 141] on tspan "?" at bounding box center [578, 142] width 4 height 15
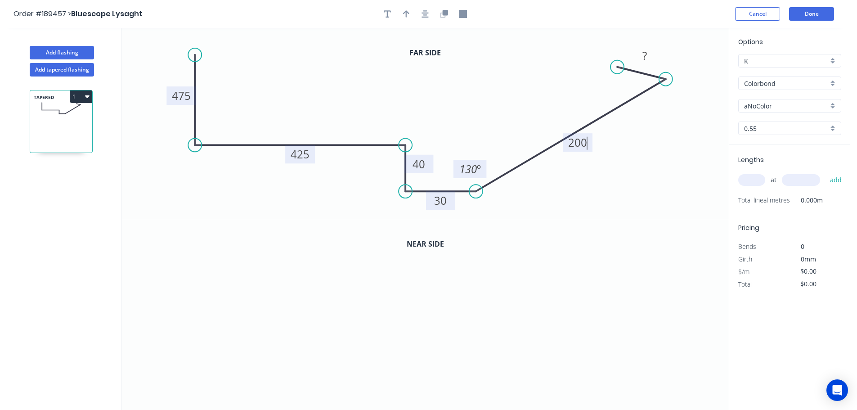
click at [637, 135] on icon "0 475 425 40 30 200 ? 130 º" at bounding box center [424, 123] width 607 height 191
click at [647, 55] on tspan "?" at bounding box center [645, 55] width 4 height 15
click at [675, 132] on icon "0 475 425 40 30 200 30 130 º" at bounding box center [424, 123] width 607 height 191
click at [403, 13] on button "button" at bounding box center [406, 13] width 13 height 13
drag, startPoint x: 684, startPoint y: 70, endPoint x: 365, endPoint y: 78, distance: 318.7
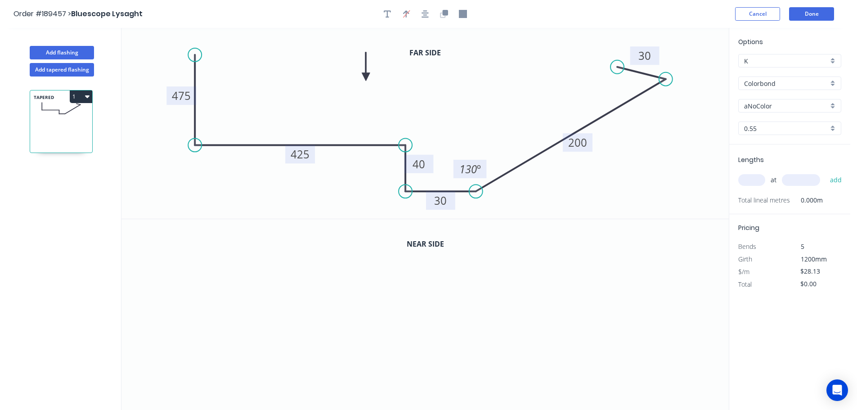
click at [365, 78] on icon at bounding box center [366, 66] width 8 height 29
click at [444, 13] on icon "button" at bounding box center [445, 12] width 5 height 5
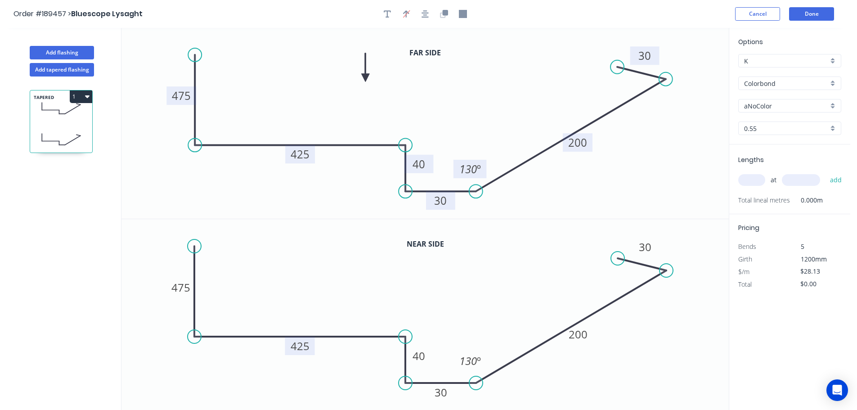
click at [303, 345] on tspan "425" at bounding box center [300, 345] width 19 height 15
click at [340, 292] on icon "0 475 30 40 30 200 30 130 º" at bounding box center [424, 314] width 607 height 191
click at [834, 103] on div "aNoColor" at bounding box center [789, 105] width 103 height 13
click at [806, 166] on div "Monument" at bounding box center [790, 167] width 102 height 16
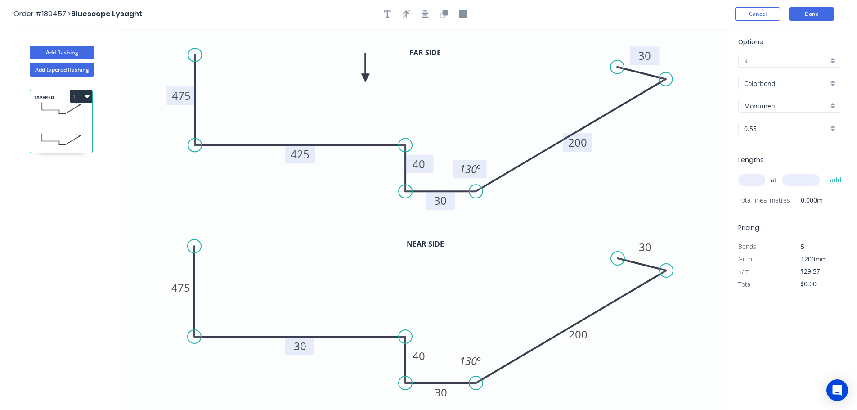
click at [761, 177] on input "text" at bounding box center [751, 180] width 27 height 12
click at [804, 178] on input "text" at bounding box center [801, 180] width 38 height 12
click at [826, 172] on button "add" at bounding box center [836, 179] width 21 height 15
click at [668, 176] on icon "0 475 425 40 30 200 30 130 º" at bounding box center [424, 123] width 607 height 191
drag, startPoint x: 474, startPoint y: 170, endPoint x: 517, endPoint y: 170, distance: 43.2
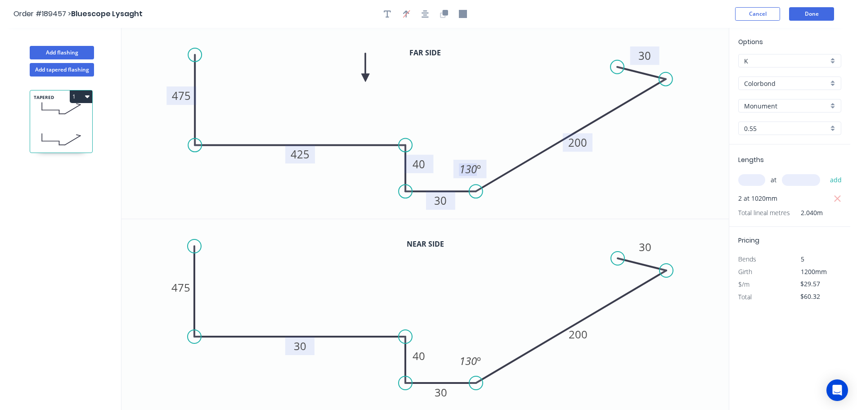
click at [475, 170] on tspan "130" at bounding box center [468, 169] width 18 height 15
click at [475, 360] on tspan "130" at bounding box center [468, 360] width 18 height 15
click at [624, 341] on icon "0 475 30 40 30 200 30 140 º" at bounding box center [424, 314] width 607 height 191
drag, startPoint x: 464, startPoint y: 10, endPoint x: 558, endPoint y: 62, distance: 107.3
click at [464, 11] on icon "button" at bounding box center [463, 14] width 8 height 8
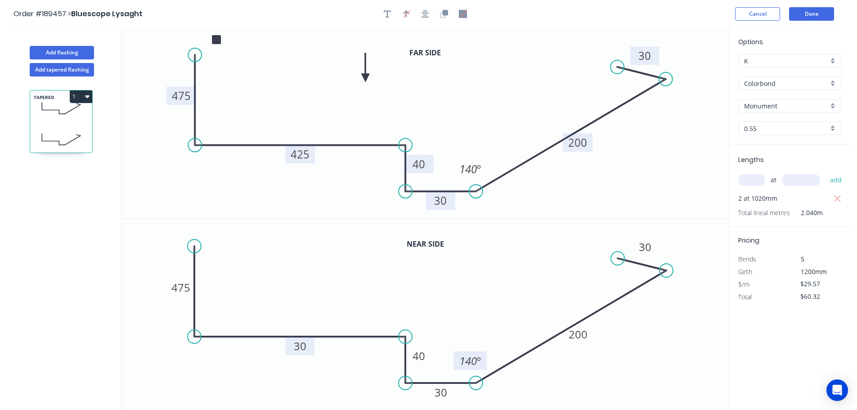
drag, startPoint x: 685, startPoint y: 82, endPoint x: 216, endPoint y: 40, distance: 470.8
click at [216, 40] on rect at bounding box center [216, 39] width 9 height 9
click at [59, 68] on button "Add tapered flashing" at bounding box center [62, 69] width 64 height 13
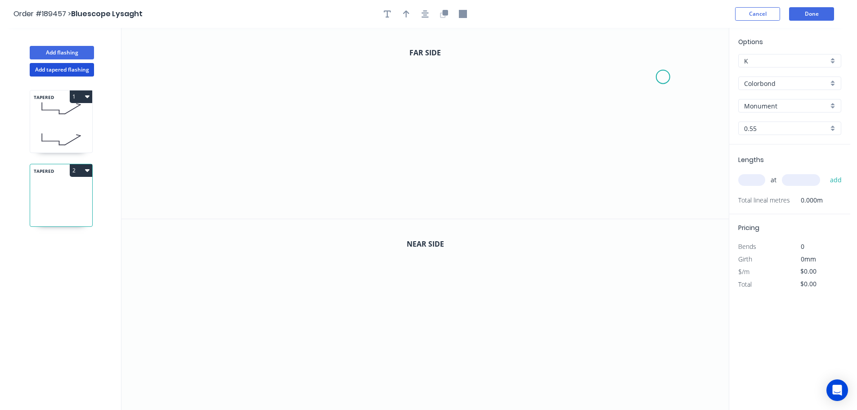
click at [664, 77] on icon "0" at bounding box center [424, 123] width 607 height 191
click at [684, 82] on div "Delete point" at bounding box center [706, 84] width 90 height 18
click at [671, 56] on icon "0" at bounding box center [424, 123] width 607 height 191
click at [671, 152] on icon "0" at bounding box center [424, 123] width 607 height 191
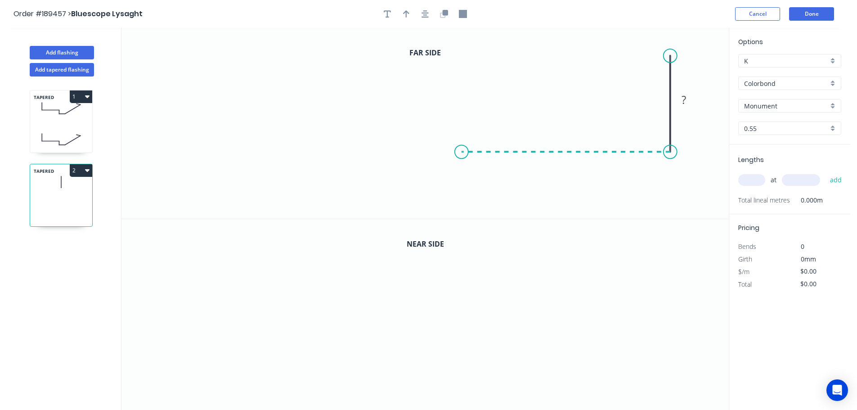
click at [462, 148] on icon "0 ?" at bounding box center [424, 123] width 607 height 191
click at [464, 197] on icon "0 ? ?" at bounding box center [424, 123] width 607 height 191
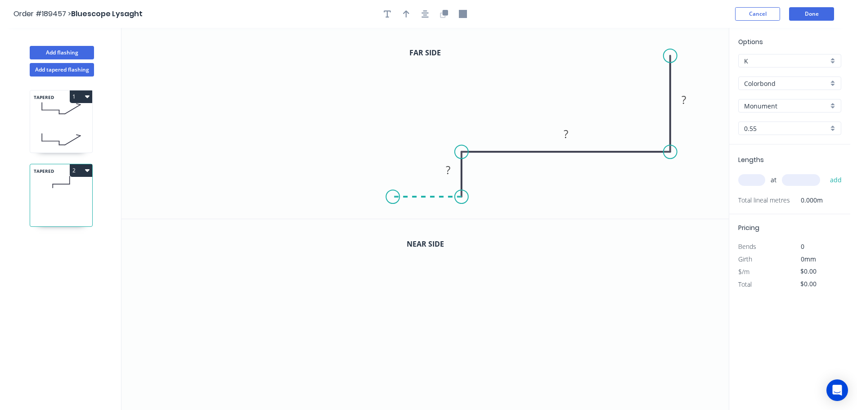
click at [393, 198] on icon "0 ? ? ?" at bounding box center [424, 123] width 607 height 191
click at [180, 90] on icon "0 ? ? ? ?" at bounding box center [424, 123] width 607 height 191
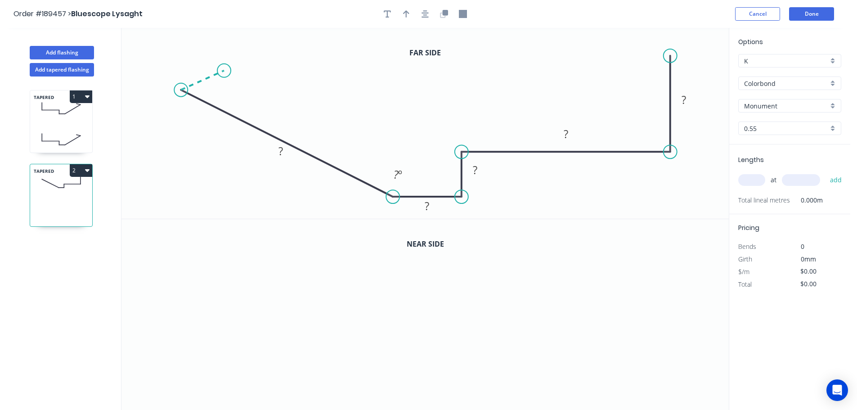
click at [224, 71] on icon at bounding box center [202, 80] width 43 height 19
click at [224, 71] on circle at bounding box center [223, 70] width 13 height 13
click at [226, 74] on circle at bounding box center [226, 73] width 13 height 13
click at [200, 62] on tspan "?" at bounding box center [199, 65] width 4 height 15
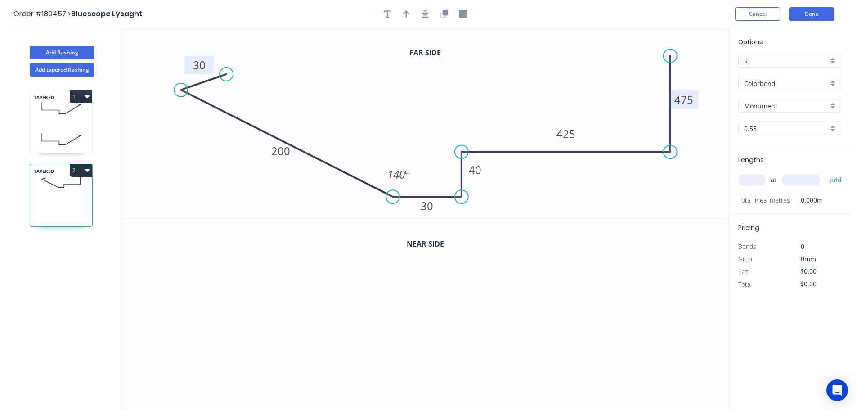
click at [522, 67] on icon "0 30 200 30 40 425 475 140 º" at bounding box center [424, 123] width 607 height 191
click at [407, 9] on button "button" at bounding box center [406, 13] width 13 height 13
drag, startPoint x: 683, startPoint y: 72, endPoint x: 476, endPoint y: 84, distance: 208.3
click at [476, 84] on icon at bounding box center [476, 73] width 8 height 29
click at [462, 11] on icon "button" at bounding box center [463, 14] width 8 height 8
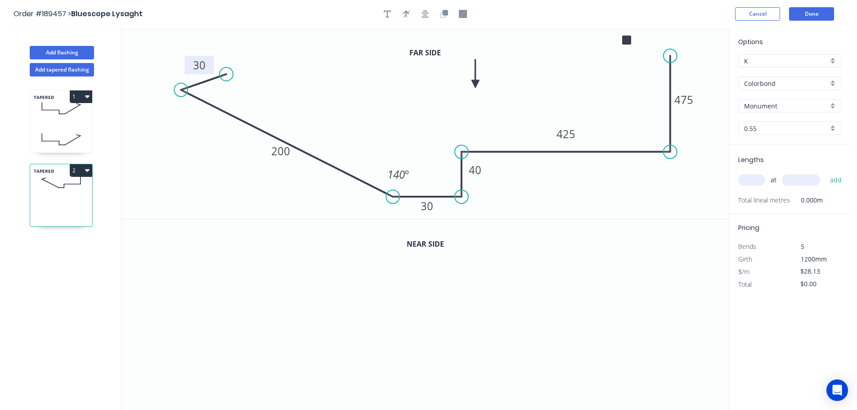
drag, startPoint x: 685, startPoint y: 83, endPoint x: 627, endPoint y: 40, distance: 71.7
click at [627, 40] on rect at bounding box center [626, 40] width 9 height 9
click at [444, 13] on icon "button" at bounding box center [445, 12] width 5 height 5
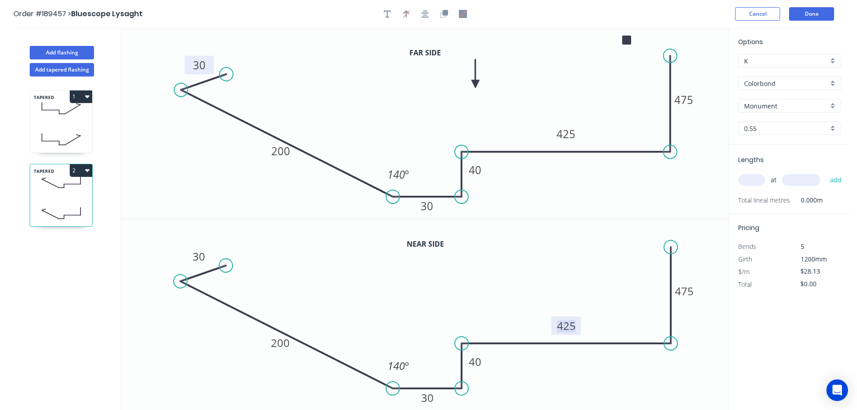
click at [572, 327] on tspan "425" at bounding box center [566, 325] width 19 height 15
click at [619, 380] on icon "0 30 200 30 40 30 475 140 º" at bounding box center [424, 314] width 607 height 191
click at [750, 180] on input "text" at bounding box center [751, 180] width 27 height 12
click at [809, 180] on input "text" at bounding box center [801, 180] width 38 height 12
click at [826, 172] on button "add" at bounding box center [836, 179] width 21 height 15
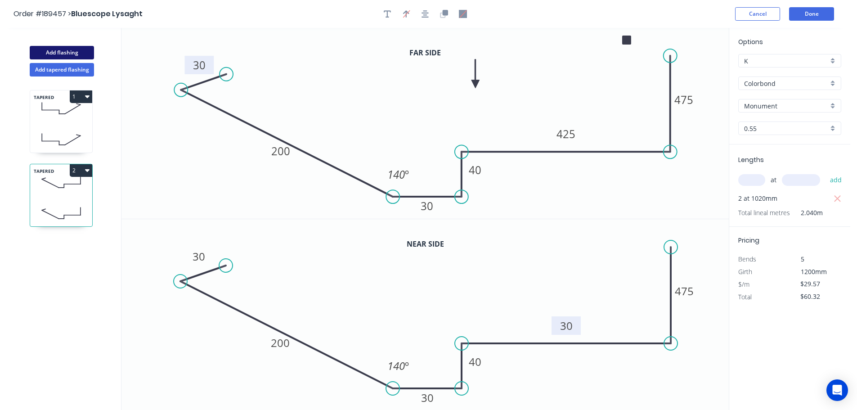
click at [60, 52] on button "Add flashing" at bounding box center [62, 52] width 64 height 13
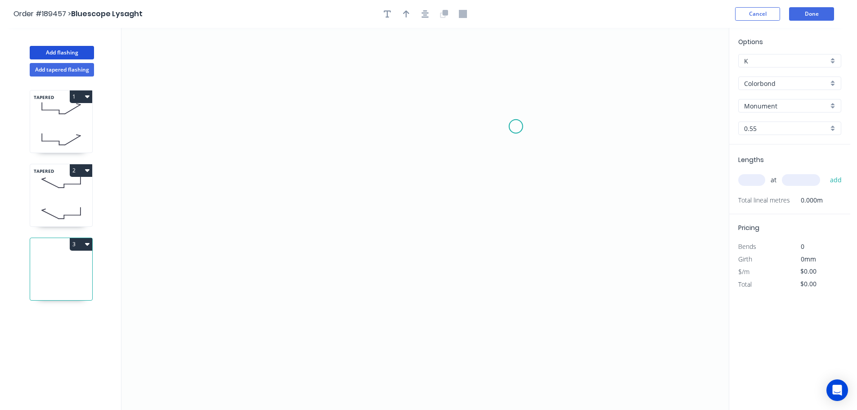
click at [516, 126] on icon "0" at bounding box center [424, 219] width 607 height 382
click at [594, 126] on icon "0" at bounding box center [424, 219] width 607 height 382
click at [595, 207] on icon "0 ?" at bounding box center [424, 219] width 607 height 382
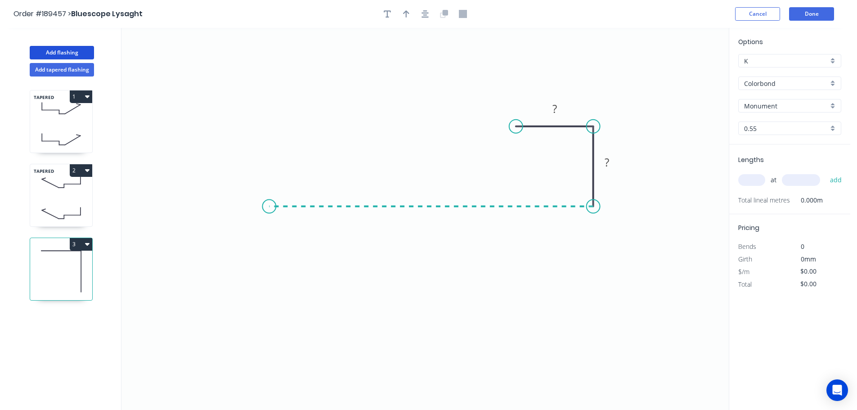
click at [269, 202] on icon "0 ? ?" at bounding box center [424, 219] width 607 height 382
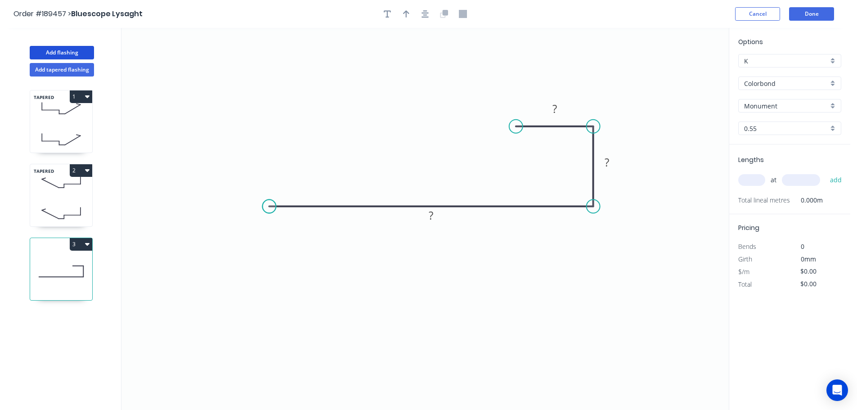
click at [269, 202] on circle at bounding box center [268, 206] width 13 height 13
click at [558, 104] on rect at bounding box center [555, 109] width 18 height 13
click at [446, 75] on icon "0 140 30 30" at bounding box center [424, 219] width 607 height 382
click at [407, 12] on icon "button" at bounding box center [406, 13] width 6 height 7
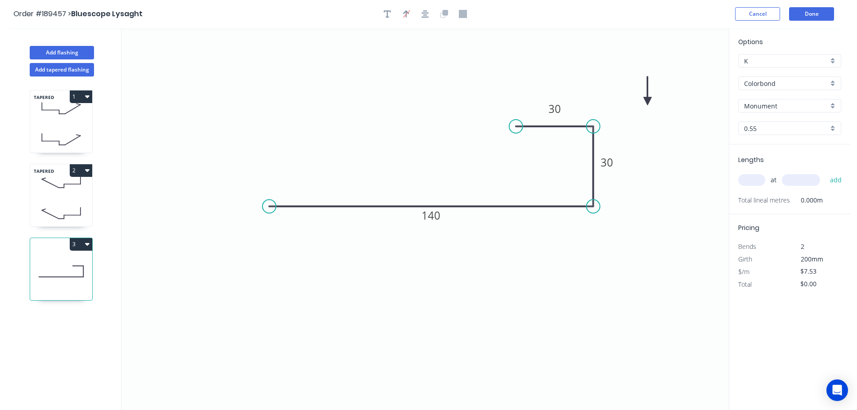
drag, startPoint x: 684, startPoint y: 70, endPoint x: 648, endPoint y: 102, distance: 48.5
click at [648, 102] on icon at bounding box center [647, 90] width 8 height 29
click at [648, 98] on icon at bounding box center [647, 91] width 8 height 29
click at [754, 180] on input "text" at bounding box center [751, 180] width 27 height 12
click at [809, 181] on input "text" at bounding box center [801, 180] width 38 height 12
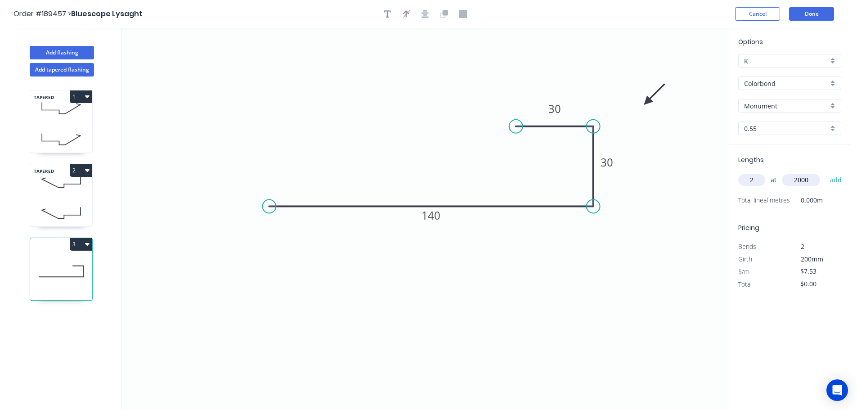
click at [826, 172] on button "add" at bounding box center [836, 179] width 21 height 15
drag, startPoint x: 68, startPoint y: 51, endPoint x: 81, endPoint y: 51, distance: 13.0
click at [70, 51] on button "Add flashing" at bounding box center [62, 52] width 64 height 13
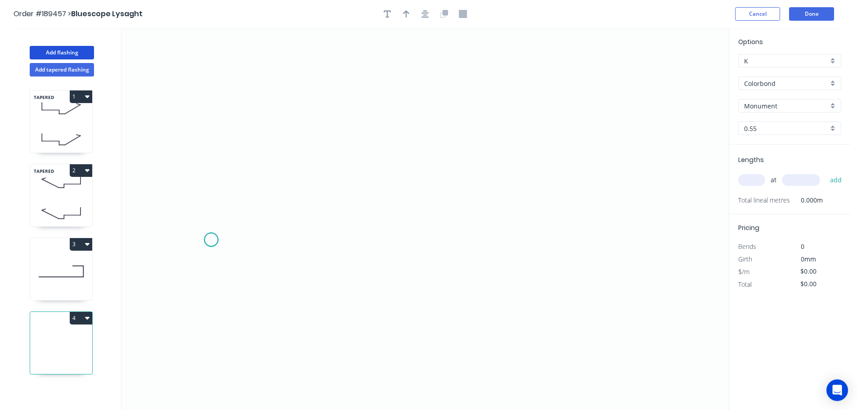
click at [211, 240] on icon "0" at bounding box center [424, 219] width 607 height 382
click at [211, 240] on circle at bounding box center [211, 239] width 13 height 13
click at [239, 190] on icon at bounding box center [225, 215] width 28 height 50
click at [430, 105] on icon at bounding box center [334, 147] width 190 height 85
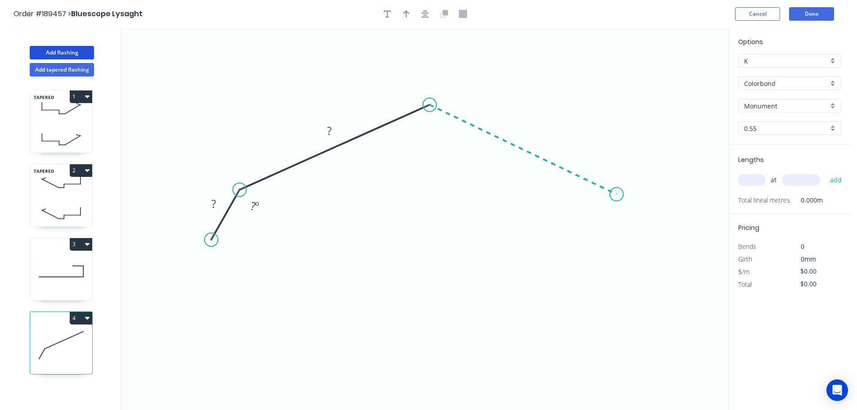
click at [617, 194] on icon "0 ? ? ? º" at bounding box center [424, 219] width 607 height 382
click at [639, 248] on icon "0 ? ? ? ? º ? º" at bounding box center [424, 219] width 607 height 382
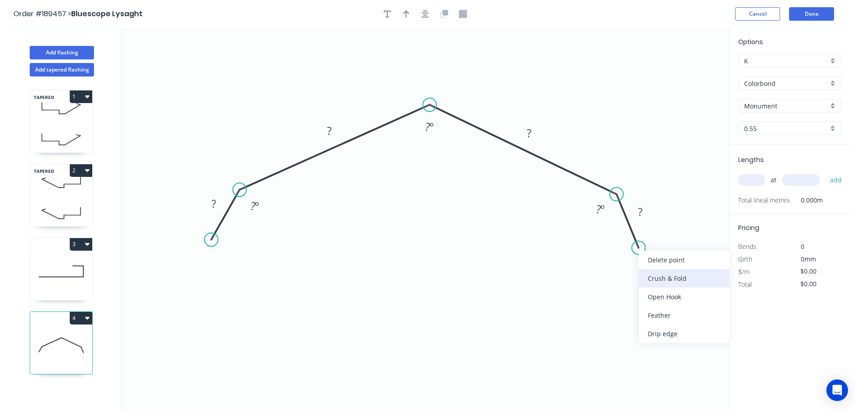
click at [652, 273] on div "Crush & Fold" at bounding box center [684, 278] width 90 height 18
click at [652, 272] on div "Flip bend" at bounding box center [684, 276] width 90 height 18
click at [661, 227] on tspan "10" at bounding box center [658, 225] width 13 height 15
click at [680, 253] on icon "0 ? ? ? CF 15 ? ? º ? º ? º" at bounding box center [424, 219] width 607 height 382
drag, startPoint x: 666, startPoint y: 228, endPoint x: 687, endPoint y: 274, distance: 51.2
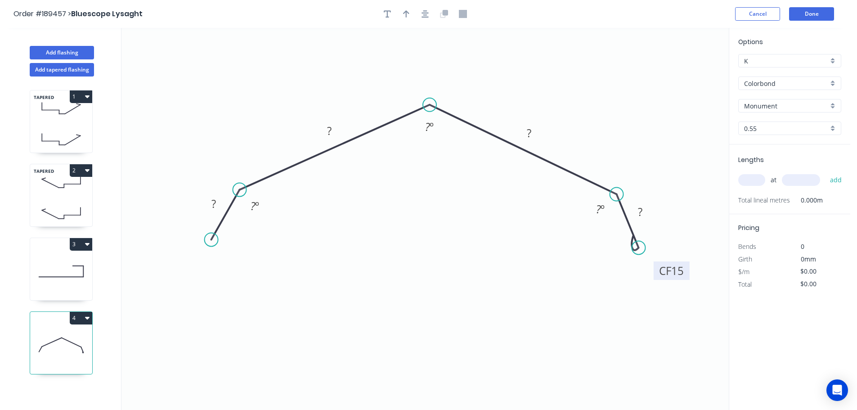
click at [687, 274] on rect at bounding box center [672, 270] width 36 height 18
click at [238, 266] on div "Crush & Fold" at bounding box center [257, 270] width 90 height 18
click at [209, 215] on tspan "10" at bounding box center [206, 215] width 13 height 15
click at [266, 255] on icon "0 CF 15 ? ? ? CF 15 ? ? º ? º ? º" at bounding box center [424, 219] width 607 height 382
drag, startPoint x: 184, startPoint y: 216, endPoint x: 163, endPoint y: 270, distance: 58.1
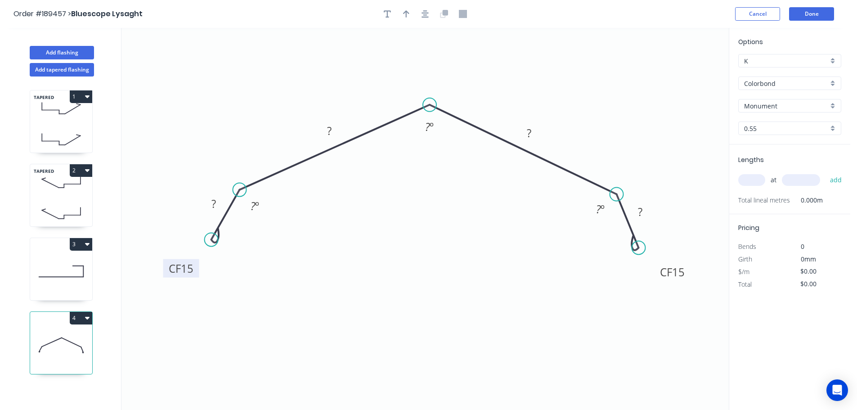
click at [163, 270] on rect at bounding box center [181, 268] width 36 height 18
drag, startPoint x: 215, startPoint y: 203, endPoint x: 248, endPoint y: 209, distance: 33.9
click at [216, 203] on tspan "?" at bounding box center [213, 203] width 4 height 15
click at [446, 257] on icon "0 CF 15 35 160 160 CF 15 35 120 º 140 º 120 º" at bounding box center [424, 219] width 607 height 382
click at [406, 12] on icon "button" at bounding box center [406, 13] width 6 height 7
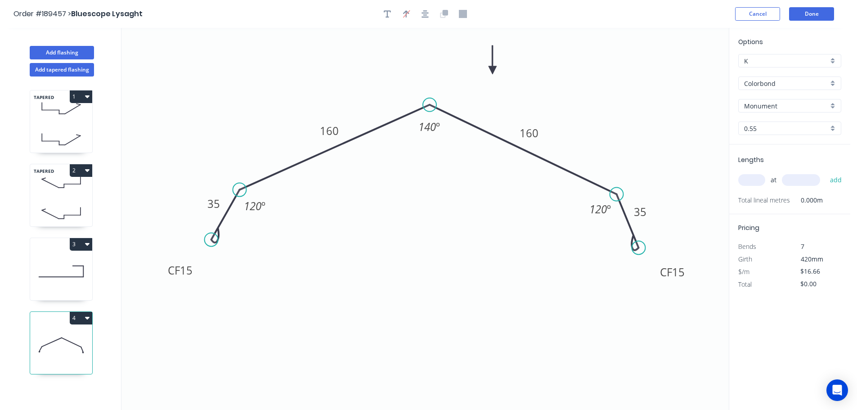
drag, startPoint x: 683, startPoint y: 69, endPoint x: 493, endPoint y: 71, distance: 190.8
click at [493, 71] on icon at bounding box center [493, 59] width 8 height 29
click at [762, 183] on input "text" at bounding box center [751, 180] width 27 height 12
click at [817, 180] on input "text" at bounding box center [801, 180] width 38 height 12
click at [826, 172] on button "add" at bounding box center [836, 179] width 21 height 15
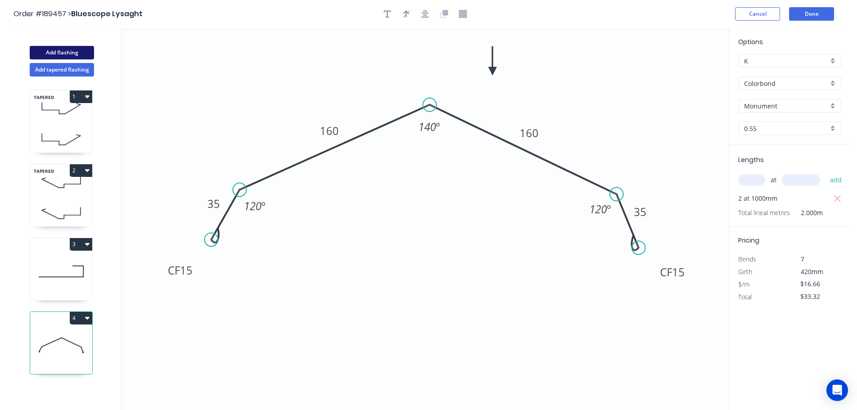
click at [65, 53] on button "Add flashing" at bounding box center [62, 52] width 64 height 13
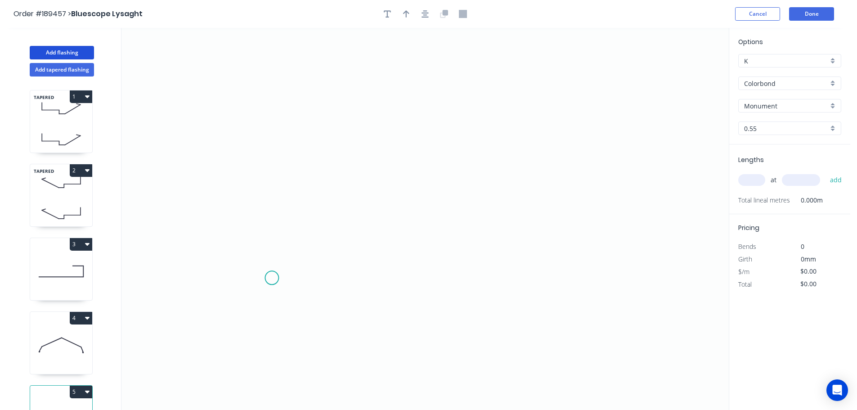
click at [272, 278] on icon "0" at bounding box center [424, 219] width 607 height 382
click at [273, 208] on icon "0" at bounding box center [424, 219] width 607 height 382
click at [598, 211] on icon "0 ?" at bounding box center [424, 219] width 607 height 382
click at [598, 211] on circle at bounding box center [598, 207] width 13 height 13
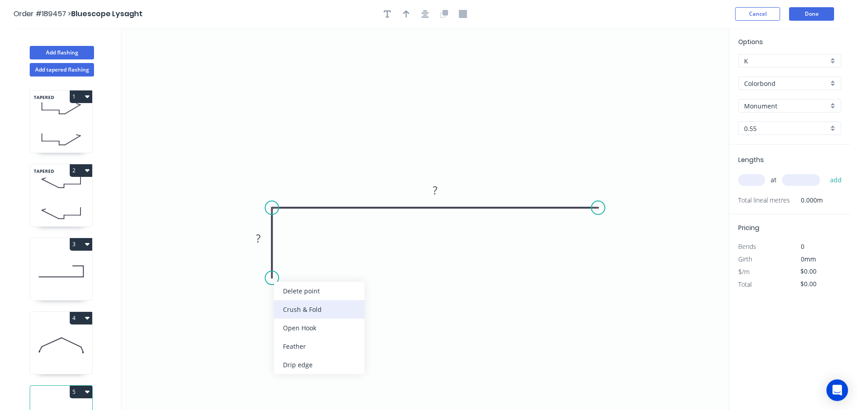
click at [296, 310] on div "Crush & Fold" at bounding box center [319, 309] width 90 height 18
click at [263, 261] on tspan "10" at bounding box center [258, 261] width 13 height 15
click at [319, 269] on icon "0 CF 15 ? ?" at bounding box center [424, 219] width 607 height 382
drag, startPoint x: 241, startPoint y: 266, endPoint x: 239, endPoint y: 270, distance: 5.0
click at [239, 270] on g "CF 15" at bounding box center [253, 261] width 36 height 18
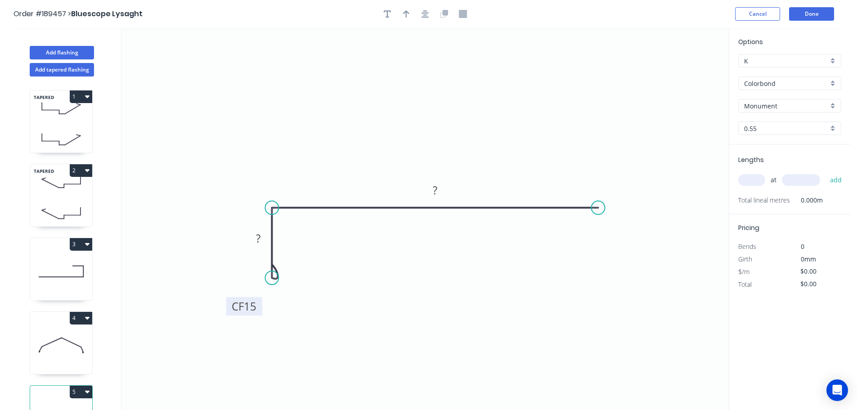
drag, startPoint x: 235, startPoint y: 268, endPoint x: 224, endPoint y: 323, distance: 56.0
click at [226, 315] on rect at bounding box center [244, 306] width 36 height 18
click at [259, 237] on tspan "?" at bounding box center [258, 238] width 4 height 15
click at [436, 189] on tspan "?" at bounding box center [435, 190] width 4 height 15
click at [499, 137] on icon "0 CF 15 20 150" at bounding box center [424, 219] width 607 height 382
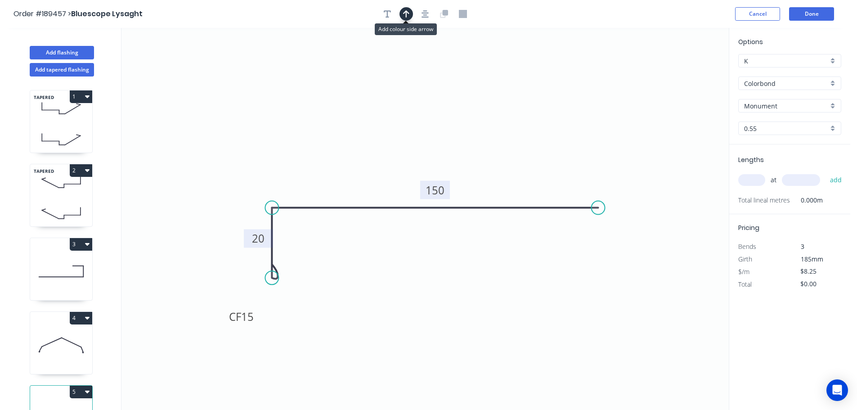
click at [405, 13] on icon "button" at bounding box center [406, 14] width 6 height 8
drag, startPoint x: 682, startPoint y: 69, endPoint x: 493, endPoint y: 121, distance: 195.8
click at [493, 121] on icon at bounding box center [493, 110] width 8 height 29
click at [763, 182] on input "text" at bounding box center [751, 180] width 27 height 12
click at [809, 181] on input "text" at bounding box center [801, 180] width 38 height 12
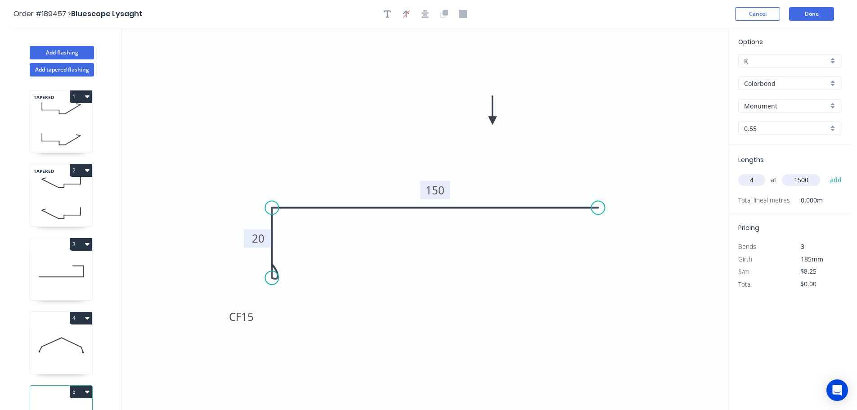
click at [826, 172] on button "add" at bounding box center [836, 179] width 21 height 15
drag, startPoint x: 45, startPoint y: 51, endPoint x: 56, endPoint y: 50, distance: 10.8
click at [45, 51] on button "Add flashing" at bounding box center [62, 52] width 64 height 13
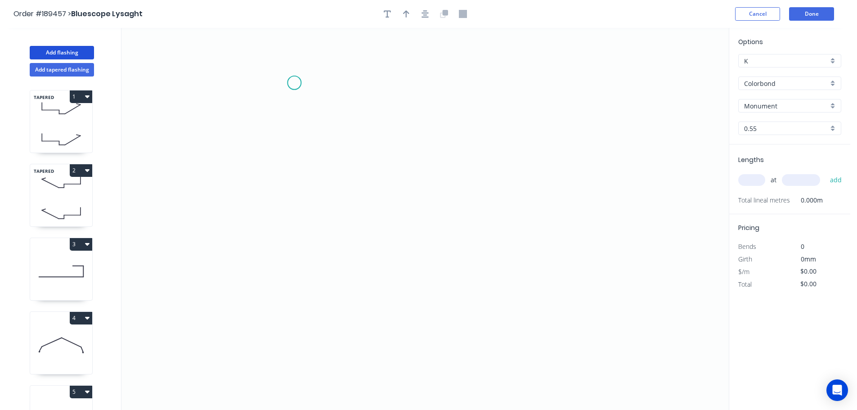
click at [294, 83] on icon "0" at bounding box center [424, 219] width 607 height 382
click at [297, 258] on icon "0" at bounding box center [424, 219] width 607 height 382
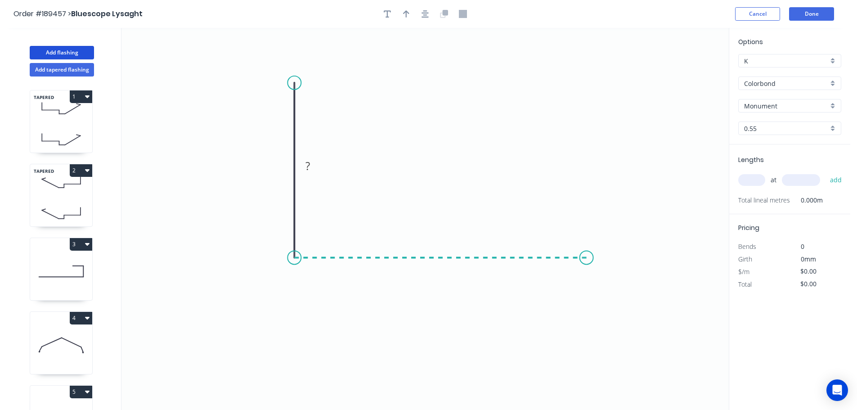
click at [587, 258] on icon "0 ?" at bounding box center [424, 219] width 607 height 382
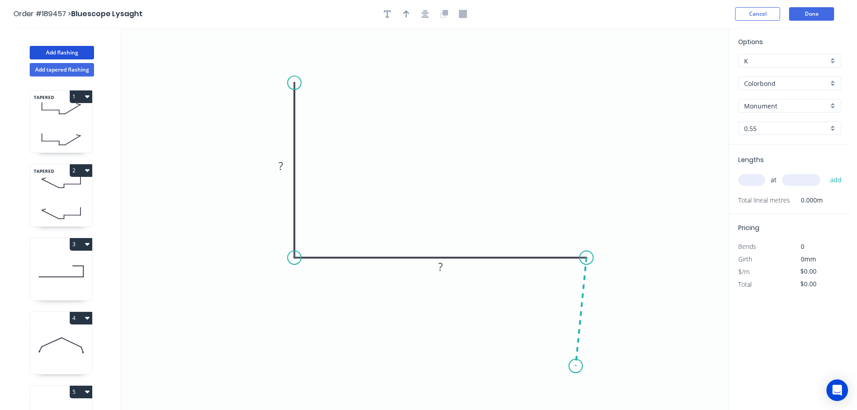
click at [576, 366] on icon "0 ? ?" at bounding box center [424, 219] width 607 height 382
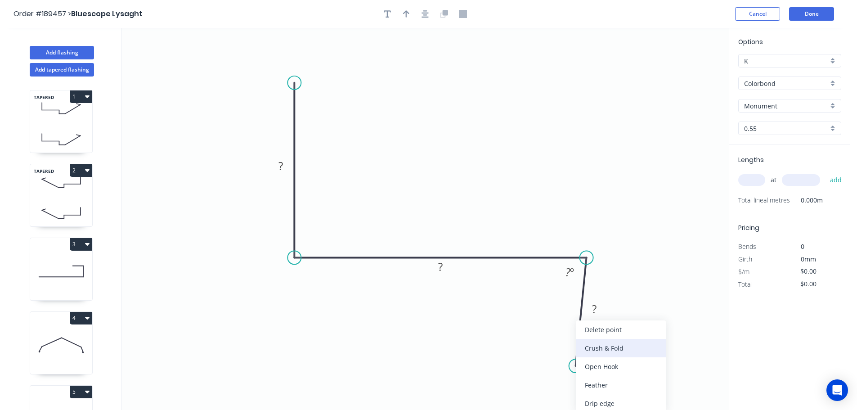
click at [621, 346] on div "Crush & Fold" at bounding box center [621, 348] width 90 height 18
click at [592, 384] on div "Flip bend" at bounding box center [623, 385] width 90 height 18
click at [605, 350] on tspan "10" at bounding box center [602, 351] width 13 height 15
click at [666, 346] on icon "0 ? ? CF 15 ? ? º" at bounding box center [424, 219] width 607 height 382
drag, startPoint x: 609, startPoint y: 354, endPoint x: 609, endPoint y: 396, distance: 41.4
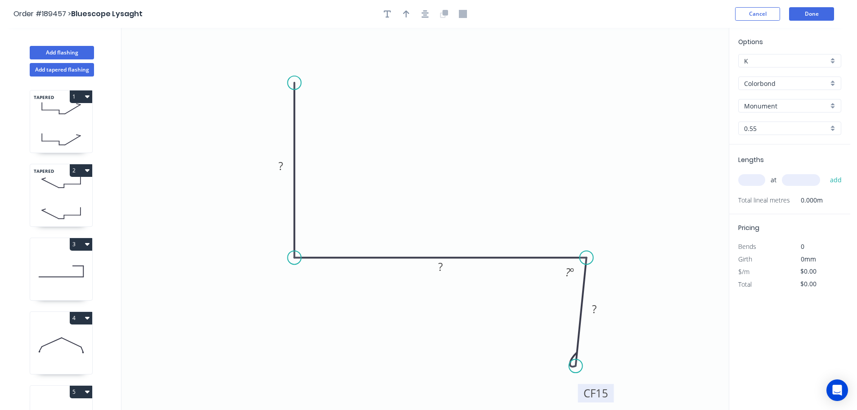
click at [609, 396] on rect at bounding box center [596, 393] width 36 height 18
click at [283, 167] on tspan "?" at bounding box center [281, 165] width 4 height 15
click at [495, 67] on icon "0 100 150 CF 15 50 88 º" at bounding box center [424, 219] width 607 height 382
click at [402, 12] on button "button" at bounding box center [406, 13] width 13 height 13
drag, startPoint x: 683, startPoint y: 69, endPoint x: 450, endPoint y: 148, distance: 245.9
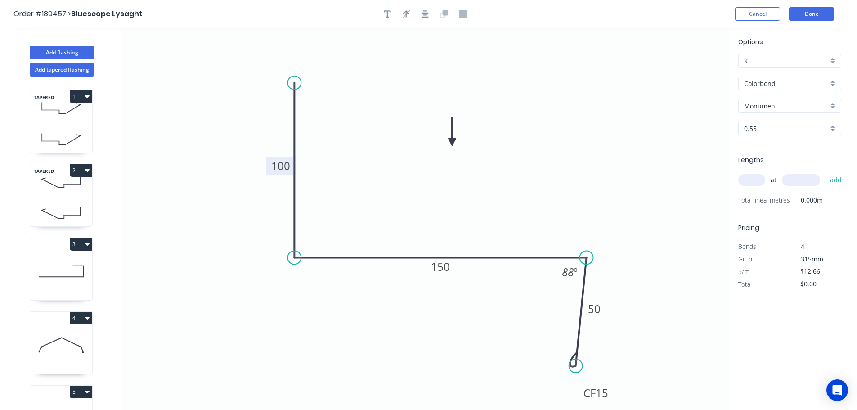
click at [450, 146] on icon at bounding box center [452, 131] width 8 height 29
click at [755, 179] on input "text" at bounding box center [751, 180] width 27 height 12
click at [826, 172] on button "add" at bounding box center [836, 179] width 21 height 15
click at [820, 11] on button "Done" at bounding box center [811, 13] width 45 height 13
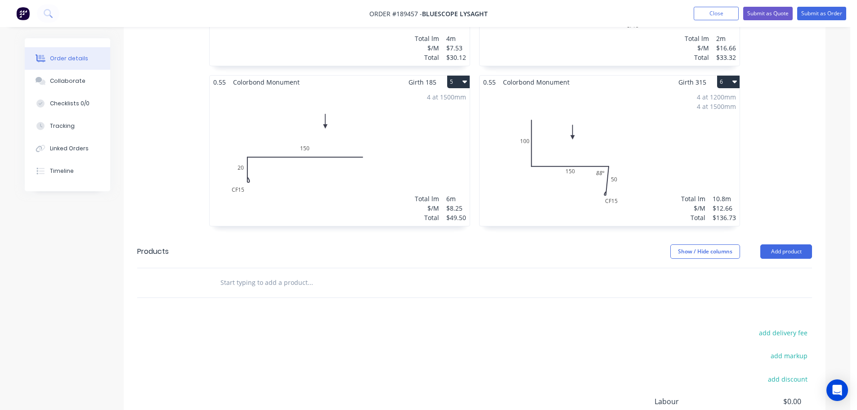
scroll to position [806, 0]
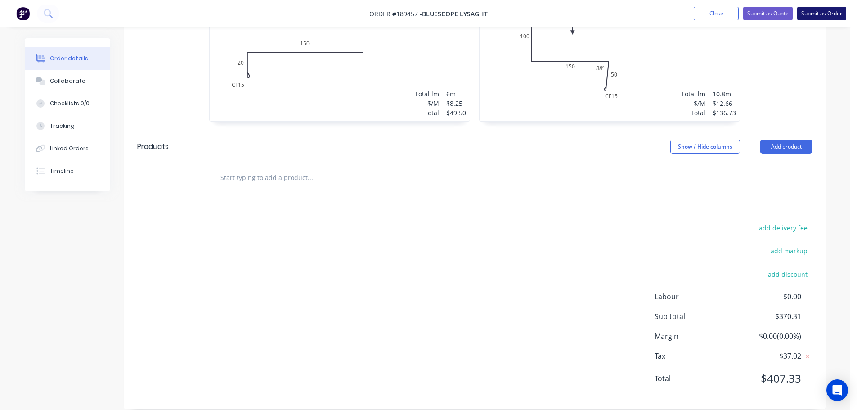
click at [809, 14] on button "Submit as Order" at bounding box center [821, 13] width 49 height 13
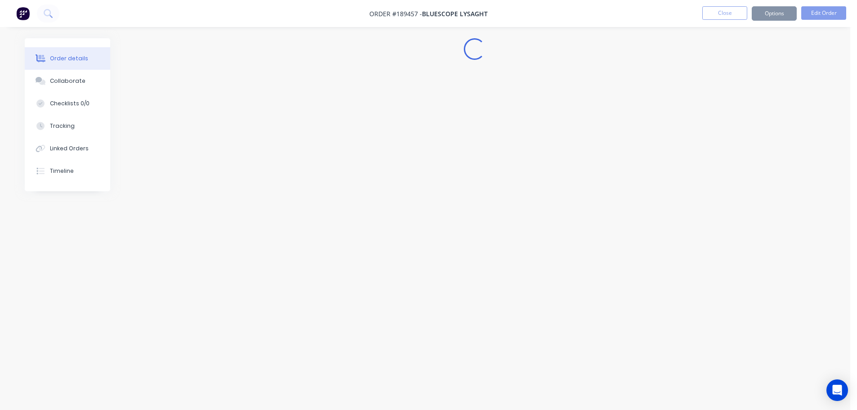
scroll to position [0, 0]
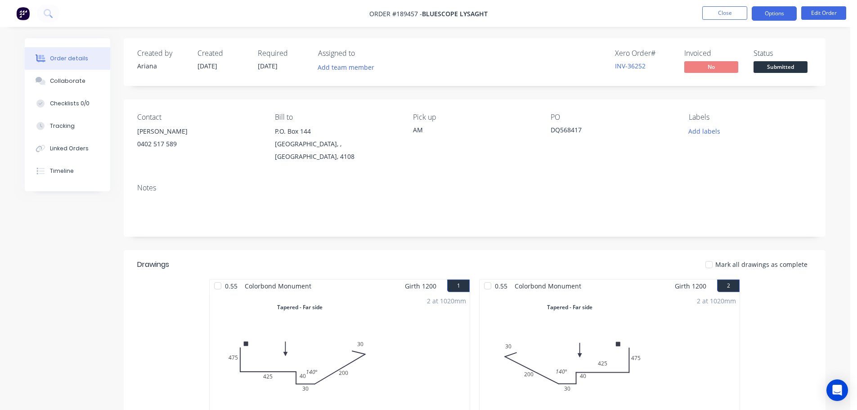
click at [783, 12] on button "Options" at bounding box center [774, 13] width 45 height 14
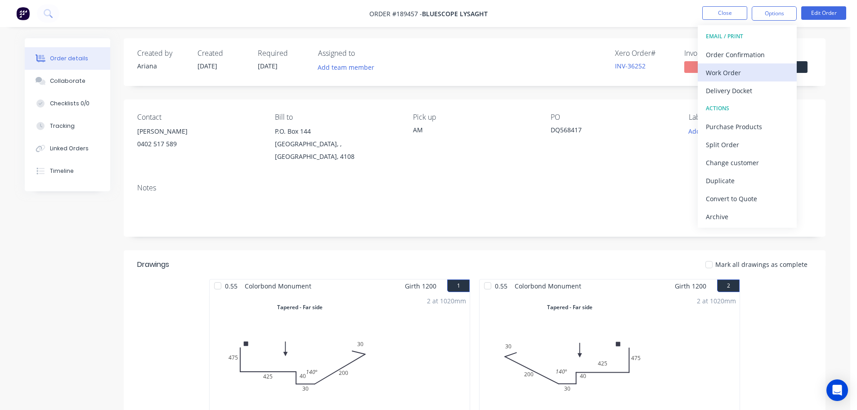
click at [735, 70] on div "Work Order" at bounding box center [747, 72] width 83 height 13
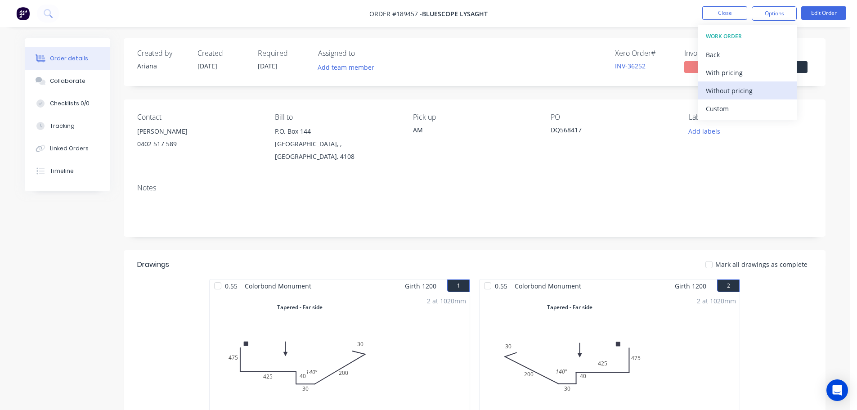
click at [721, 90] on div "Without pricing" at bounding box center [747, 90] width 83 height 13
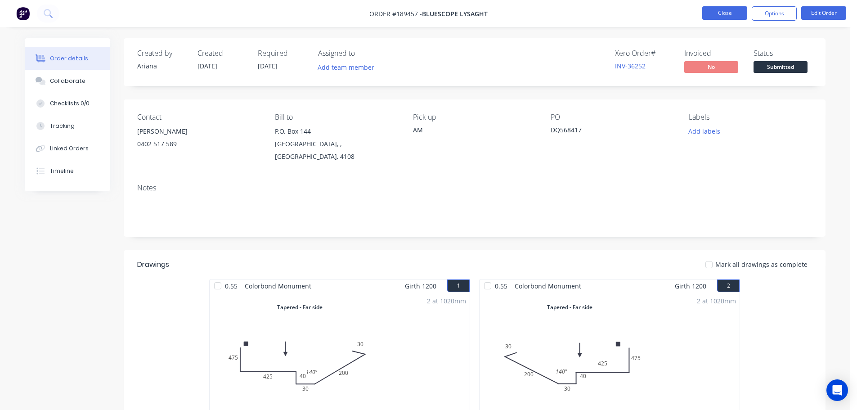
click at [733, 13] on button "Close" at bounding box center [724, 12] width 45 height 13
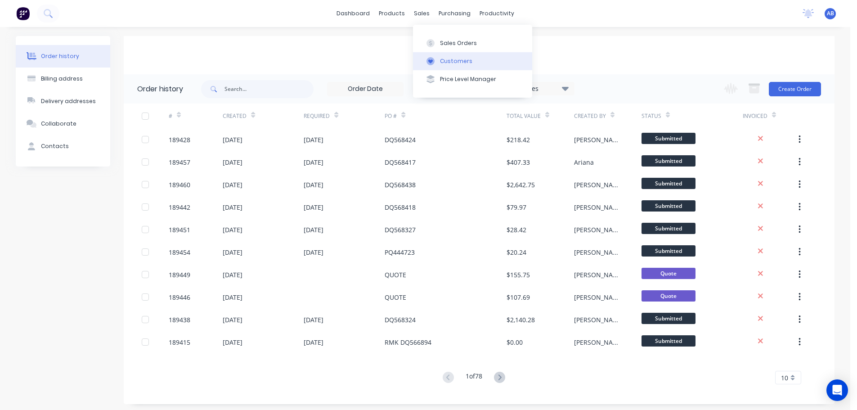
click at [448, 54] on button "Customers" at bounding box center [472, 61] width 119 height 18
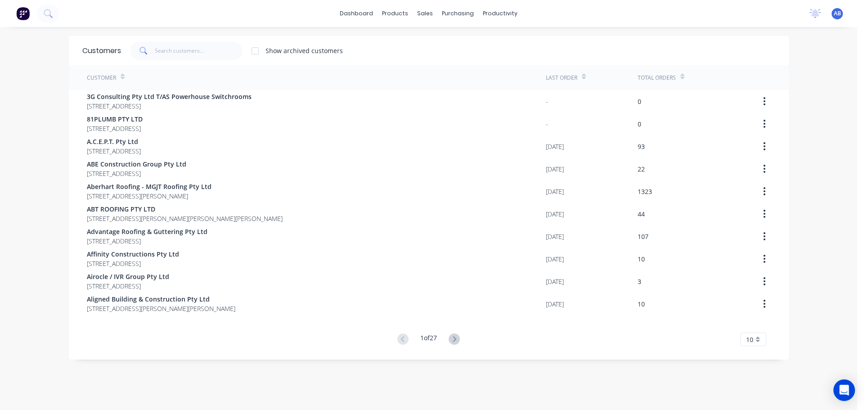
click at [599, 21] on div "dashboard products sales purchasing productivity dashboard products Product Cat…" at bounding box center [428, 13] width 857 height 27
drag, startPoint x: 189, startPoint y: 49, endPoint x: 262, endPoint y: 51, distance: 72.9
click at [190, 49] on input "text" at bounding box center [199, 51] width 88 height 18
click at [427, 46] on div "Show archived customers" at bounding box center [448, 51] width 654 height 18
click at [193, 46] on input "text" at bounding box center [199, 51] width 88 height 18
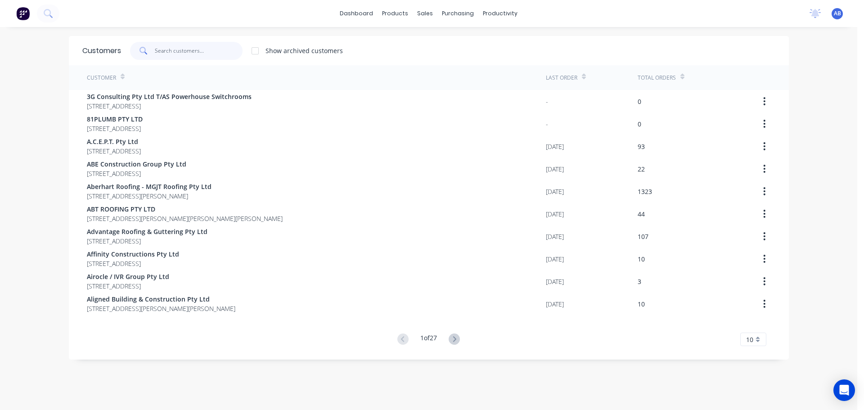
click at [177, 48] on input "text" at bounding box center [199, 51] width 88 height 18
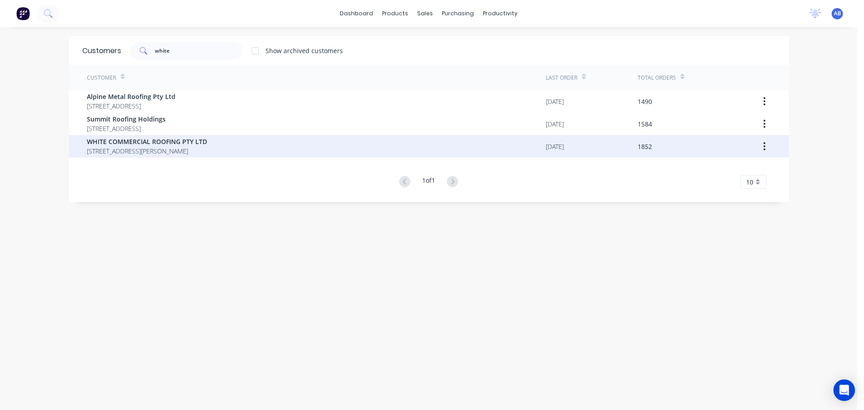
click at [171, 145] on span "WHITE COMMERCIAL ROOFING PTY LTD" at bounding box center [147, 141] width 120 height 9
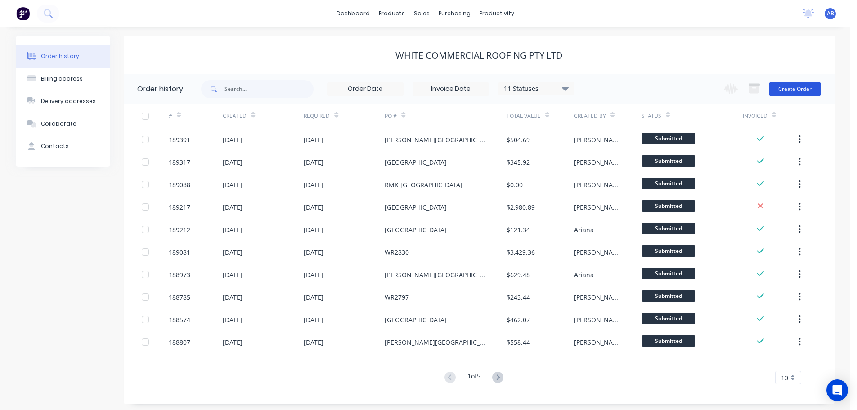
click at [795, 86] on button "Create Order" at bounding box center [795, 89] width 52 height 14
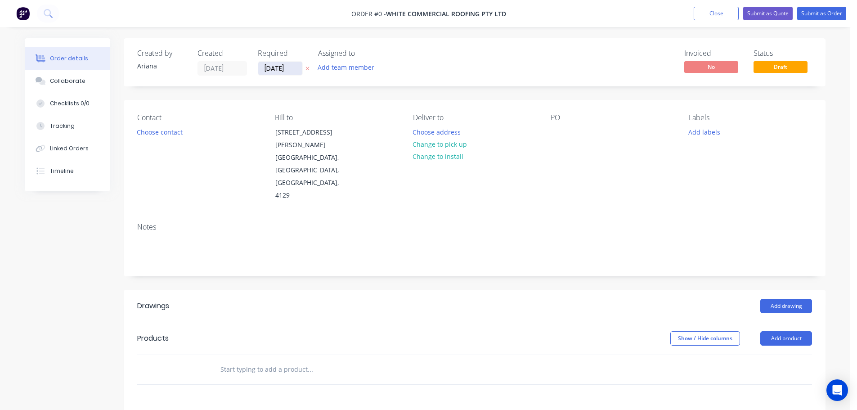
click at [279, 66] on input "[DATE]" at bounding box center [280, 68] width 44 height 13
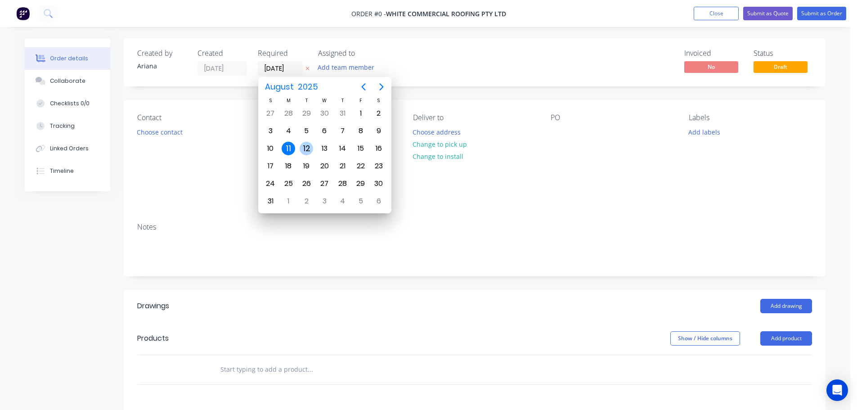
click at [305, 144] on div "12" at bounding box center [306, 148] width 13 height 13
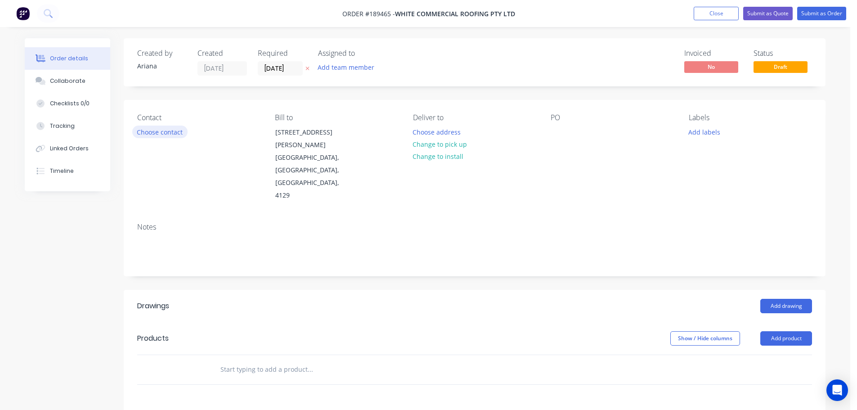
click at [154, 130] on button "Choose contact" at bounding box center [159, 132] width 55 height 12
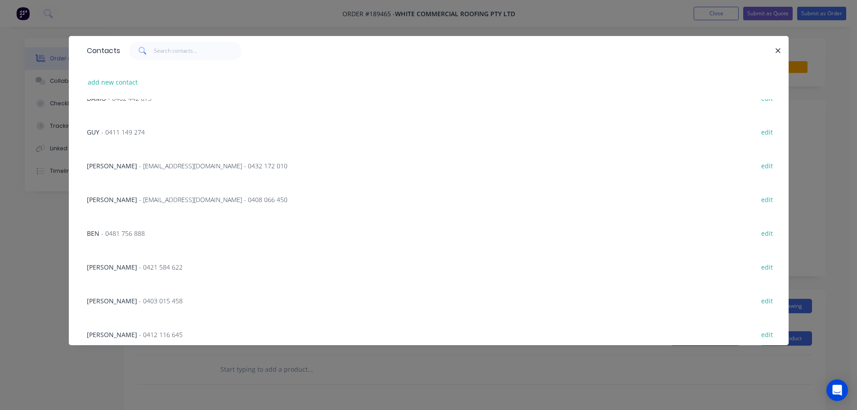
scroll to position [105, 0]
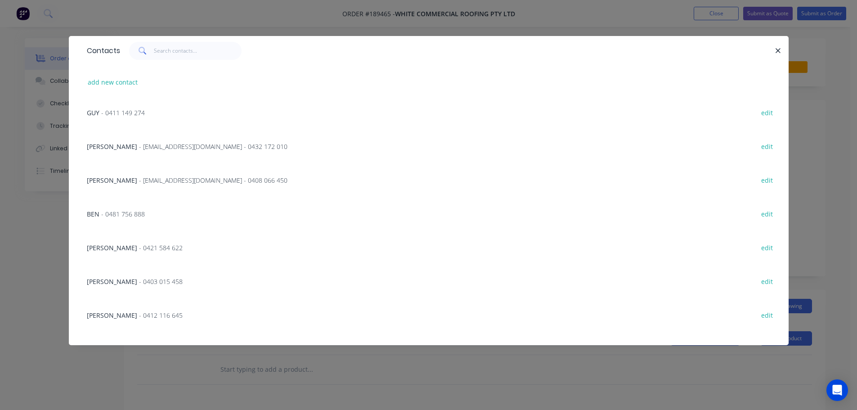
click at [139, 279] on span "- 0403 015 458" at bounding box center [161, 281] width 44 height 9
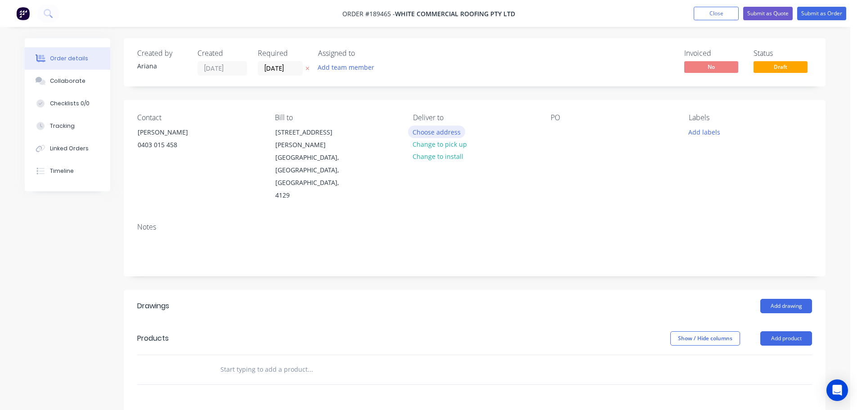
click at [454, 133] on button "Choose address" at bounding box center [437, 132] width 58 height 12
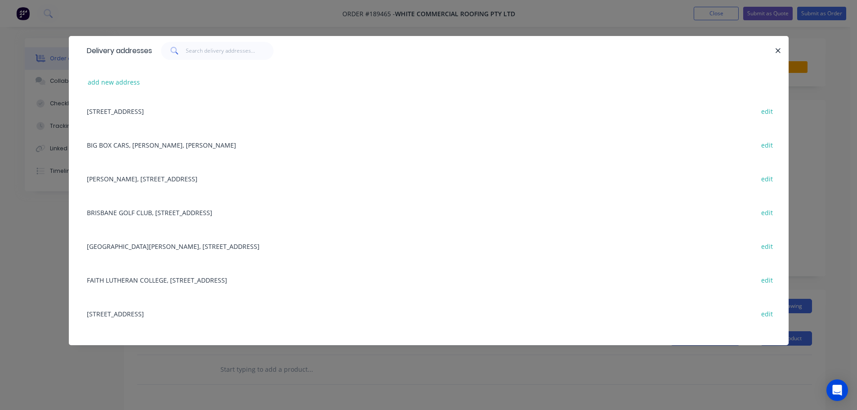
scroll to position [0, 0]
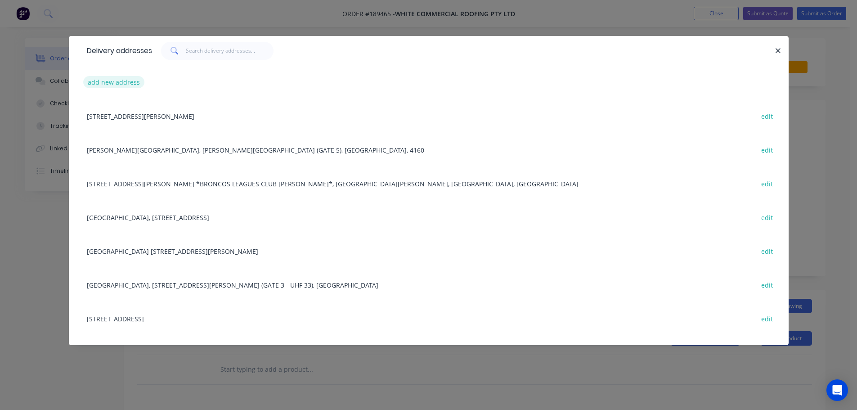
click at [99, 81] on button "add new address" at bounding box center [114, 82] width 62 height 12
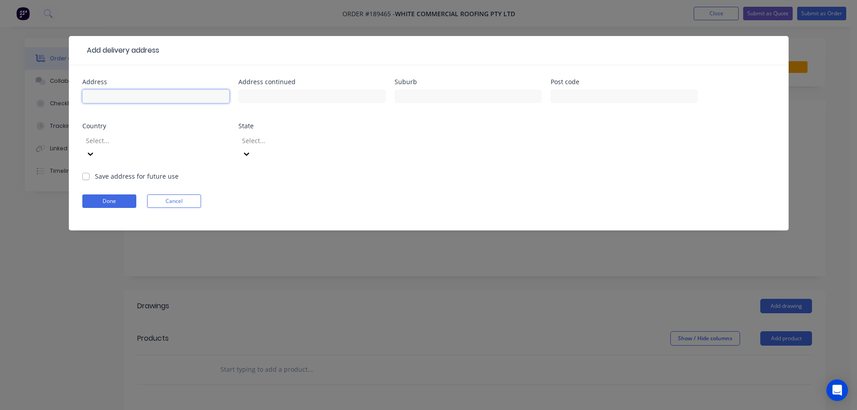
drag, startPoint x: 121, startPoint y: 93, endPoint x: 153, endPoint y: 97, distance: 32.1
click at [121, 93] on input "text" at bounding box center [155, 96] width 147 height 13
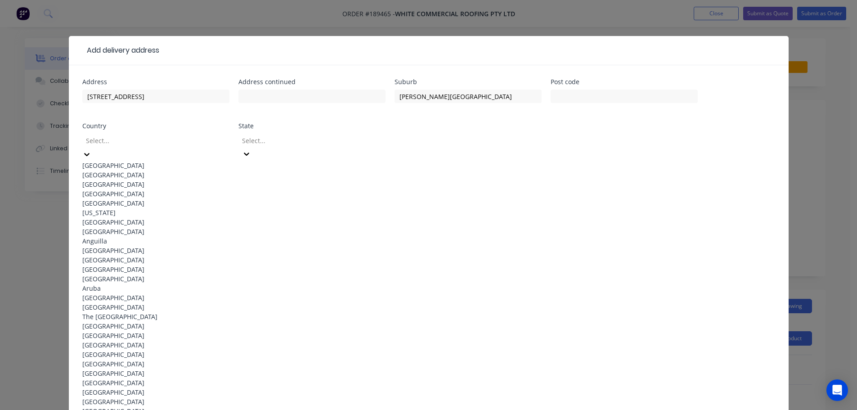
click at [153, 161] on div "[GEOGRAPHIC_DATA]" at bounding box center [155, 165] width 147 height 9
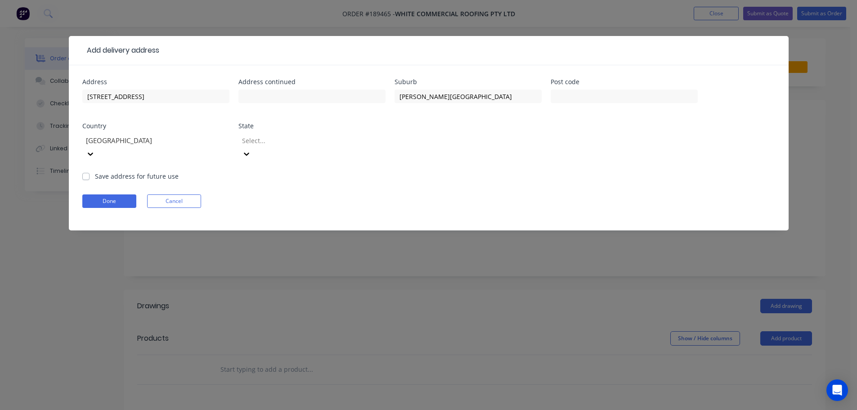
click at [251, 149] on icon at bounding box center [246, 153] width 9 height 9
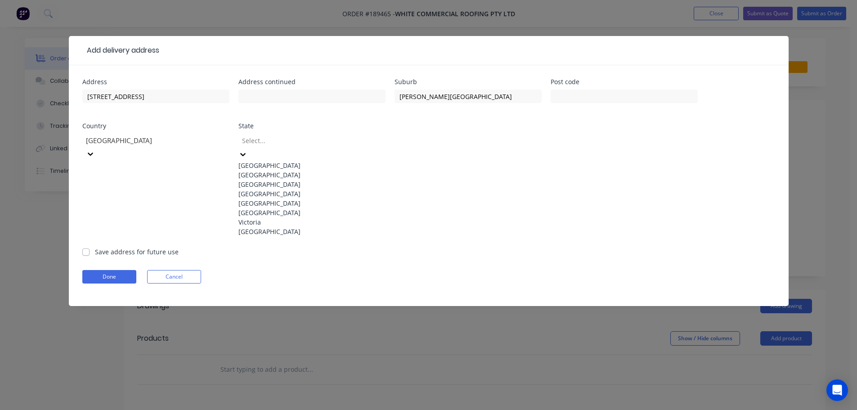
click at [270, 198] on div "[GEOGRAPHIC_DATA]" at bounding box center [311, 193] width 147 height 9
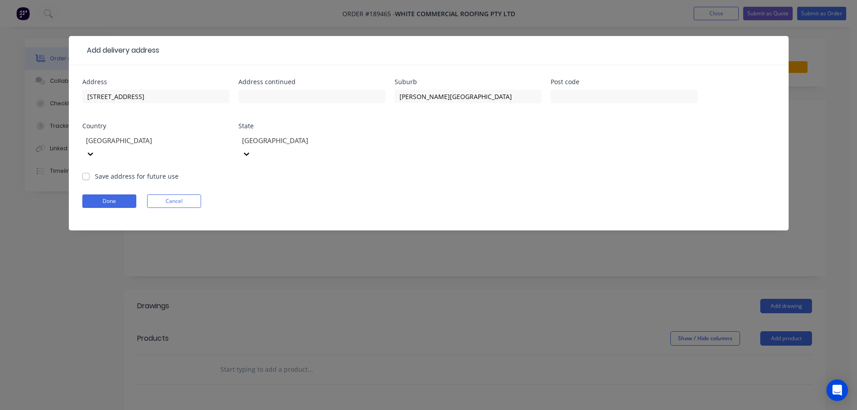
click at [477, 169] on form "Address [STREET_ADDRESS] Address continued Suburb [PERSON_NAME][GEOGRAPHIC_DATA…" at bounding box center [428, 155] width 693 height 152
click at [118, 194] on button "Done" at bounding box center [109, 200] width 54 height 13
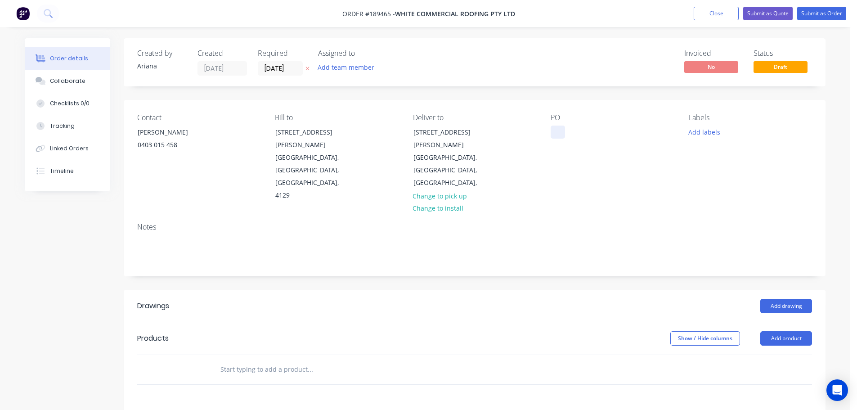
click at [557, 127] on div at bounding box center [558, 132] width 14 height 13
click at [624, 167] on div "PO 68 GEMVALE" at bounding box center [612, 157] width 123 height 89
click at [704, 131] on button "Add labels" at bounding box center [703, 132] width 41 height 12
click at [614, 164] on div "PO 68 GEMVALE" at bounding box center [612, 157] width 123 height 89
click at [783, 299] on button "Add drawing" at bounding box center [786, 306] width 52 height 14
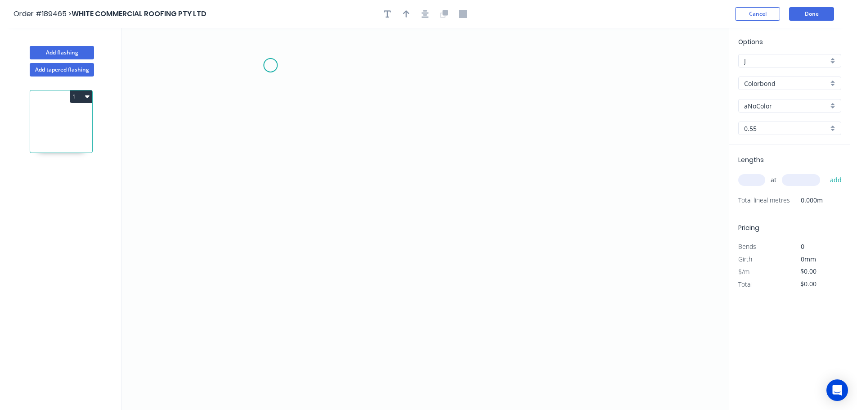
click at [270, 65] on icon "0" at bounding box center [424, 219] width 607 height 382
click at [330, 63] on icon "0" at bounding box center [424, 219] width 607 height 382
click at [327, 222] on icon "0 ?" at bounding box center [424, 219] width 607 height 382
click at [321, 253] on icon "0 ? ?" at bounding box center [424, 219] width 607 height 382
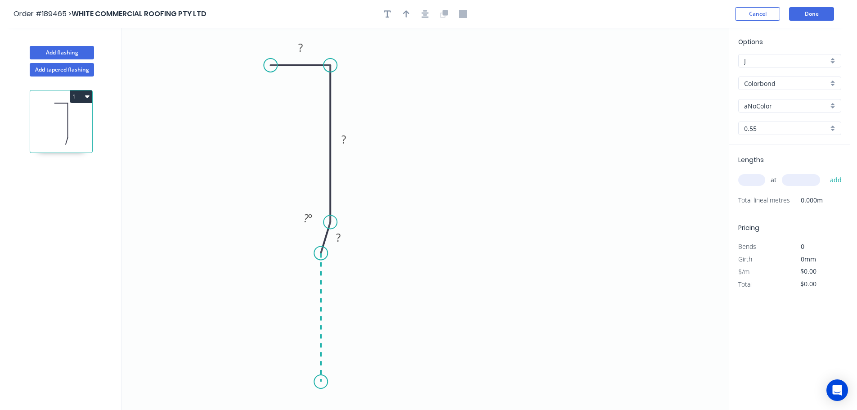
click at [324, 382] on icon "0 ? ? ? ? º" at bounding box center [424, 219] width 607 height 382
click at [413, 385] on icon "0 ? ? ? ? ? º ? º" at bounding box center [424, 219] width 607 height 382
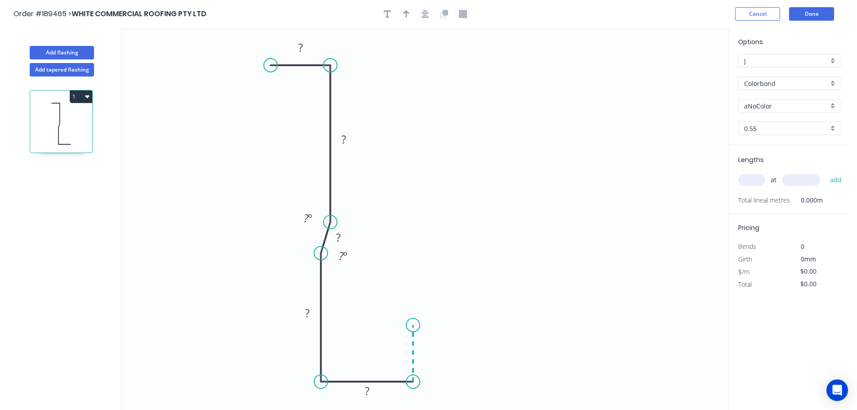
click at [414, 325] on icon "0 ? ? ? ? ? ? º ? º" at bounding box center [424, 219] width 607 height 382
click at [513, 328] on icon "0 ? ? ? ? ? ? ? º ? º" at bounding box center [424, 219] width 607 height 382
click at [513, 328] on circle at bounding box center [513, 324] width 13 height 13
click at [302, 47] on tspan "?" at bounding box center [300, 47] width 4 height 15
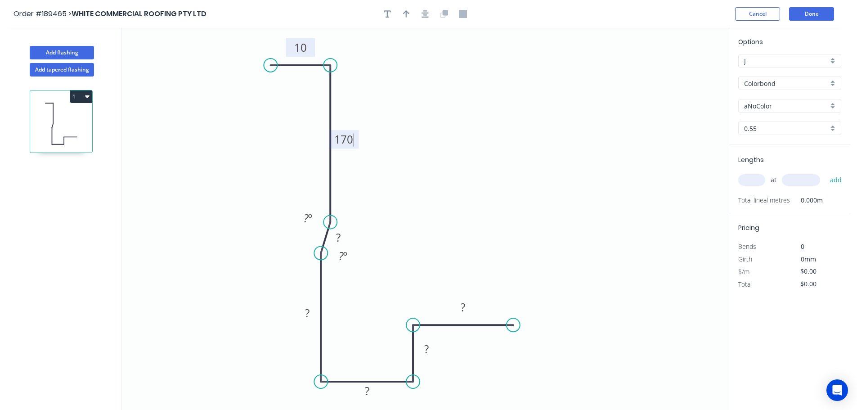
click at [424, 127] on icon "0 10 170 ? ? ? ? ? ? º ? º" at bounding box center [424, 219] width 607 height 382
click at [309, 218] on tspan "º" at bounding box center [310, 218] width 4 height 15
click at [340, 237] on tspan "?" at bounding box center [338, 237] width 4 height 15
click at [343, 256] on tspan "º" at bounding box center [345, 255] width 4 height 15
click at [382, 243] on icon "0 10 170 5 ? ? ? ? 160 º 160 º" at bounding box center [424, 219] width 607 height 382
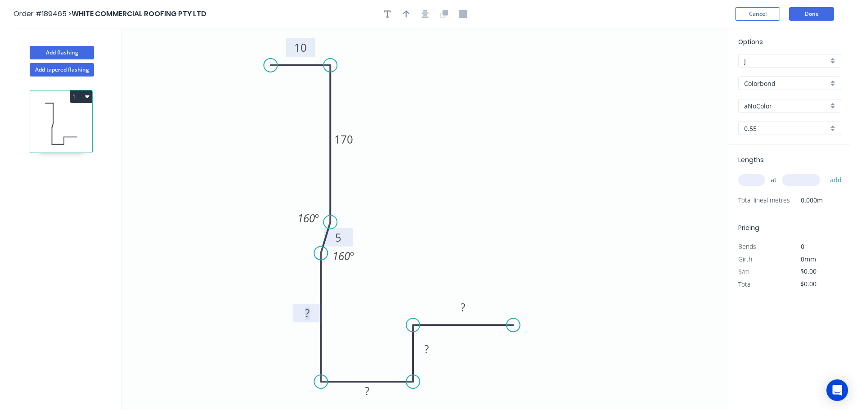
click at [309, 313] on tspan "?" at bounding box center [307, 313] width 4 height 15
click at [382, 285] on icon "0 10 170 5 135 ? ? ? 160 º 160 º" at bounding box center [424, 219] width 607 height 382
click at [369, 391] on tspan "?" at bounding box center [367, 390] width 4 height 15
click at [443, 356] on icon "0 10 170 5 135 30 ? ? 160 º 160 º" at bounding box center [424, 219] width 607 height 382
click at [427, 346] on tspan "?" at bounding box center [426, 349] width 4 height 15
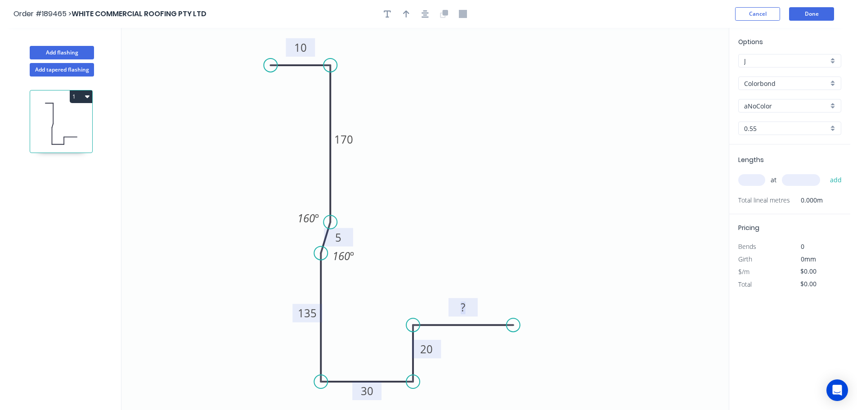
click at [463, 307] on tspan "?" at bounding box center [463, 307] width 4 height 15
click at [553, 210] on icon "0 10 170 5 135 30 20 40 160 º 160 º" at bounding box center [424, 219] width 607 height 382
click at [351, 237] on rect at bounding box center [338, 237] width 29 height 18
drag, startPoint x: 355, startPoint y: 259, endPoint x: 361, endPoint y: 274, distance: 16.4
click at [361, 274] on rect at bounding box center [349, 271] width 33 height 18
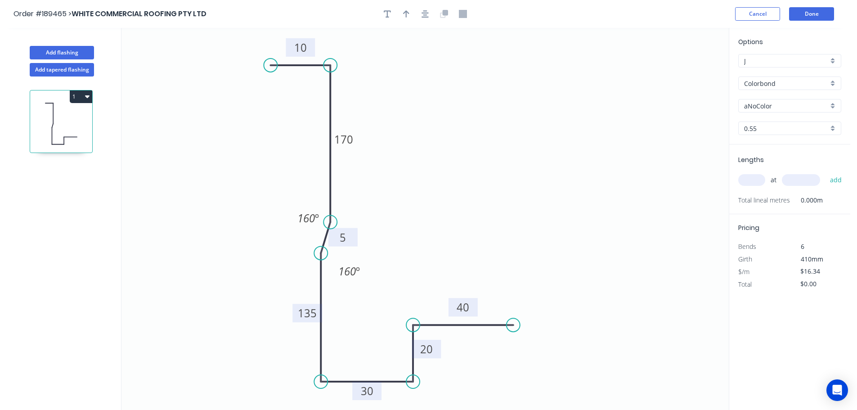
click at [353, 238] on rect at bounding box center [342, 237] width 29 height 18
click at [404, 7] on button "button" at bounding box center [406, 13] width 13 height 13
drag, startPoint x: 661, startPoint y: 93, endPoint x: 225, endPoint y: 333, distance: 497.0
click at [225, 333] on icon at bounding box center [225, 321] width 8 height 29
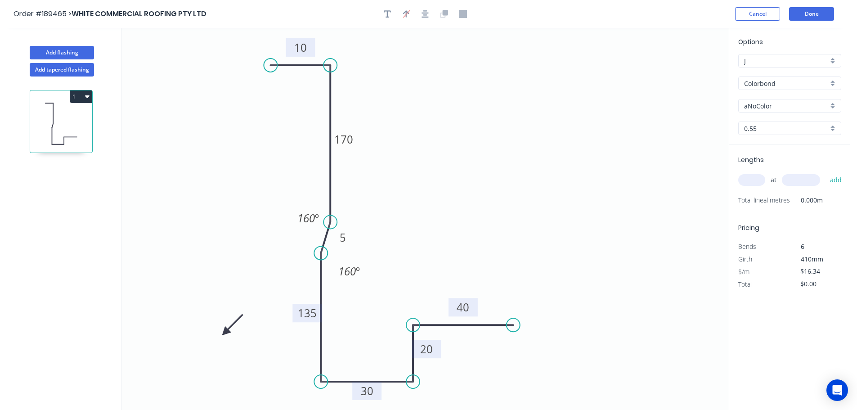
click at [225, 333] on icon at bounding box center [233, 325] width 26 height 26
click at [225, 333] on icon at bounding box center [233, 339] width 26 height 26
click at [225, 333] on icon at bounding box center [225, 342] width 8 height 29
click at [835, 105] on div "aNoColor" at bounding box center [789, 105] width 103 height 13
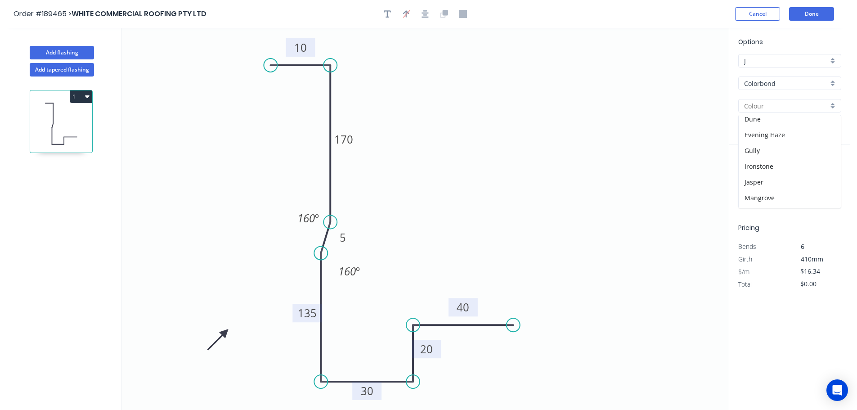
scroll to position [122, 0]
click at [791, 156] on div "Ironstone" at bounding box center [790, 159] width 102 height 16
click at [753, 177] on input "text" at bounding box center [751, 180] width 27 height 12
click at [805, 180] on input "text" at bounding box center [801, 180] width 38 height 12
click at [826, 172] on button "add" at bounding box center [836, 179] width 21 height 15
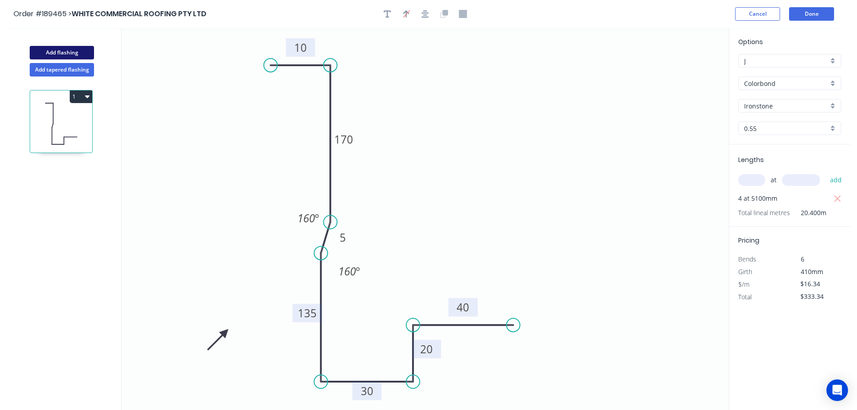
drag, startPoint x: 57, startPoint y: 51, endPoint x: 88, endPoint y: 55, distance: 31.3
click at [58, 51] on button "Add flashing" at bounding box center [62, 52] width 64 height 13
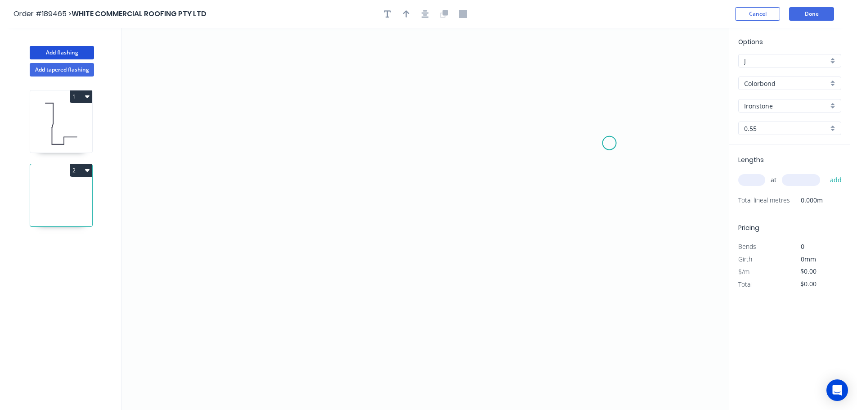
click at [610, 143] on icon "0" at bounding box center [424, 219] width 607 height 382
click at [582, 103] on icon at bounding box center [595, 123] width 27 height 40
click at [271, 69] on icon "0 ?" at bounding box center [424, 219] width 607 height 382
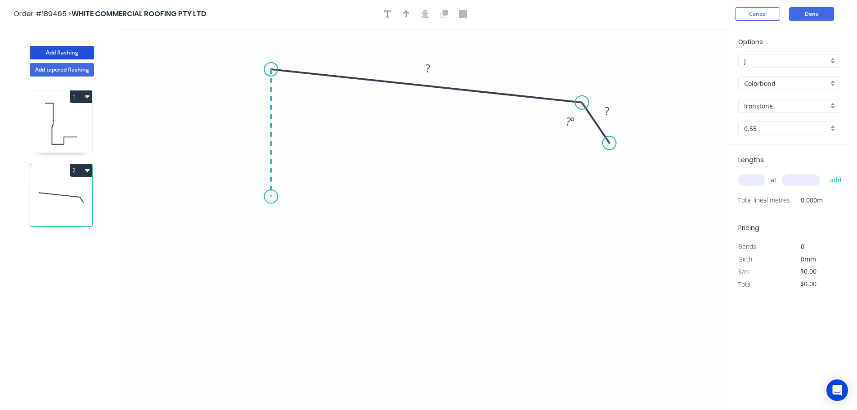
click at [275, 197] on icon "0 ? ? ? º" at bounding box center [424, 219] width 607 height 382
click at [281, 225] on icon "0 ? ? ? ? º ? º" at bounding box center [424, 219] width 607 height 382
click at [281, 291] on icon "0 ? ? ? ? ? º ? º ? º" at bounding box center [424, 219] width 607 height 382
click at [271, 313] on icon "0 ? ? ? ? ? ? º ? º ? º ? º" at bounding box center [424, 219] width 607 height 382
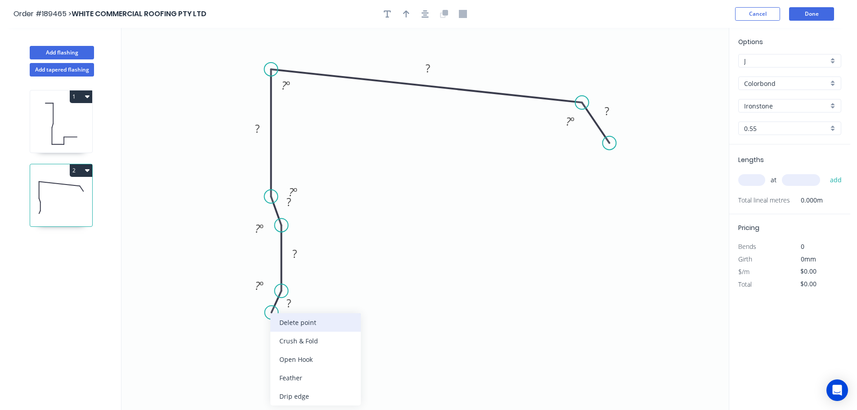
click at [295, 316] on div "Delete point" at bounding box center [315, 322] width 90 height 18
click at [308, 295] on div "Hide measurement" at bounding box center [327, 295] width 90 height 18
click at [310, 301] on div "Delete point" at bounding box center [327, 303] width 90 height 18
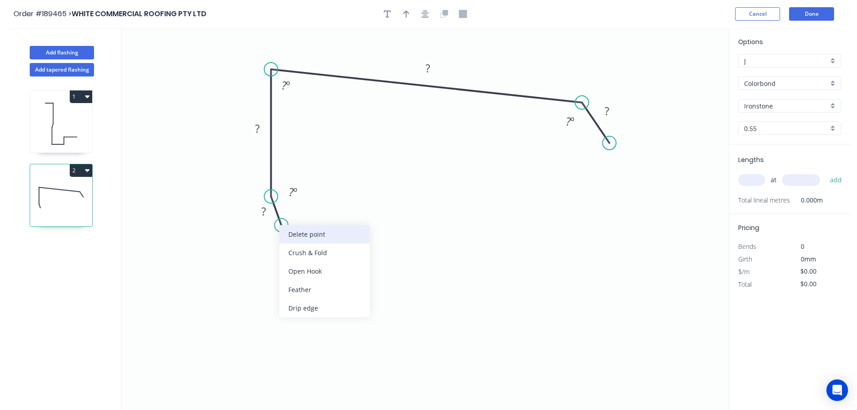
click at [292, 236] on div "Delete point" at bounding box center [324, 234] width 90 height 18
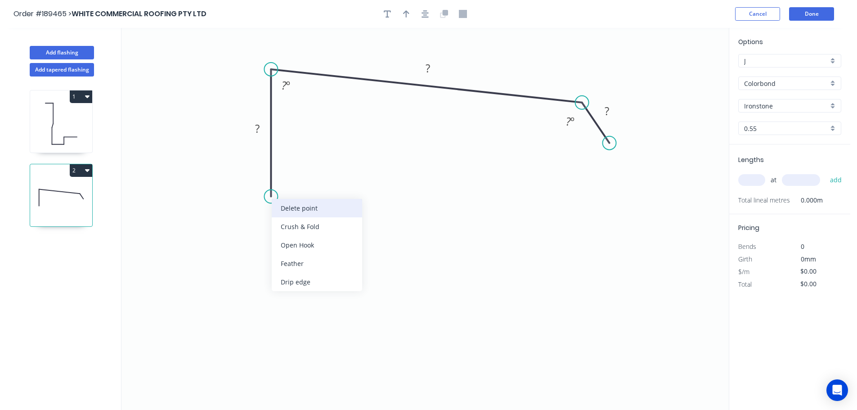
click at [293, 211] on div "Delete point" at bounding box center [317, 208] width 90 height 18
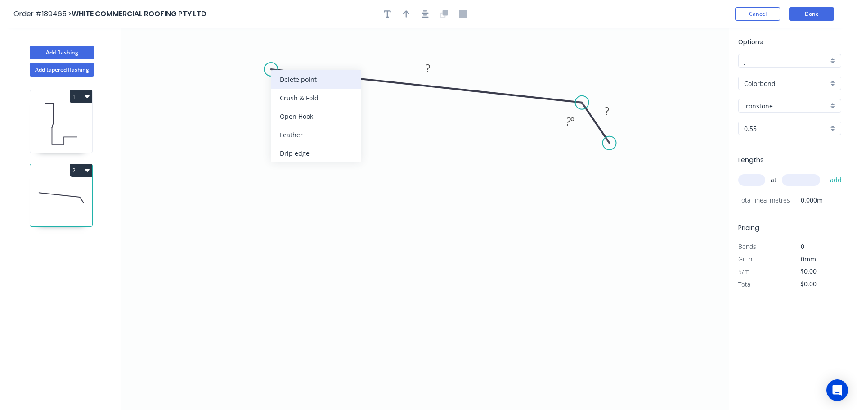
click at [299, 78] on div "Delete point" at bounding box center [316, 79] width 90 height 18
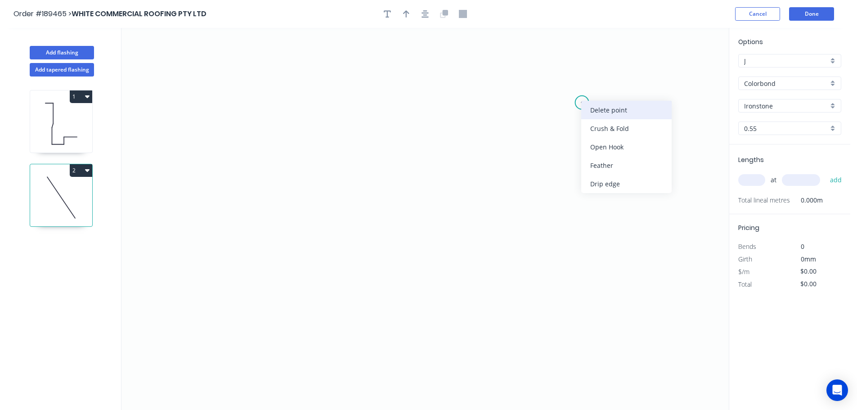
click at [606, 106] on div "Delete point" at bounding box center [626, 110] width 90 height 18
click at [618, 116] on icon "0" at bounding box center [424, 219] width 607 height 382
click at [598, 83] on icon at bounding box center [608, 99] width 21 height 32
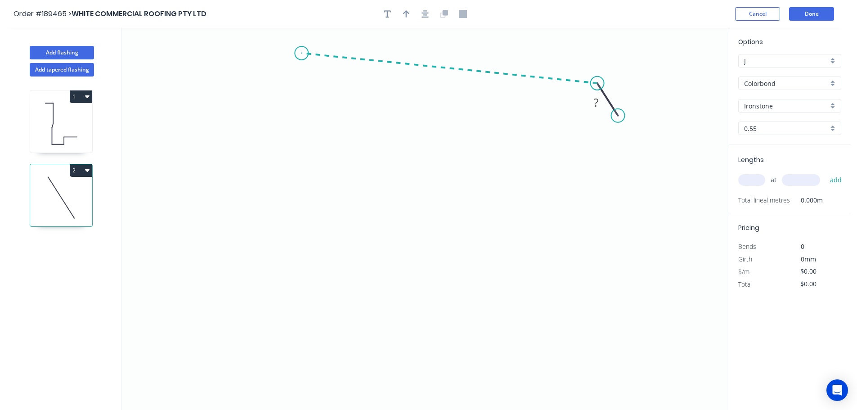
click at [301, 53] on icon "0 ?" at bounding box center [424, 219] width 607 height 382
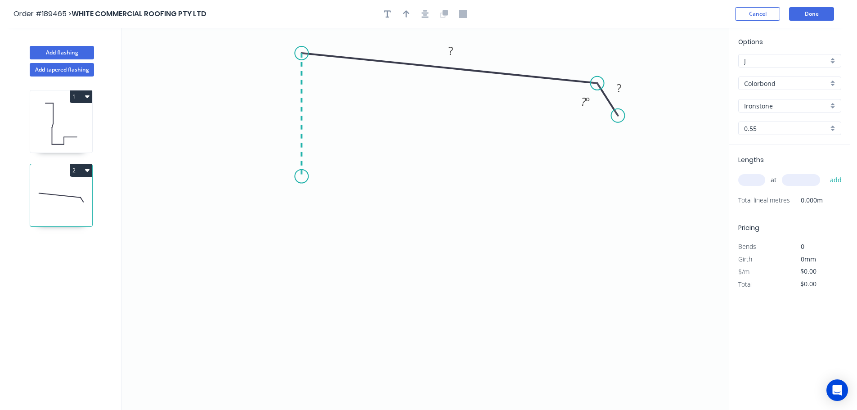
click at [308, 176] on icon "0 ? ? ? º" at bounding box center [424, 219] width 607 height 382
click at [309, 196] on icon "0 ? ? ? ? º ? º" at bounding box center [424, 219] width 607 height 382
click at [309, 235] on icon "0 ? ? ? ? ? º ? º ? º" at bounding box center [424, 219] width 607 height 382
click at [302, 259] on icon "0 ? ? ? ? ? ? º ? º ? º ? º" at bounding box center [424, 219] width 607 height 382
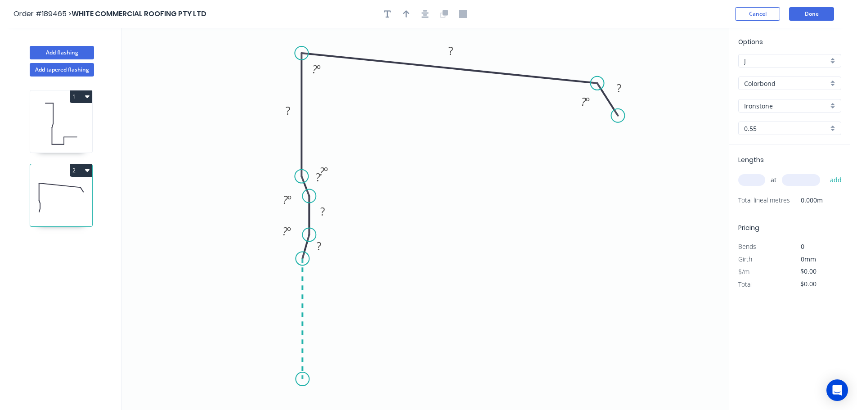
click at [307, 379] on icon "0 ? ? ? ? ? ? ? º ? º ? º ? º ? º" at bounding box center [424, 219] width 607 height 382
click at [399, 373] on icon "0 ? ? ? ? ? ? ? ? º ? º ? º ? º ? º ? º" at bounding box center [424, 219] width 607 height 382
click at [399, 315] on icon at bounding box center [399, 347] width 0 height 64
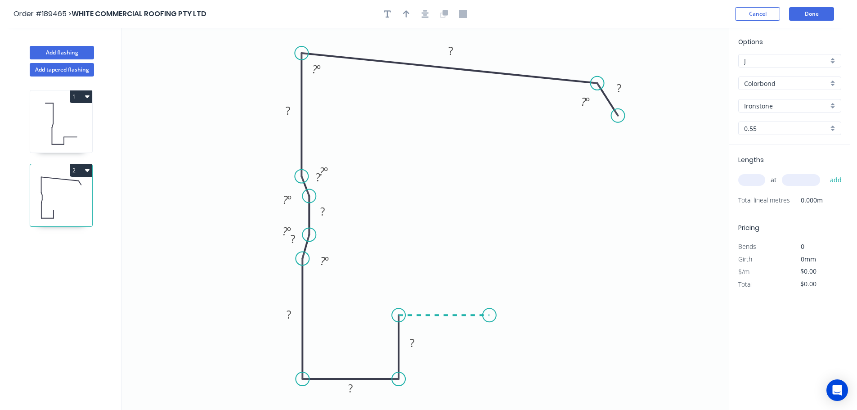
click at [490, 313] on icon "0 ? ? ? ? ? ? ? ? ? ? º ? º ? º ? º ? º ? º" at bounding box center [424, 219] width 607 height 382
click at [52, 122] on icon at bounding box center [61, 124] width 62 height 58
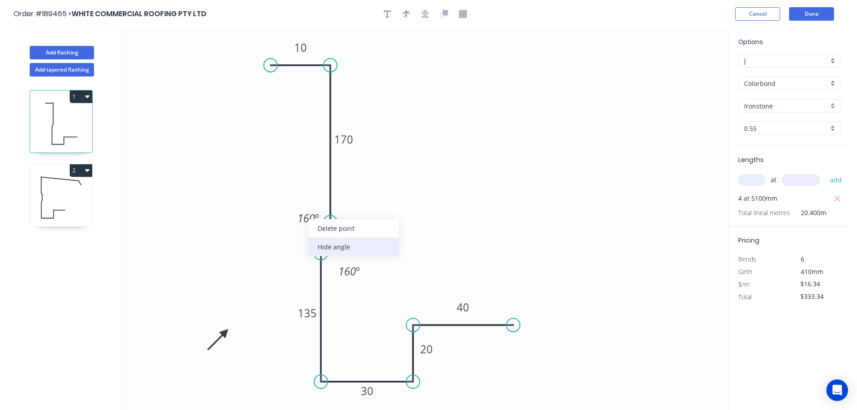
click at [343, 245] on div "Hide angle" at bounding box center [354, 247] width 90 height 18
click at [380, 296] on div "Hide angle" at bounding box center [395, 301] width 90 height 18
click at [451, 188] on icon "0 10 170 5 135 30 20 40" at bounding box center [424, 219] width 607 height 382
click at [557, 133] on icon "0 10 170 5 135 30 20 40" at bounding box center [424, 219] width 607 height 382
click at [598, 112] on icon "0 10 170 5 135 30 20 40" at bounding box center [424, 219] width 607 height 382
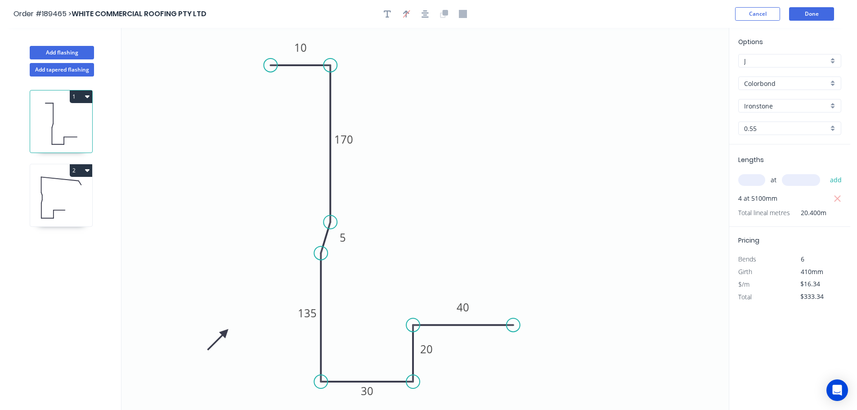
click at [62, 186] on icon at bounding box center [61, 198] width 62 height 58
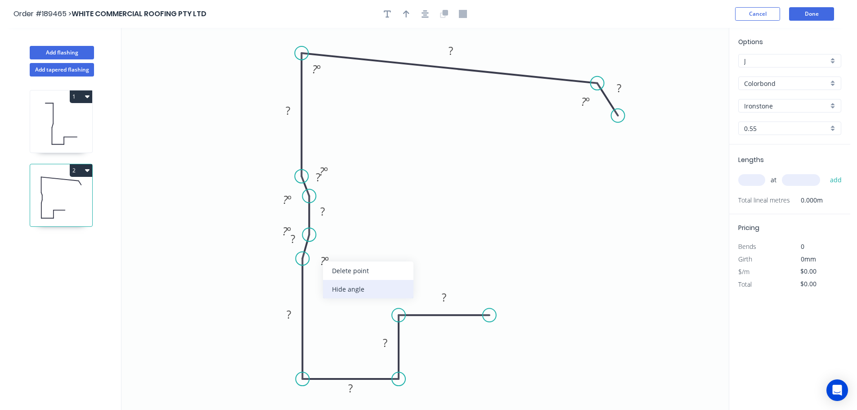
click at [337, 288] on div "Hide angle" at bounding box center [368, 289] width 90 height 18
click at [304, 255] on div "Hide angle" at bounding box center [330, 259] width 90 height 18
click at [304, 226] on div "Hide angle" at bounding box center [330, 225] width 90 height 18
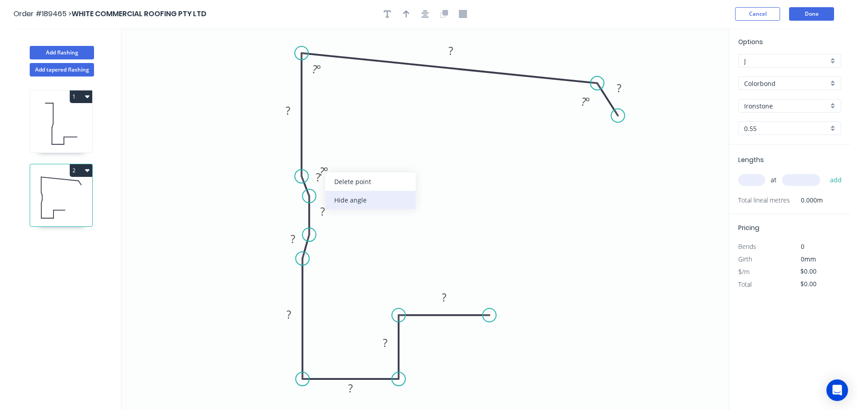
click at [353, 204] on div "Hide angle" at bounding box center [370, 200] width 90 height 18
click at [446, 295] on tspan "?" at bounding box center [444, 297] width 4 height 15
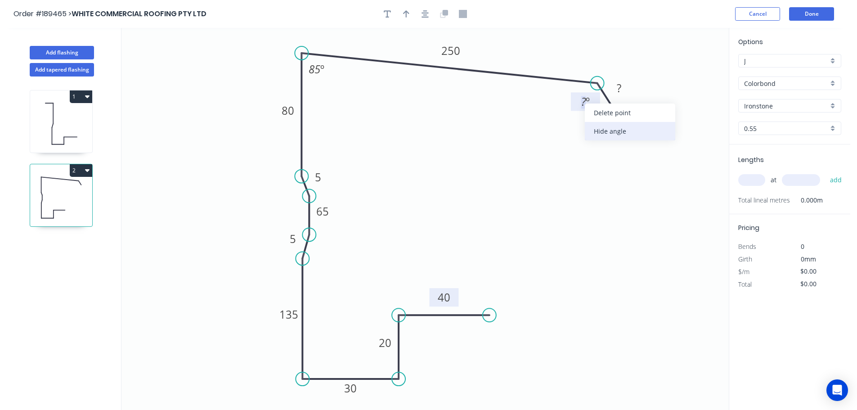
click at [619, 134] on div "Hide angle" at bounding box center [630, 131] width 90 height 18
click at [621, 86] on tspan "?" at bounding box center [619, 88] width 4 height 15
click at [651, 81] on icon "0 30 40 20 65 250 80 135 5 30 5 85 º" at bounding box center [424, 219] width 607 height 382
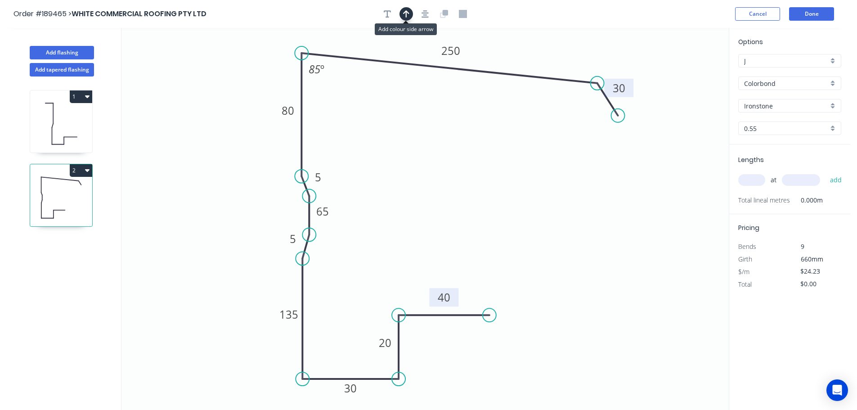
click at [404, 12] on icon "button" at bounding box center [406, 14] width 6 height 8
drag, startPoint x: 683, startPoint y: 72, endPoint x: 512, endPoint y: 48, distance: 173.5
click at [512, 48] on icon at bounding box center [512, 37] width 8 height 29
click at [757, 179] on input "text" at bounding box center [751, 180] width 27 height 12
click at [826, 172] on button "add" at bounding box center [836, 179] width 21 height 15
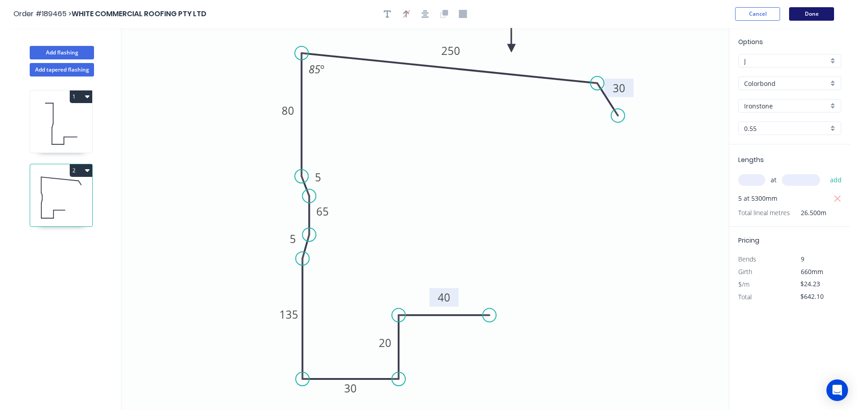
click at [809, 13] on button "Done" at bounding box center [811, 13] width 45 height 13
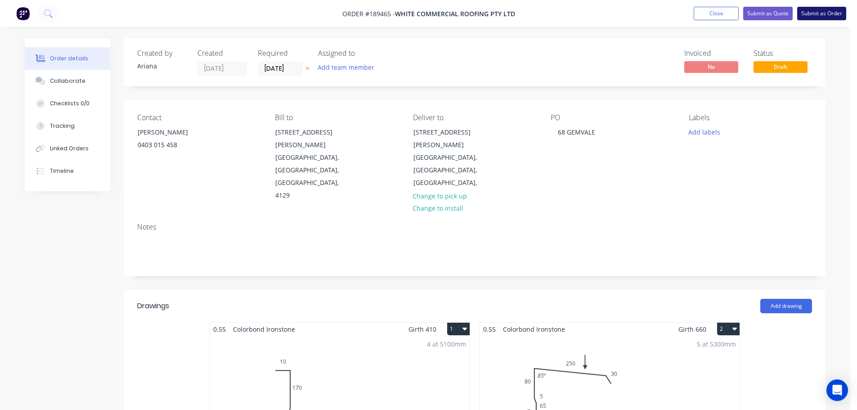
click at [817, 13] on button "Submit as Order" at bounding box center [821, 13] width 49 height 13
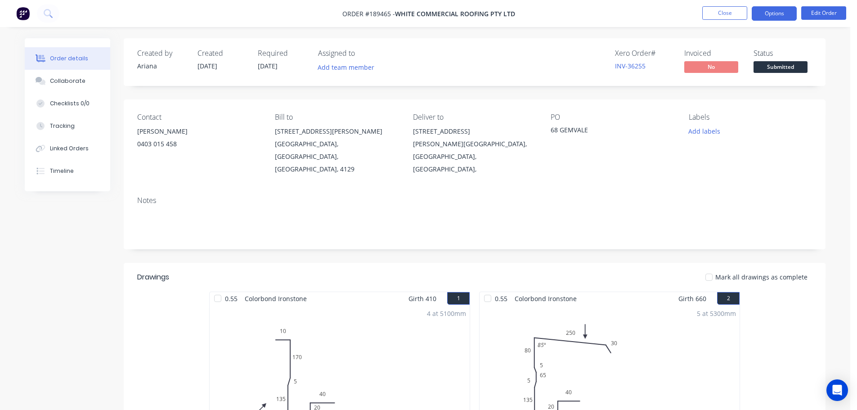
click at [772, 13] on button "Options" at bounding box center [774, 13] width 45 height 14
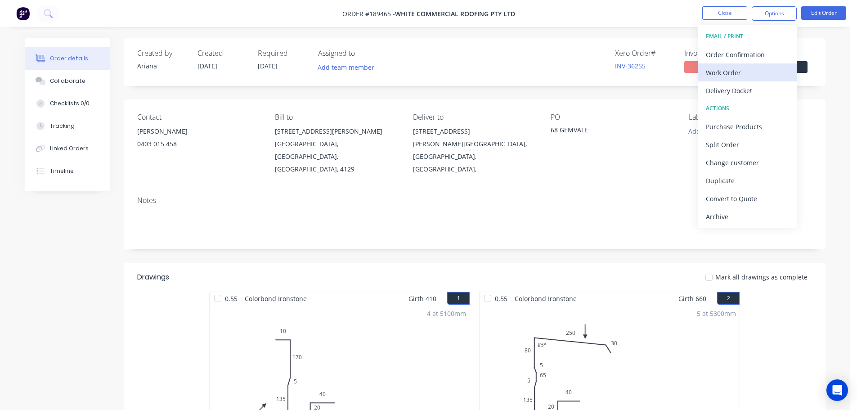
click at [724, 69] on div "Work Order" at bounding box center [747, 72] width 83 height 13
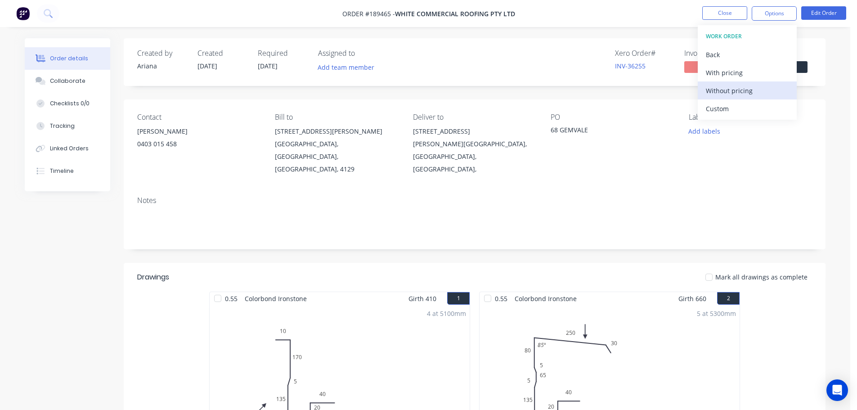
click at [715, 88] on div "Without pricing" at bounding box center [747, 90] width 83 height 13
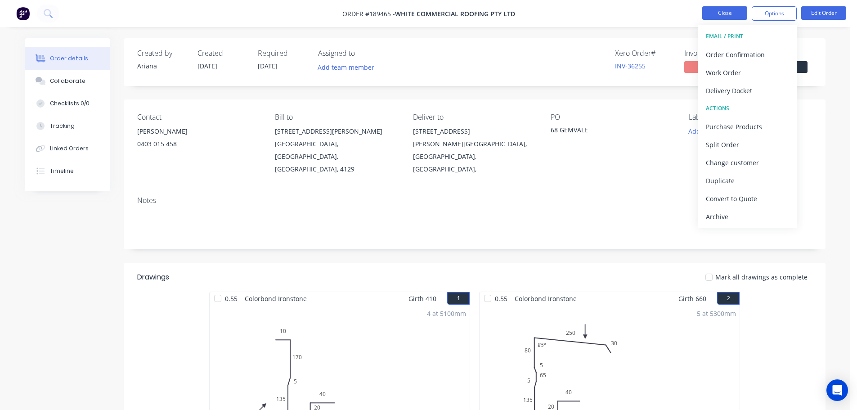
click at [721, 13] on button "Close" at bounding box center [724, 12] width 45 height 13
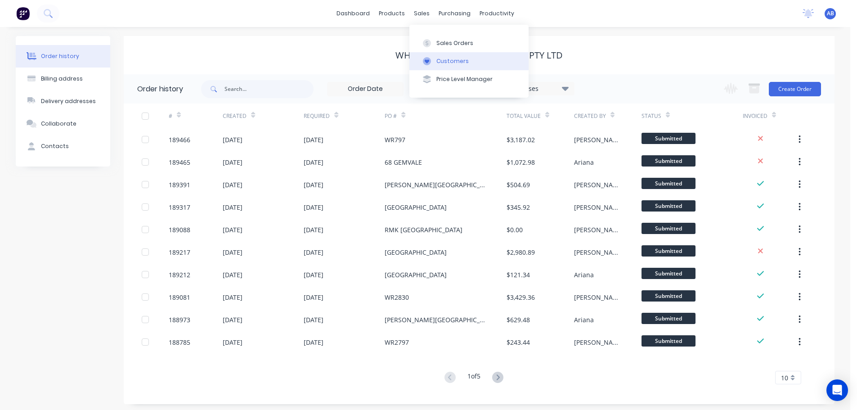
click at [455, 59] on div "Customers" at bounding box center [452, 61] width 32 height 8
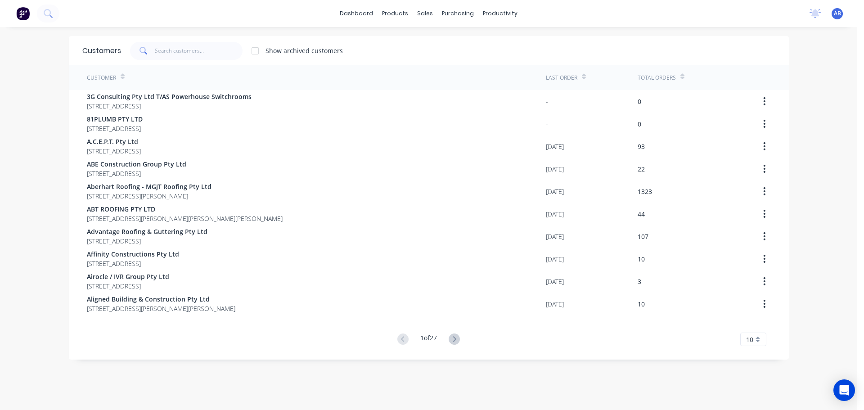
click at [580, 19] on div "dashboard products sales purchasing productivity dashboard products Product Cat…" at bounding box center [428, 13] width 857 height 27
drag, startPoint x: 187, startPoint y: 52, endPoint x: 200, endPoint y: 52, distance: 13.0
click at [189, 52] on input "text" at bounding box center [199, 51] width 88 height 18
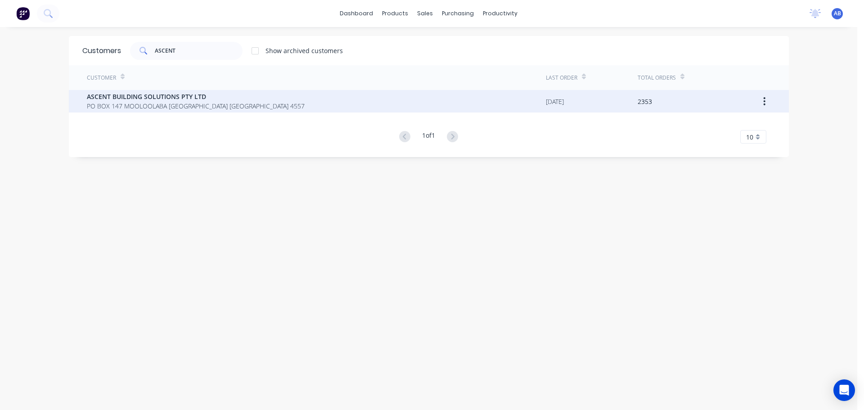
click at [109, 99] on span "ASCENT BUILDING SOLUTIONS PTY LTD" at bounding box center [196, 96] width 218 height 9
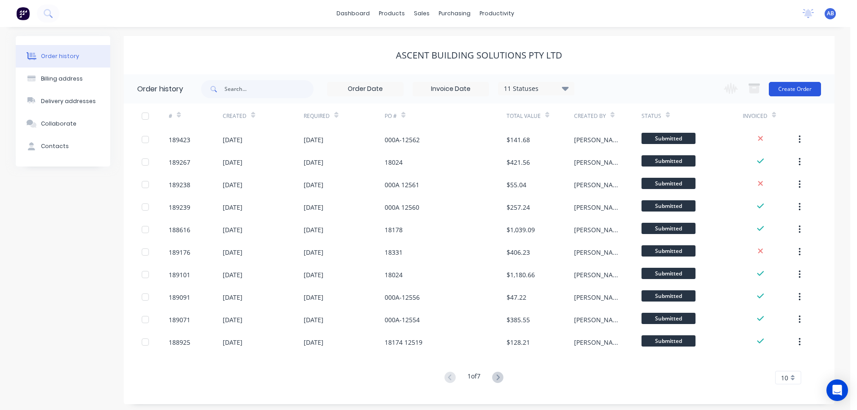
click at [805, 90] on button "Create Order" at bounding box center [795, 89] width 52 height 14
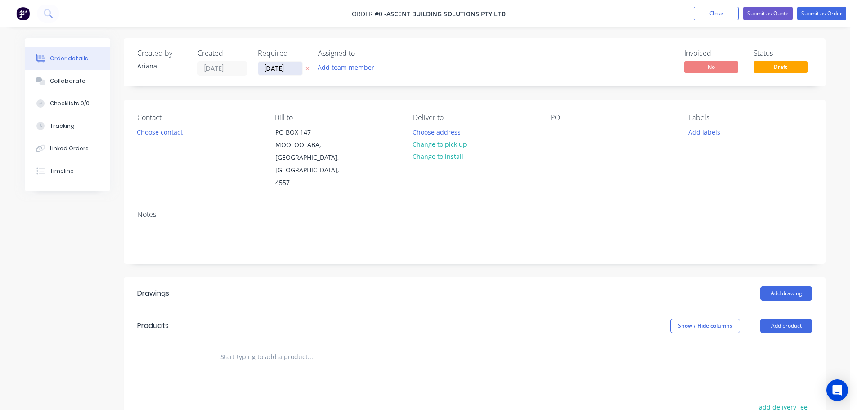
click at [272, 69] on input "[DATE]" at bounding box center [280, 68] width 44 height 13
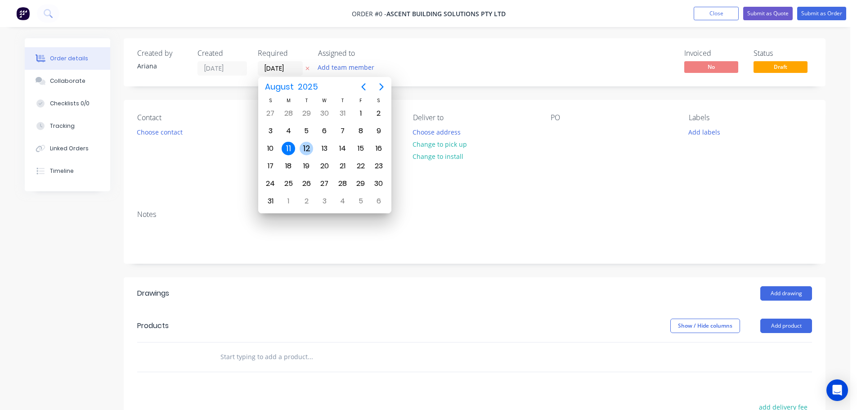
click at [306, 146] on div "12" at bounding box center [306, 148] width 13 height 13
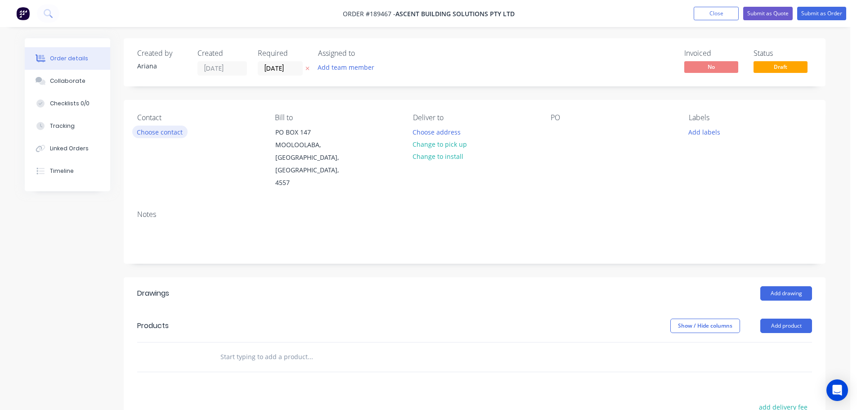
click at [166, 133] on button "Choose contact" at bounding box center [159, 132] width 55 height 12
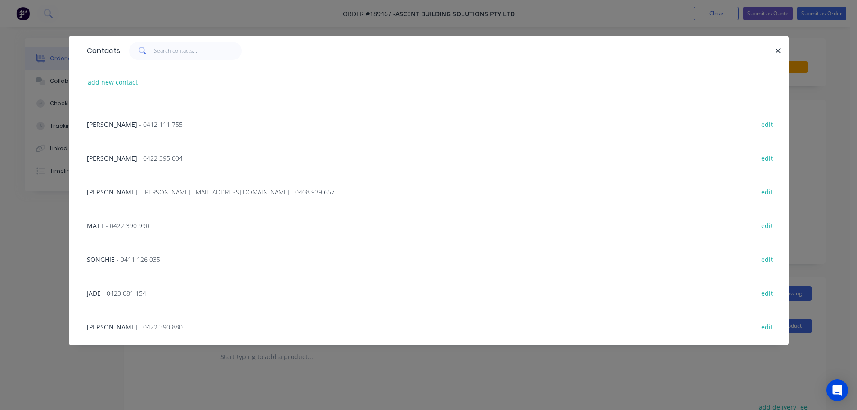
scroll to position [70, 0]
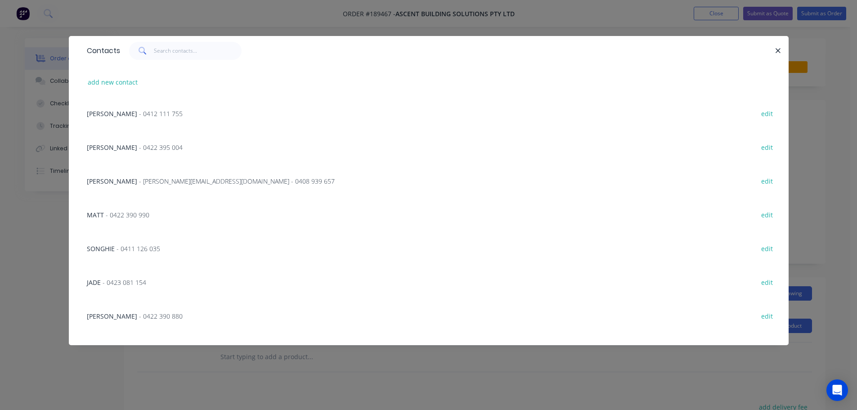
click at [116, 278] on span "- 0423 081 154" at bounding box center [125, 282] width 44 height 9
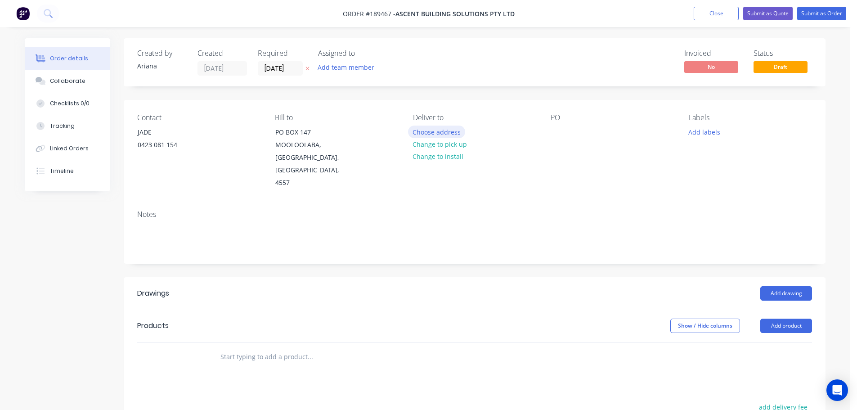
click at [428, 129] on button "Choose address" at bounding box center [437, 132] width 58 height 12
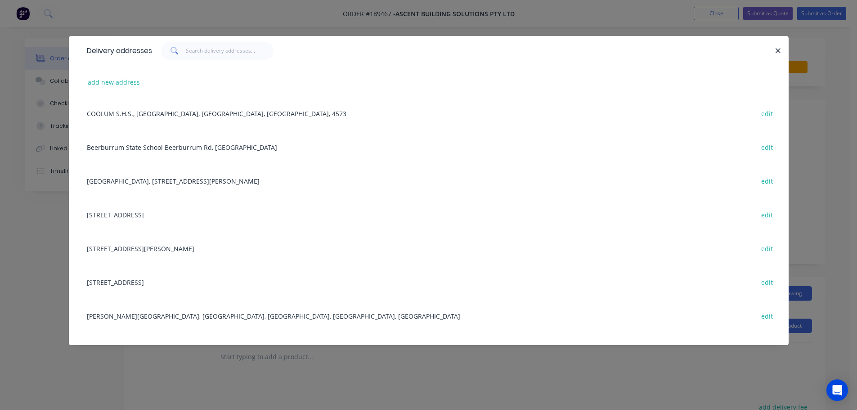
scroll to position [361, 0]
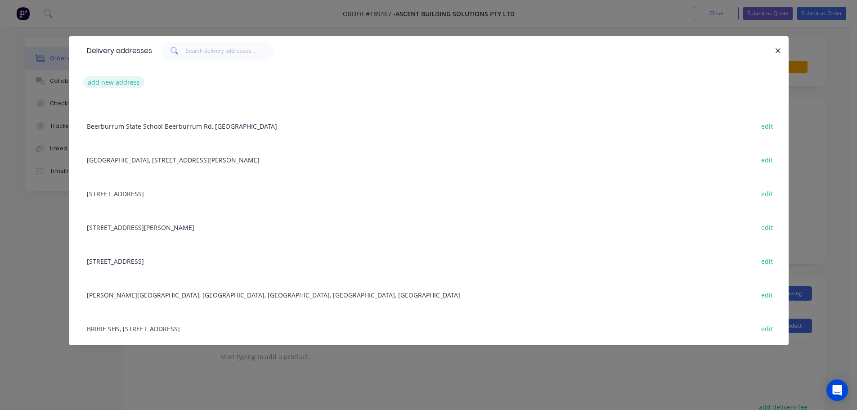
click at [112, 79] on button "add new address" at bounding box center [114, 82] width 62 height 12
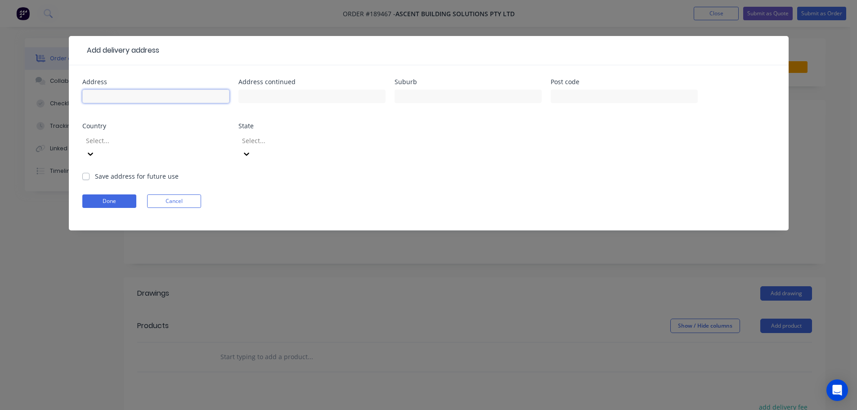
click at [116, 95] on input "text" at bounding box center [155, 96] width 147 height 13
click at [600, 168] on form "Address 69 YAKOLA PDE Address continued Suburb [GEOGRAPHIC_DATA] Post code Coun…" at bounding box center [428, 155] width 693 height 152
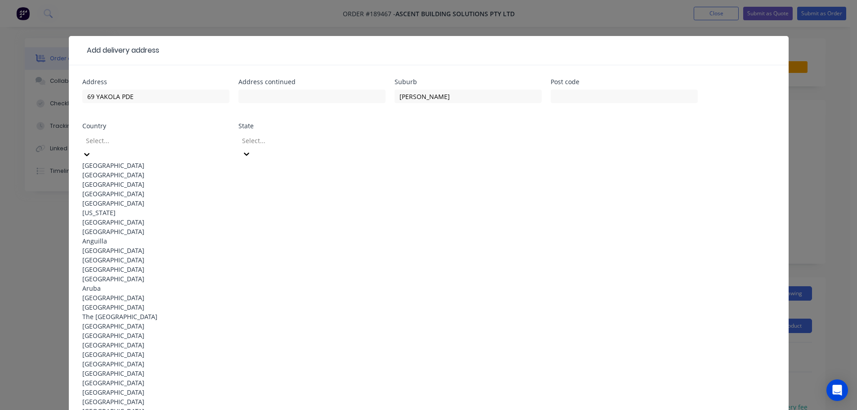
click at [90, 153] on icon at bounding box center [86, 154] width 5 height 3
click at [130, 161] on div "[GEOGRAPHIC_DATA]" at bounding box center [155, 165] width 147 height 9
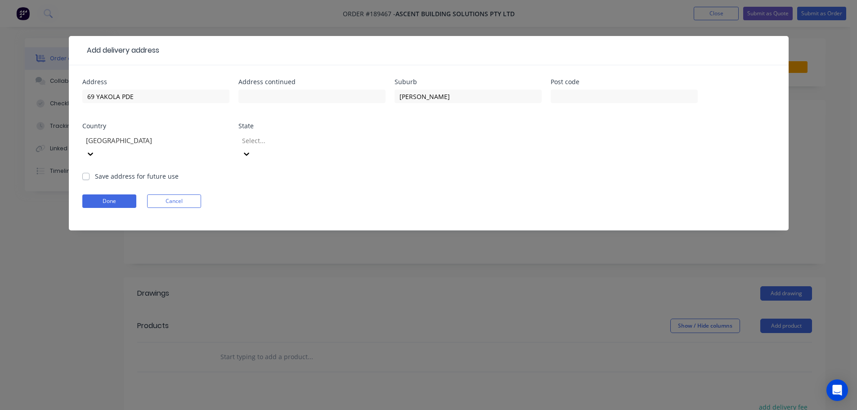
click at [251, 149] on icon at bounding box center [246, 153] width 9 height 9
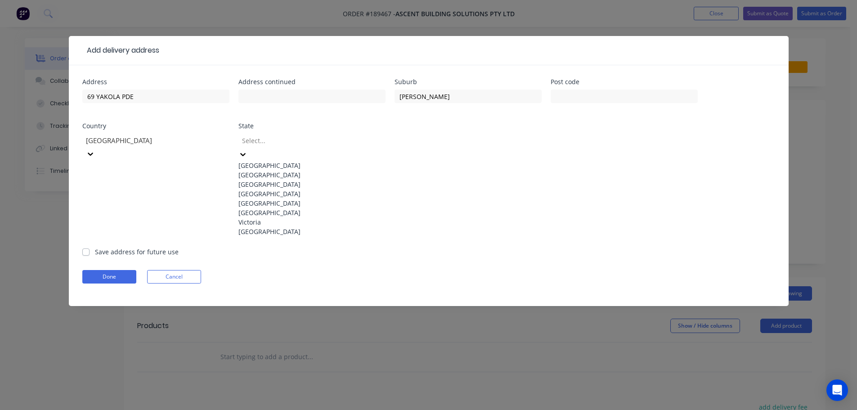
click at [253, 198] on div "[GEOGRAPHIC_DATA]" at bounding box center [311, 193] width 147 height 9
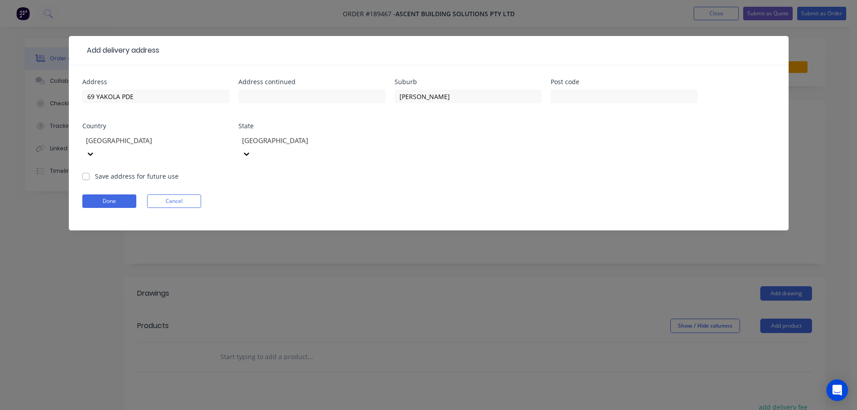
click at [430, 180] on form "Address 69 YAKOLA PDE Address continued Suburb [GEOGRAPHIC_DATA] Post code Coun…" at bounding box center [428, 155] width 693 height 152
click at [115, 194] on button "Done" at bounding box center [109, 200] width 54 height 13
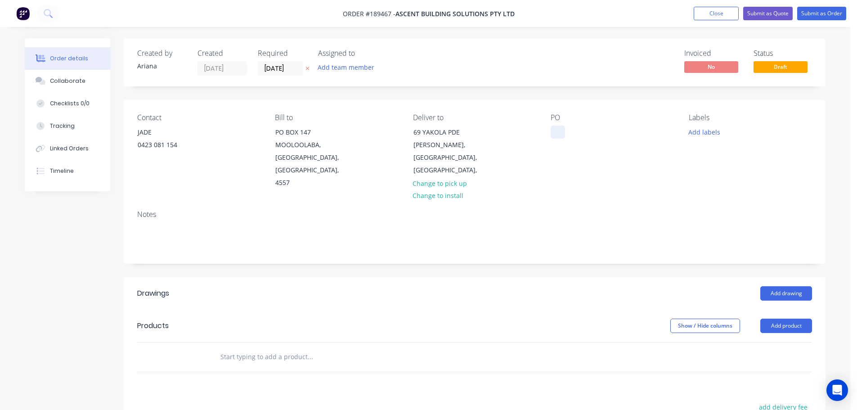
click at [558, 130] on div at bounding box center [558, 132] width 14 height 13
click at [639, 151] on div "PO 18178" at bounding box center [612, 151] width 123 height 76
click at [697, 134] on button "Add labels" at bounding box center [703, 132] width 41 height 12
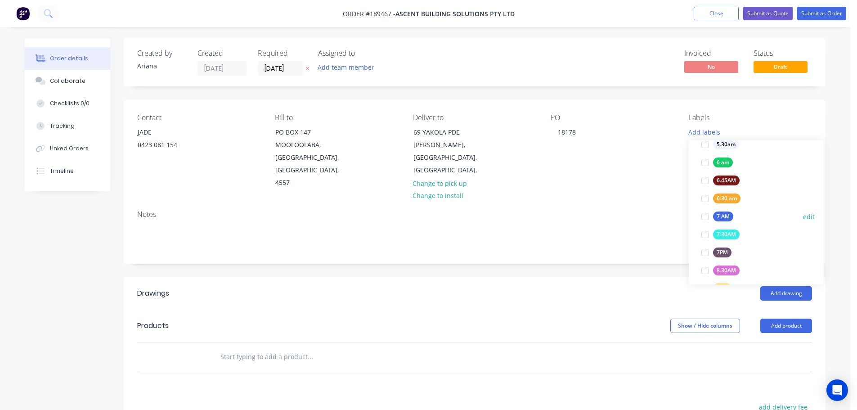
click at [705, 216] on div at bounding box center [705, 216] width 18 height 18
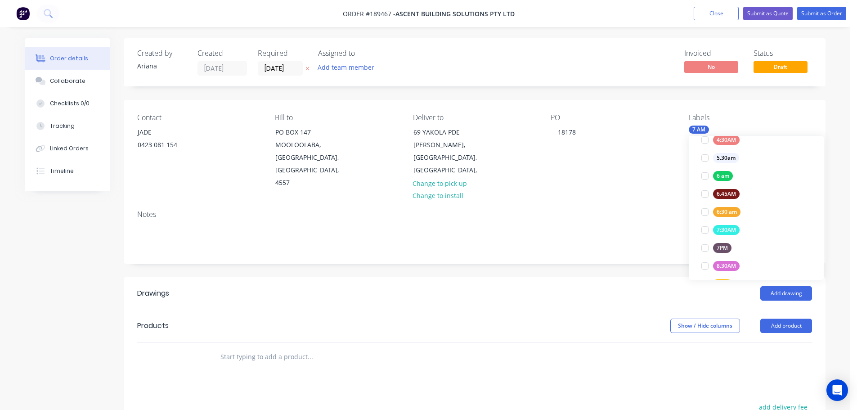
scroll to position [0, 0]
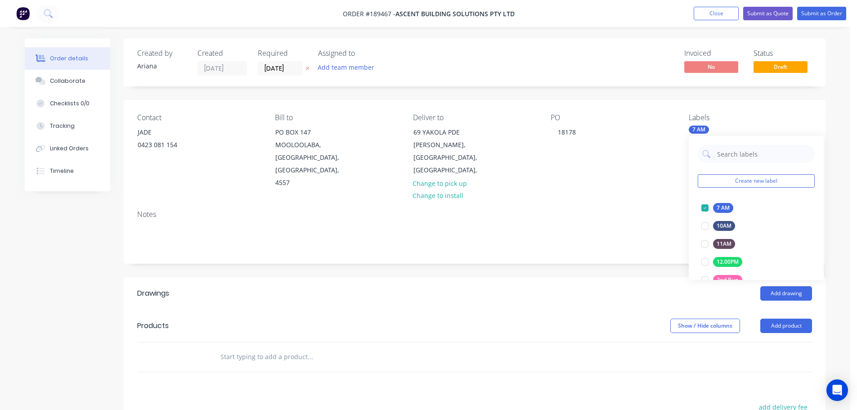
click at [564, 185] on div "Contact JADE [PHONE_NUMBER] Bill to [GEOGRAPHIC_DATA] Deliver to [STREET_ADDRES…" at bounding box center [475, 151] width 702 height 103
click at [794, 319] on button "Add product" at bounding box center [786, 326] width 52 height 14
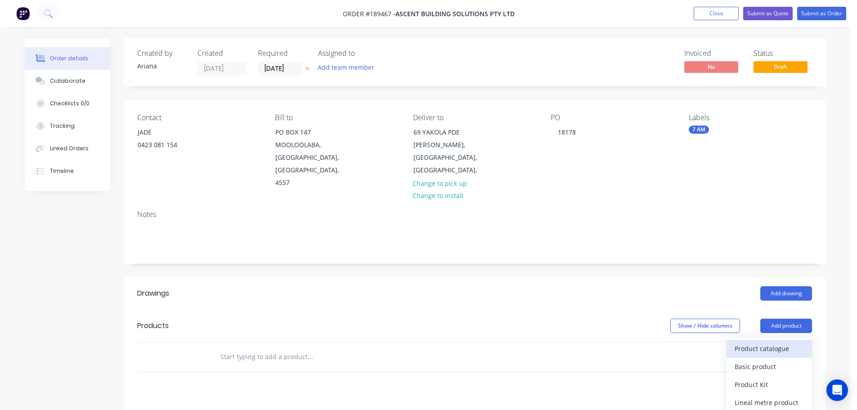
click at [778, 342] on div "Product catalogue" at bounding box center [769, 348] width 69 height 13
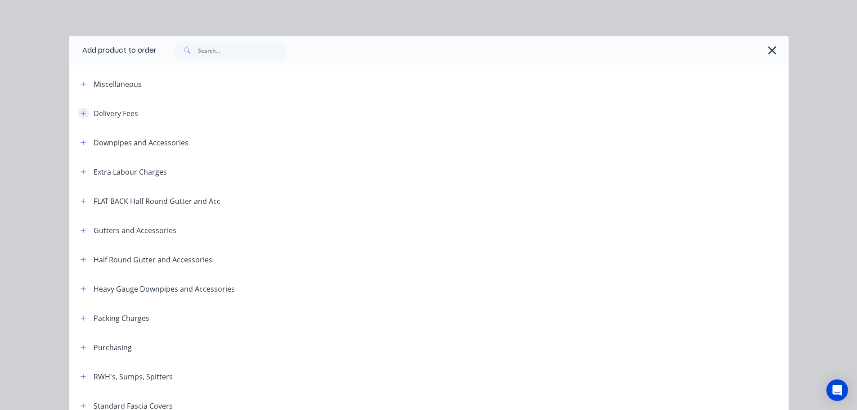
click at [81, 112] on icon "button" at bounding box center [83, 113] width 5 height 6
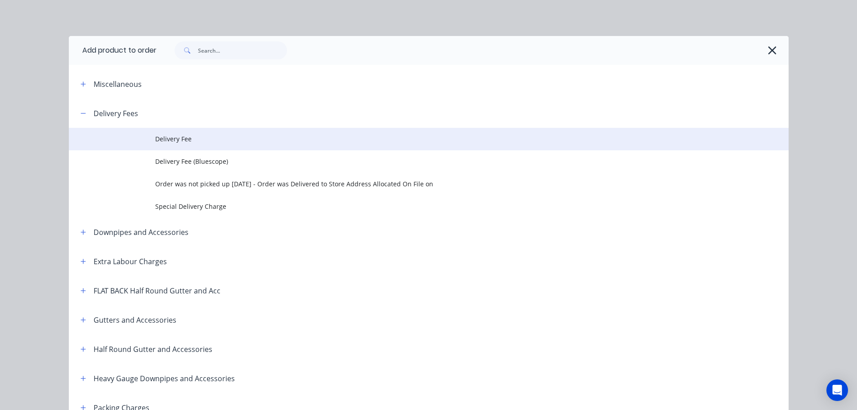
click at [177, 135] on span "Delivery Fee" at bounding box center [408, 138] width 507 height 9
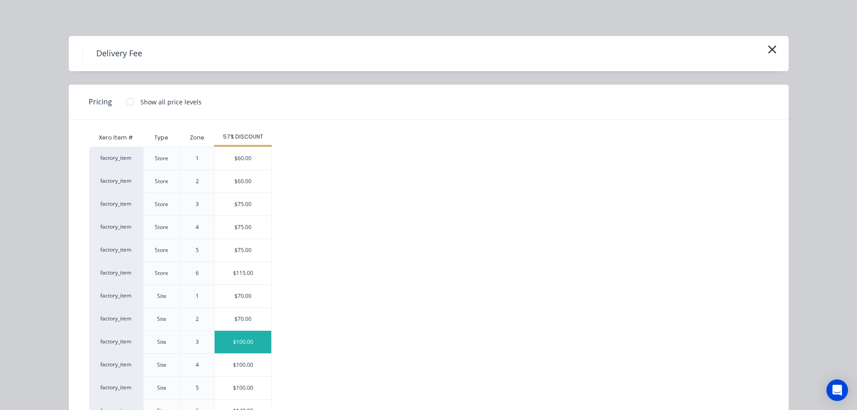
click at [229, 342] on div "$100.00" at bounding box center [243, 342] width 57 height 22
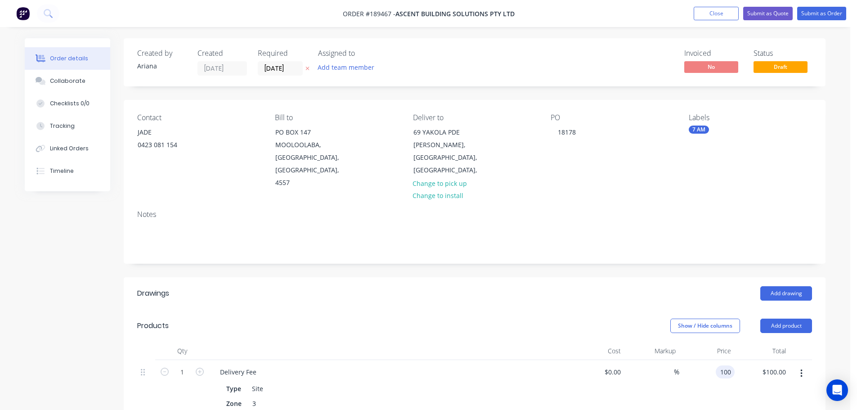
click at [729, 365] on input "100" at bounding box center [726, 371] width 15 height 13
click at [688, 383] on div "$75.00 75" at bounding box center [706, 388] width 55 height 56
click at [781, 286] on button "Add drawing" at bounding box center [786, 293] width 52 height 14
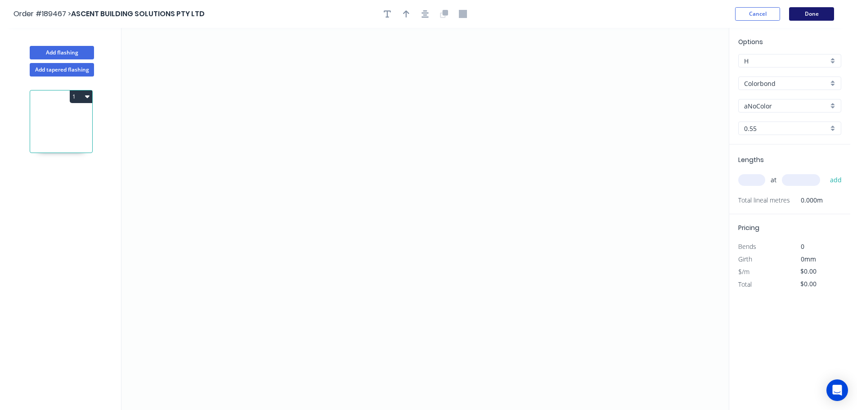
click at [824, 14] on button "Done" at bounding box center [811, 13] width 45 height 13
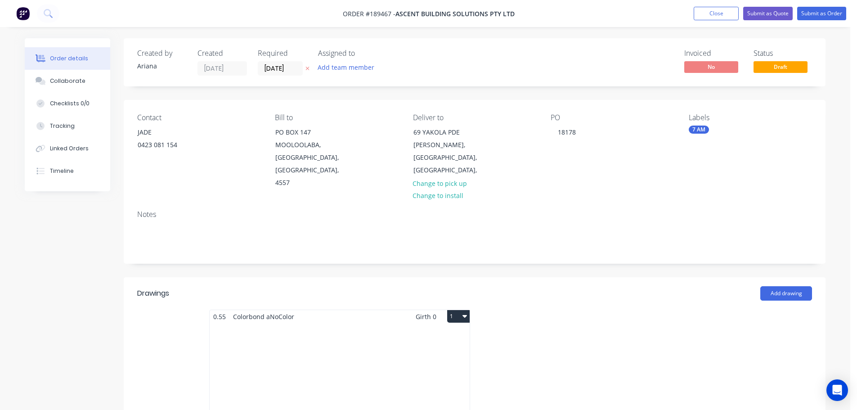
click at [368, 354] on div "Total lm $/M Total 0m $0.00 $0.00" at bounding box center [340, 391] width 260 height 137
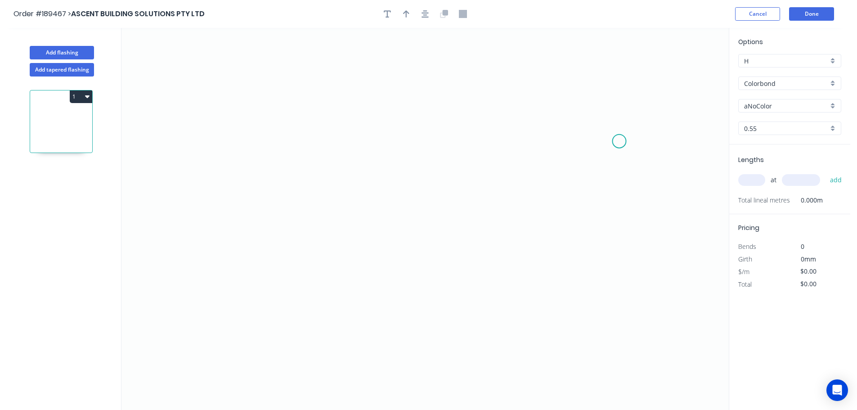
click at [620, 141] on icon "0" at bounding box center [424, 219] width 607 height 382
click at [595, 102] on icon at bounding box center [607, 121] width 24 height 39
click at [272, 68] on icon "0 ?" at bounding box center [424, 219] width 607 height 382
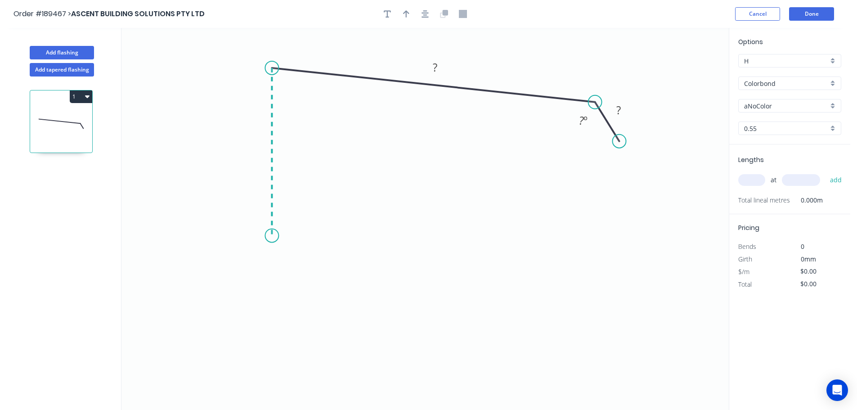
click at [270, 236] on icon "0 ? ? ? º" at bounding box center [424, 219] width 607 height 382
click at [435, 234] on icon "0 ? ? ? ? º ? º" at bounding box center [424, 219] width 607 height 382
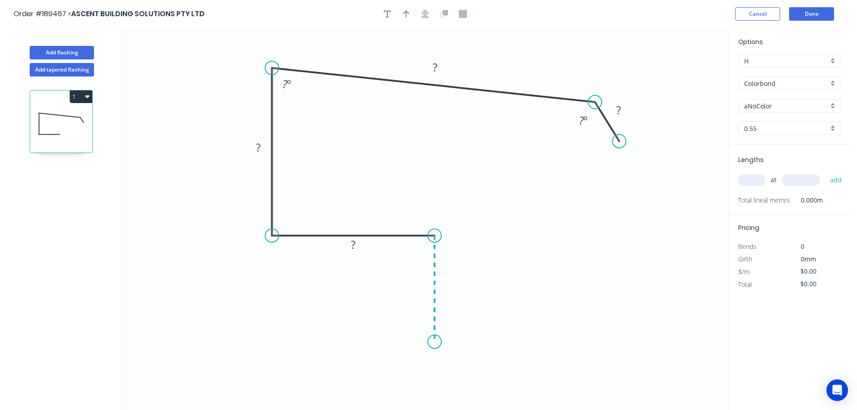
click at [434, 342] on icon "0 ? ? ? ? ? º ? º" at bounding box center [424, 219] width 607 height 382
click at [470, 349] on div "Crush & Fold" at bounding box center [479, 348] width 90 height 18
click at [424, 326] on tspan "10" at bounding box center [421, 325] width 13 height 15
click at [558, 336] on icon "0 CF 15 ? ? ? ? ? ? º ? º" at bounding box center [424, 219] width 607 height 382
drag, startPoint x: 401, startPoint y: 328, endPoint x: 465, endPoint y: 373, distance: 77.5
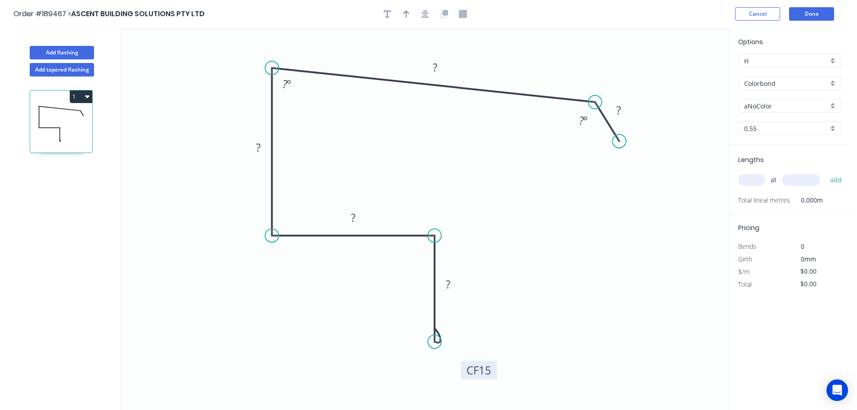
click at [465, 373] on rect at bounding box center [479, 370] width 36 height 18
click at [448, 287] on tspan "?" at bounding box center [448, 284] width 4 height 15
click at [551, 258] on icon "0 CF 15 50 85 100 285 30 120 º 88 º" at bounding box center [424, 219] width 607 height 382
click at [404, 11] on icon "button" at bounding box center [406, 14] width 6 height 8
drag, startPoint x: 683, startPoint y: 71, endPoint x: 508, endPoint y: 59, distance: 175.0
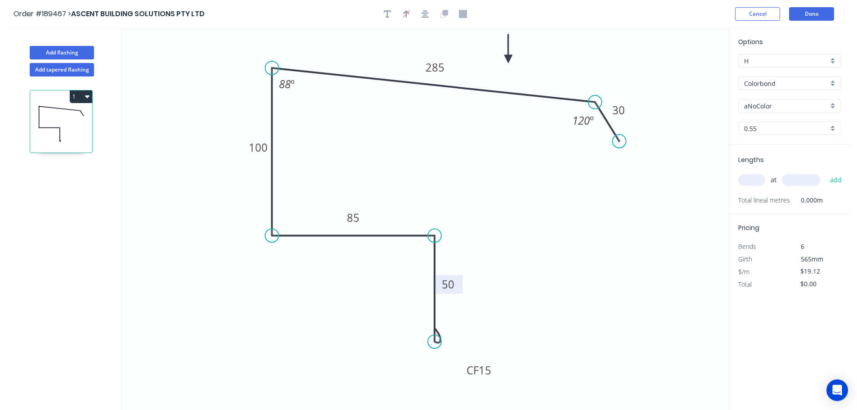
click at [508, 59] on icon at bounding box center [508, 48] width 8 height 29
click at [832, 106] on div "aNoColor" at bounding box center [789, 105] width 103 height 13
click at [841, 208] on div "Basalt Bluegum Classic Cream Cottage Green Cove Deep Ocean Dover White Dune Eve…" at bounding box center [789, 162] width 103 height 94
click at [808, 197] on div "Dover White" at bounding box center [790, 200] width 102 height 16
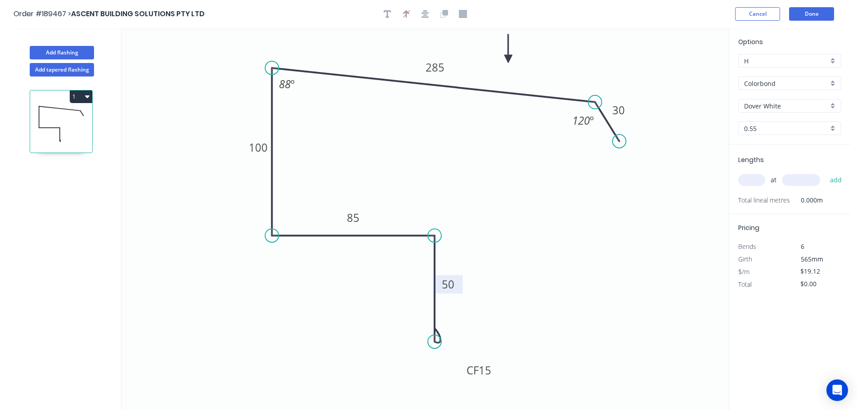
click at [758, 180] on input "text" at bounding box center [751, 180] width 27 height 12
click at [826, 172] on button "add" at bounding box center [836, 179] width 21 height 15
drag, startPoint x: 57, startPoint y: 50, endPoint x: 76, endPoint y: 58, distance: 20.8
click at [57, 50] on button "Add flashing" at bounding box center [62, 52] width 64 height 13
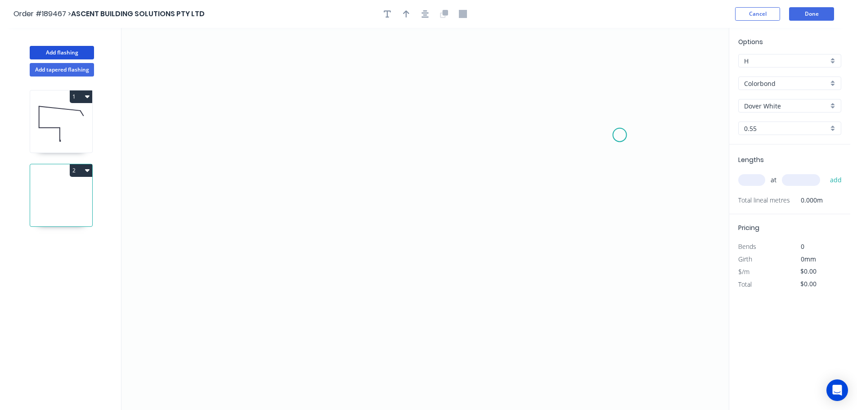
click at [621, 135] on icon "0" at bounding box center [424, 219] width 607 height 382
click at [594, 98] on icon at bounding box center [607, 116] width 27 height 37
click at [263, 67] on icon "0 ?" at bounding box center [424, 219] width 607 height 382
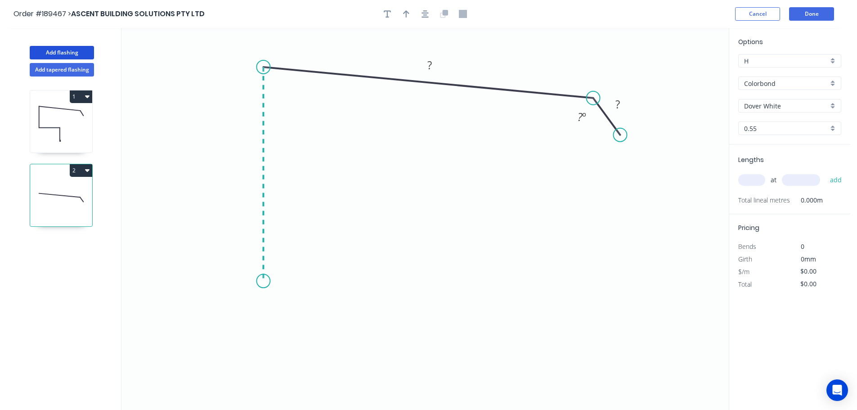
click at [272, 281] on icon "0 ? ? ? º" at bounding box center [424, 219] width 607 height 382
click at [317, 284] on icon "0 ? ? ? ? º ? º" at bounding box center [424, 219] width 607 height 382
click at [314, 235] on icon "0 ? ? ? ? ? º ? º" at bounding box center [424, 219] width 607 height 382
click at [314, 235] on circle at bounding box center [316, 234] width 13 height 13
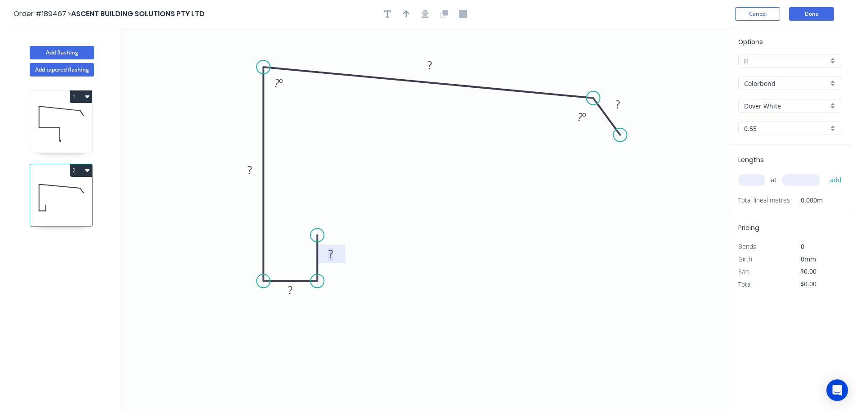
click at [335, 255] on rect at bounding box center [331, 254] width 18 height 13
click at [500, 172] on icon "0 10 10 200 285 30 120 º 88 º" at bounding box center [424, 219] width 607 height 382
click at [408, 13] on icon "button" at bounding box center [406, 13] width 6 height 7
drag, startPoint x: 644, startPoint y: 73, endPoint x: 517, endPoint y: 63, distance: 126.8
click at [517, 63] on icon at bounding box center [520, 53] width 8 height 29
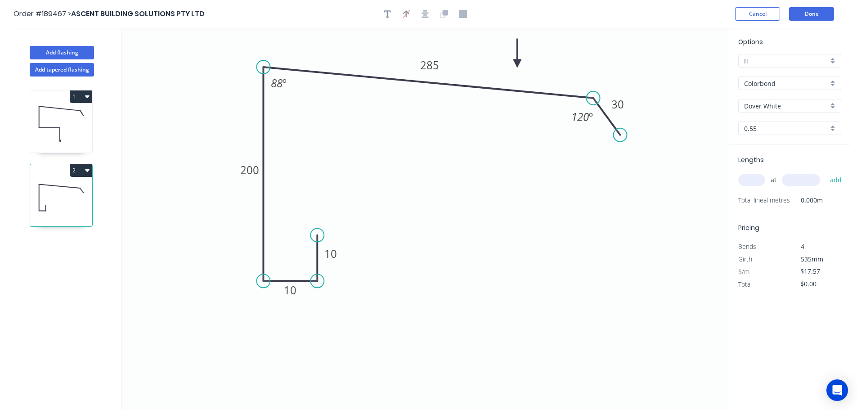
click at [758, 180] on input "text" at bounding box center [751, 180] width 27 height 12
click at [826, 172] on button "add" at bounding box center [836, 179] width 21 height 15
click at [81, 166] on button "2" at bounding box center [81, 170] width 22 height 13
click at [62, 191] on div "Duplicate" at bounding box center [49, 192] width 69 height 13
click at [433, 66] on tspan "285" at bounding box center [429, 65] width 19 height 15
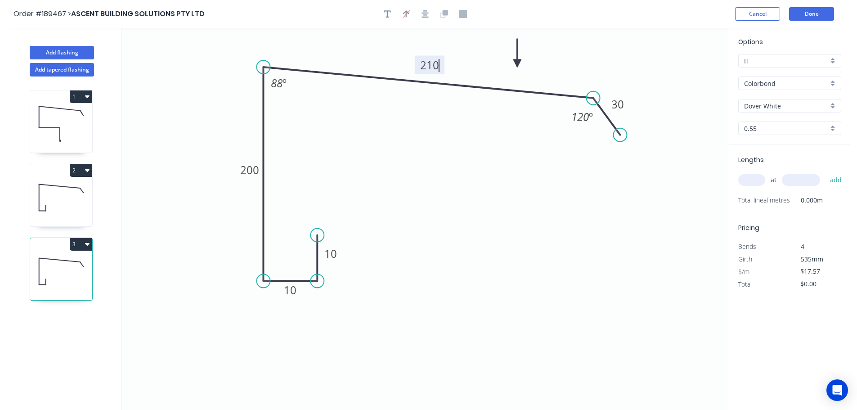
click at [434, 126] on icon "0 10 10 200 210 30 120 º 88 º" at bounding box center [424, 219] width 607 height 382
click at [258, 169] on tspan "200" at bounding box center [249, 169] width 19 height 15
click at [314, 159] on icon "0 10 10 170 210 30 120 º 88 º" at bounding box center [424, 219] width 607 height 382
click at [749, 180] on input "text" at bounding box center [751, 180] width 27 height 12
click at [826, 172] on button "add" at bounding box center [836, 179] width 21 height 15
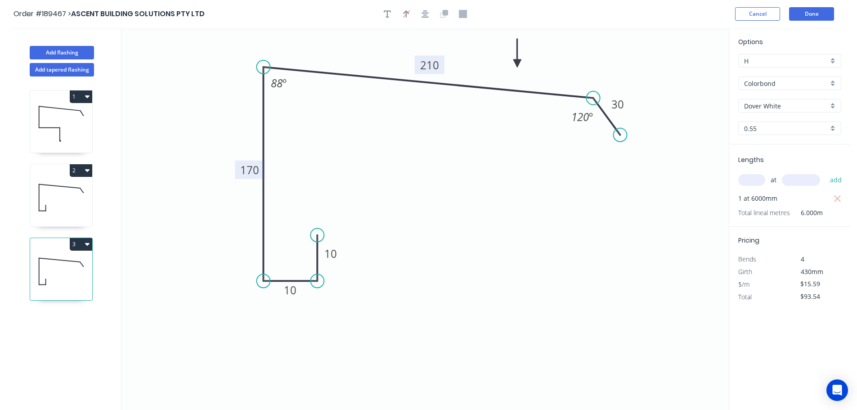
click at [80, 242] on button "3" at bounding box center [81, 244] width 22 height 13
click at [63, 265] on div "Duplicate" at bounding box center [49, 266] width 69 height 13
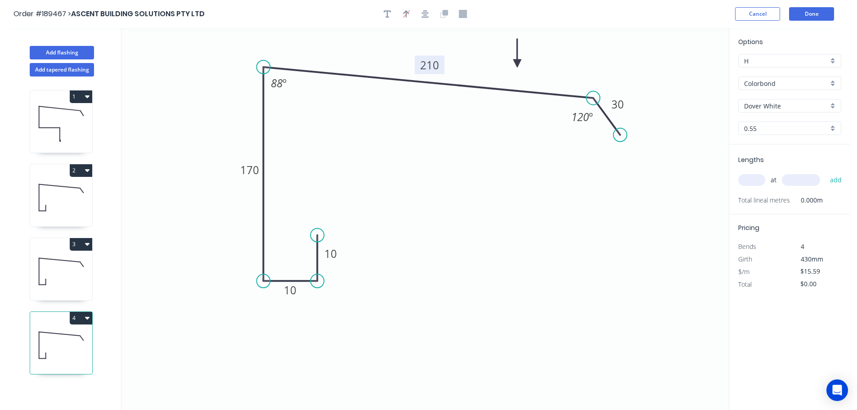
click at [435, 65] on tspan "210" at bounding box center [429, 65] width 19 height 15
click at [473, 51] on icon "0 10 10 170 245 30 120 º 88 º" at bounding box center [424, 219] width 607 height 382
click at [753, 178] on input "text" at bounding box center [751, 180] width 27 height 12
click at [826, 172] on button "add" at bounding box center [836, 179] width 21 height 15
click at [72, 50] on button "Add flashing" at bounding box center [62, 52] width 64 height 13
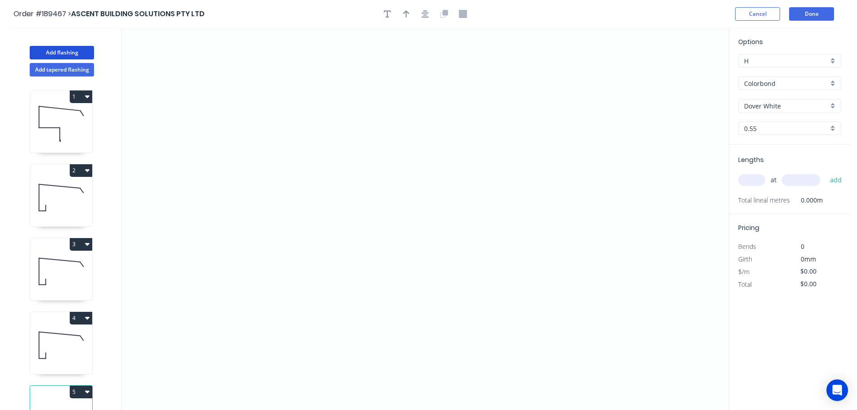
scroll to position [39, 0]
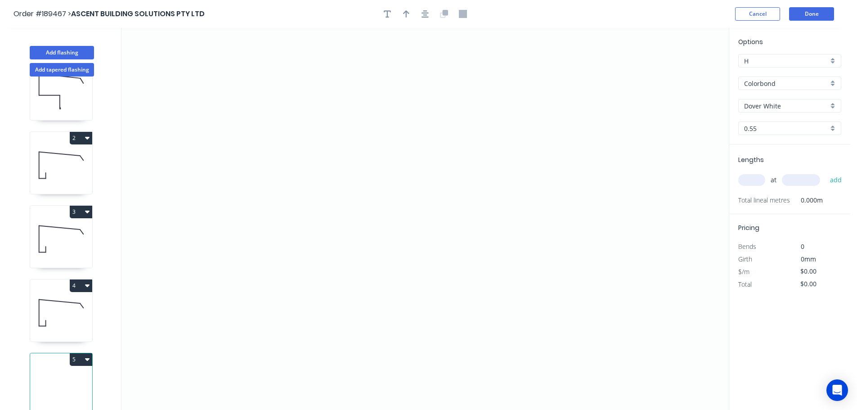
click at [79, 354] on button "5" at bounding box center [81, 359] width 22 height 13
click at [55, 394] on div "Delete" at bounding box center [49, 399] width 69 height 13
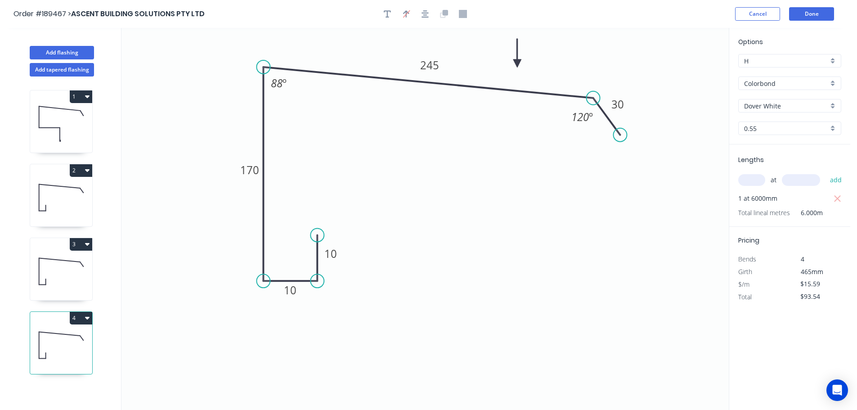
scroll to position [0, 0]
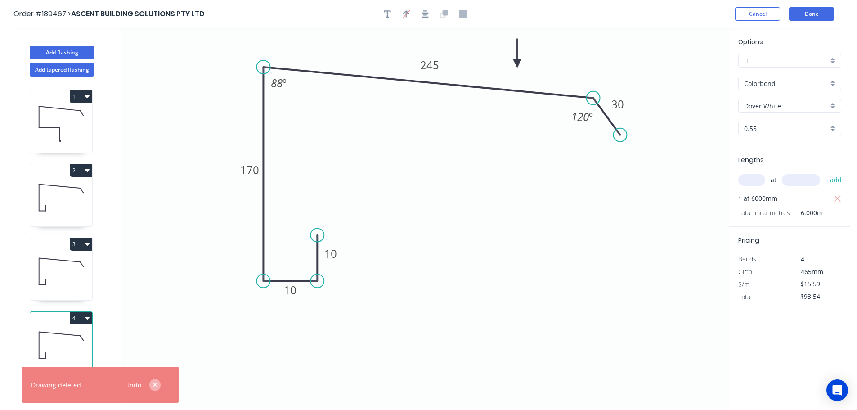
click at [160, 383] on button "button" at bounding box center [154, 385] width 11 height 12
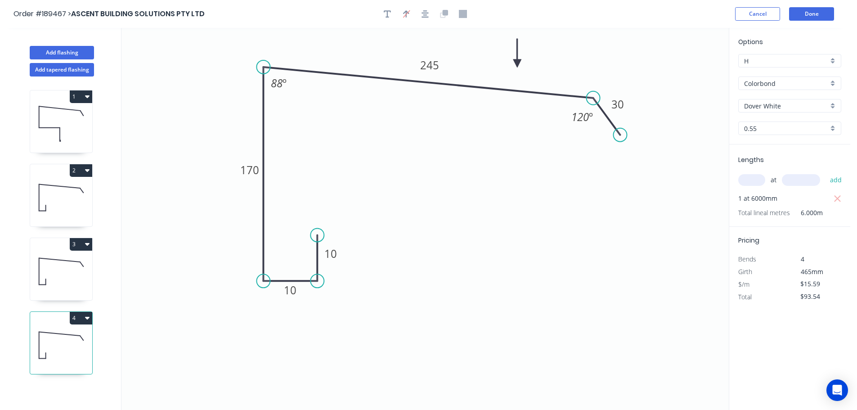
click at [45, 115] on icon at bounding box center [61, 124] width 62 height 58
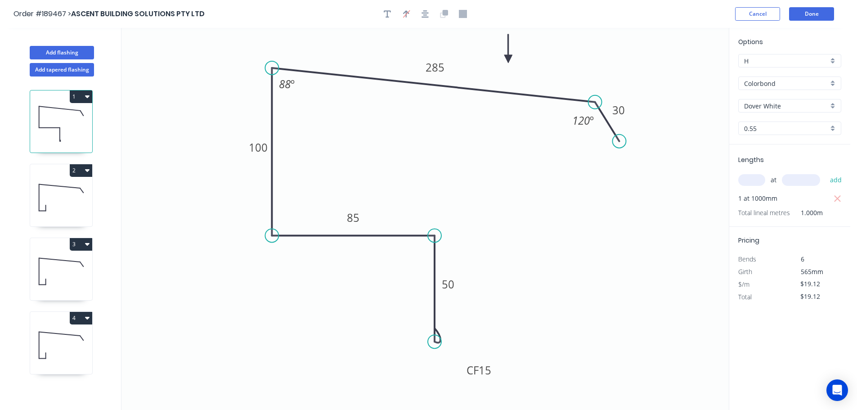
click at [78, 95] on button "1" at bounding box center [81, 96] width 22 height 13
click at [59, 116] on div "Duplicate" at bounding box center [49, 118] width 69 height 13
click at [437, 65] on tspan "285" at bounding box center [435, 67] width 19 height 15
click at [422, 156] on icon "0 CF 15 50 85 100 260 30 120 º 88 º" at bounding box center [424, 219] width 607 height 382
click at [759, 179] on input "text" at bounding box center [751, 180] width 27 height 12
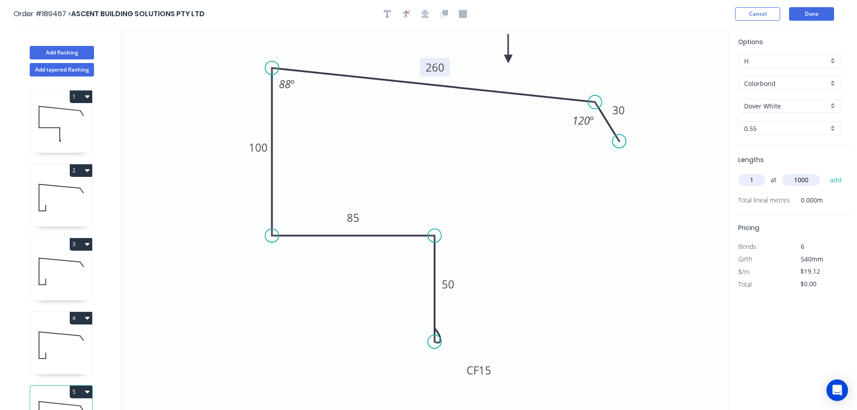
click at [826, 172] on button "add" at bounding box center [836, 179] width 21 height 15
click at [72, 346] on icon at bounding box center [61, 345] width 62 height 58
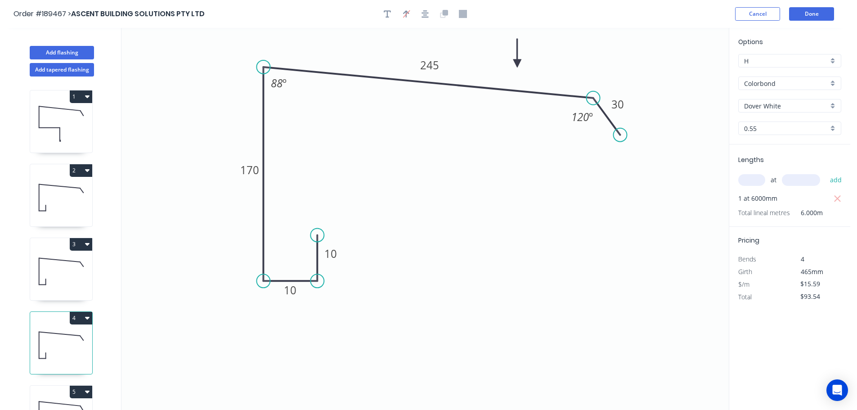
click at [79, 314] on button "4" at bounding box center [81, 318] width 22 height 13
click at [62, 340] on div "Duplicate" at bounding box center [49, 340] width 69 height 13
click at [433, 67] on tspan "245" at bounding box center [429, 65] width 19 height 15
click at [447, 140] on icon "0 10 10 170 260 30 120 º 88 º" at bounding box center [424, 219] width 607 height 382
click at [258, 171] on tspan "170" at bounding box center [249, 169] width 19 height 15
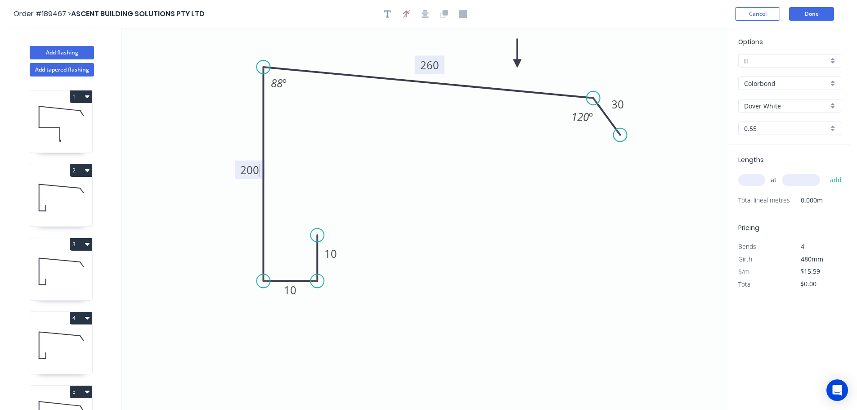
click at [344, 167] on icon "0 10 10 200 260 30 120 º 88 º" at bounding box center [424, 219] width 607 height 382
click at [755, 183] on input "text" at bounding box center [751, 180] width 27 height 12
click at [826, 172] on button "add" at bounding box center [836, 179] width 21 height 15
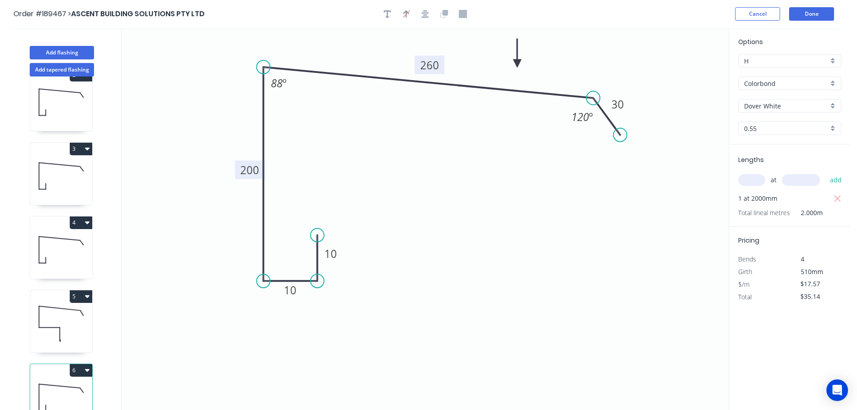
scroll to position [113, 0]
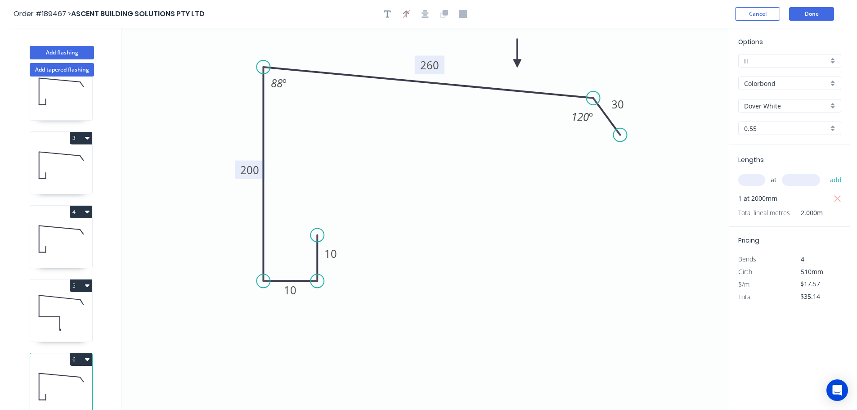
click at [76, 238] on icon at bounding box center [61, 239] width 62 height 58
click at [81, 206] on button "4" at bounding box center [81, 212] width 22 height 13
click at [72, 228] on div "Duplicate" at bounding box center [49, 234] width 69 height 13
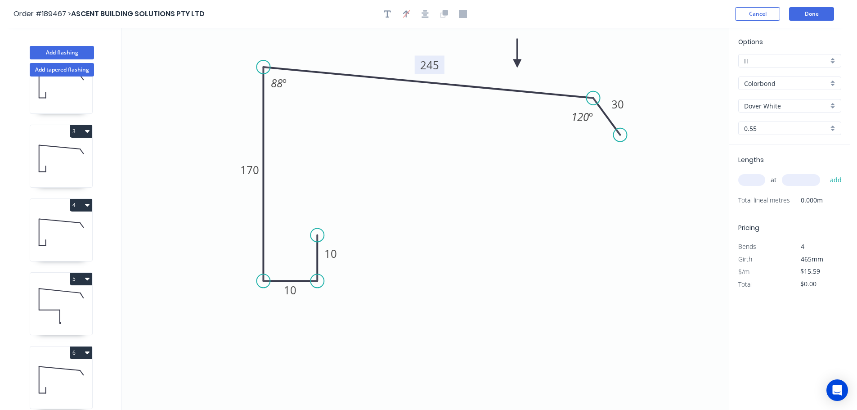
click at [437, 63] on tspan "245" at bounding box center [429, 65] width 19 height 15
click at [417, 135] on icon "0 10 10 170 250 30 120 º 88 º" at bounding box center [424, 219] width 607 height 382
click at [758, 181] on input "text" at bounding box center [751, 180] width 27 height 12
click at [826, 172] on button "add" at bounding box center [836, 179] width 21 height 15
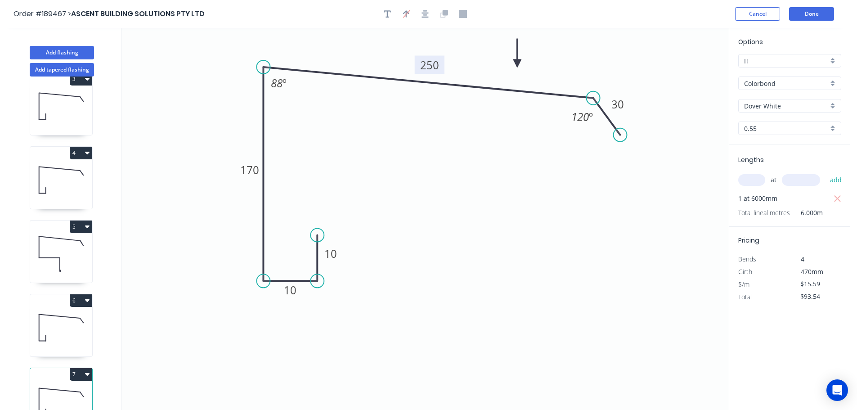
scroll to position [187, 0]
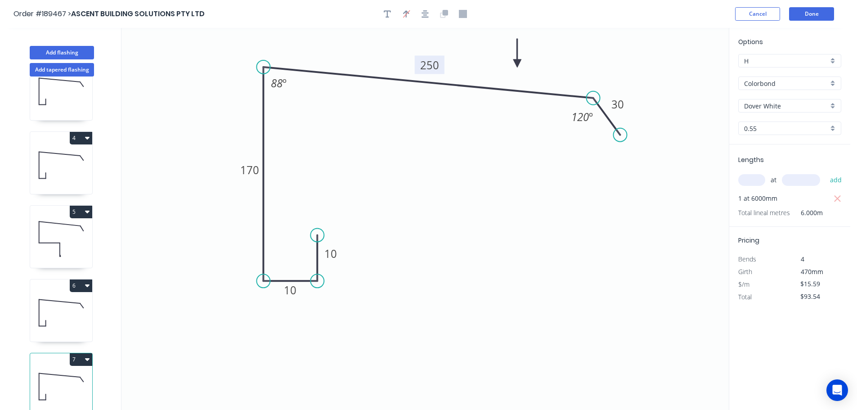
click at [81, 353] on button "7" at bounding box center [81, 359] width 22 height 13
click at [62, 378] on div "Duplicate" at bounding box center [49, 381] width 69 height 13
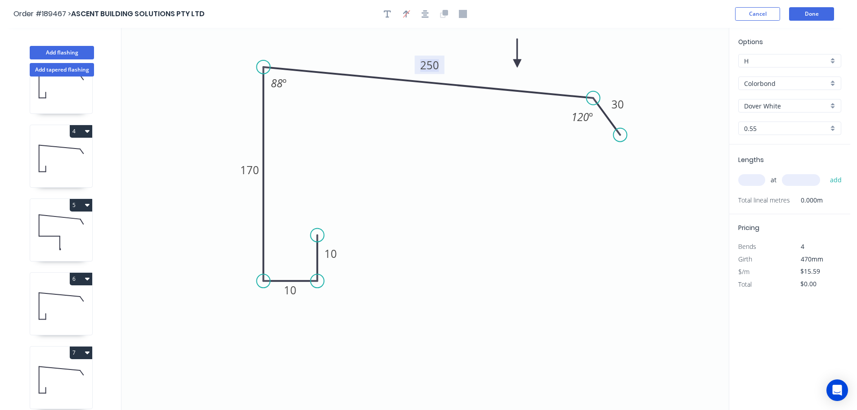
click at [434, 62] on tspan "250" at bounding box center [429, 65] width 19 height 15
click at [473, 45] on icon "0 10 10 170 230 30 120 º 88 º" at bounding box center [424, 219] width 607 height 382
click at [755, 180] on input "text" at bounding box center [751, 180] width 27 height 12
click at [826, 172] on button "add" at bounding box center [836, 179] width 21 height 15
click at [816, 14] on button "Done" at bounding box center [811, 13] width 45 height 13
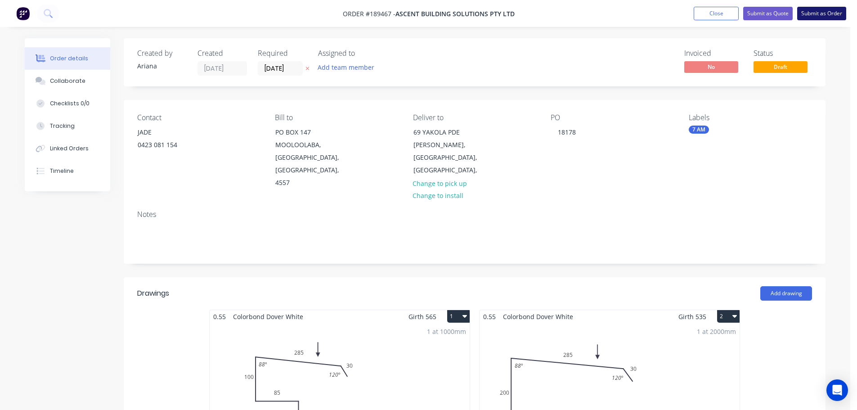
click at [819, 12] on button "Submit as Order" at bounding box center [821, 13] width 49 height 13
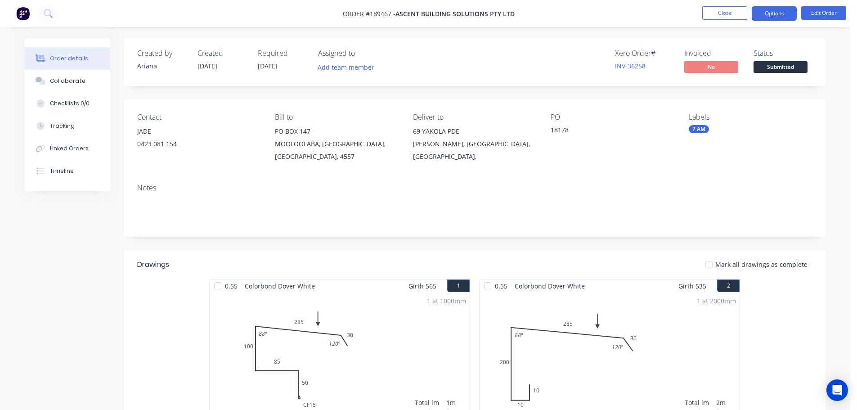
click at [771, 14] on button "Options" at bounding box center [774, 13] width 45 height 14
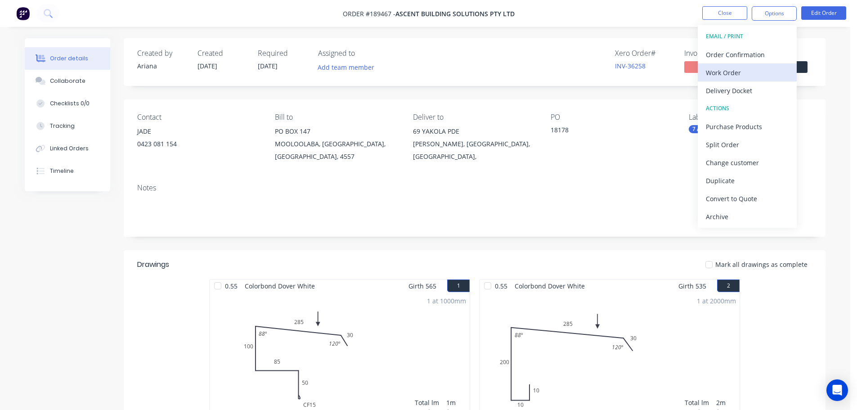
click at [734, 69] on div "Work Order" at bounding box center [747, 72] width 83 height 13
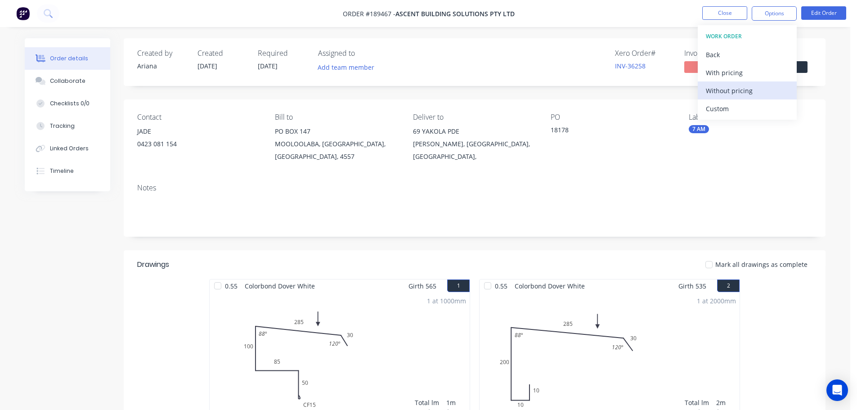
click at [723, 90] on div "Without pricing" at bounding box center [747, 90] width 83 height 13
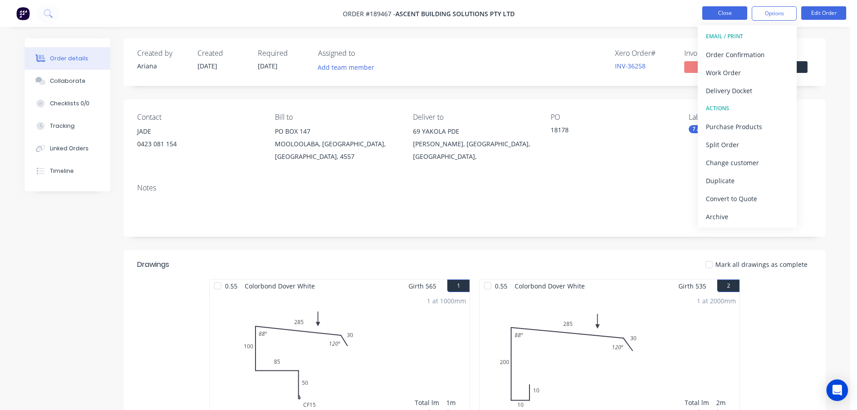
click at [729, 16] on button "Close" at bounding box center [724, 12] width 45 height 13
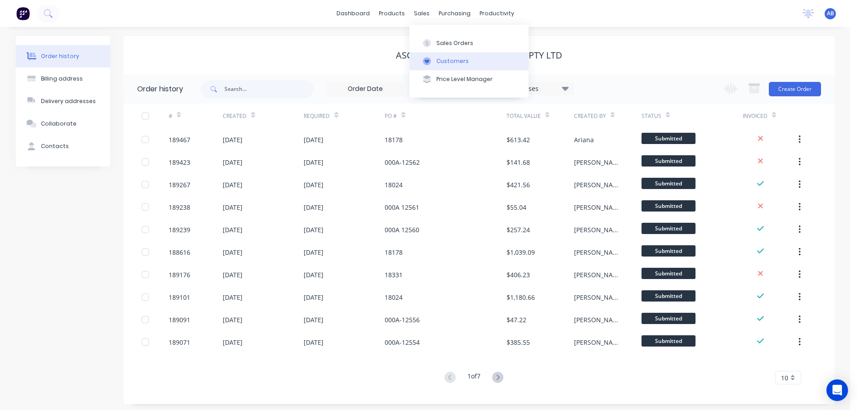
click at [445, 56] on button "Customers" at bounding box center [468, 61] width 119 height 18
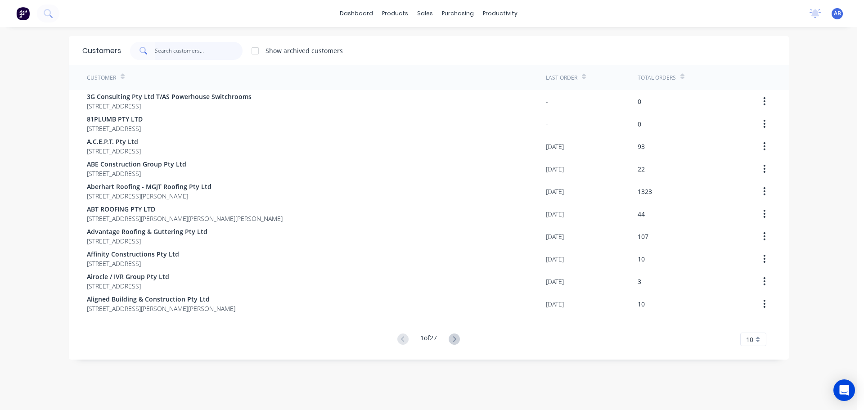
click at [224, 49] on input "text" at bounding box center [199, 51] width 88 height 18
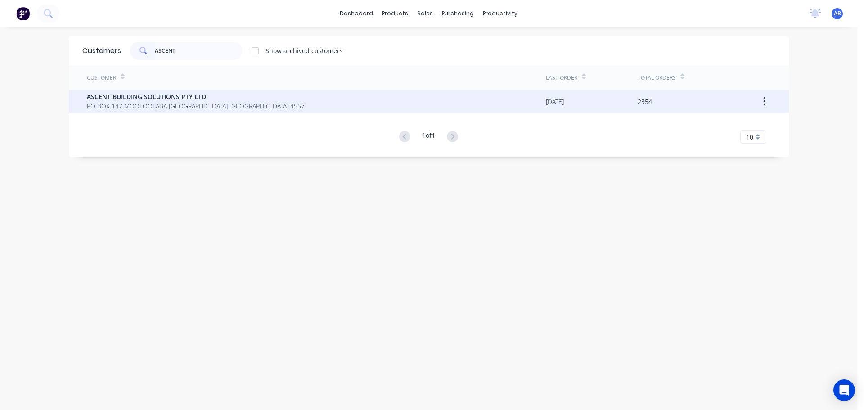
click at [113, 103] on span "PO BOX 147 MOOLOOLABA [GEOGRAPHIC_DATA] [GEOGRAPHIC_DATA] 4557" at bounding box center [196, 105] width 218 height 9
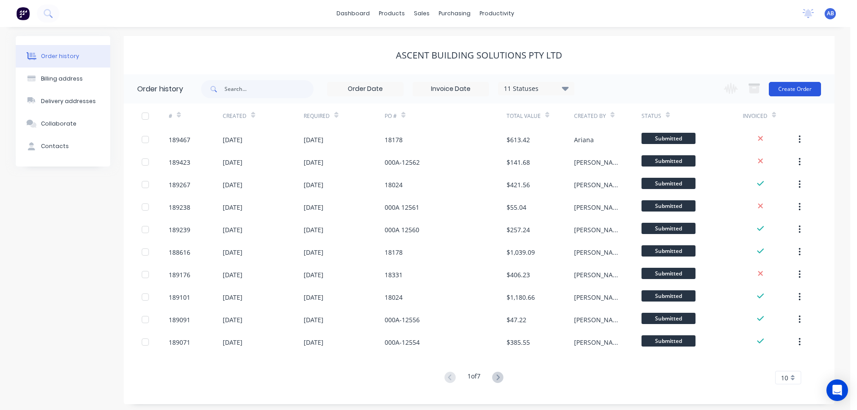
click at [779, 88] on button "Create Order" at bounding box center [795, 89] width 52 height 14
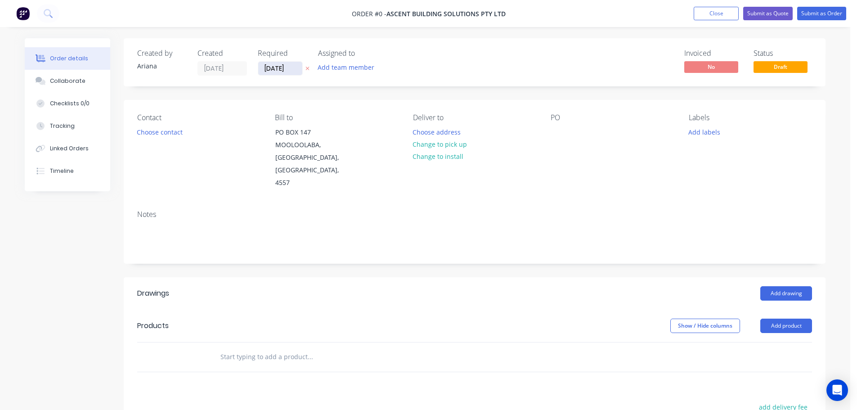
click at [284, 68] on input "[DATE]" at bounding box center [280, 68] width 44 height 13
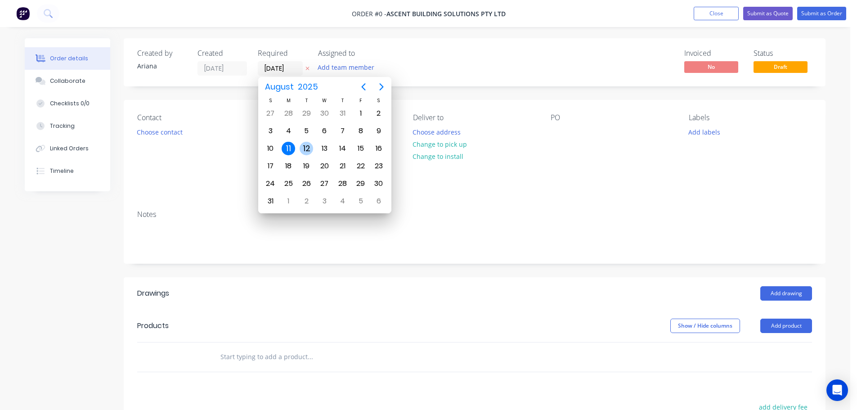
click at [305, 145] on div "12" at bounding box center [306, 148] width 13 height 13
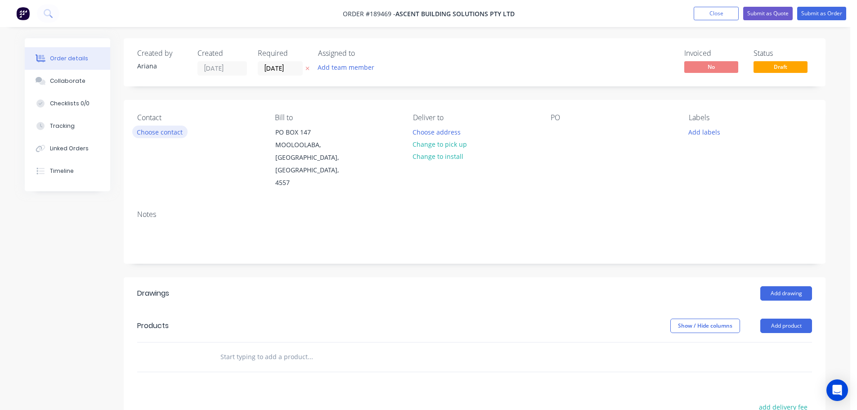
click at [175, 135] on button "Choose contact" at bounding box center [159, 132] width 55 height 12
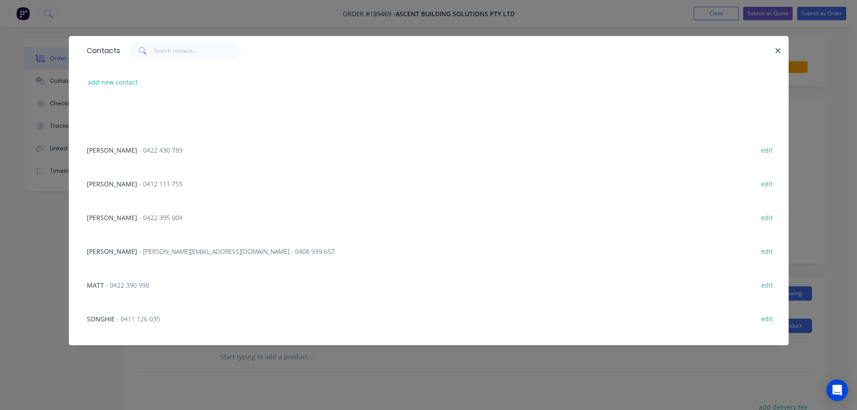
scroll to position [260, 0]
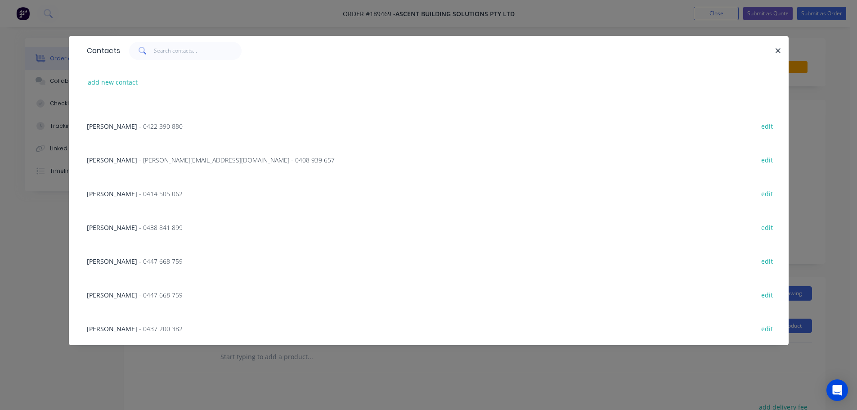
click at [139, 160] on span "- [PERSON_NAME][EMAIL_ADDRESS][DOMAIN_NAME] - 0408 939 657" at bounding box center [237, 160] width 196 height 9
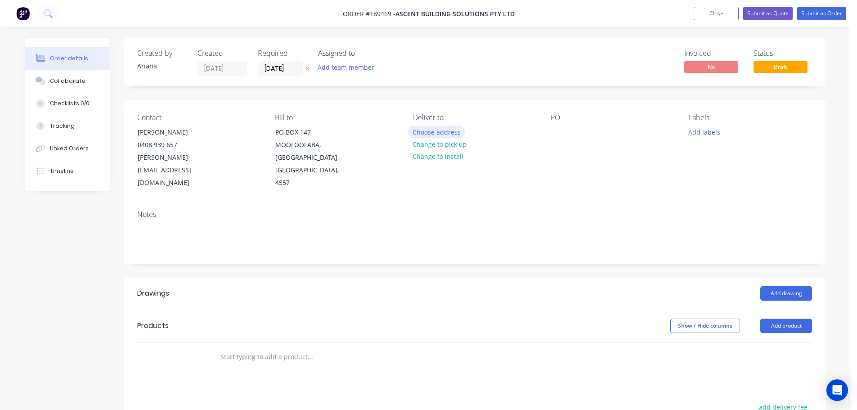
click at [433, 130] on button "Choose address" at bounding box center [437, 132] width 58 height 12
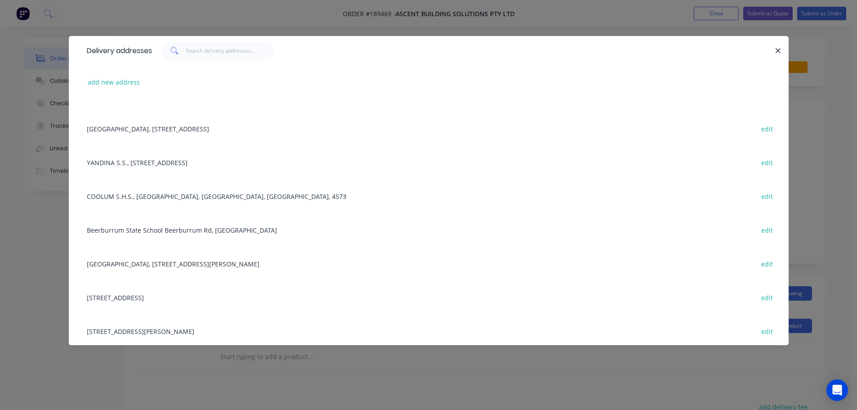
scroll to position [361, 0]
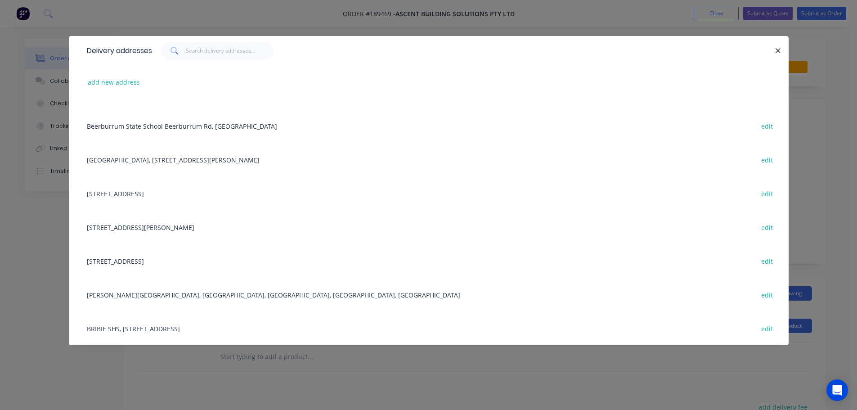
click at [180, 196] on div "[STREET_ADDRESS] edit" at bounding box center [428, 193] width 693 height 34
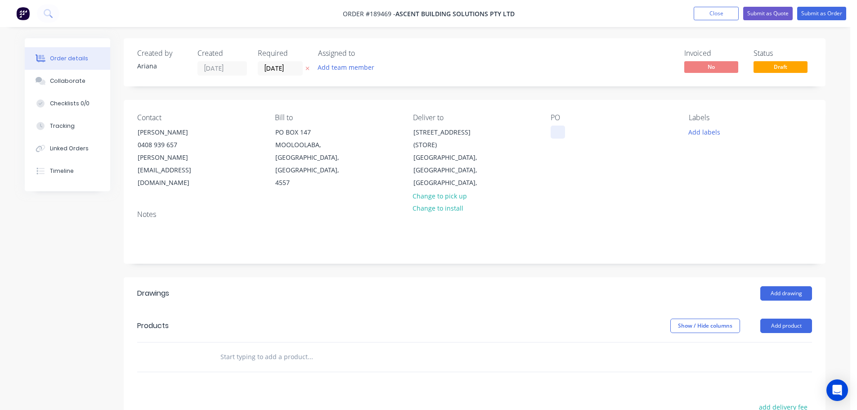
click at [558, 135] on div at bounding box center [558, 132] width 14 height 13
click at [650, 167] on div "PO 000A-12566" at bounding box center [612, 151] width 123 height 76
click at [781, 286] on button "Add drawing" at bounding box center [786, 293] width 52 height 14
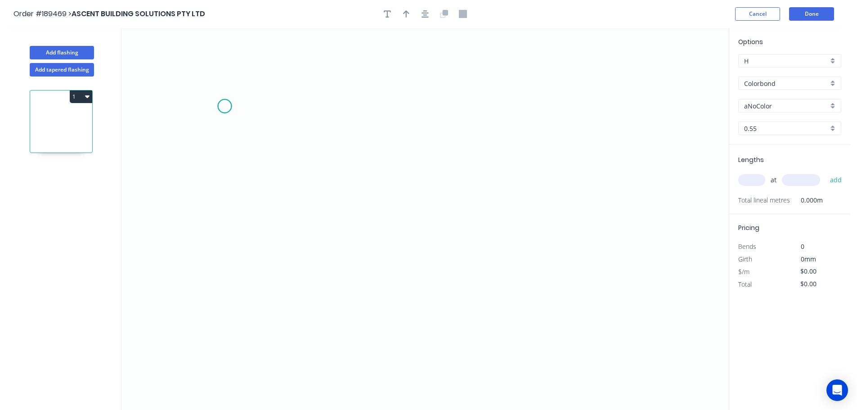
drag, startPoint x: 225, startPoint y: 106, endPoint x: 230, endPoint y: 106, distance: 5.9
click at [225, 106] on icon "0" at bounding box center [424, 219] width 607 height 382
click at [274, 106] on icon at bounding box center [249, 106] width 49 height 0
click at [264, 311] on icon "0 ?" at bounding box center [424, 219] width 607 height 382
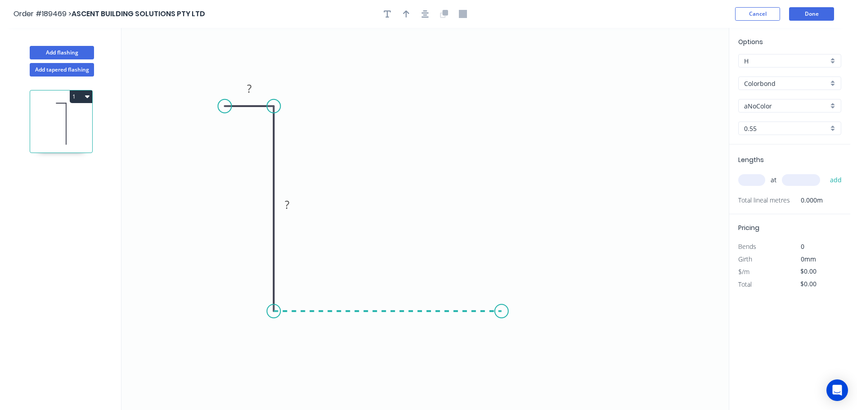
click at [502, 308] on icon "0 ? ?" at bounding box center [424, 219] width 607 height 382
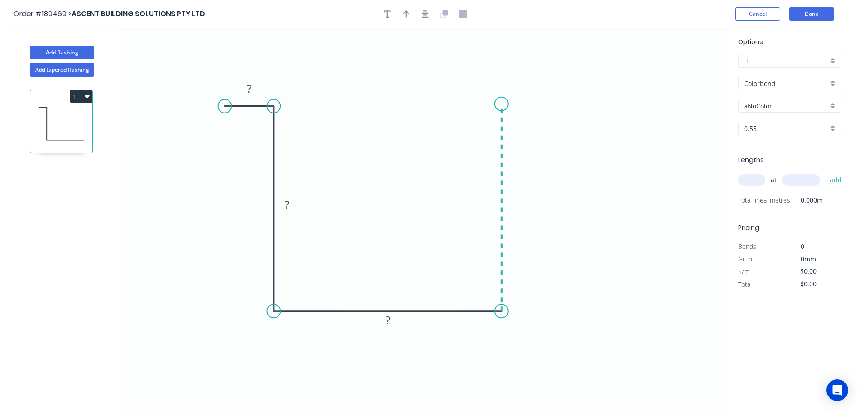
click at [502, 104] on icon at bounding box center [502, 207] width 0 height 207
click at [553, 103] on icon "0 ? ? ? ?" at bounding box center [424, 219] width 607 height 382
click at [553, 103] on circle at bounding box center [552, 103] width 13 height 13
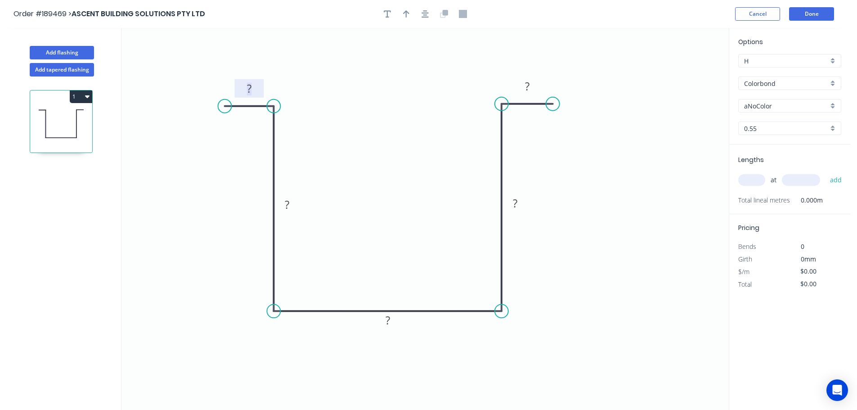
click at [252, 87] on tspan "?" at bounding box center [249, 88] width 4 height 15
click at [375, 116] on icon "0 15 200 150 200 15" at bounding box center [424, 219] width 607 height 382
click at [405, 16] on icon "button" at bounding box center [406, 14] width 6 height 8
drag, startPoint x: 686, startPoint y: 71, endPoint x: 509, endPoint y: 350, distance: 329.7
click at [509, 350] on icon at bounding box center [509, 338] width 8 height 29
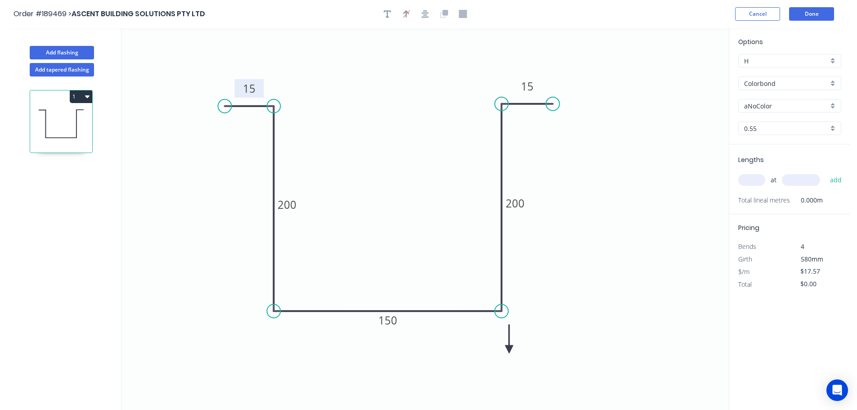
click at [509, 350] on icon at bounding box center [509, 338] width 8 height 29
click at [509, 350] on icon at bounding box center [517, 342] width 26 height 26
click at [834, 104] on div "aNoColor" at bounding box center [789, 105] width 103 height 13
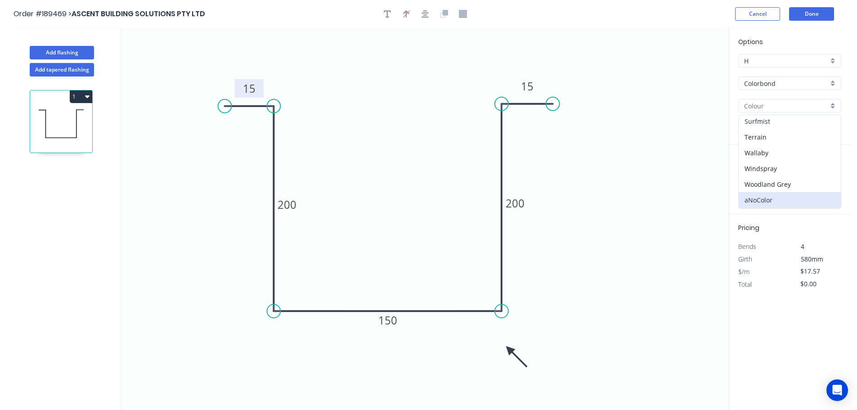
click at [807, 125] on div "Surfmist" at bounding box center [790, 121] width 102 height 16
click at [749, 181] on input "text" at bounding box center [751, 180] width 27 height 12
click at [826, 172] on button "add" at bounding box center [836, 179] width 21 height 15
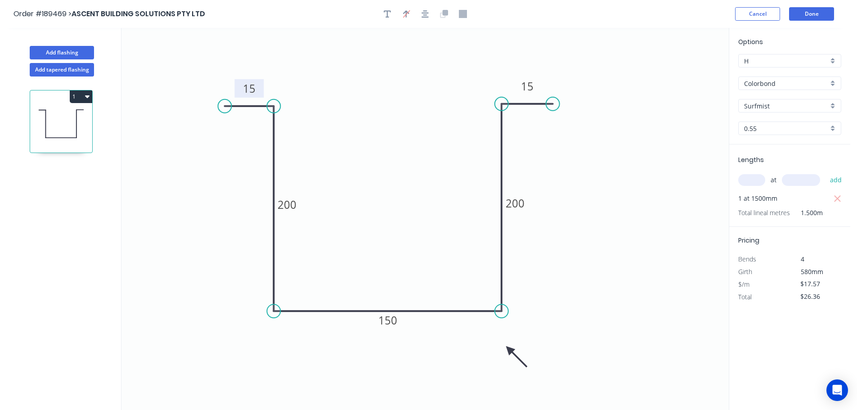
click at [684, 179] on icon "0 15 200 150 200 15" at bounding box center [424, 219] width 607 height 382
click at [821, 16] on button "Done" at bounding box center [811, 13] width 45 height 13
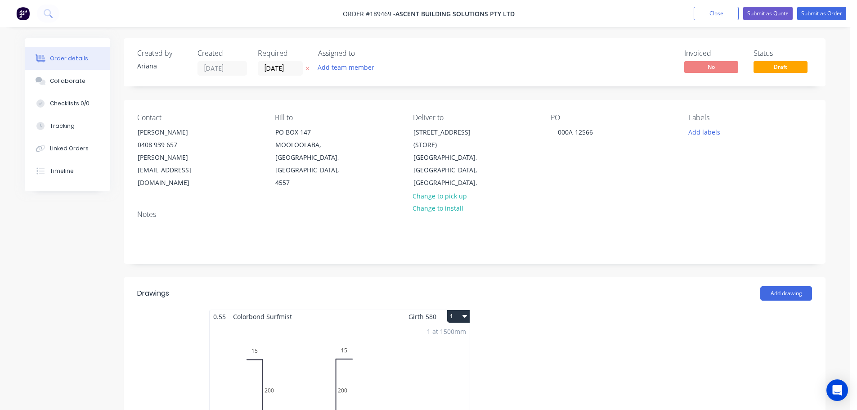
click at [466, 310] on button "1" at bounding box center [458, 316] width 22 height 13
click at [461, 332] on div "Use larger box size" at bounding box center [426, 338] width 69 height 13
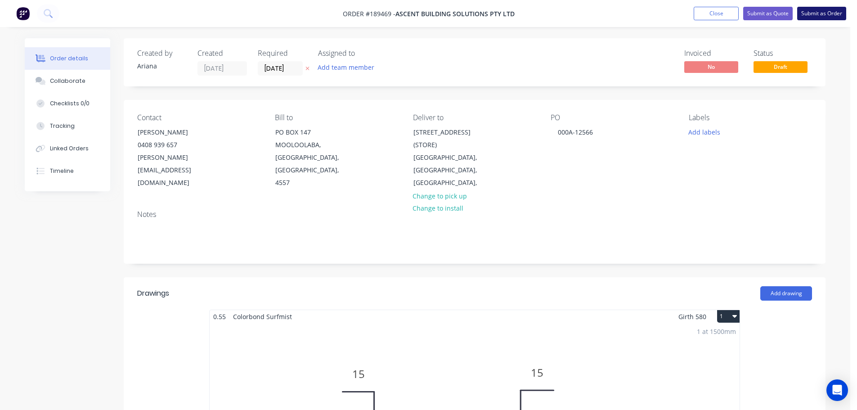
click at [818, 13] on button "Submit as Order" at bounding box center [821, 13] width 49 height 13
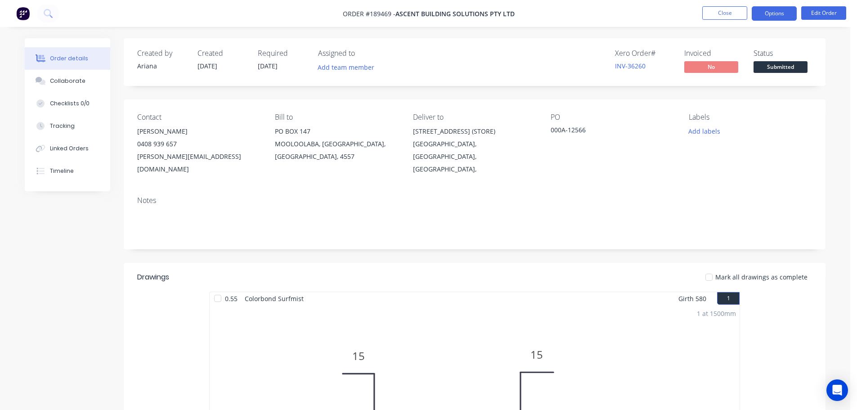
click at [775, 13] on button "Options" at bounding box center [774, 13] width 45 height 14
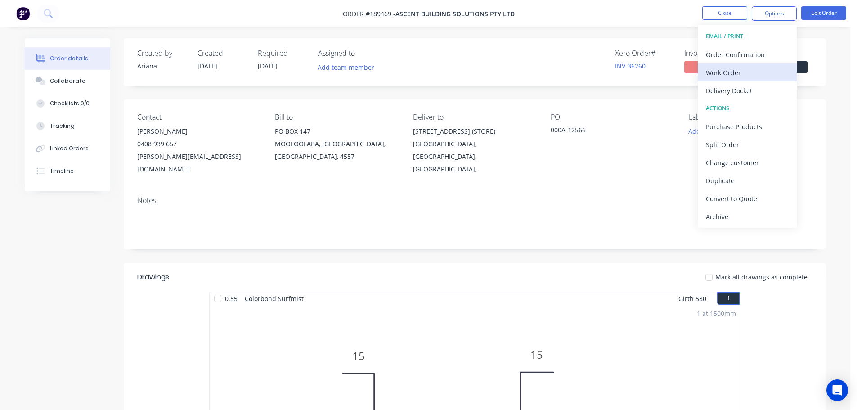
click at [724, 70] on div "Work Order" at bounding box center [747, 72] width 83 height 13
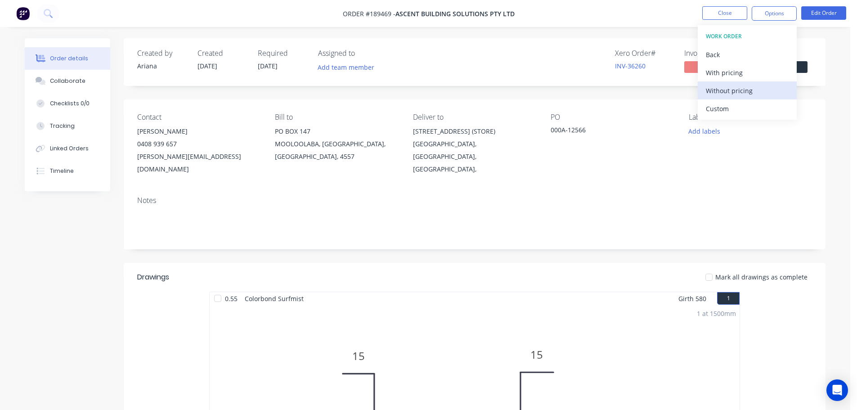
click at [710, 91] on div "Without pricing" at bounding box center [747, 90] width 83 height 13
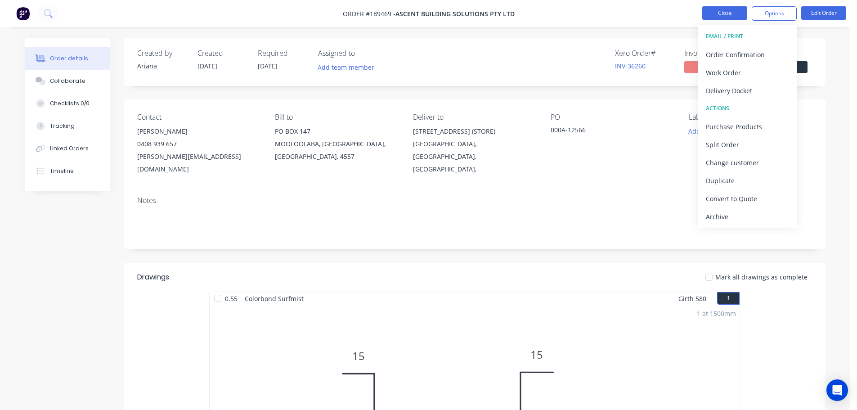
click at [719, 15] on button "Close" at bounding box center [724, 12] width 45 height 13
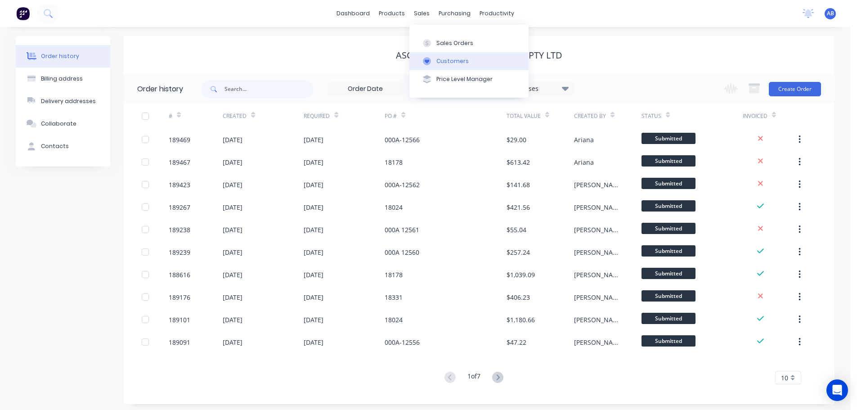
click at [443, 60] on div "Customers" at bounding box center [452, 61] width 32 height 8
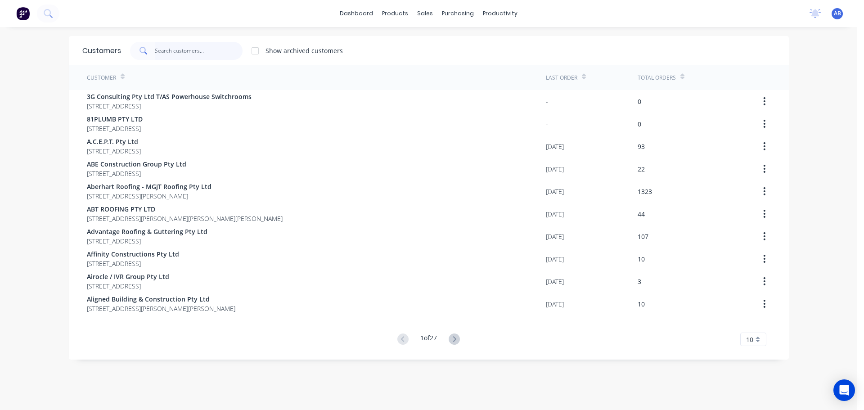
click at [226, 55] on input "text" at bounding box center [199, 51] width 88 height 18
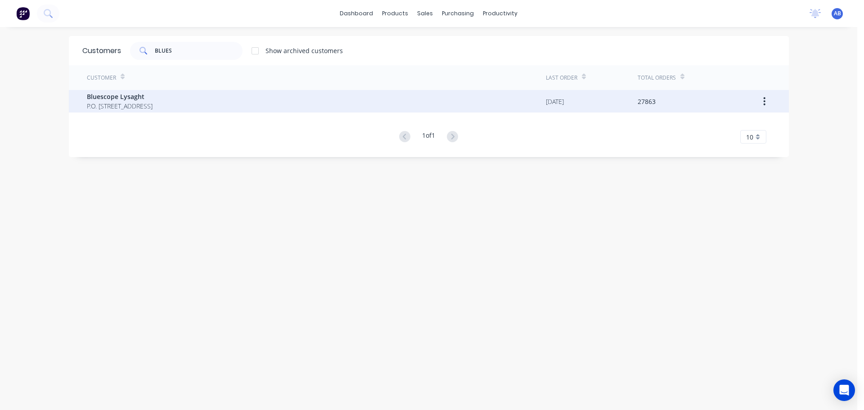
click at [130, 103] on span "P.O. [STREET_ADDRESS]" at bounding box center [120, 105] width 66 height 9
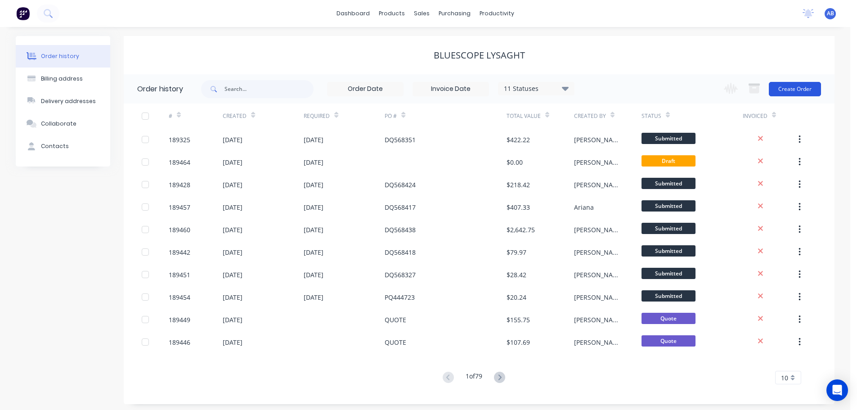
click at [792, 90] on button "Create Order" at bounding box center [795, 89] width 52 height 14
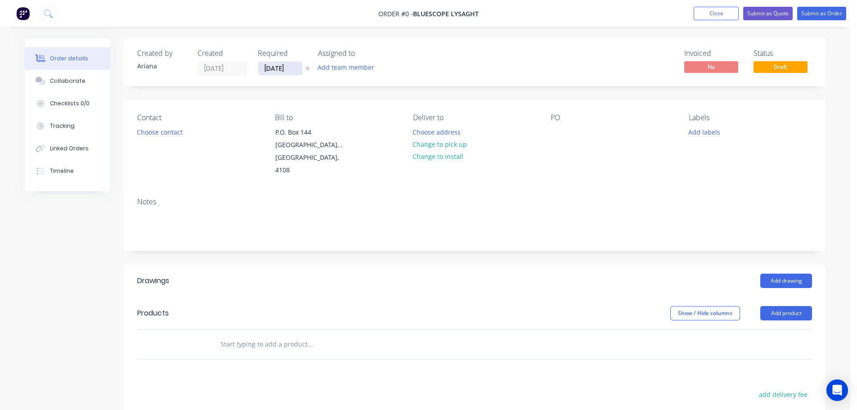
click at [281, 73] on input "[DATE]" at bounding box center [280, 68] width 44 height 13
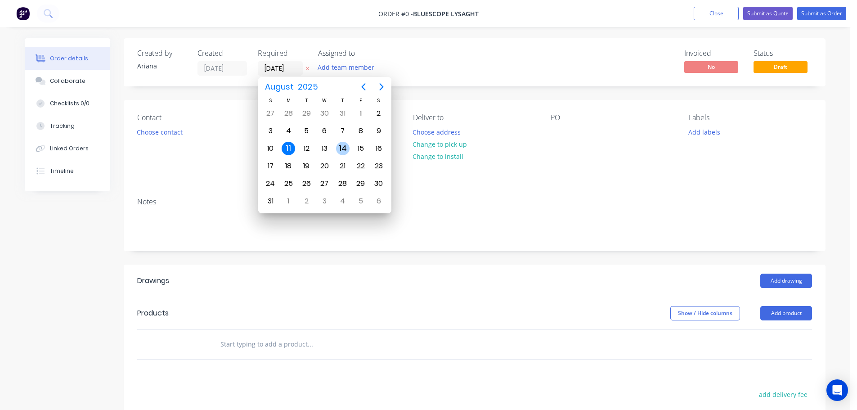
click at [343, 147] on div "14" at bounding box center [342, 148] width 13 height 13
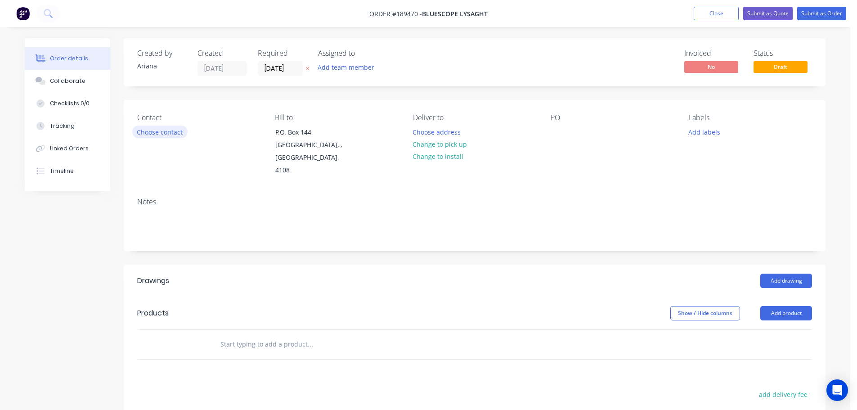
click at [164, 131] on button "Choose contact" at bounding box center [159, 132] width 55 height 12
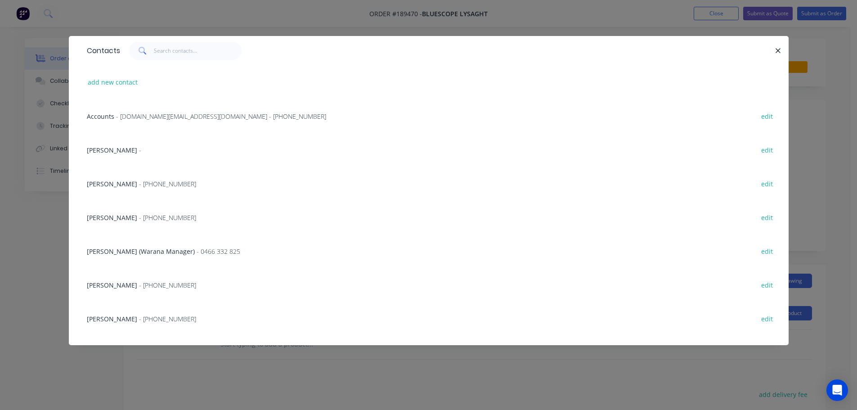
click at [139, 216] on span "- [PHONE_NUMBER]" at bounding box center [167, 217] width 57 height 9
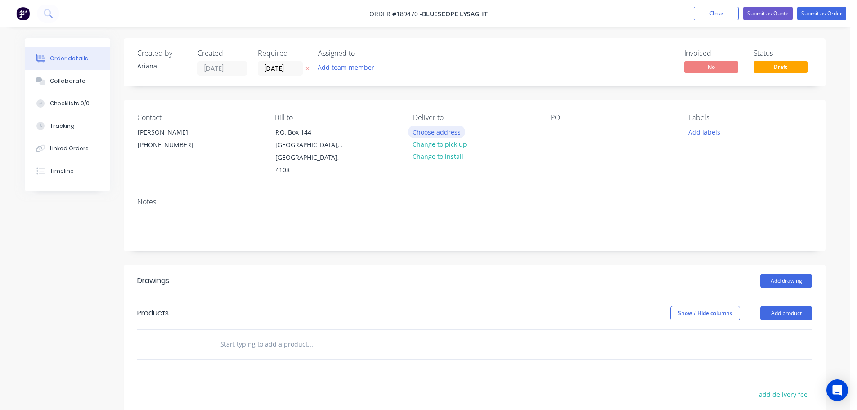
click at [429, 131] on button "Choose address" at bounding box center [437, 132] width 58 height 12
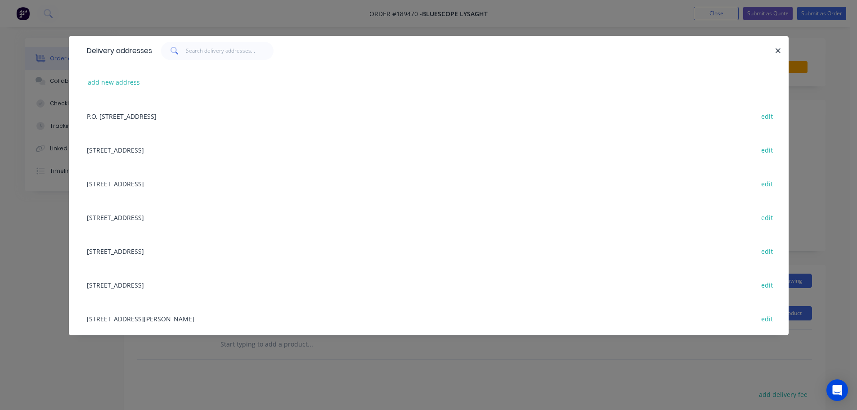
click at [115, 184] on div "[STREET_ADDRESS] edit" at bounding box center [428, 183] width 693 height 34
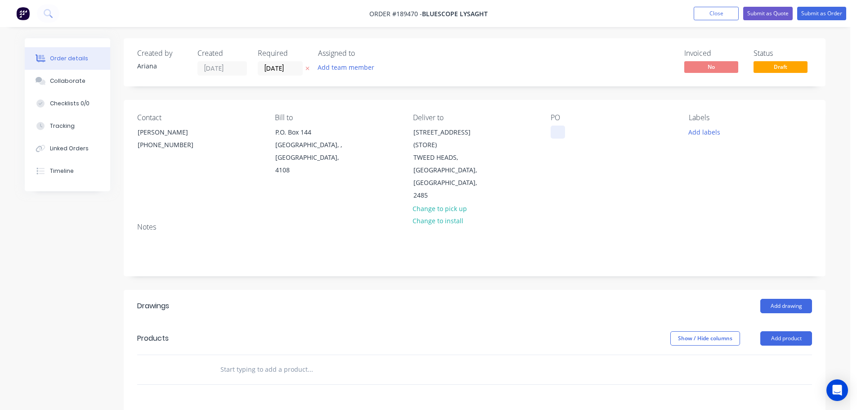
click at [556, 128] on div at bounding box center [558, 132] width 14 height 13
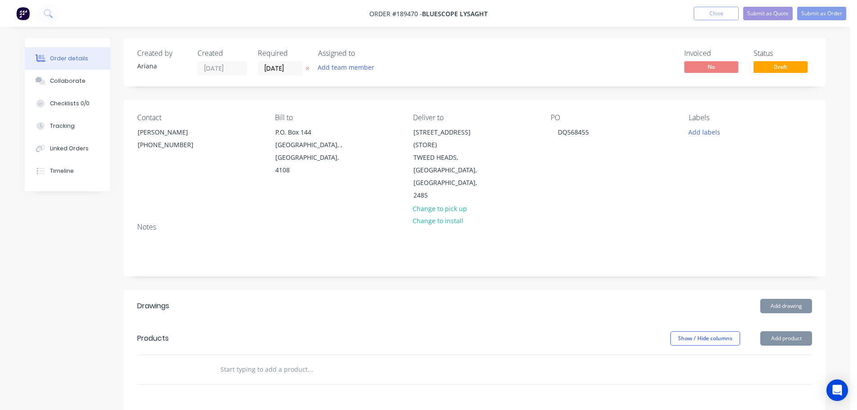
click at [648, 169] on div "PO DQ568455" at bounding box center [612, 157] width 123 height 89
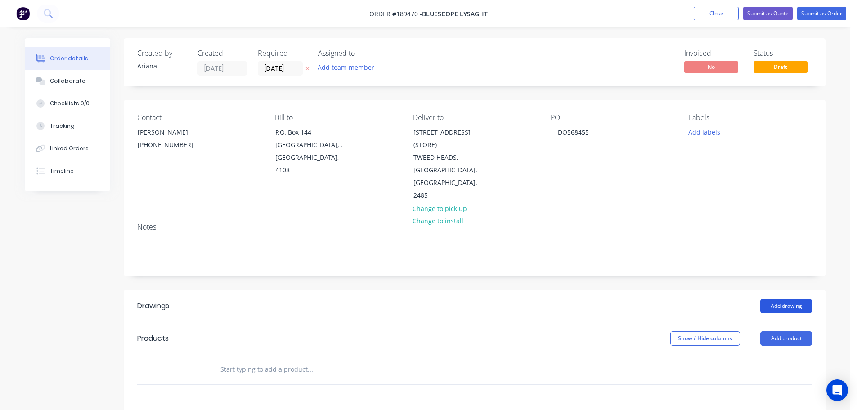
click at [782, 299] on button "Add drawing" at bounding box center [786, 306] width 52 height 14
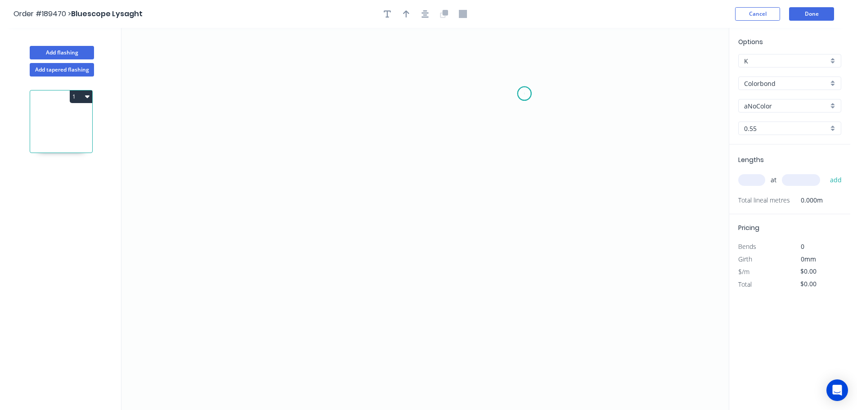
click at [525, 94] on icon "0" at bounding box center [424, 219] width 607 height 382
click at [295, 102] on icon "0" at bounding box center [424, 219] width 607 height 382
click at [295, 176] on icon "0 ?" at bounding box center [424, 219] width 607 height 382
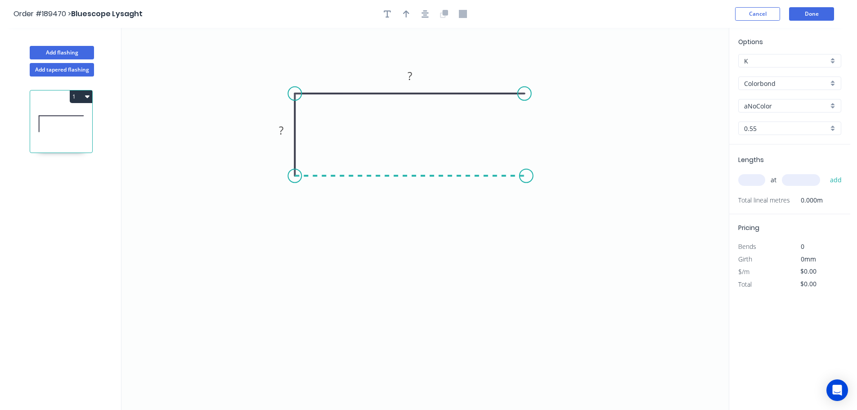
click at [526, 177] on icon "0 ? ?" at bounding box center [424, 219] width 607 height 382
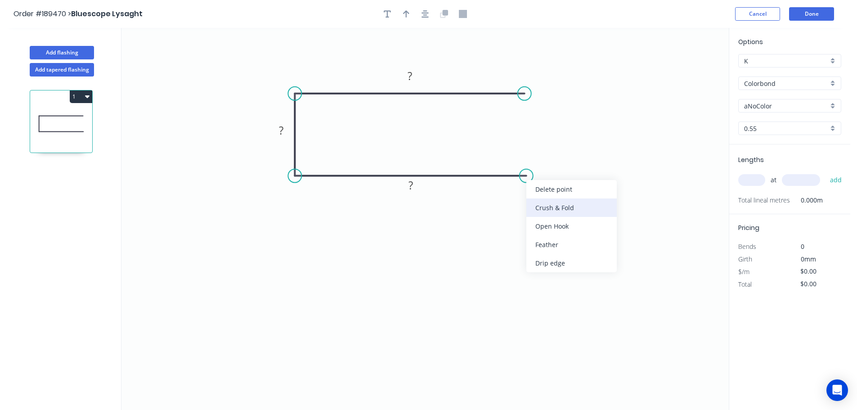
click at [562, 202] on div "Crush & Fold" at bounding box center [571, 207] width 90 height 18
click at [524, 191] on tspan "10" at bounding box center [520, 190] width 13 height 15
click at [580, 206] on icon "0 ? ? CF 20 ?" at bounding box center [424, 219] width 607 height 382
drag, startPoint x: 530, startPoint y: 194, endPoint x: 604, endPoint y: 171, distance: 78.0
click at [604, 171] on rect at bounding box center [589, 169] width 36 height 18
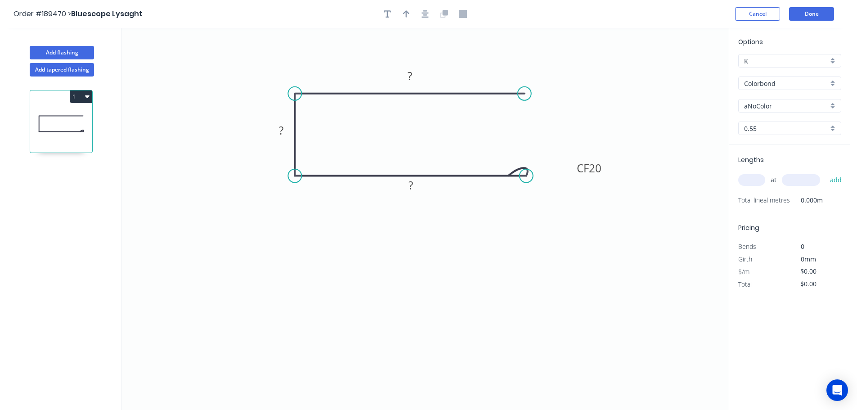
drag, startPoint x: 411, startPoint y: 184, endPoint x: 414, endPoint y: 201, distance: 16.8
click at [412, 184] on tspan "?" at bounding box center [411, 185] width 4 height 15
click at [442, 254] on icon "0 70 20 CF 20 70" at bounding box center [424, 219] width 607 height 382
click at [407, 13] on icon "button" at bounding box center [406, 13] width 6 height 7
drag, startPoint x: 684, startPoint y: 72, endPoint x: 341, endPoint y: 52, distance: 343.5
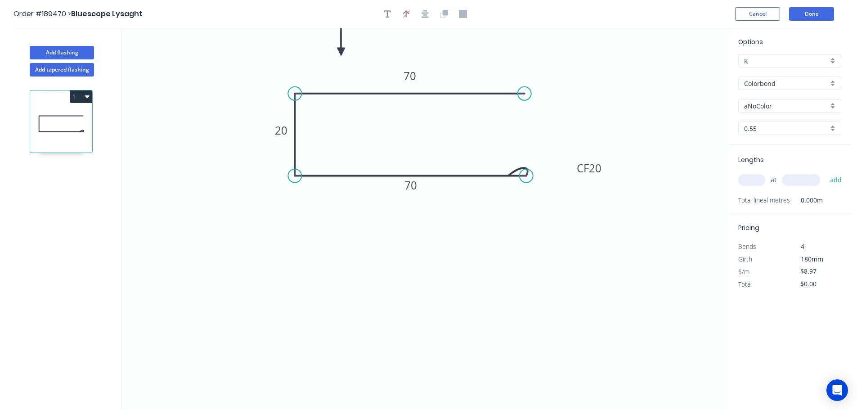
click at [341, 52] on icon at bounding box center [341, 41] width 8 height 29
click at [832, 81] on div "Colorbond" at bounding box center [789, 82] width 103 height 13
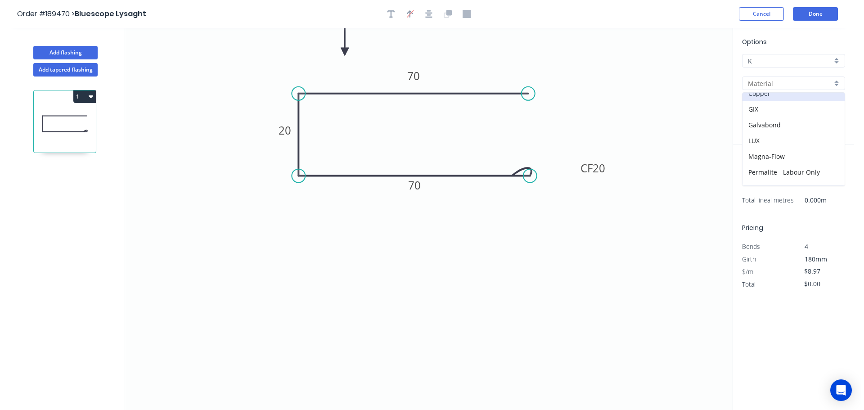
scroll to position [207, 0]
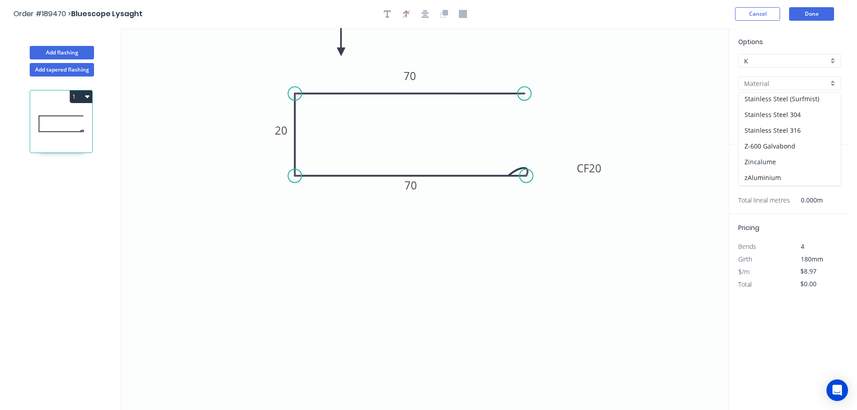
click at [793, 156] on div "Zincalume" at bounding box center [790, 162] width 102 height 16
click at [831, 127] on div "0.55" at bounding box center [789, 127] width 103 height 13
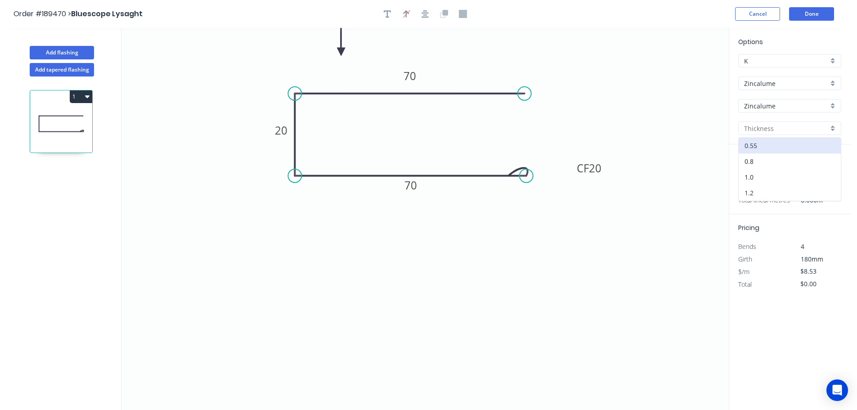
click at [759, 189] on div "1.2" at bounding box center [790, 193] width 102 height 16
click at [755, 182] on input "text" at bounding box center [751, 180] width 27 height 12
click at [826, 172] on button "add" at bounding box center [836, 179] width 21 height 15
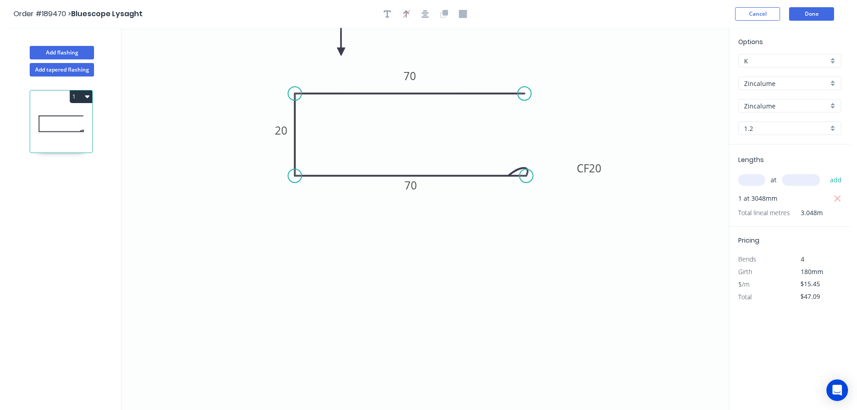
click at [666, 239] on icon "0 70 20 CF 20 70" at bounding box center [424, 219] width 607 height 382
click at [814, 10] on button "Done" at bounding box center [811, 13] width 45 height 13
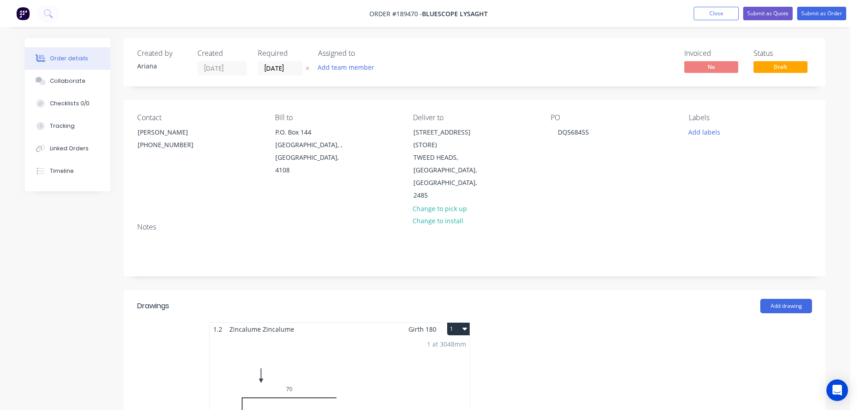
click at [457, 323] on button "1" at bounding box center [458, 329] width 22 height 13
click at [445, 344] on div "Use larger box size" at bounding box center [426, 350] width 69 height 13
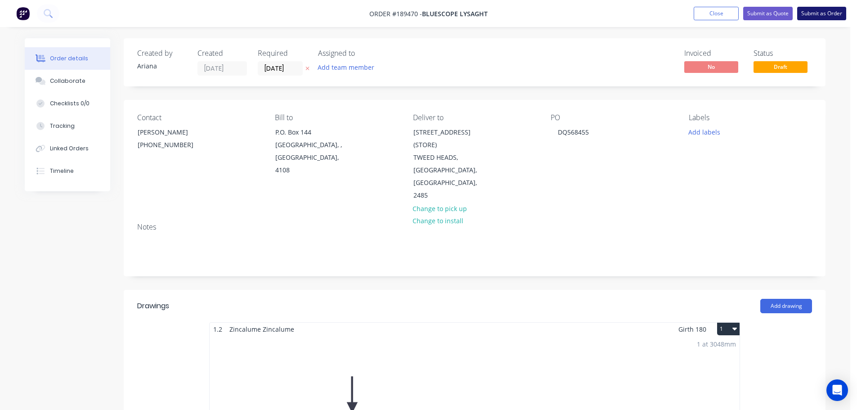
click at [820, 13] on button "Submit as Order" at bounding box center [821, 13] width 49 height 13
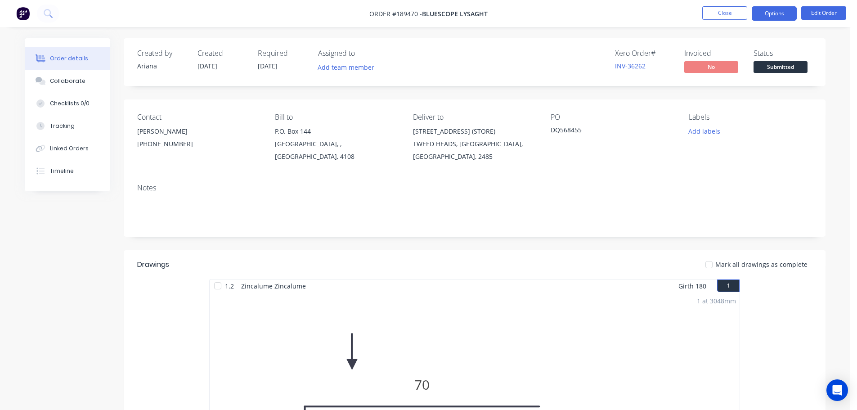
click at [771, 14] on button "Options" at bounding box center [774, 13] width 45 height 14
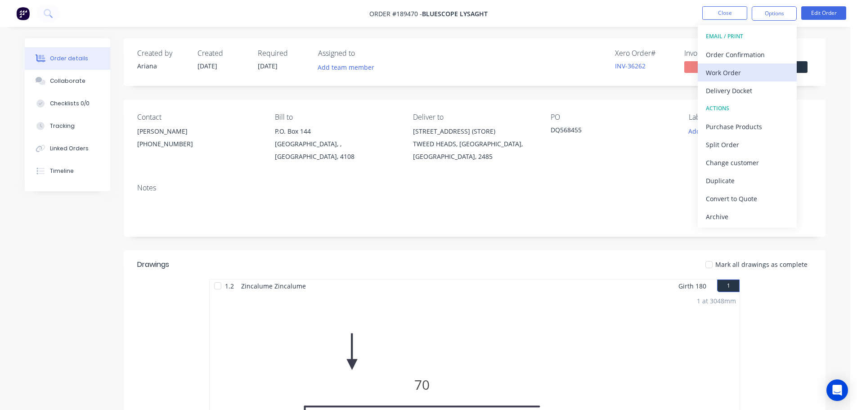
click at [729, 69] on div "Work Order" at bounding box center [747, 72] width 83 height 13
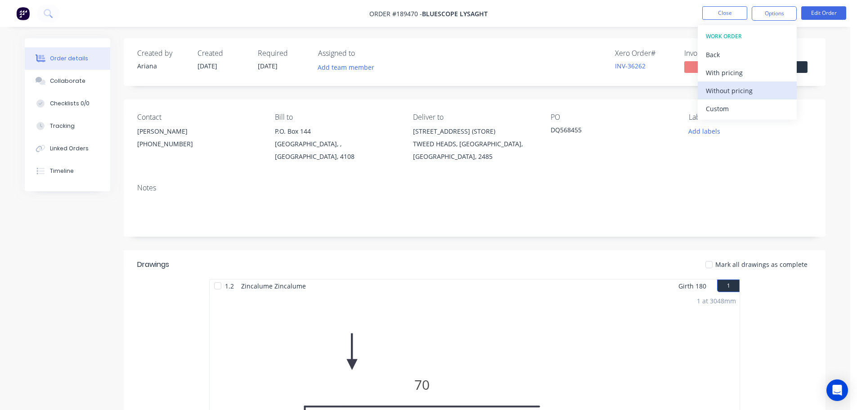
click at [719, 89] on div "Without pricing" at bounding box center [747, 90] width 83 height 13
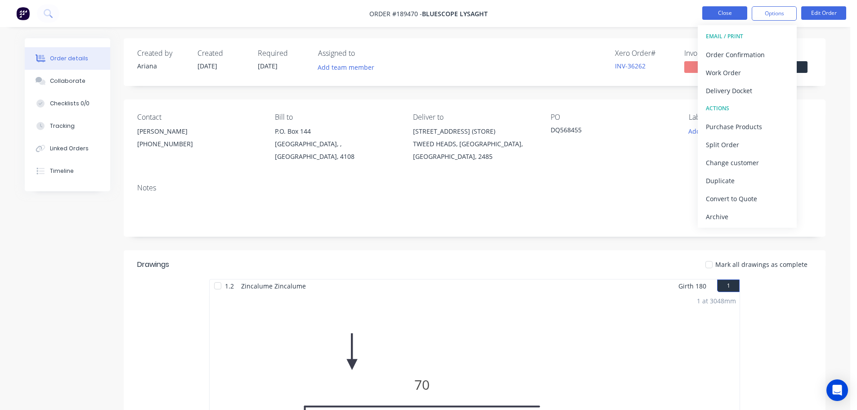
click at [731, 13] on button "Close" at bounding box center [724, 12] width 45 height 13
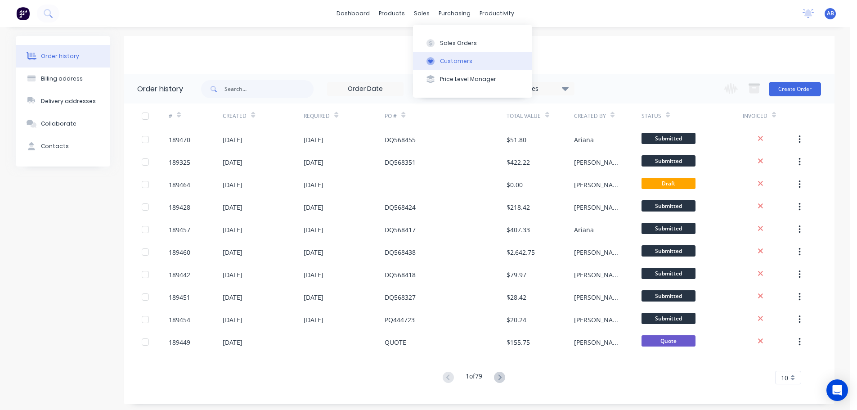
click at [448, 56] on button "Customers" at bounding box center [472, 61] width 119 height 18
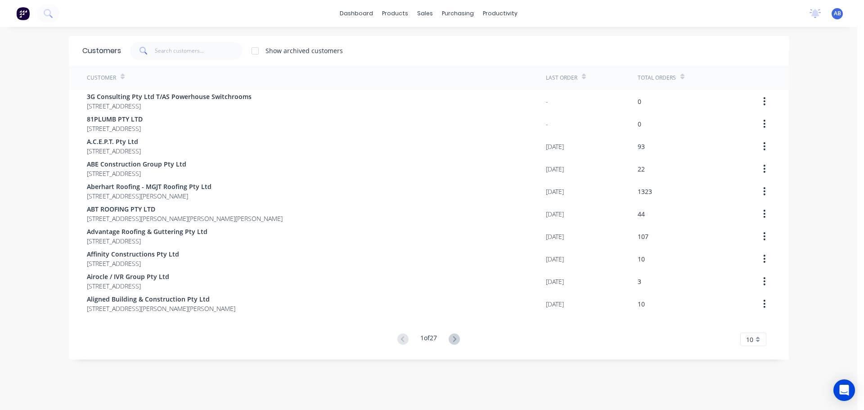
click at [592, 16] on div "dashboard products sales purchasing productivity dashboard products Product Cat…" at bounding box center [428, 13] width 857 height 27
click at [592, 19] on div "dashboard products sales purchasing productivity dashboard products Product Cat…" at bounding box center [428, 13] width 857 height 27
click at [477, 47] on div "Show archived customers" at bounding box center [448, 51] width 654 height 18
click at [466, 47] on div "Show archived customers" at bounding box center [448, 51] width 654 height 18
click at [215, 50] on input "text" at bounding box center [199, 51] width 88 height 18
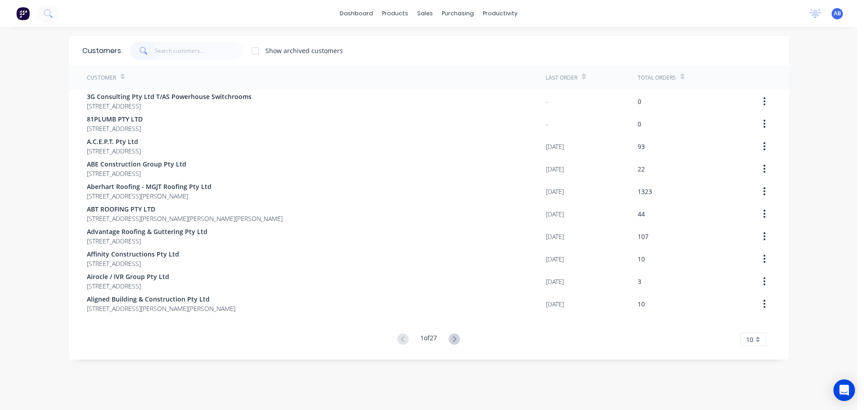
click at [398, 54] on div "Show archived customers" at bounding box center [448, 51] width 654 height 18
click at [211, 49] on input "text" at bounding box center [199, 51] width 88 height 18
click at [392, 49] on div "Show archived customers" at bounding box center [448, 51] width 654 height 18
click at [203, 52] on input "text" at bounding box center [199, 51] width 88 height 18
click at [174, 47] on input "text" at bounding box center [199, 51] width 88 height 18
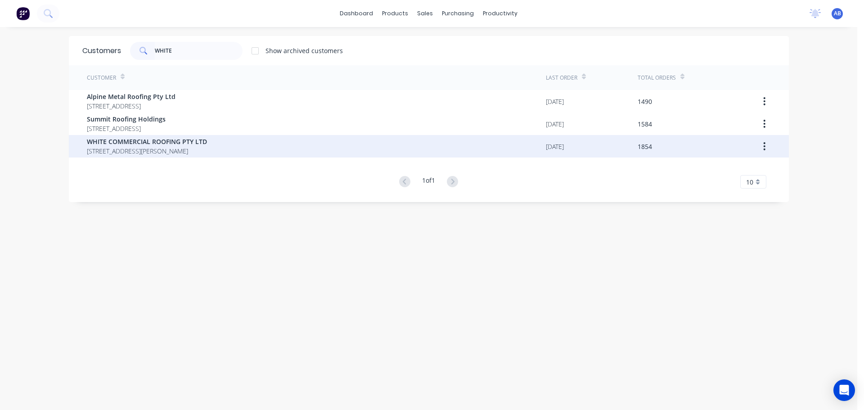
click at [144, 148] on span "[STREET_ADDRESS][PERSON_NAME]" at bounding box center [147, 150] width 120 height 9
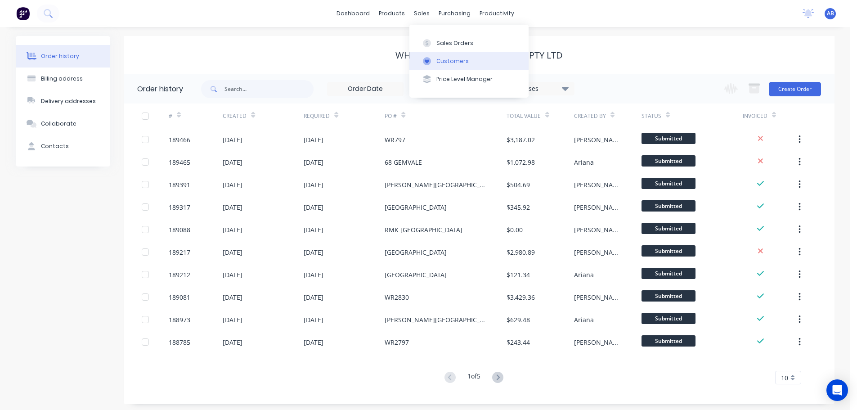
click at [453, 58] on div "Customers" at bounding box center [452, 61] width 32 height 8
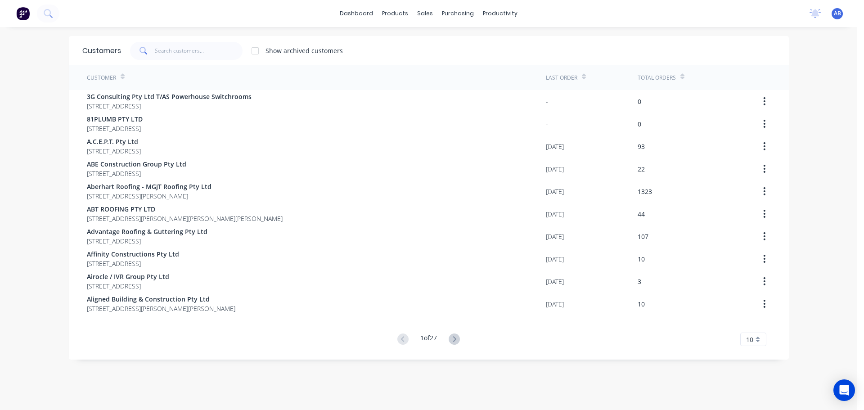
click at [703, 18] on div "dashboard products sales purchasing productivity dashboard products Product Cat…" at bounding box center [428, 13] width 857 height 27
drag, startPoint x: 167, startPoint y: 51, endPoint x: 186, endPoint y: 47, distance: 19.8
click at [168, 50] on input "text" at bounding box center [199, 51] width 88 height 18
click at [414, 50] on div "Show archived customers" at bounding box center [448, 51] width 654 height 18
click at [209, 56] on input "text" at bounding box center [199, 51] width 88 height 18
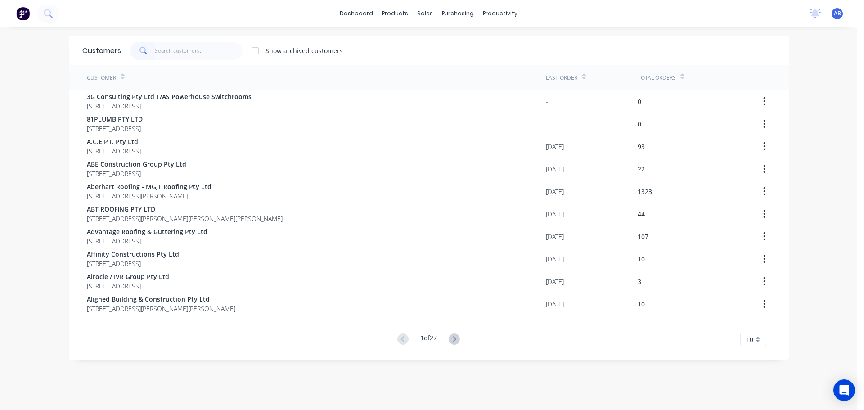
click at [373, 51] on div "Show archived customers" at bounding box center [448, 51] width 654 height 18
click at [634, 14] on div "dashboard products sales purchasing productivity dashboard products Product Cat…" at bounding box center [428, 13] width 857 height 27
